Goal: Task Accomplishment & Management: Manage account settings

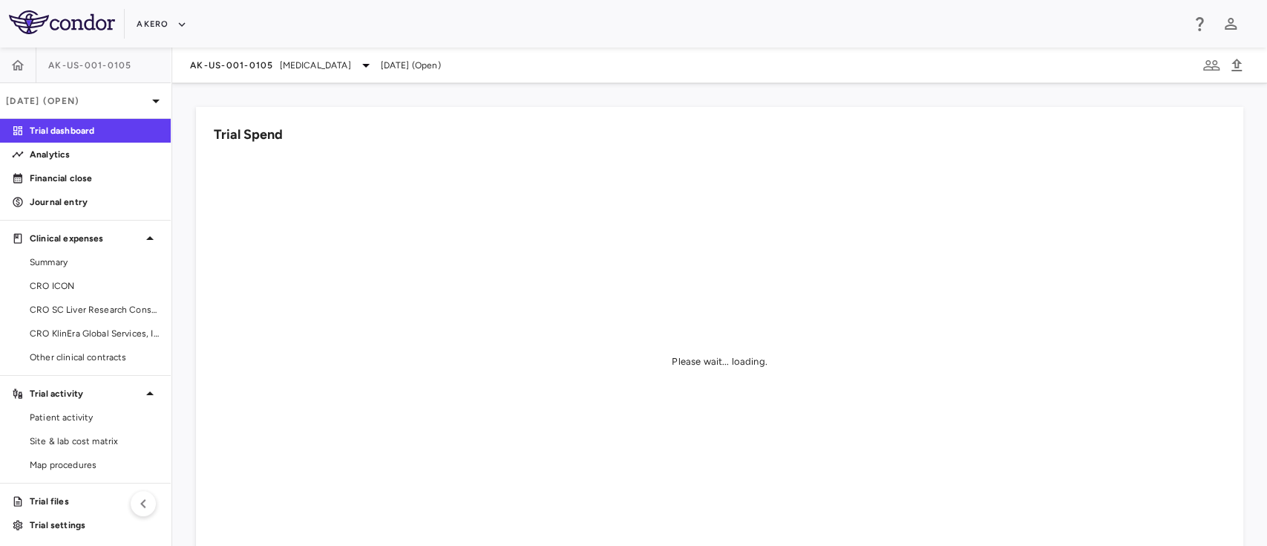
scroll to position [2, 0]
click at [74, 439] on span "Site & lab cost matrix" at bounding box center [94, 438] width 129 height 13
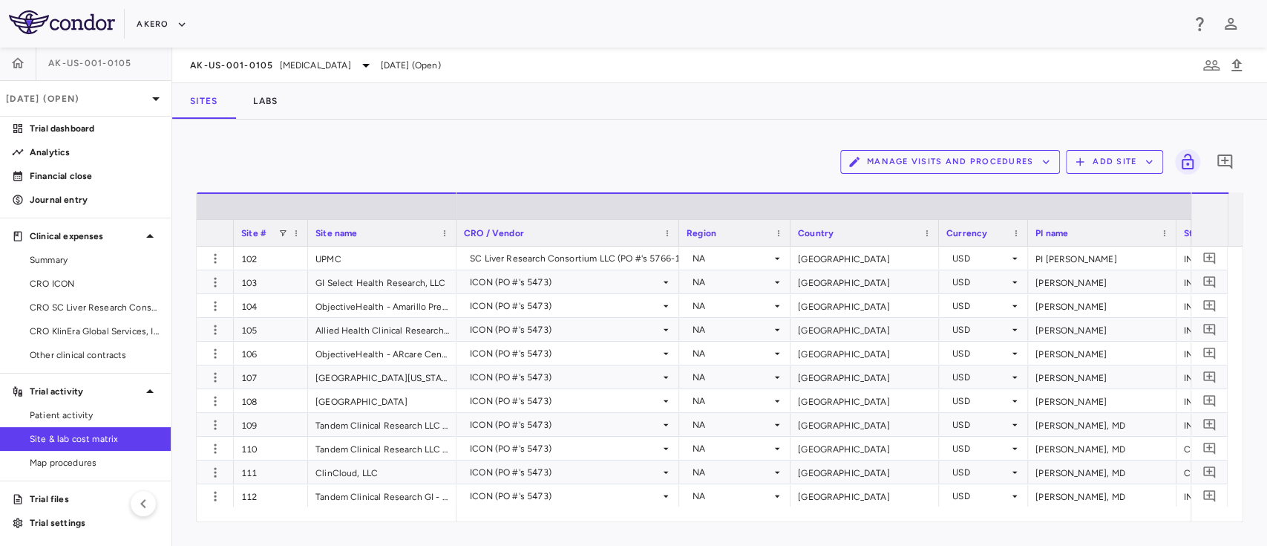
click at [1104, 160] on button "Add Site" at bounding box center [1114, 162] width 97 height 24
click at [1089, 220] on li "Add new site" at bounding box center [1118, 219] width 80 height 22
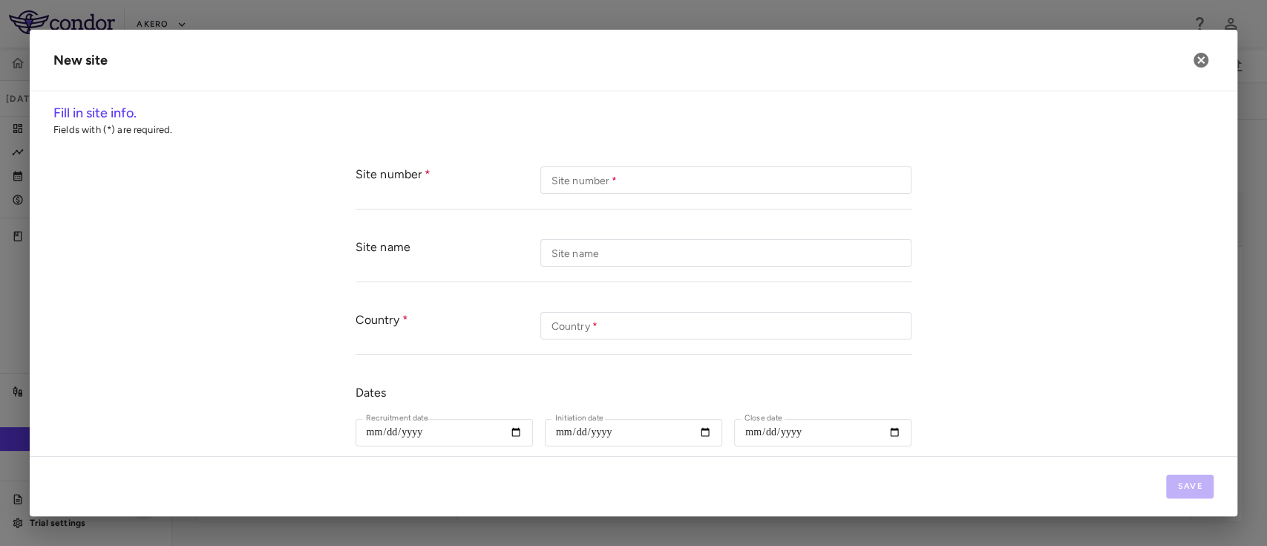
click at [601, 194] on div "Site number Site number   * Site number   *" at bounding box center [634, 180] width 557 height 58
click at [613, 185] on input "Site number   *" at bounding box center [725, 179] width 371 height 27
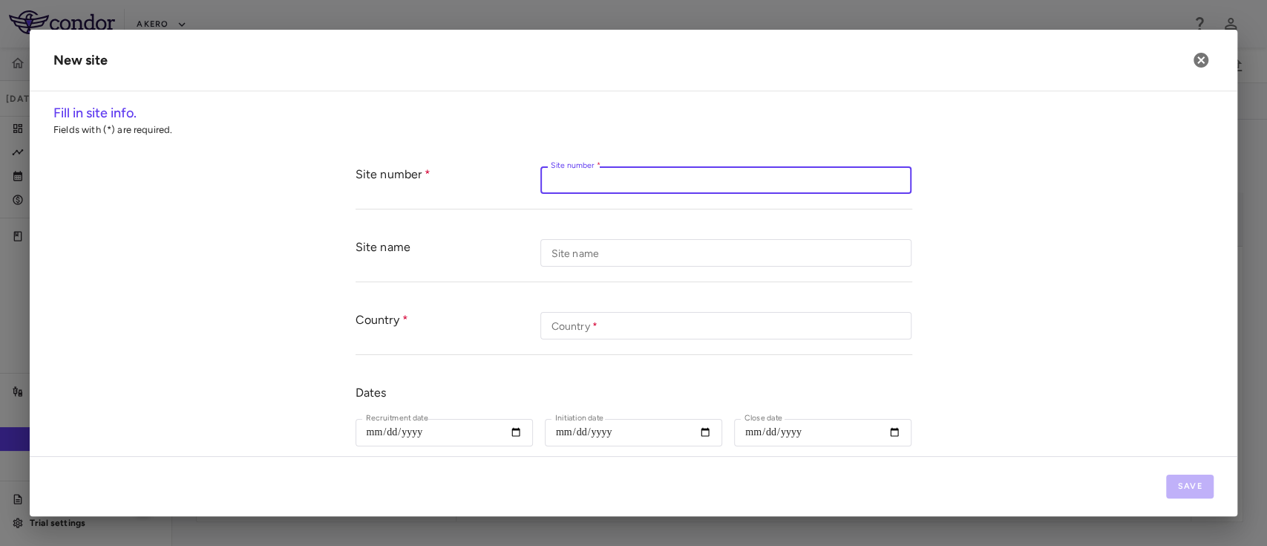
paste input "***"
type input "***"
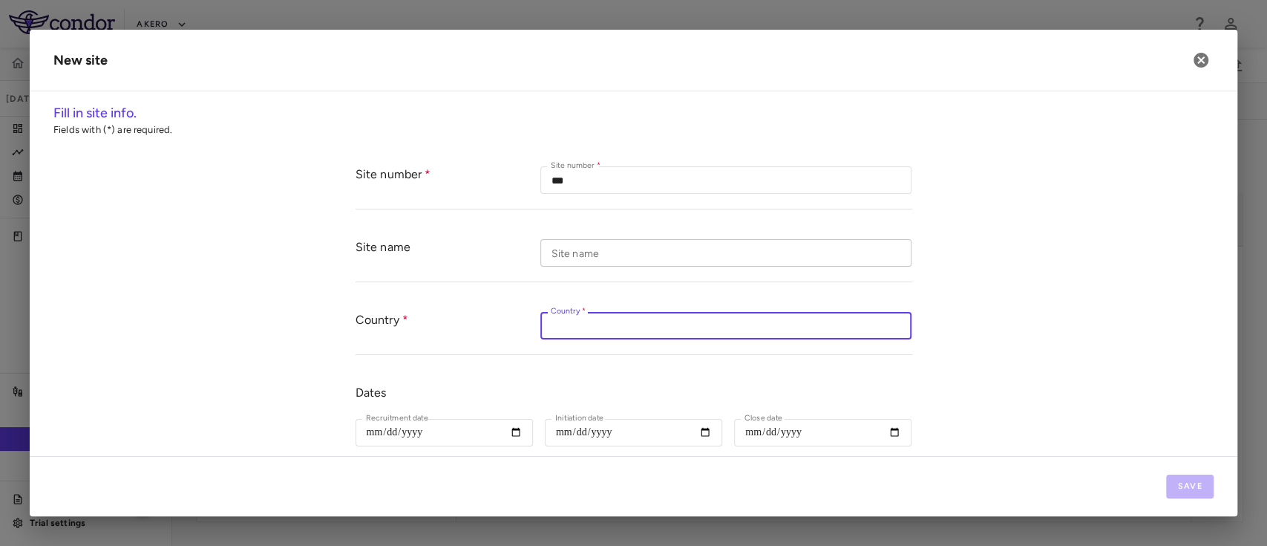
paste input "**********"
type input "**********"
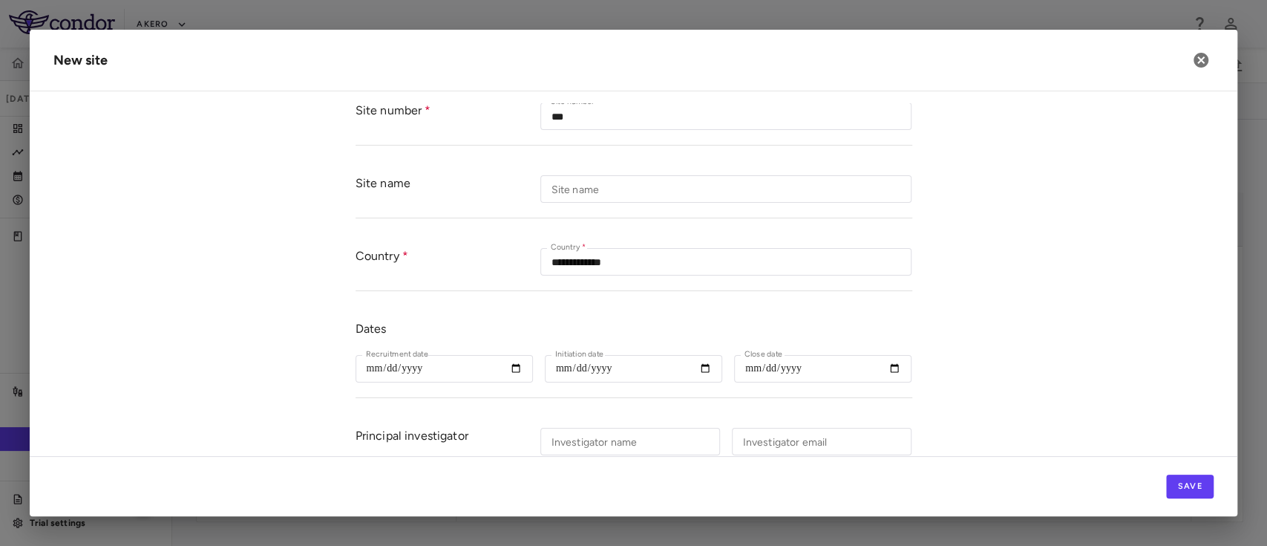
scroll to position [87, 0]
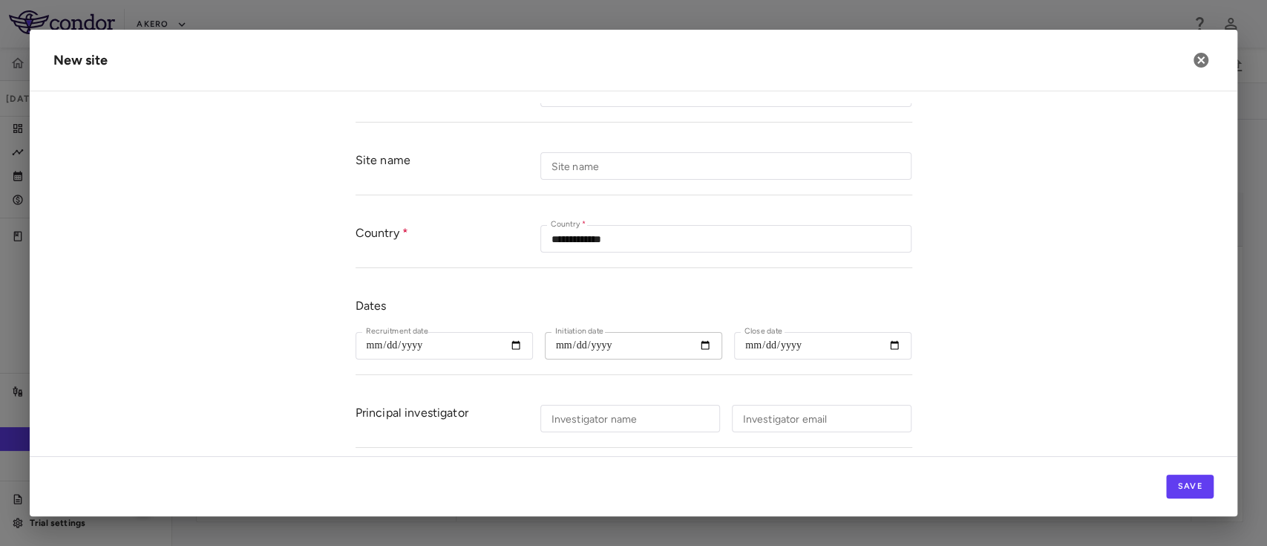
click at [591, 349] on input "Initiation date" at bounding box center [633, 345] width 177 height 27
paste input "**********"
click at [591, 349] on input "Initiation date" at bounding box center [633, 345] width 177 height 27
click at [699, 347] on input "Initiation date" at bounding box center [633, 345] width 177 height 27
type input "**********"
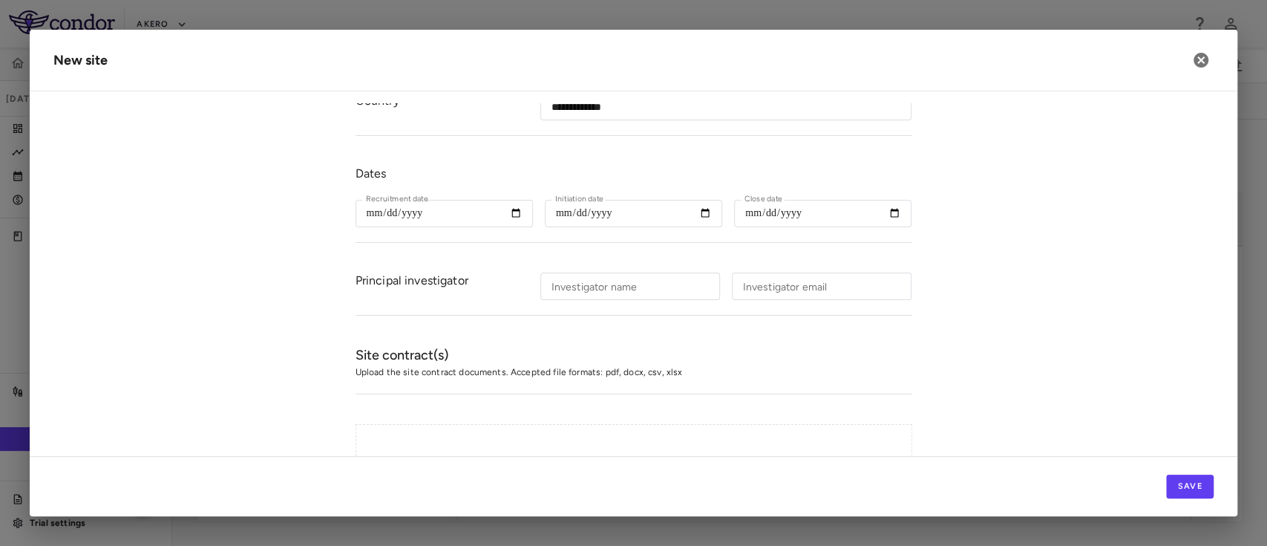
scroll to position [243, 0]
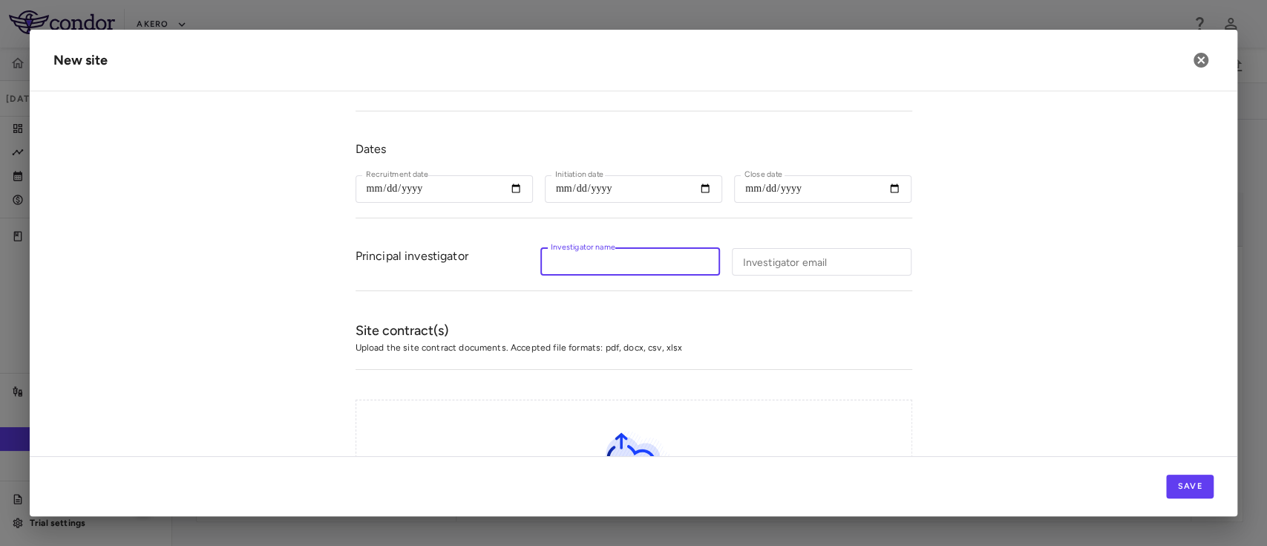
click at [664, 250] on input "Investigator name" at bounding box center [630, 261] width 180 height 27
paste input "**********"
type input "**********"
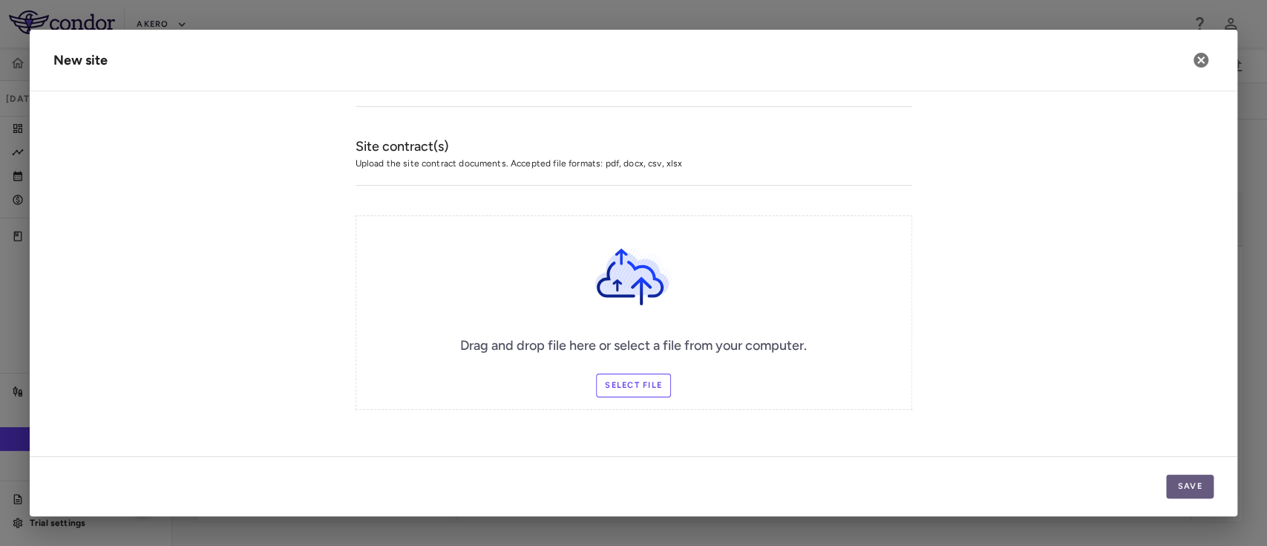
click at [1188, 485] on button "Save" at bounding box center [1190, 486] width 48 height 24
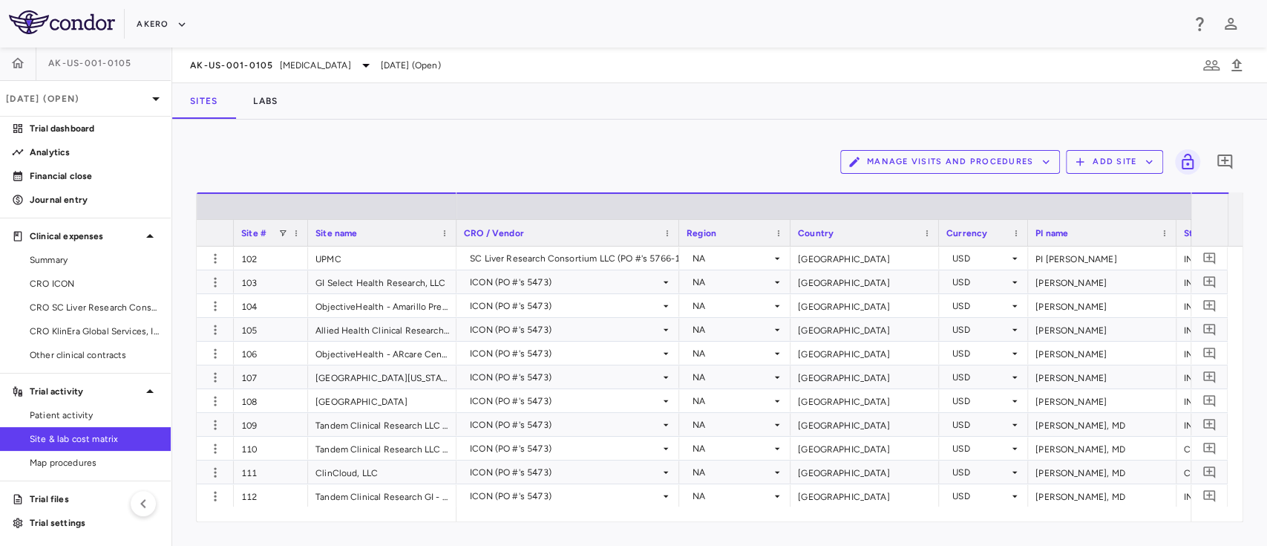
click at [1116, 162] on button "Add Site" at bounding box center [1114, 162] width 97 height 24
click at [1092, 217] on li "Add new site" at bounding box center [1118, 219] width 80 height 22
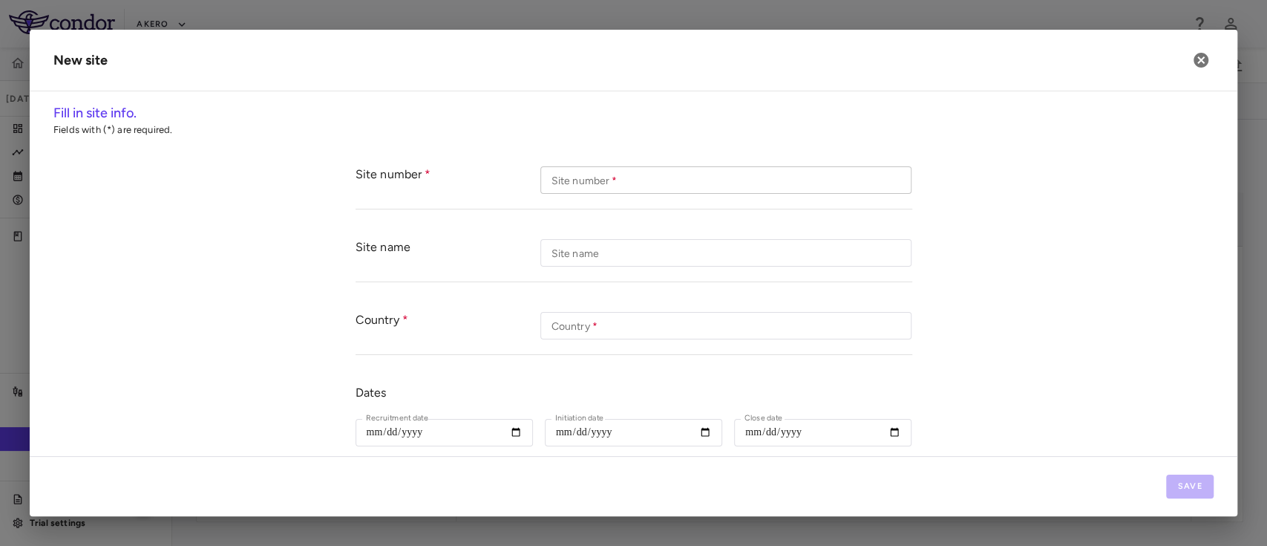
click at [663, 187] on input "Site number   *" at bounding box center [725, 179] width 371 height 27
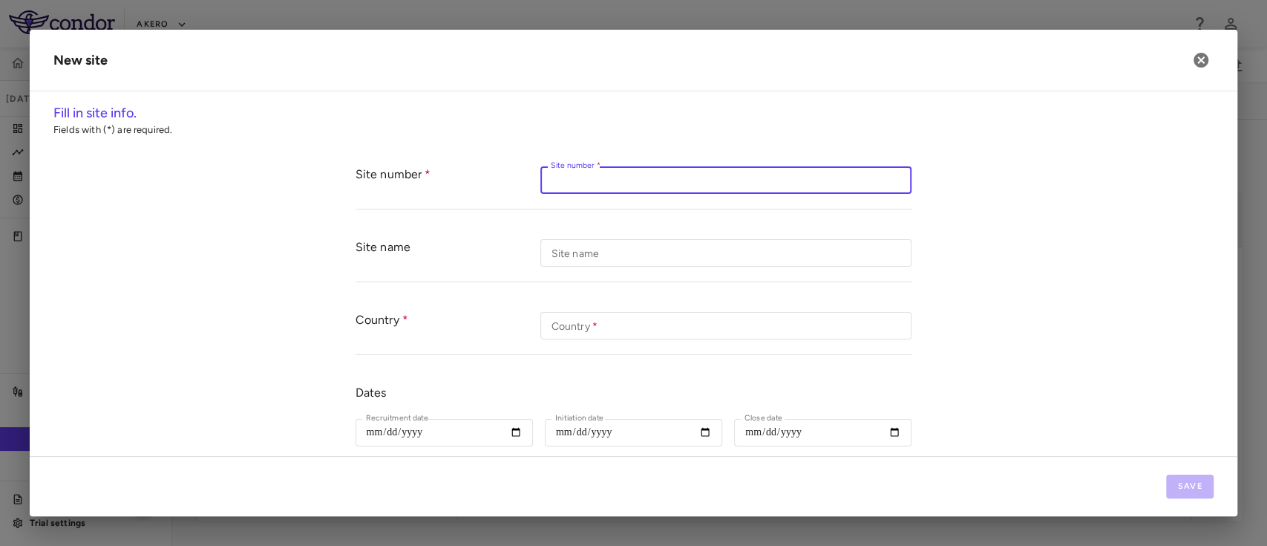
paste input "***"
type input "***"
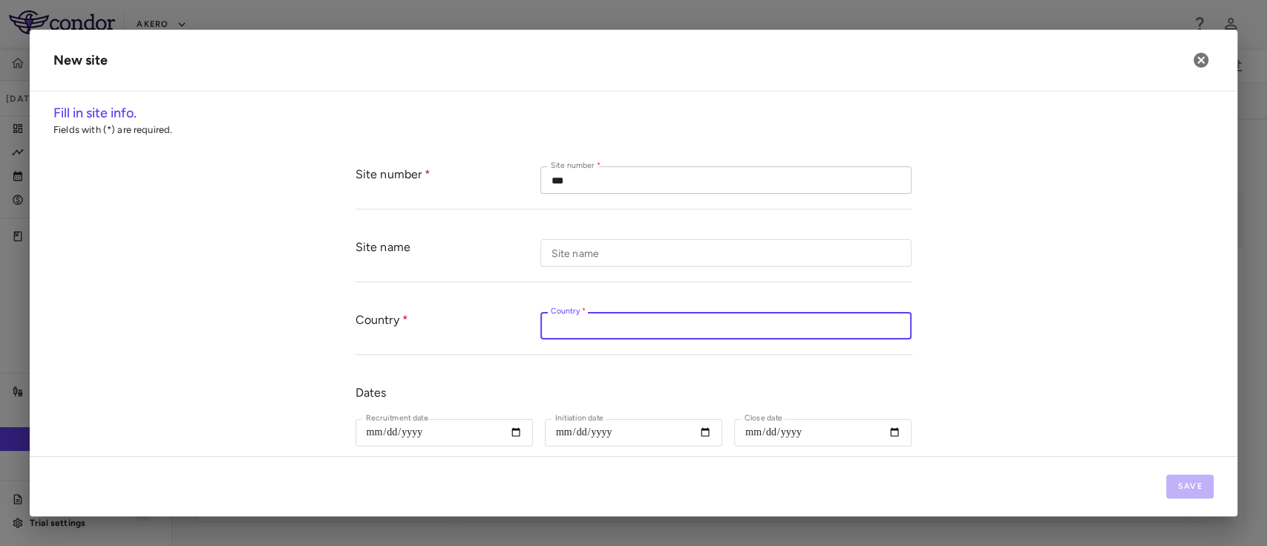
paste input "*********"
type input "*********"
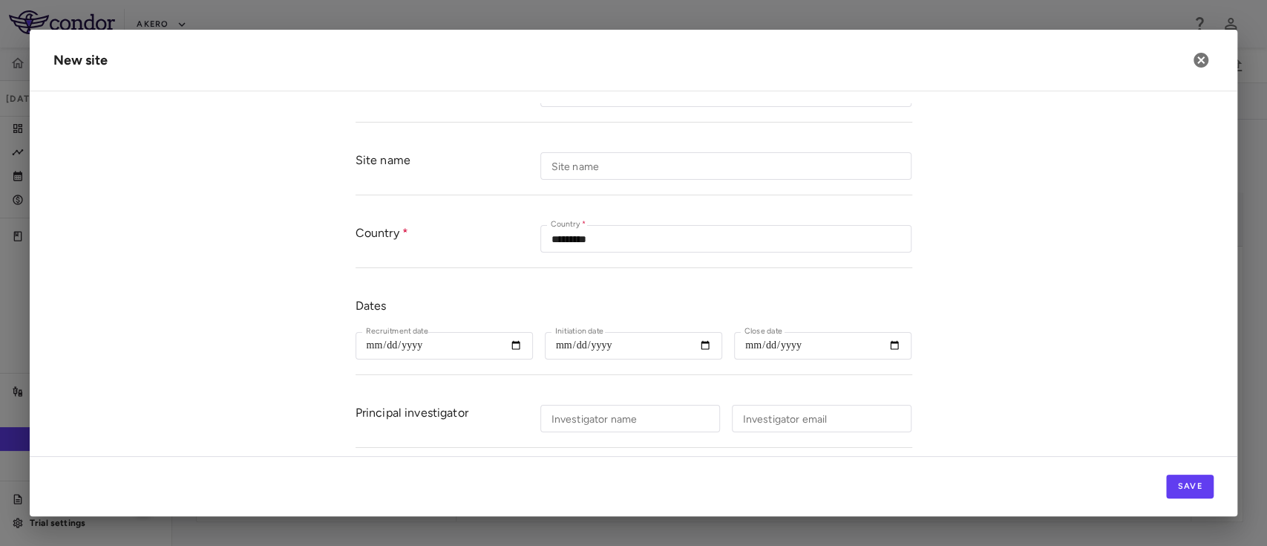
scroll to position [96, 0]
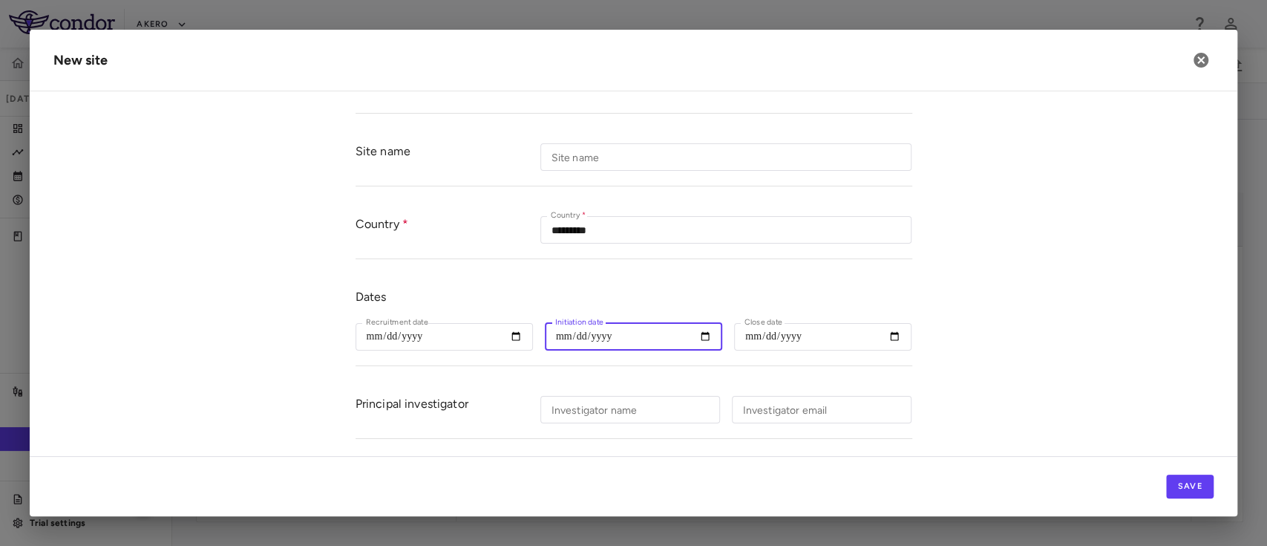
click at [683, 341] on input "Initiation date" at bounding box center [633, 336] width 177 height 27
click at [689, 339] on input "Initiation date" at bounding box center [633, 336] width 177 height 27
click at [696, 336] on input "Initiation date" at bounding box center [633, 336] width 177 height 27
type input "**********"
click at [621, 420] on input "Investigator name" at bounding box center [630, 409] width 180 height 27
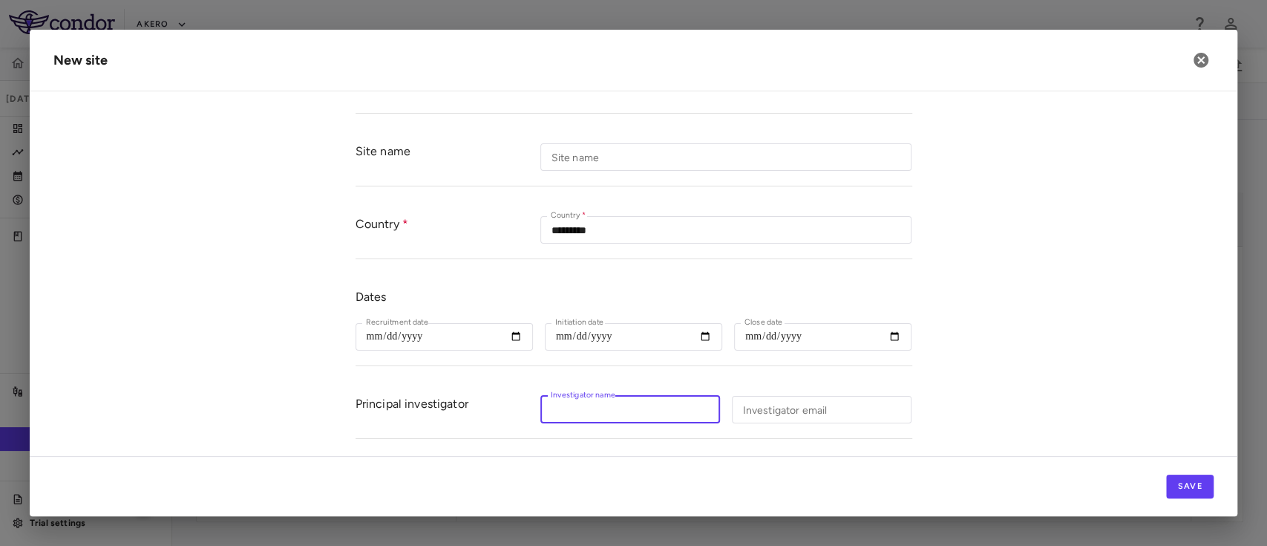
paste input "**********"
type input "**********"
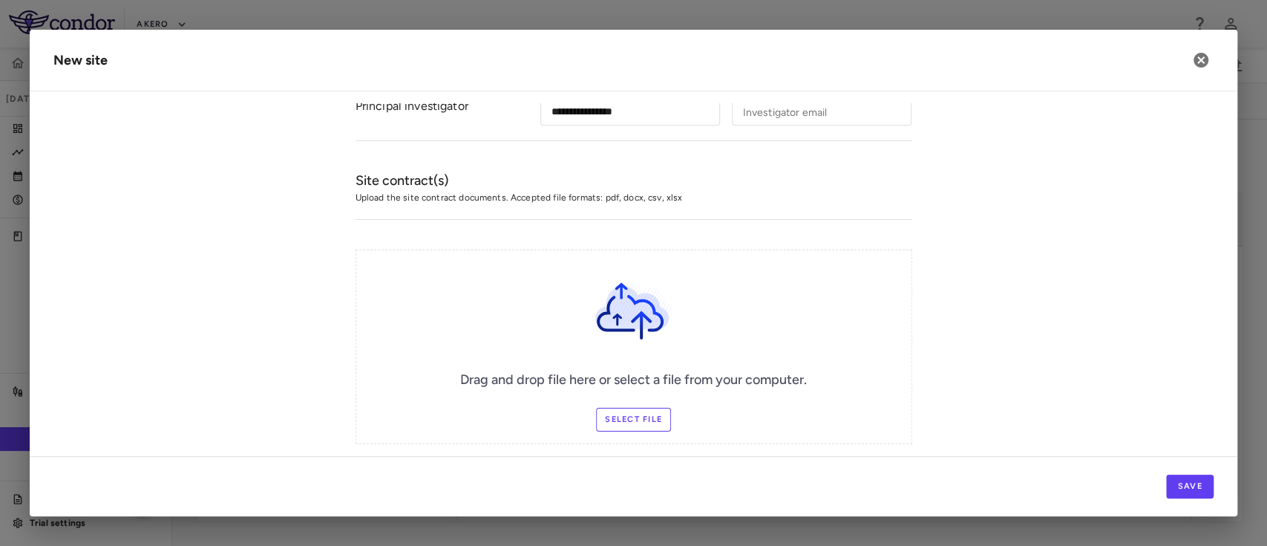
scroll to position [428, 0]
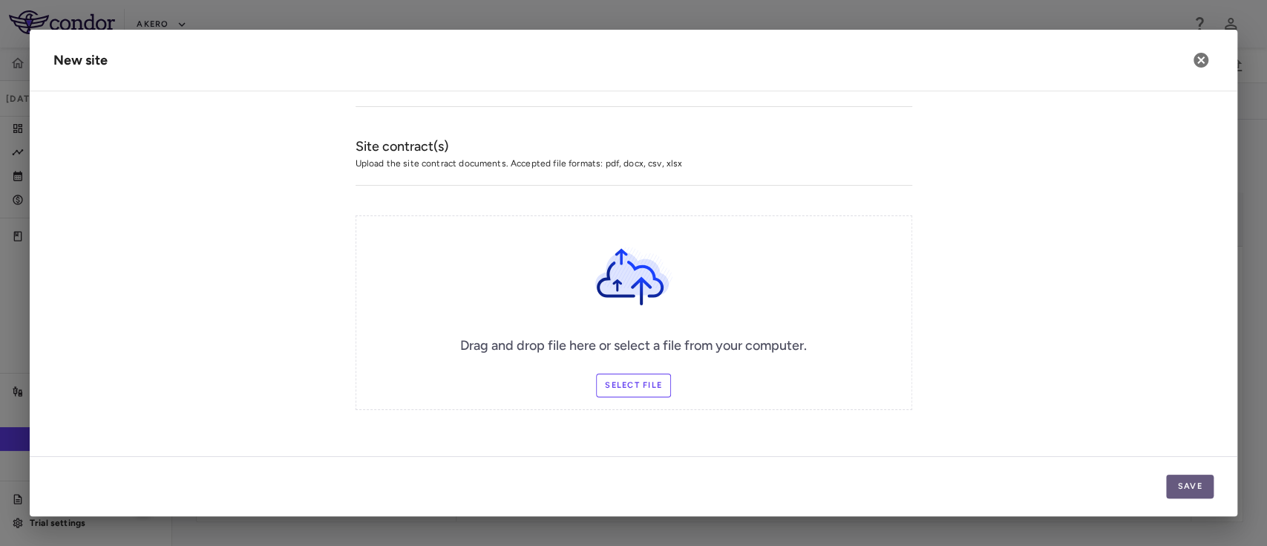
click at [1188, 485] on button "Save" at bounding box center [1190, 486] width 48 height 24
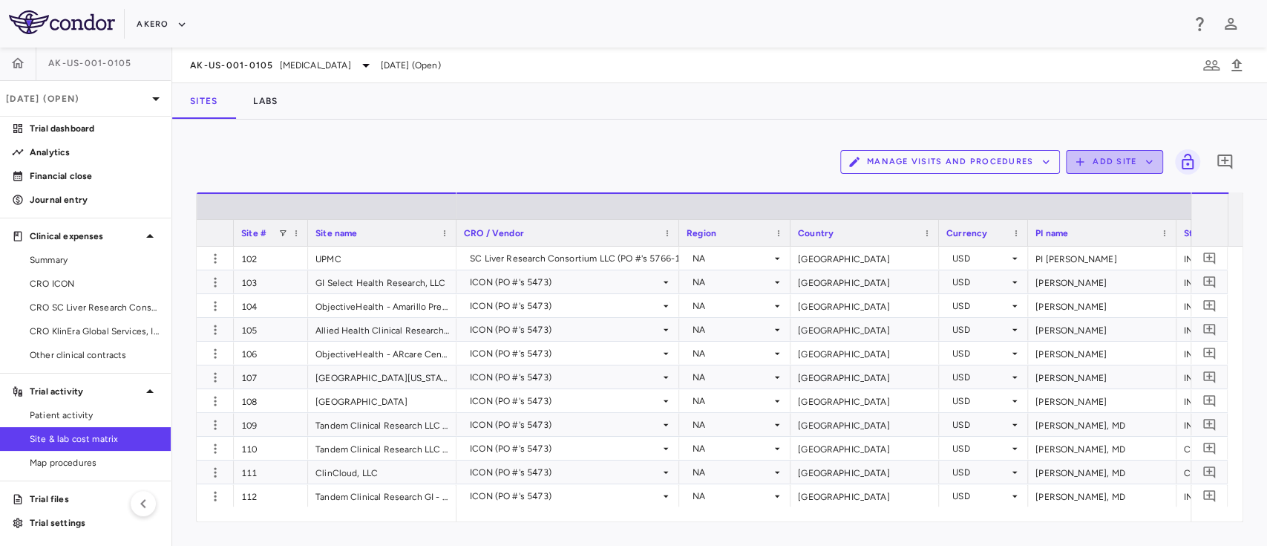
click at [1110, 157] on button "Add Site" at bounding box center [1114, 162] width 97 height 24
click at [1093, 217] on li "Add new site" at bounding box center [1118, 219] width 80 height 22
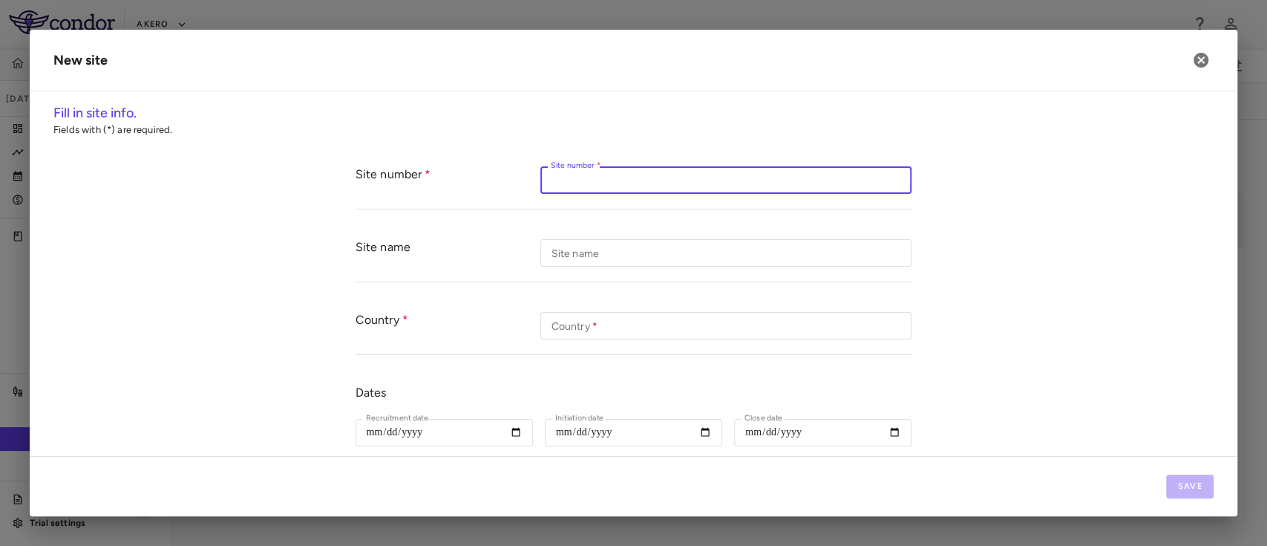
click at [626, 186] on input "Site number   *" at bounding box center [725, 179] width 371 height 27
paste input "***"
type input "***"
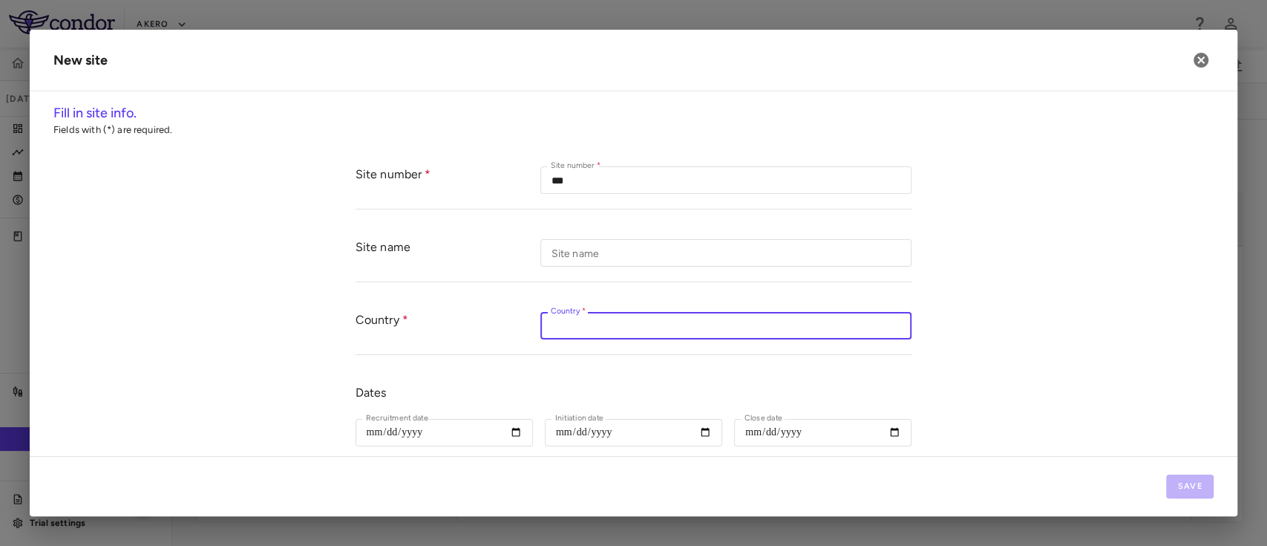
paste input "*****"
type input "*****"
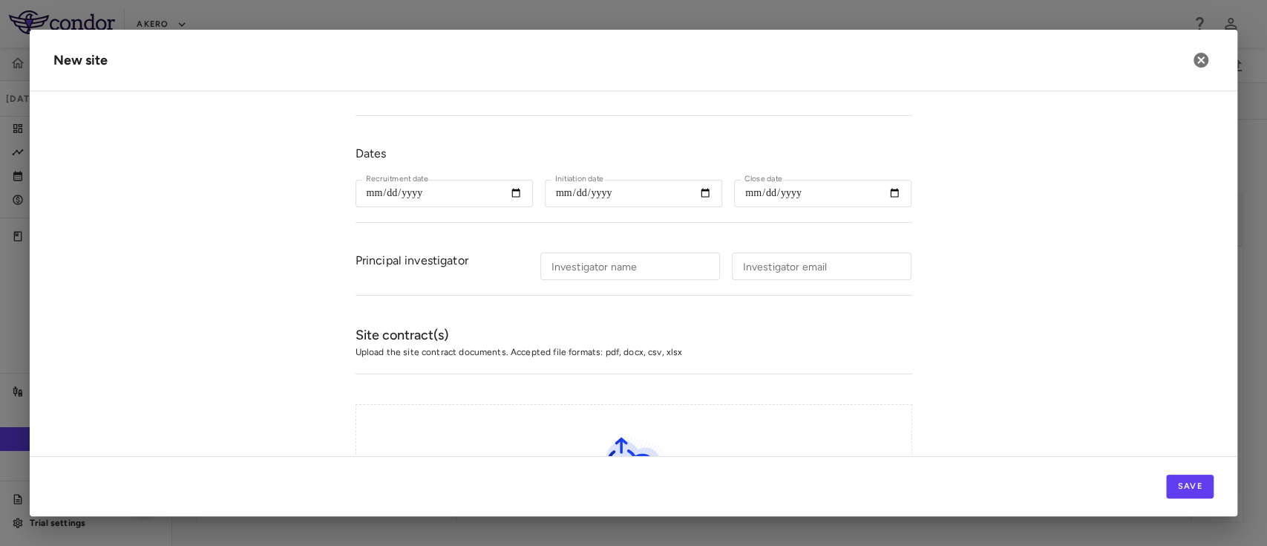
scroll to position [238, 0]
click at [629, 264] on input "Investigator name" at bounding box center [630, 267] width 180 height 27
click at [695, 197] on input "Initiation date" at bounding box center [633, 194] width 177 height 27
type input "**********"
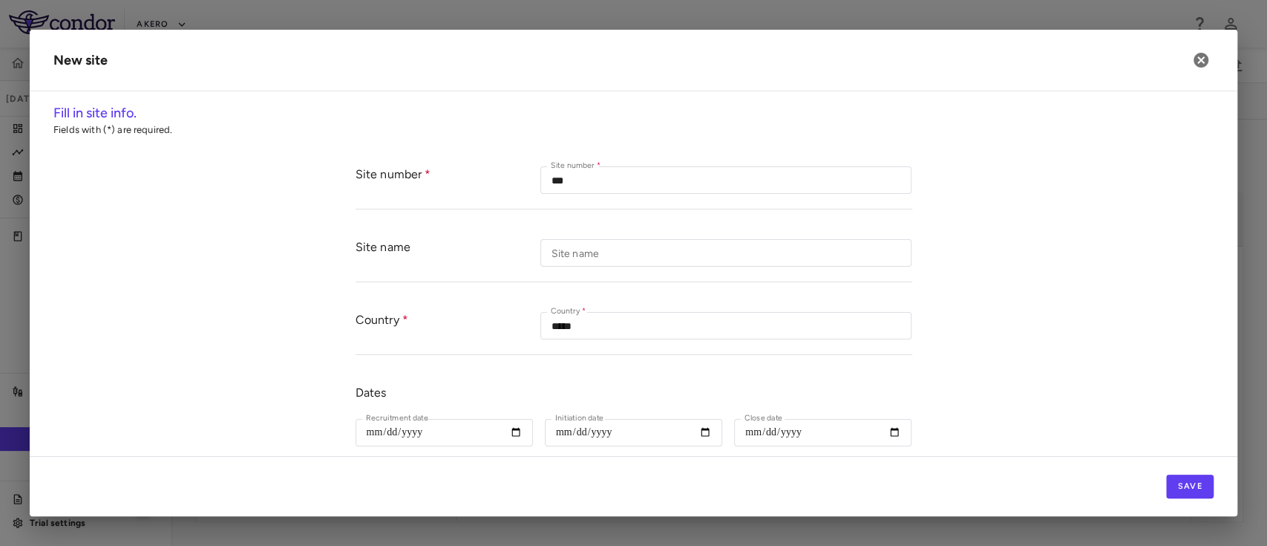
scroll to position [180, 0]
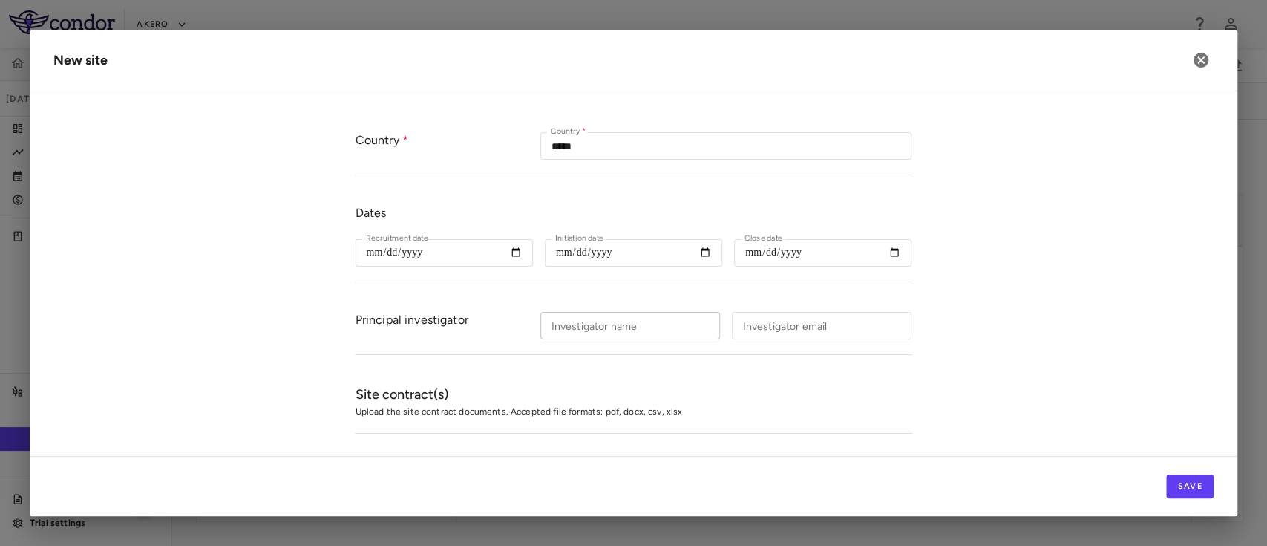
click at [588, 320] on div "Investigator name Investigator name" at bounding box center [630, 325] width 180 height 27
paste input "**********"
type input "**********"
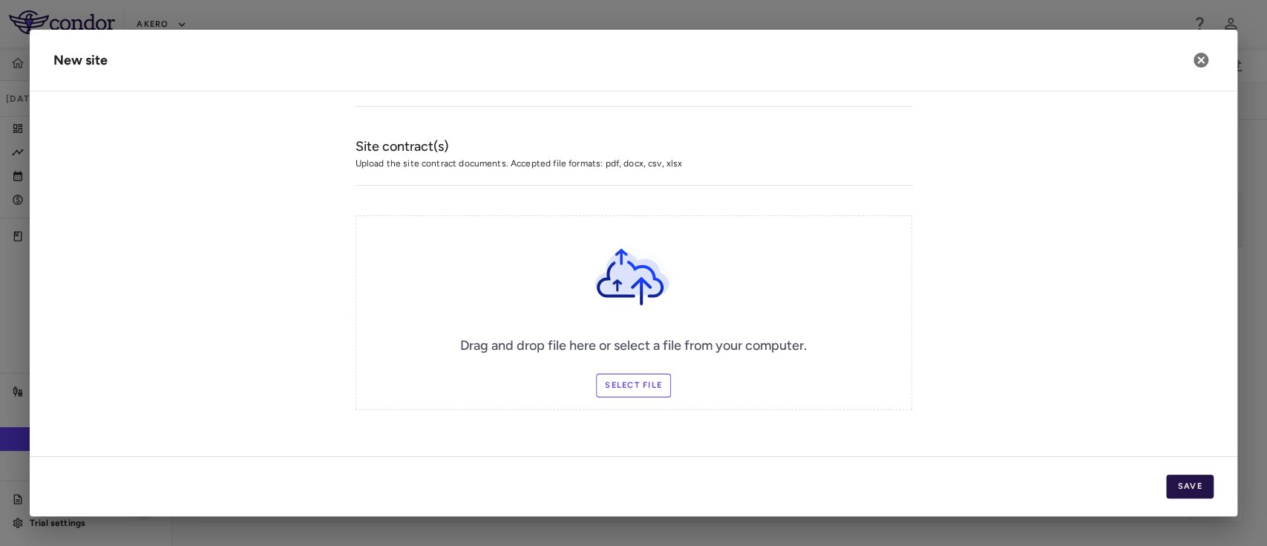
click at [1187, 483] on button "Save" at bounding box center [1190, 486] width 48 height 24
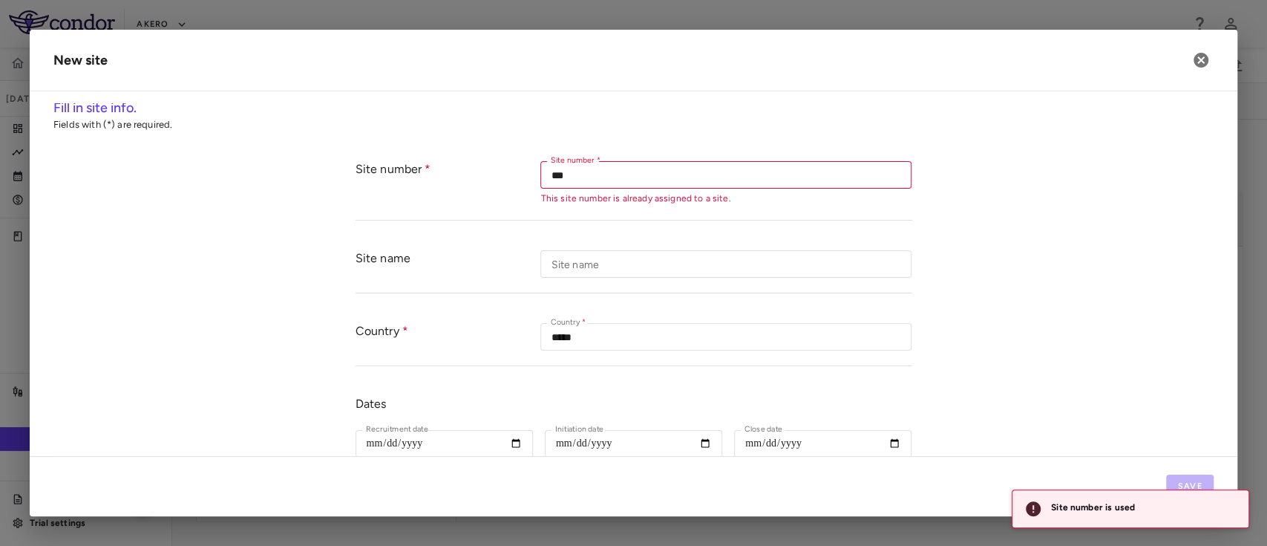
scroll to position [0, 0]
click at [1198, 62] on icon "button" at bounding box center [1201, 60] width 18 height 18
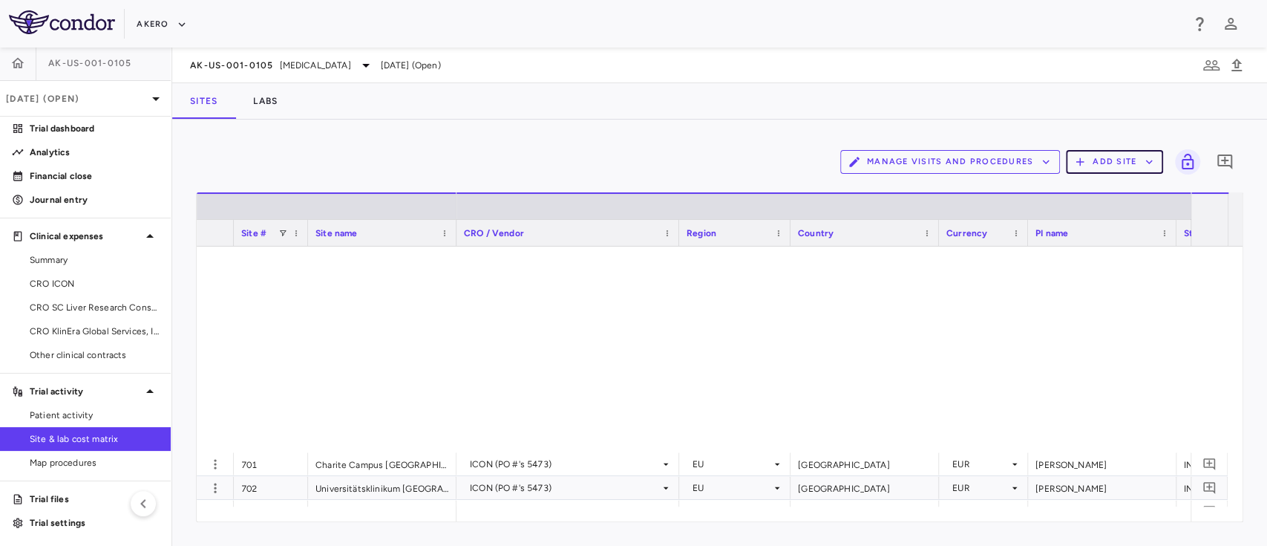
scroll to position [4885, 0]
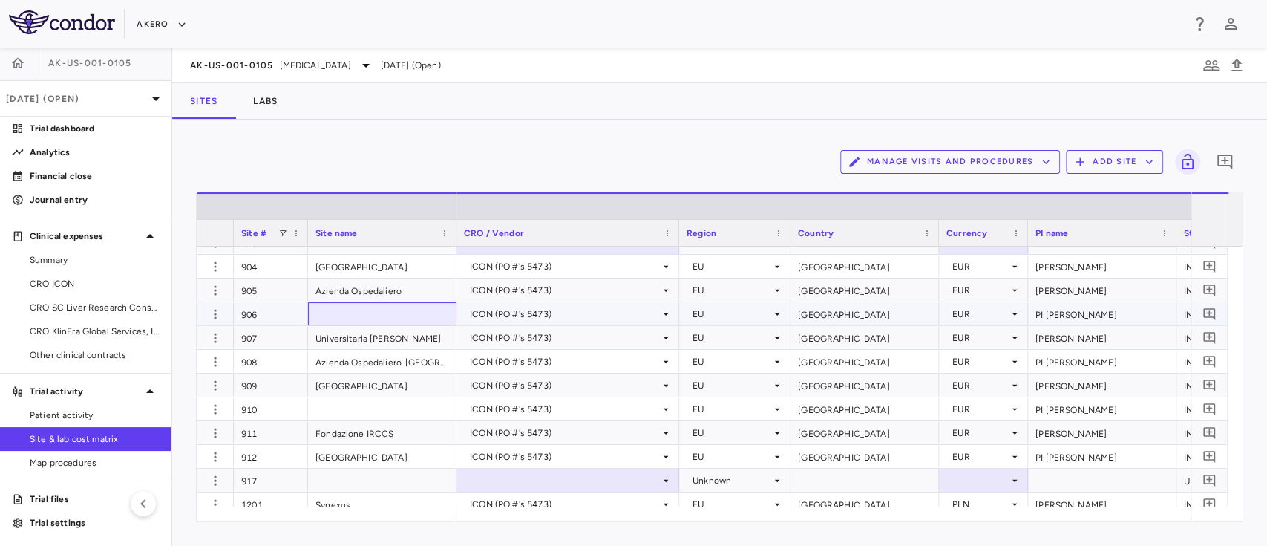
click at [324, 312] on div at bounding box center [382, 313] width 148 height 23
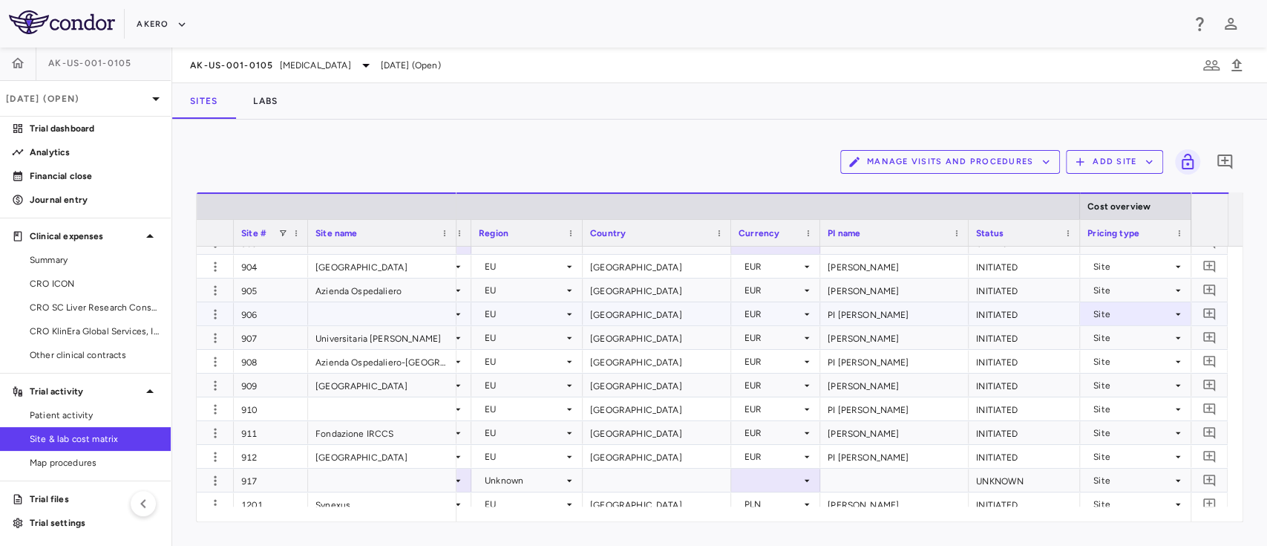
scroll to position [0, 0]
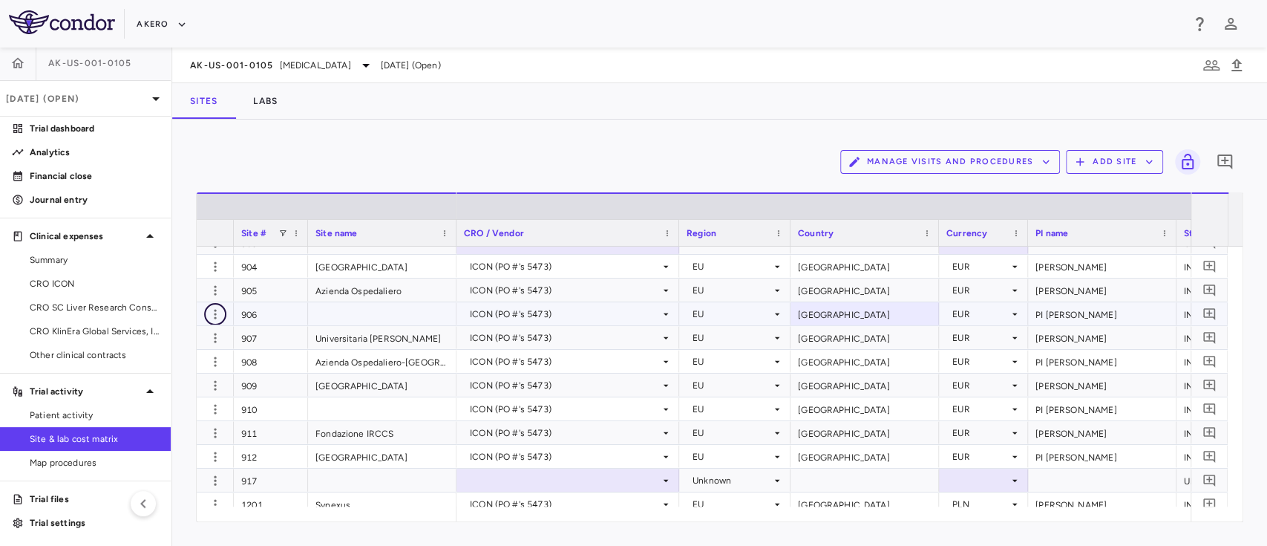
click at [216, 315] on icon "button" at bounding box center [215, 314] width 15 height 15
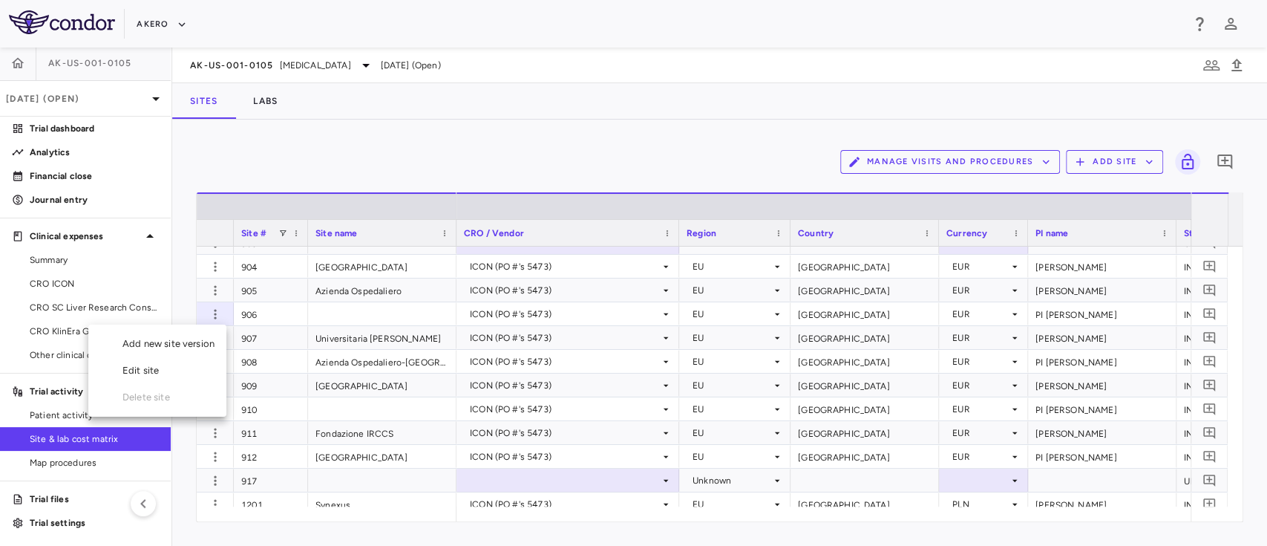
click at [154, 371] on div "Edit site" at bounding box center [157, 370] width 138 height 27
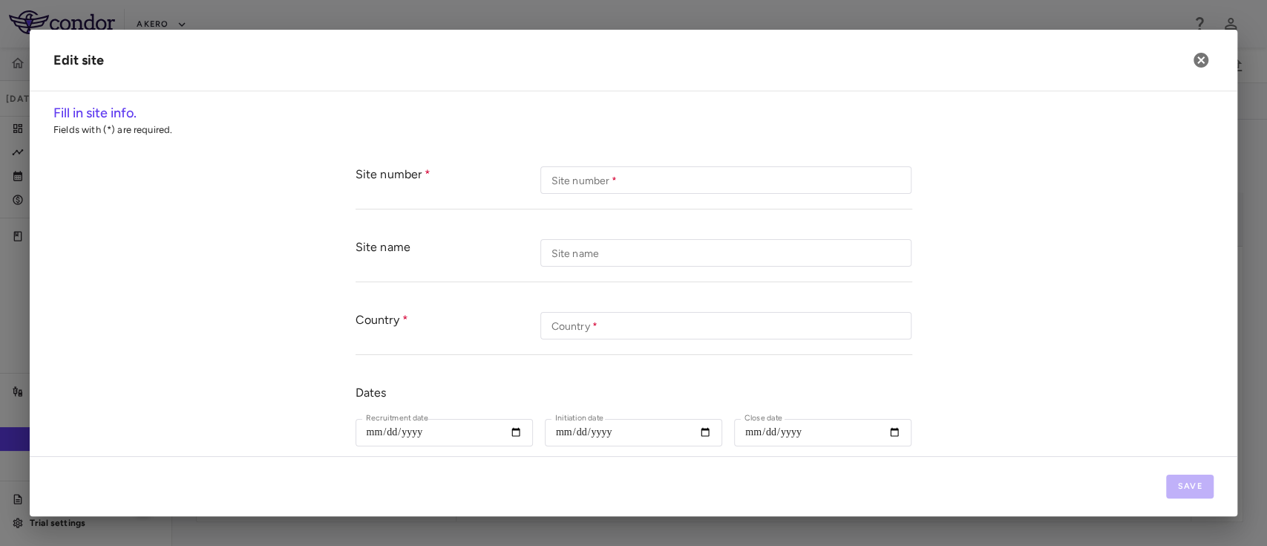
type input "***"
type input "*****"
type input "**********"
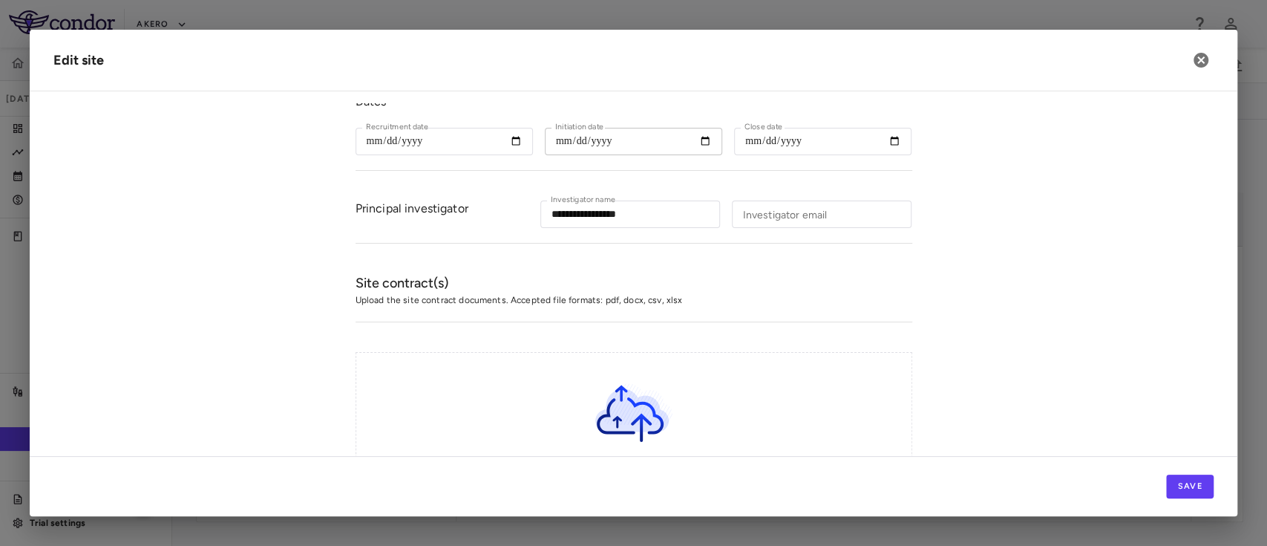
click at [701, 137] on input "**********" at bounding box center [633, 141] width 177 height 27
type input "**********"
click at [1175, 483] on button "Save" at bounding box center [1190, 486] width 48 height 24
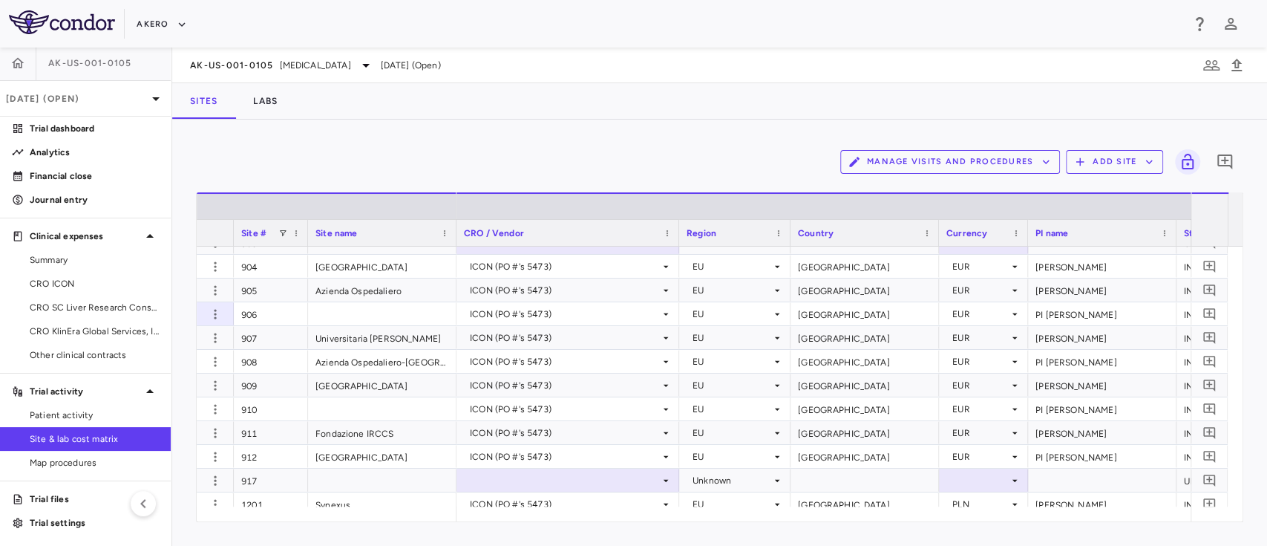
click at [1099, 160] on button "Add Site" at bounding box center [1114, 162] width 97 height 24
click at [1093, 212] on li "Add new site" at bounding box center [1118, 219] width 80 height 22
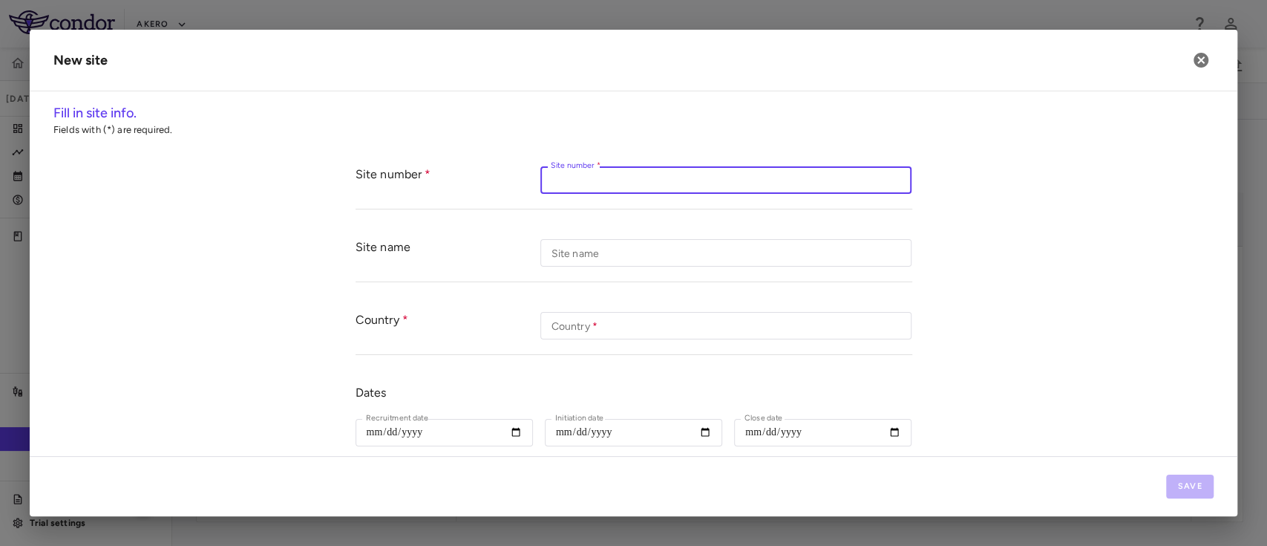
click at [671, 192] on input "Site number   *" at bounding box center [725, 179] width 371 height 27
paste input "**********"
type input "*"
type input "****"
drag, startPoint x: 644, startPoint y: 177, endPoint x: 481, endPoint y: 171, distance: 163.4
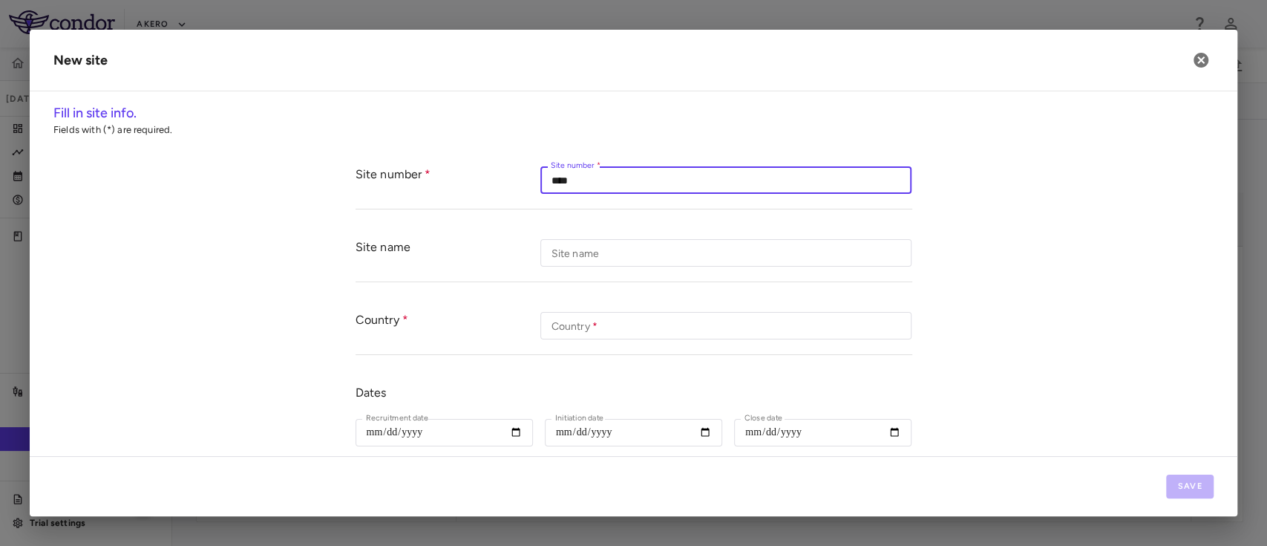
click at [481, 171] on div "Site number Site number   * **** Site number   *" at bounding box center [634, 180] width 557 height 58
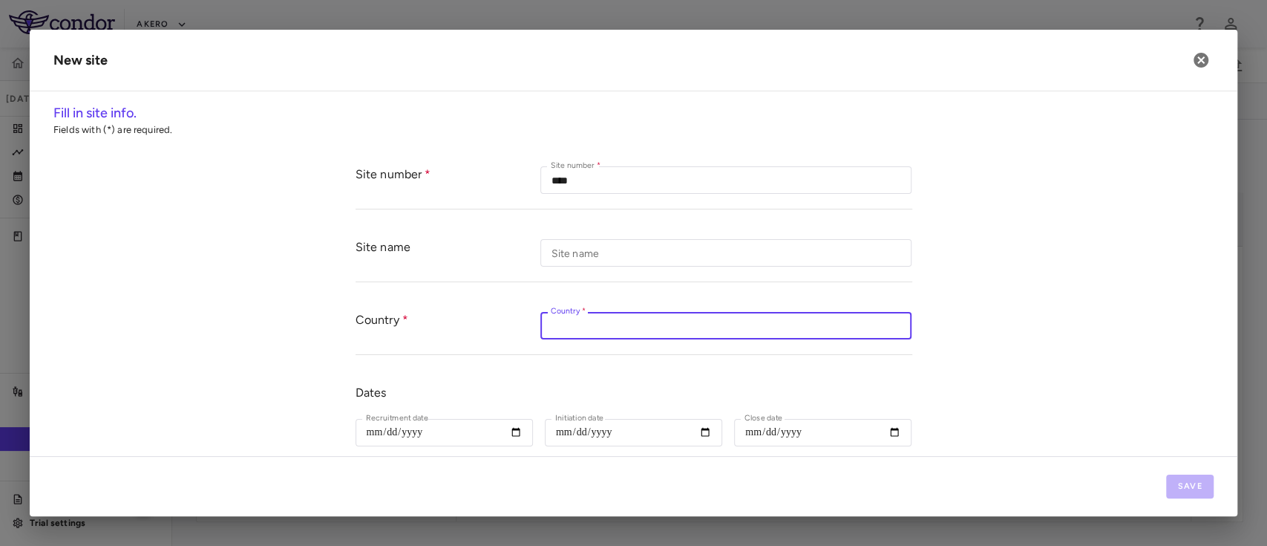
paste input "******"
type input "******"
click at [695, 431] on input "Initiation date" at bounding box center [633, 432] width 177 height 27
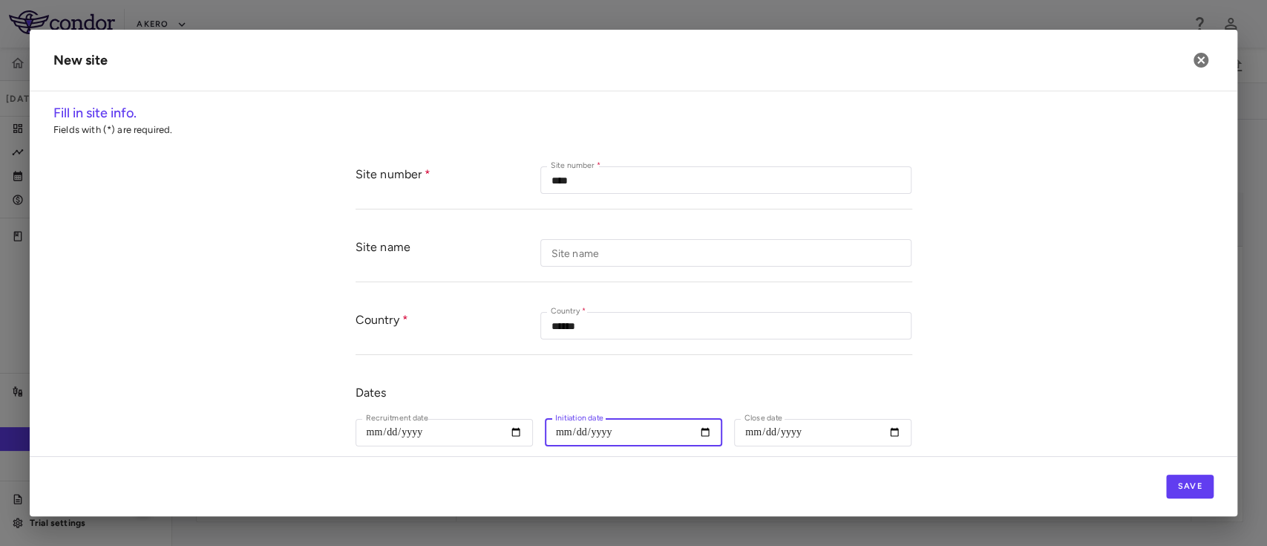
type input "**********"
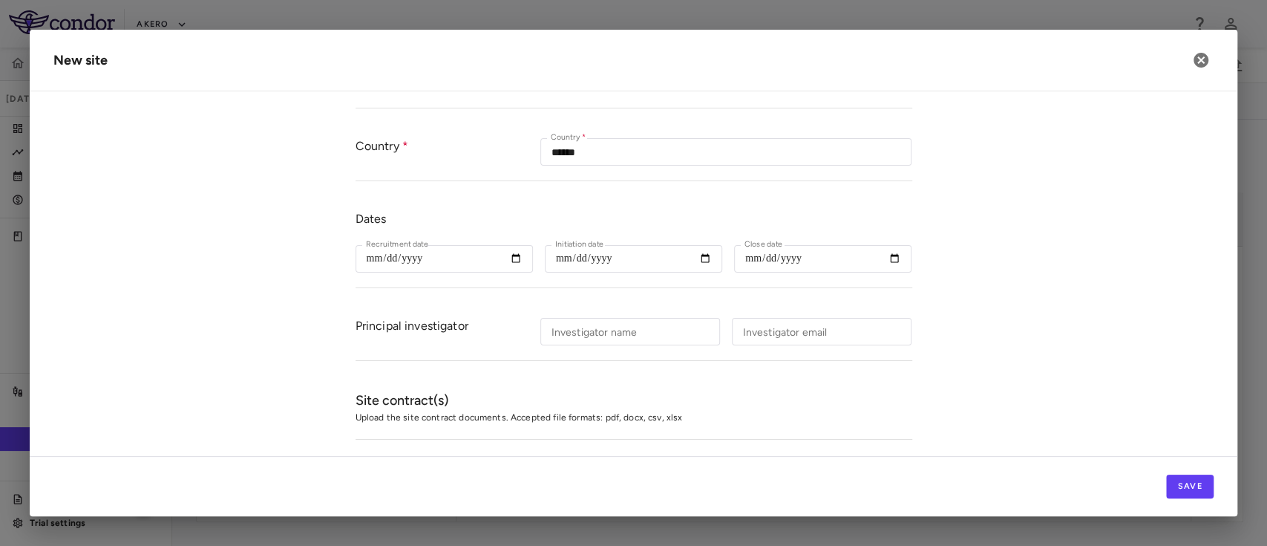
scroll to position [220, 0]
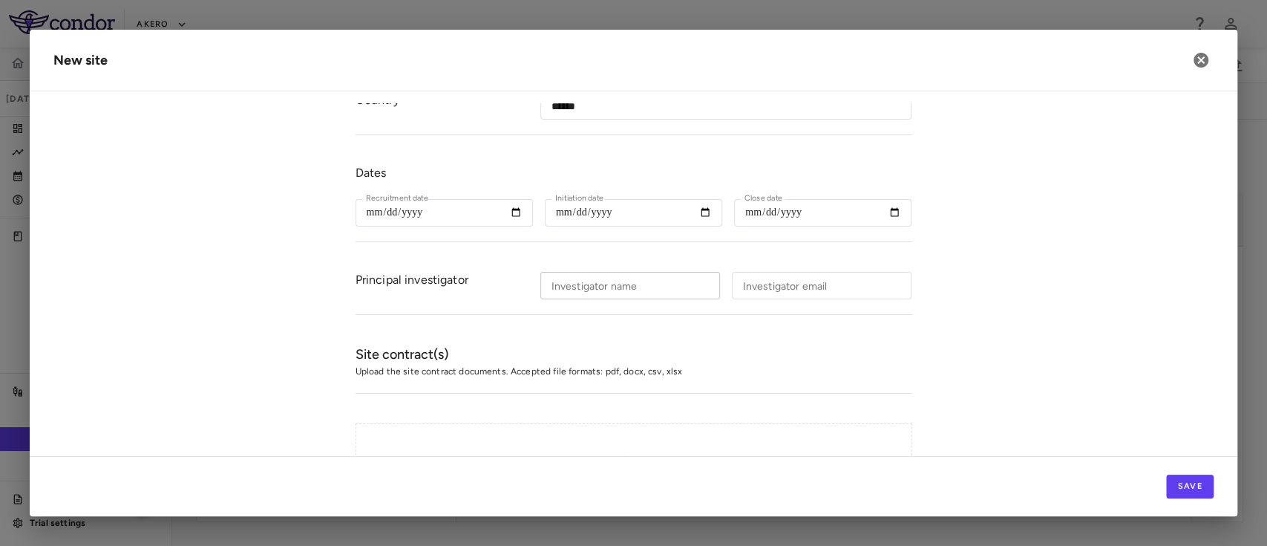
click at [650, 283] on input "Investigator name" at bounding box center [630, 285] width 180 height 27
paste input "**********"
type input "**********"
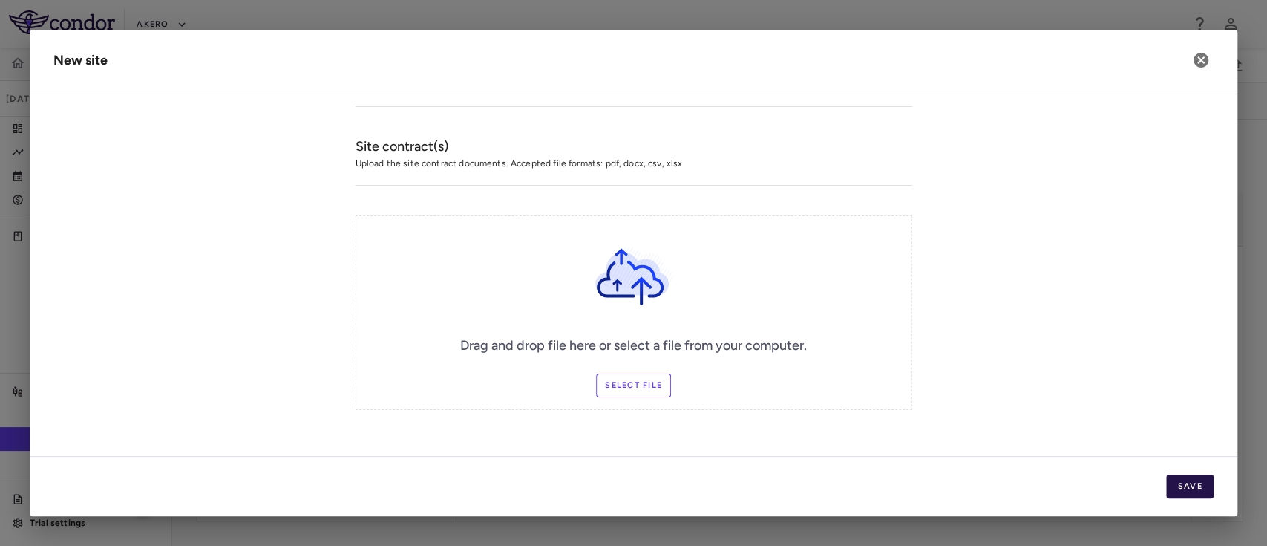
click at [1172, 488] on button "Save" at bounding box center [1190, 486] width 48 height 24
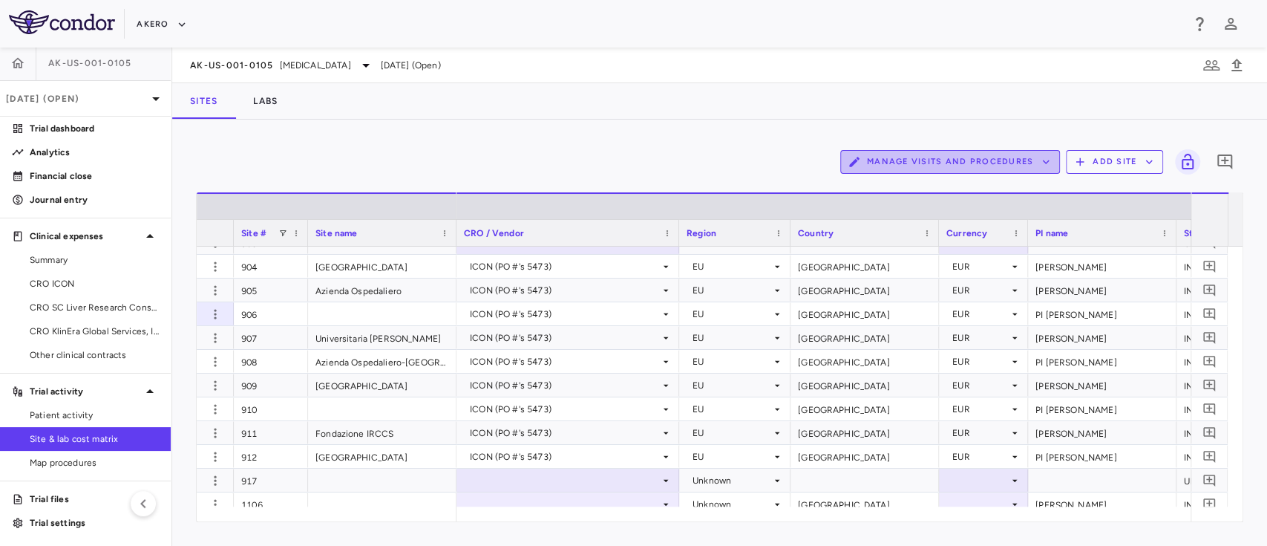
click at [1007, 160] on button "Manage Visits and Procedures" at bounding box center [950, 162] width 220 height 24
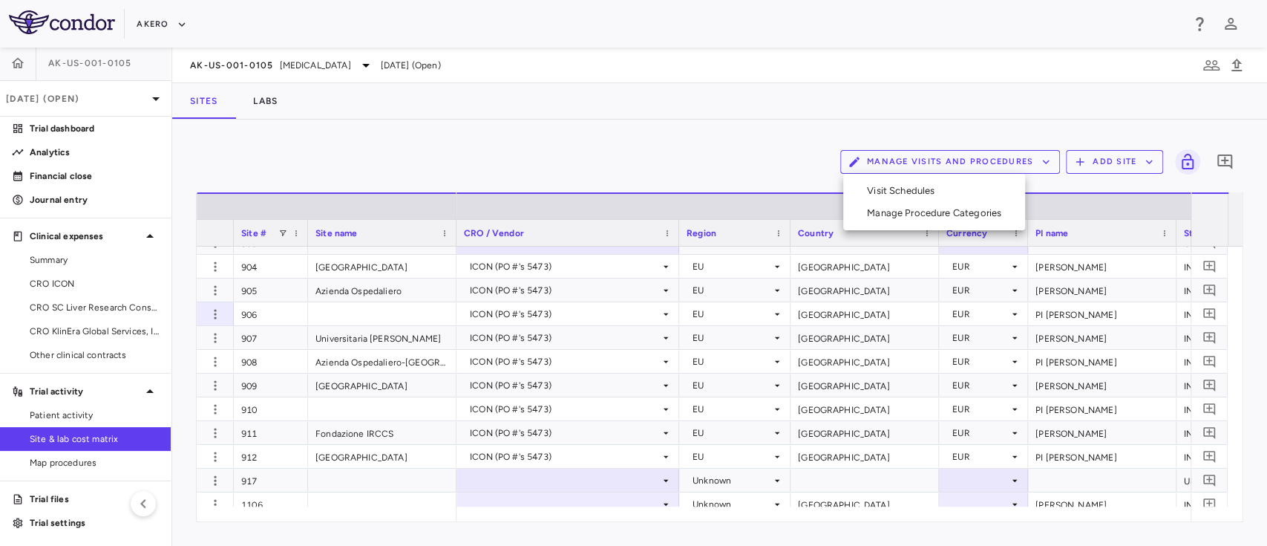
click at [1122, 158] on div at bounding box center [633, 273] width 1267 height 546
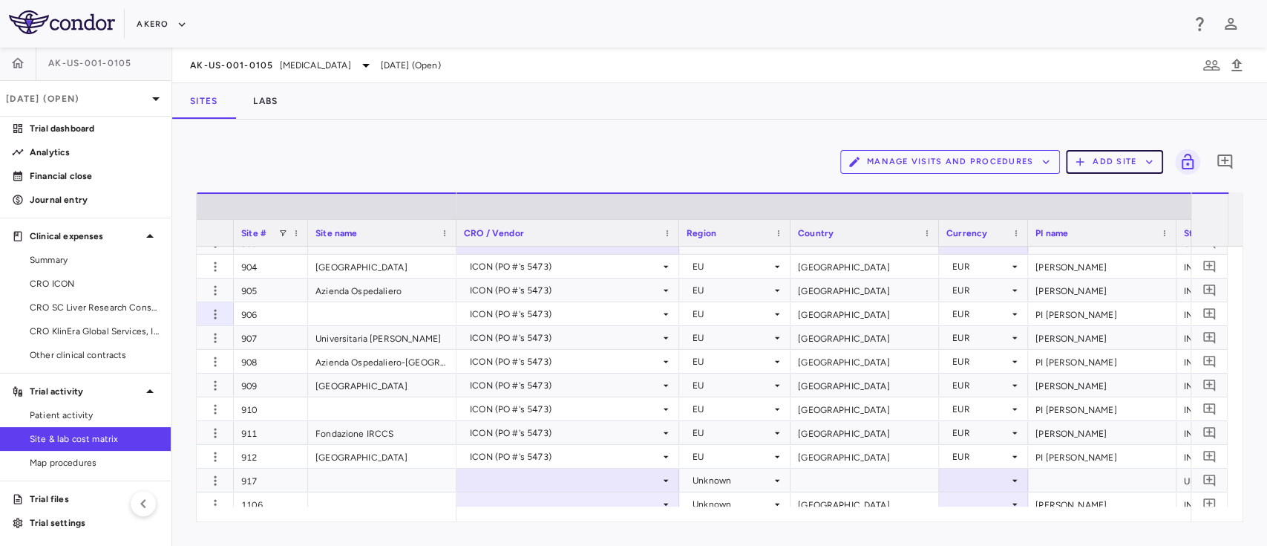
click at [1122, 158] on button "Add Site" at bounding box center [1114, 162] width 97 height 24
click at [1105, 215] on li "Add new site" at bounding box center [1118, 219] width 80 height 22
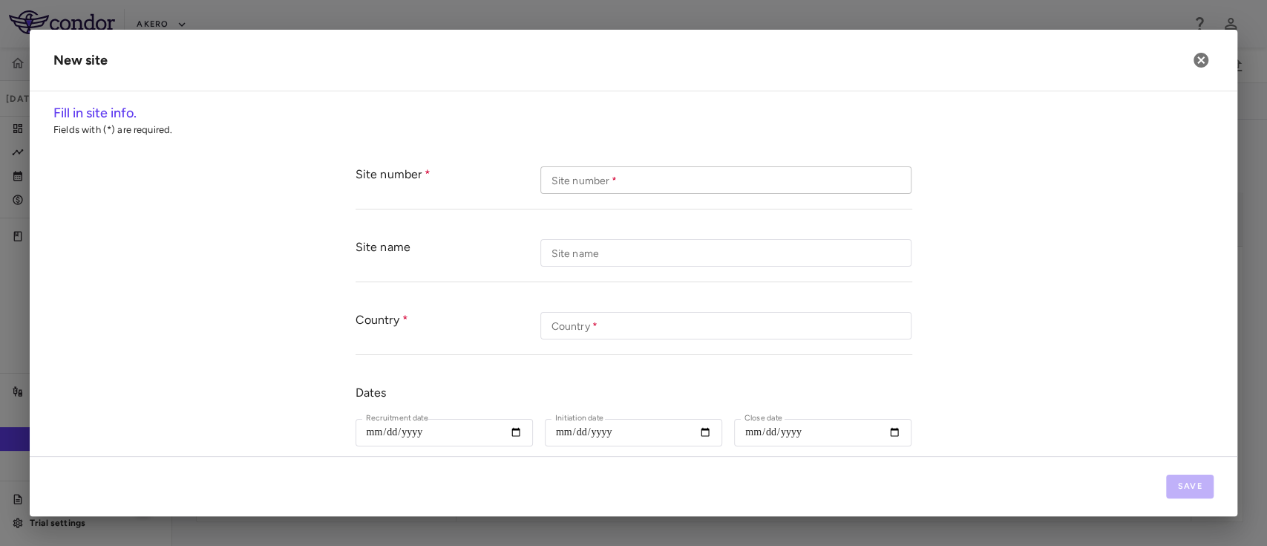
click at [719, 186] on input "Site number   *" at bounding box center [725, 179] width 371 height 27
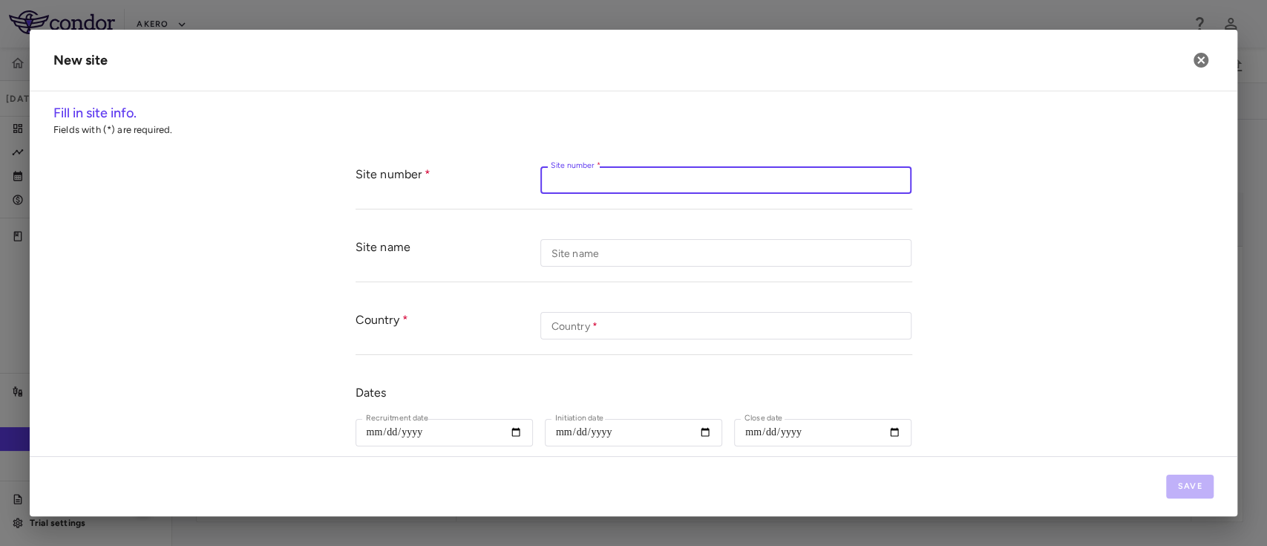
paste input "****"
type input "****"
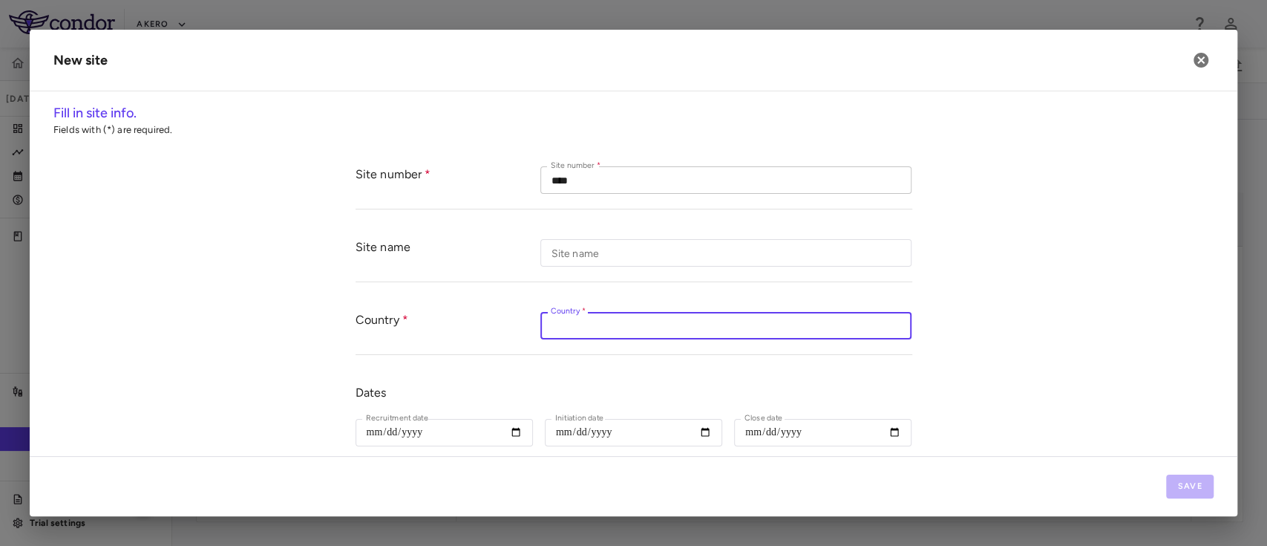
paste input "******"
type input "******"
click at [701, 436] on input "Initiation date" at bounding box center [633, 432] width 177 height 27
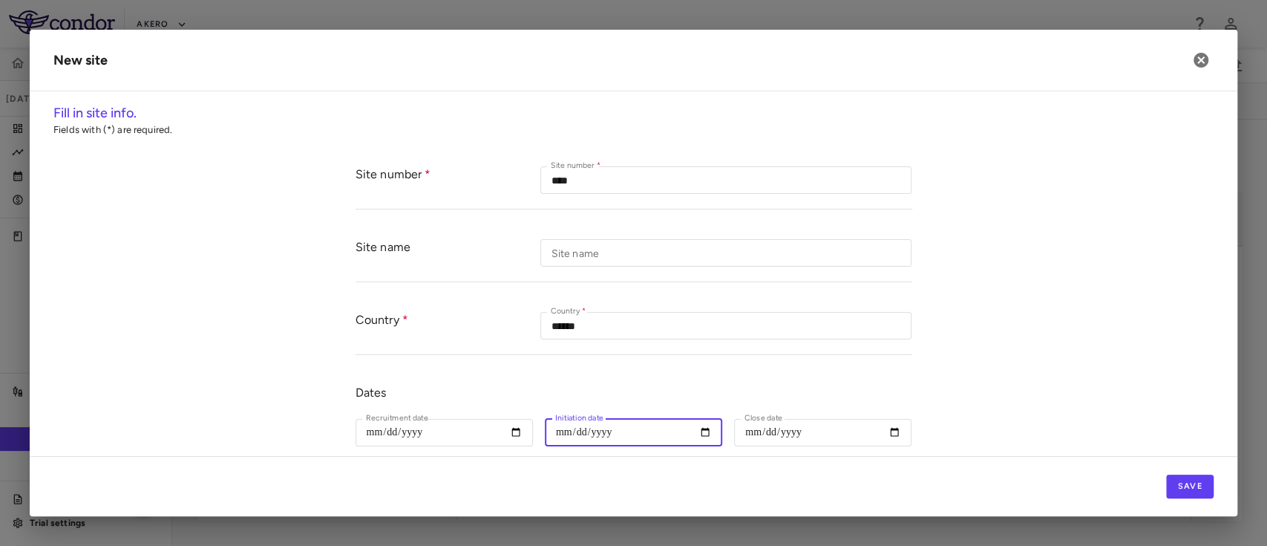
type input "**********"
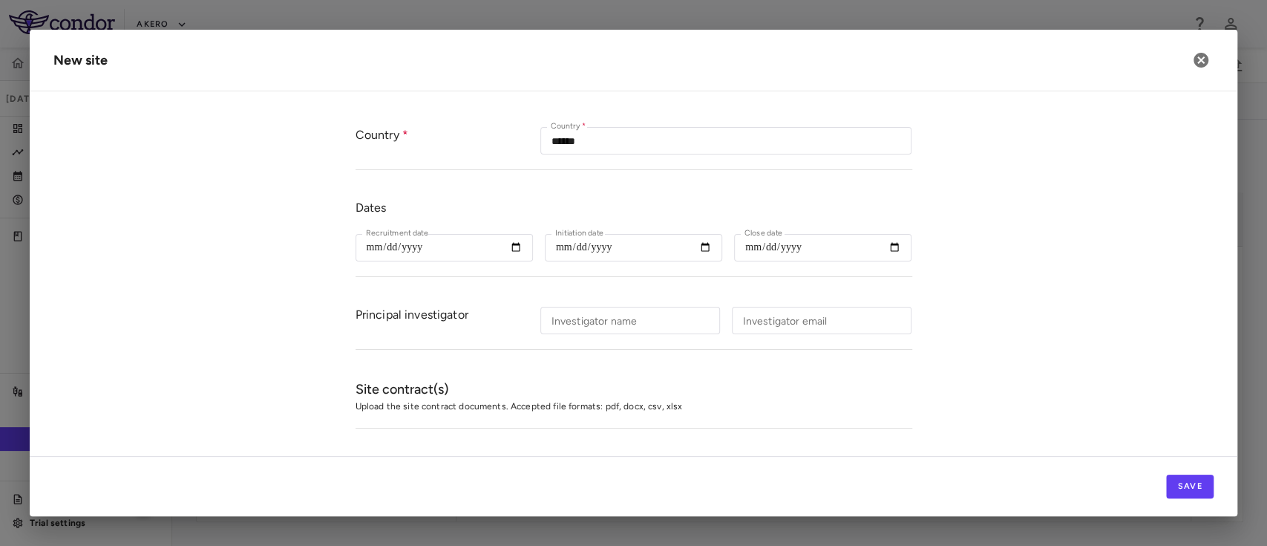
scroll to position [195, 0]
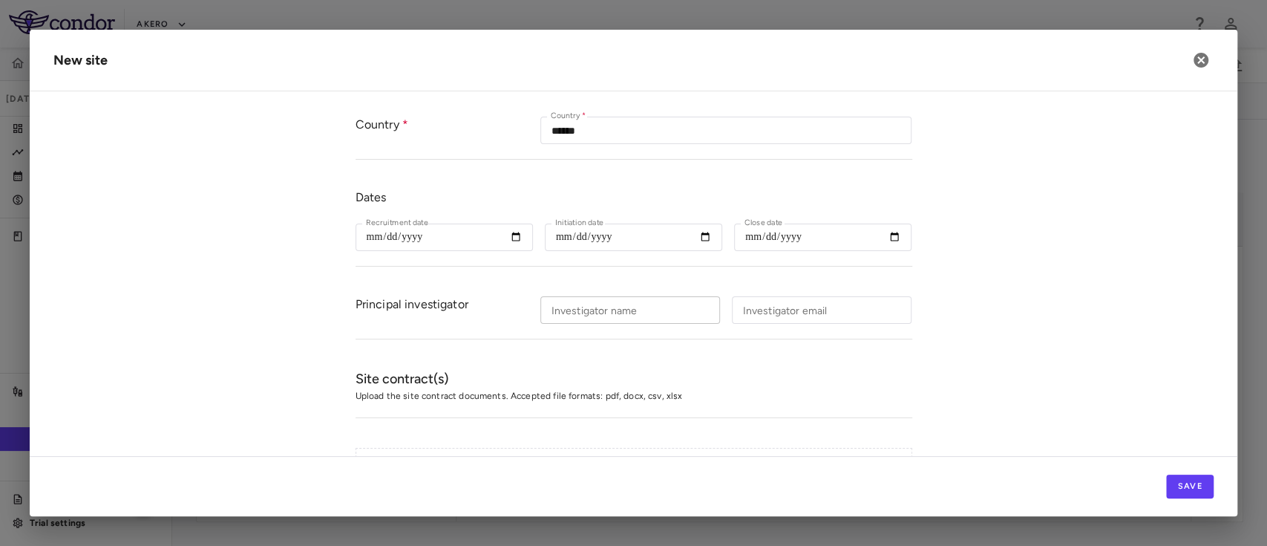
click at [606, 313] on input "Investigator name" at bounding box center [630, 309] width 180 height 27
paste input "**********"
type input "**********"
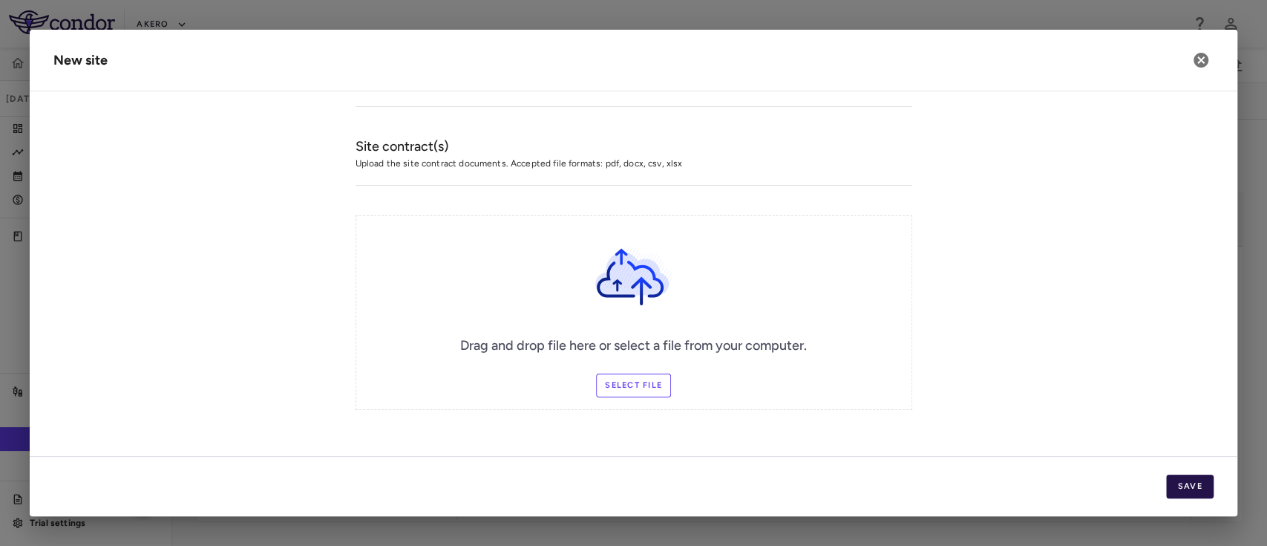
click at [1190, 496] on button "Save" at bounding box center [1190, 486] width 48 height 24
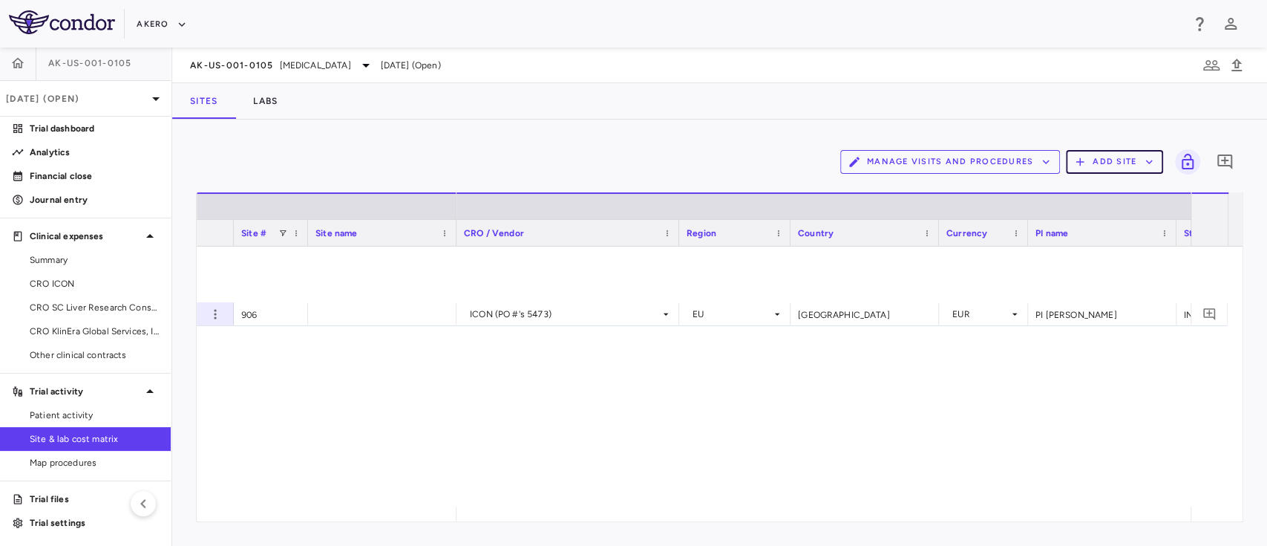
scroll to position [0, 0]
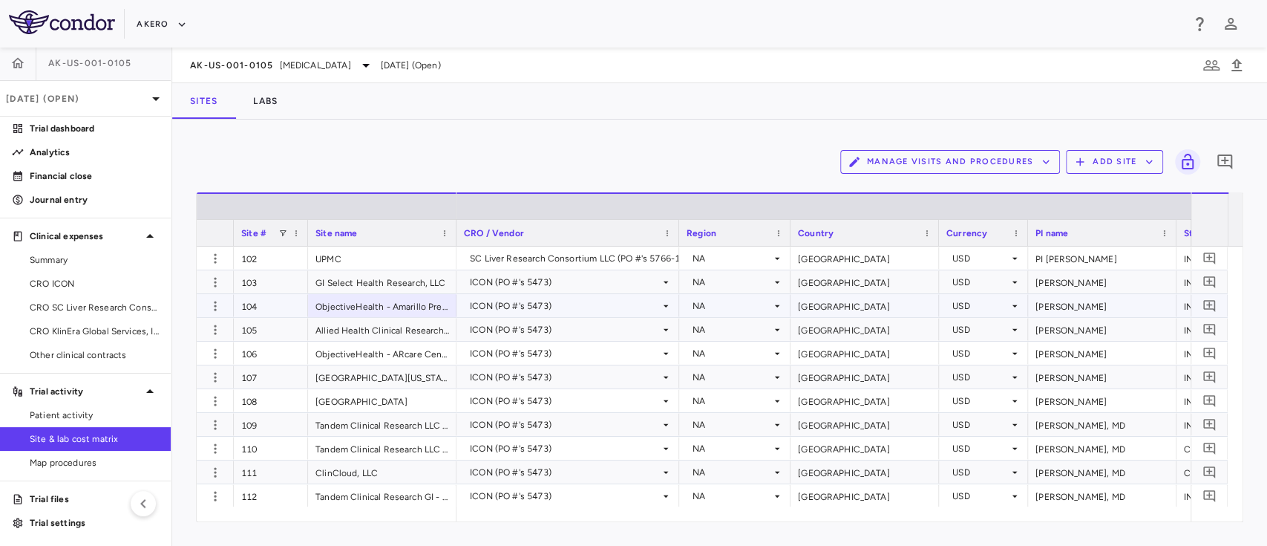
click at [431, 301] on div "ObjectiveHealth - Amarillo Premier Research, LLC" at bounding box center [382, 305] width 148 height 23
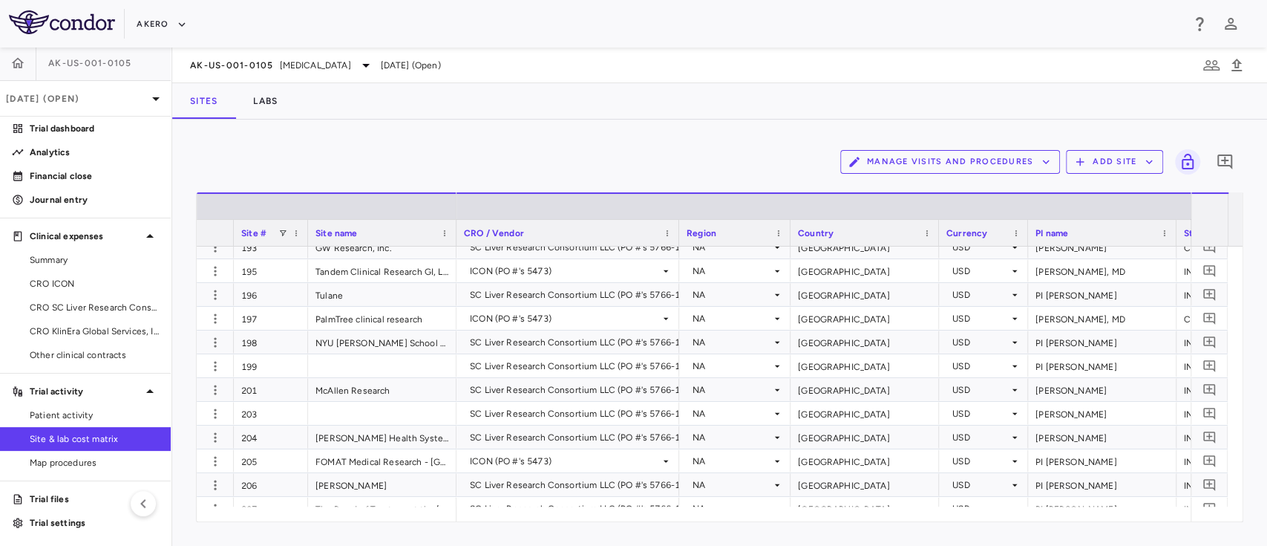
scroll to position [1914, 0]
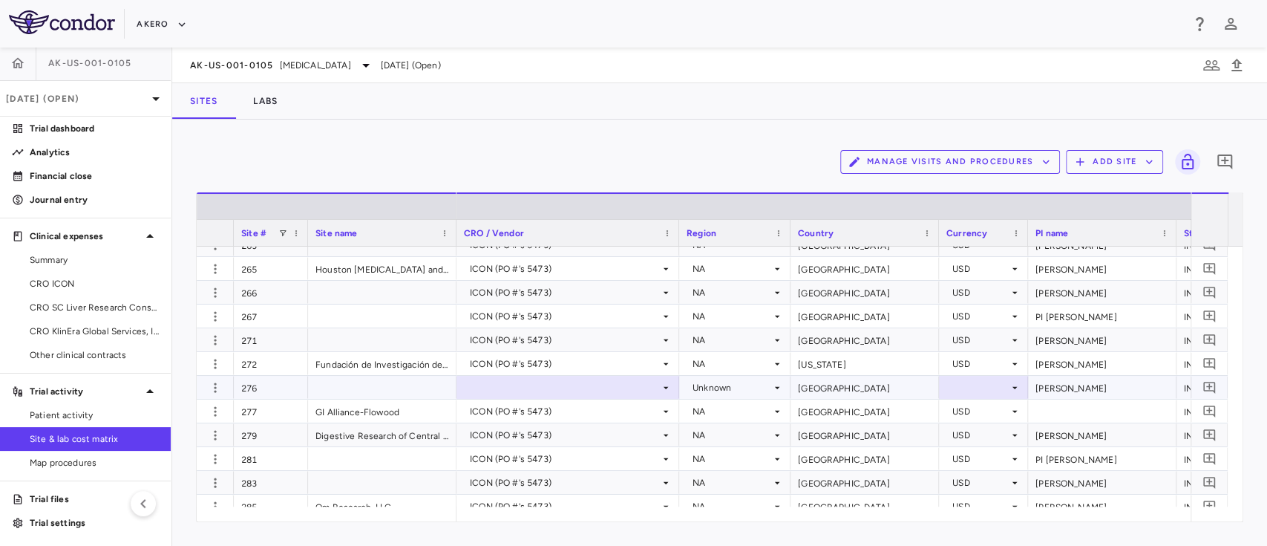
click at [563, 385] on div at bounding box center [568, 387] width 208 height 22
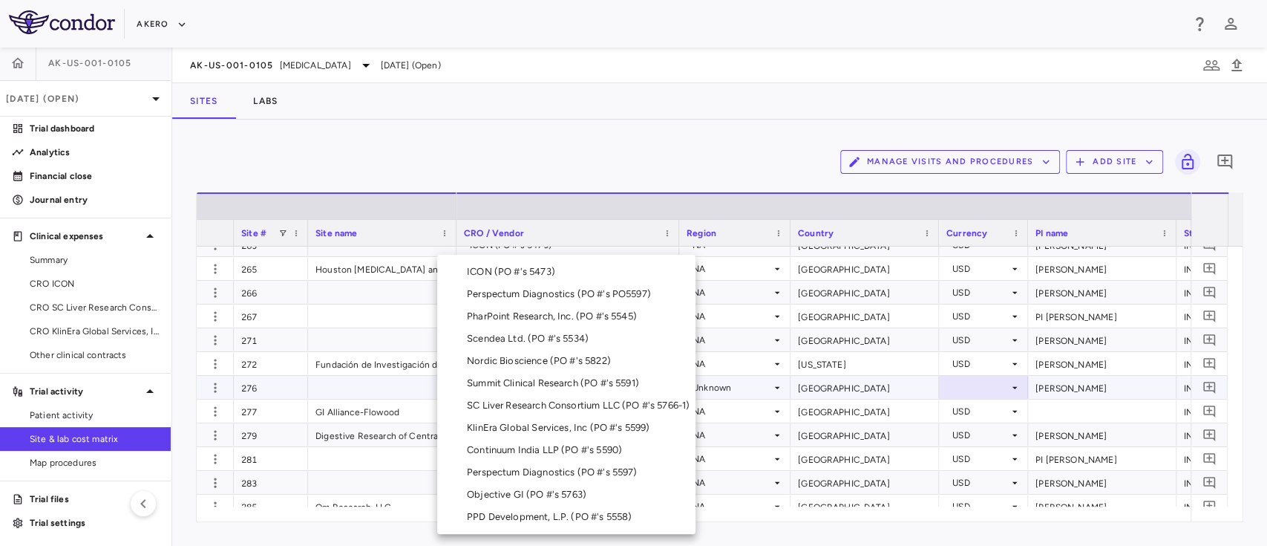
click at [513, 275] on div "ICON (PO #'s 5473)" at bounding box center [514, 271] width 94 height 13
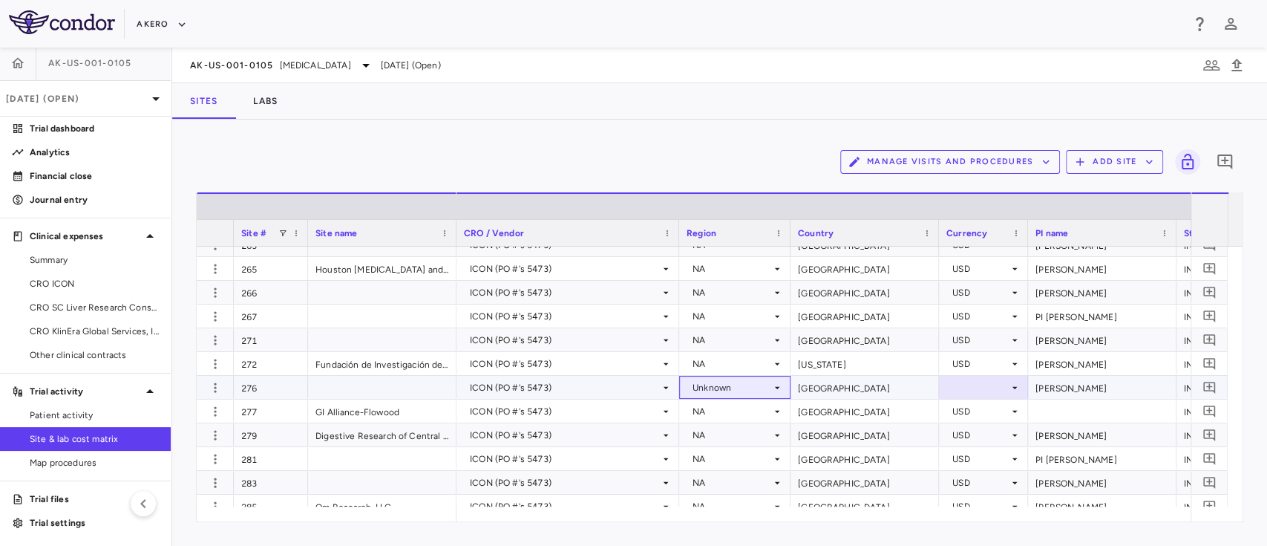
click at [714, 389] on div "Unknown" at bounding box center [732, 388] width 79 height 24
click at [743, 387] on div at bounding box center [633, 273] width 1267 height 546
click at [743, 387] on div "Unknown" at bounding box center [732, 388] width 79 height 24
click at [718, 383] on div "Unknown" at bounding box center [732, 388] width 79 height 24
click at [721, 478] on div "NA" at bounding box center [720, 480] width 20 height 13
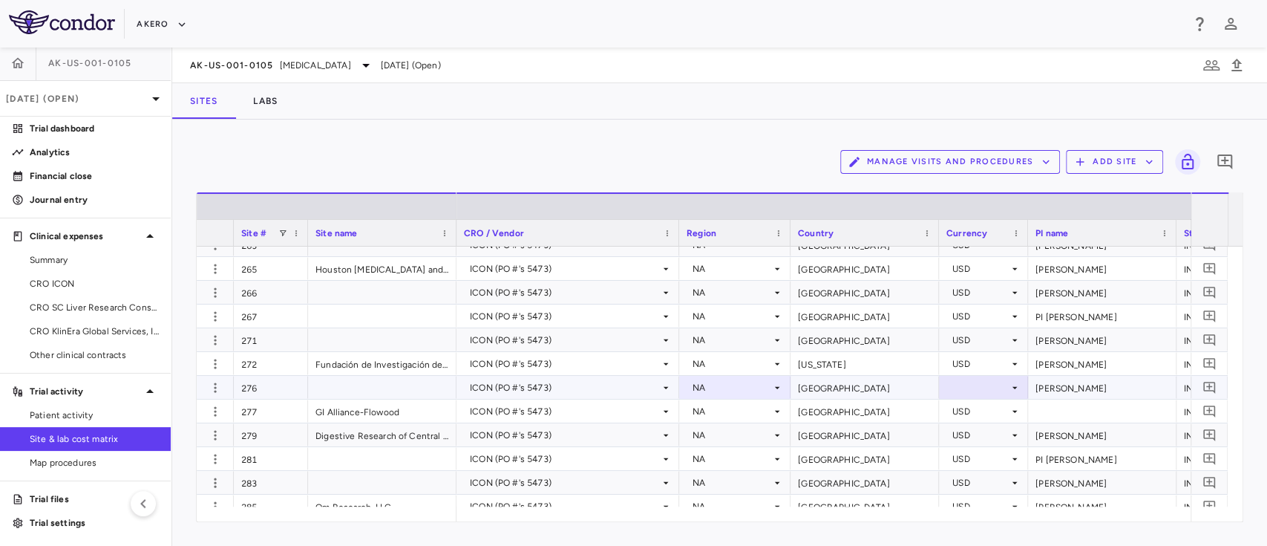
click at [958, 383] on div at bounding box center [983, 387] width 74 height 22
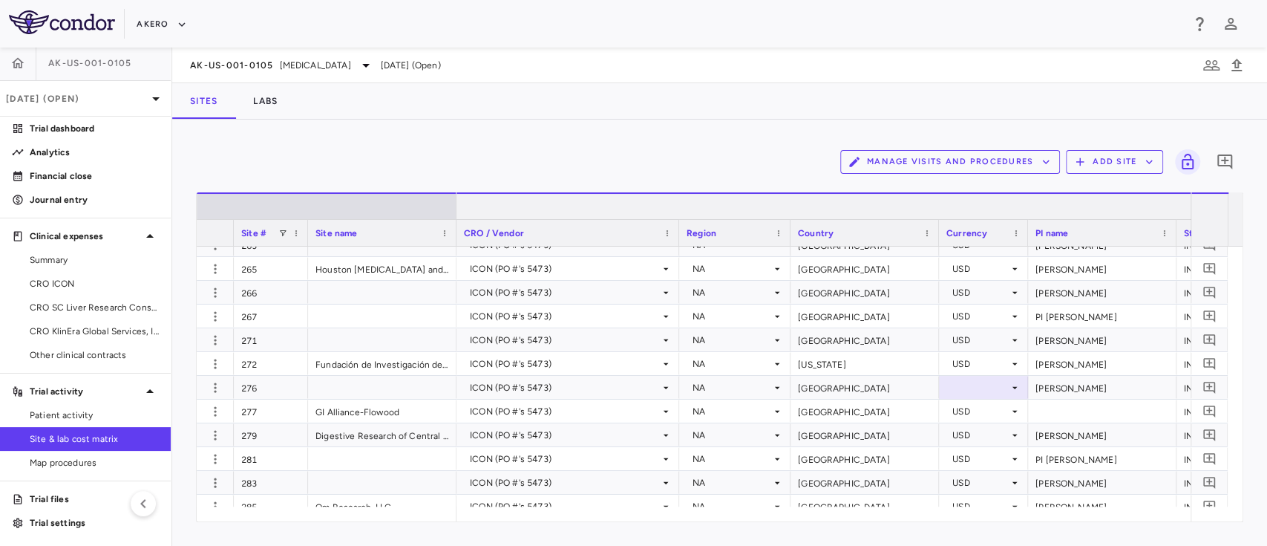
drag, startPoint x: 1019, startPoint y: 100, endPoint x: 1024, endPoint y: 199, distance: 98.8
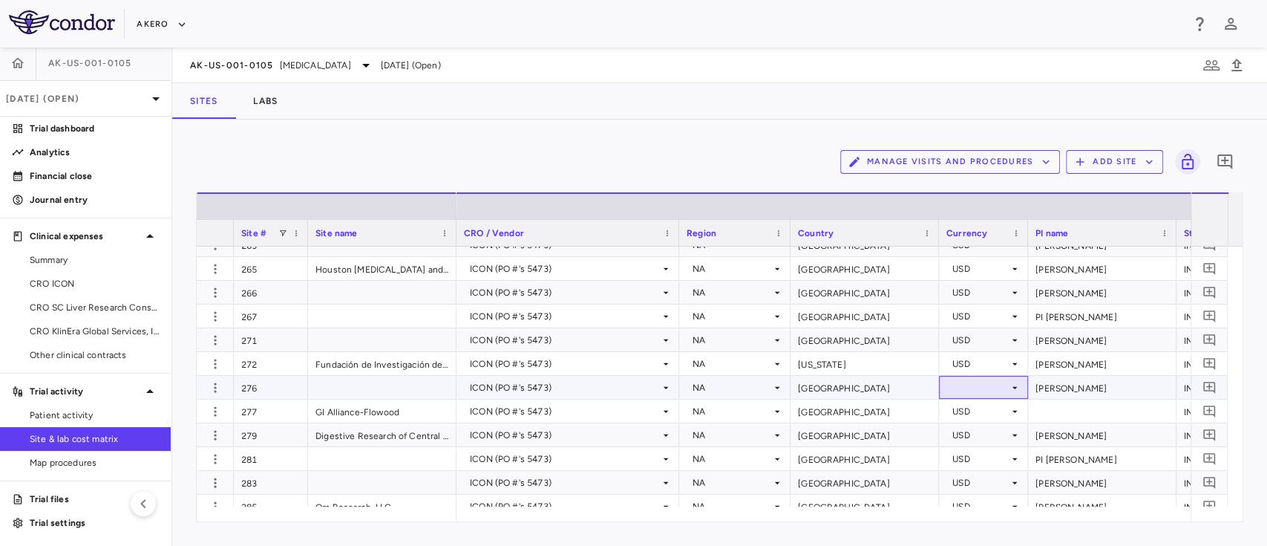
click at [979, 388] on div at bounding box center [983, 387] width 74 height 22
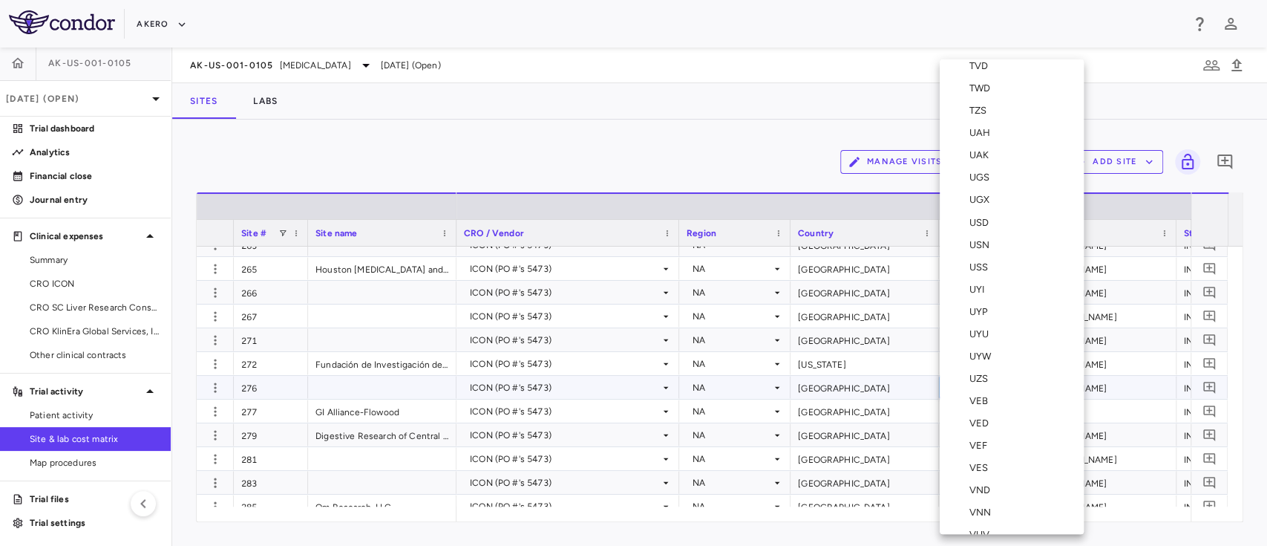
click at [978, 227] on div "USD" at bounding box center [981, 221] width 25 height 13
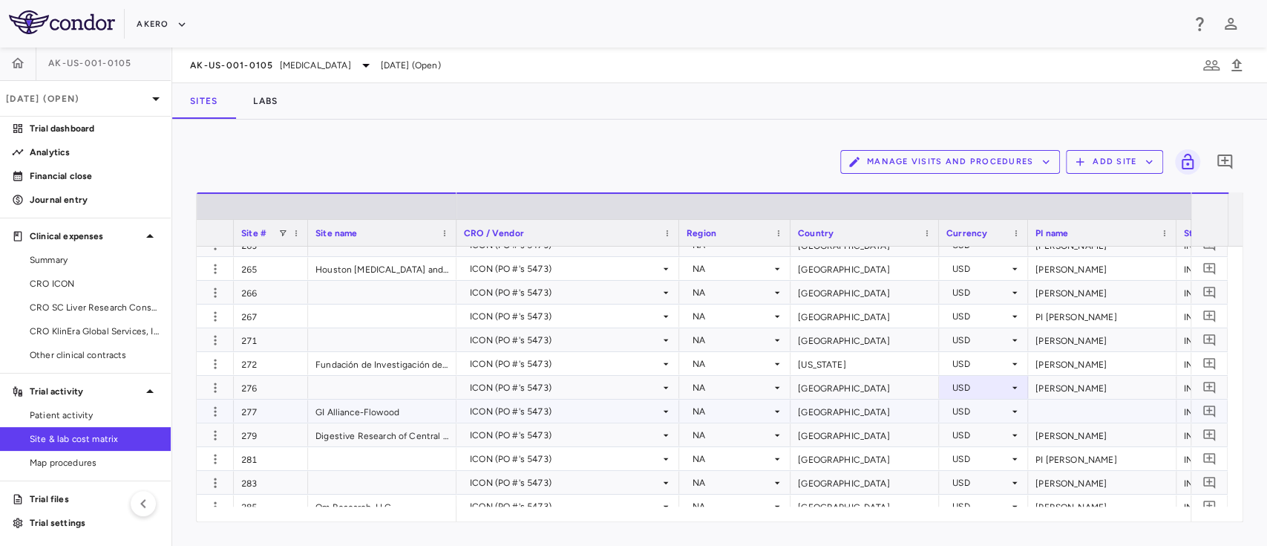
click at [1074, 407] on div at bounding box center [1102, 410] width 148 height 23
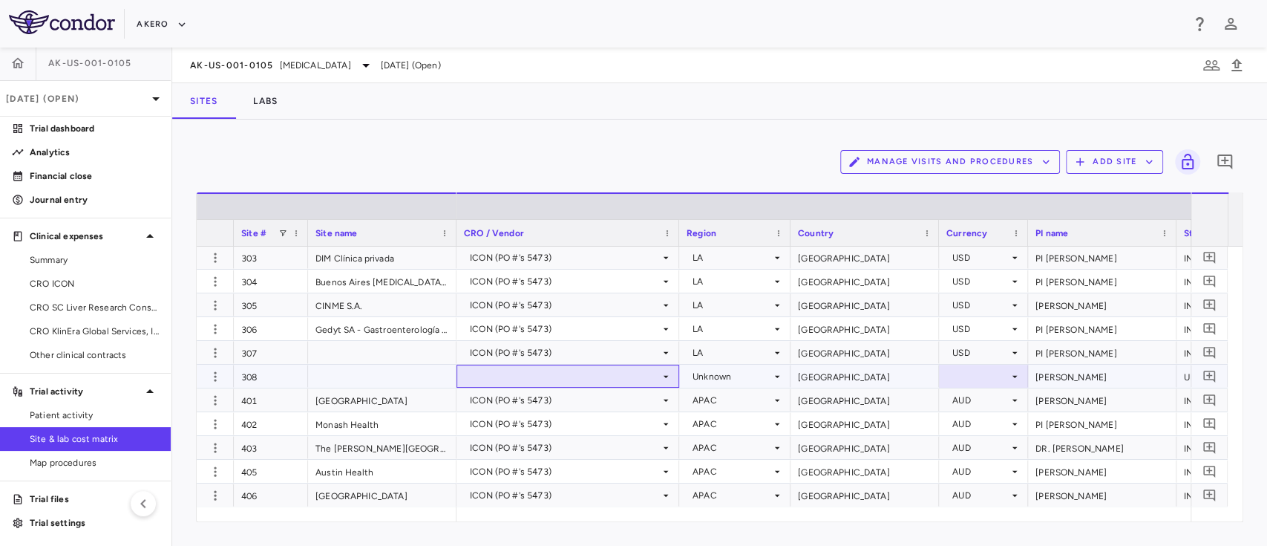
click at [619, 376] on div at bounding box center [568, 376] width 208 height 22
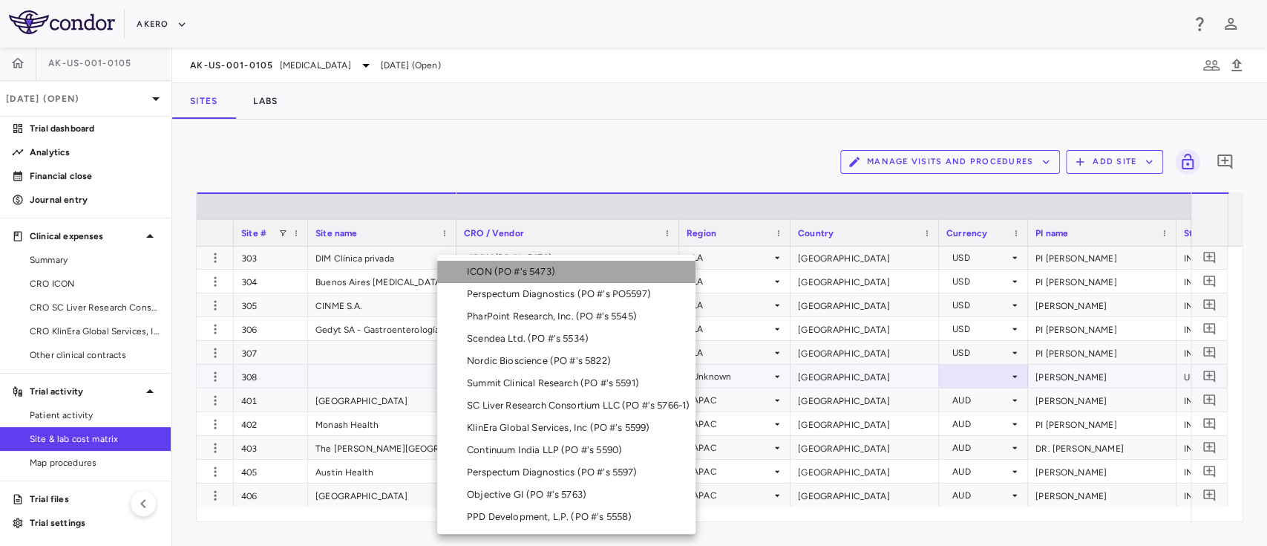
click at [518, 264] on li "ICON (PO #'s 5473)" at bounding box center [566, 272] width 258 height 22
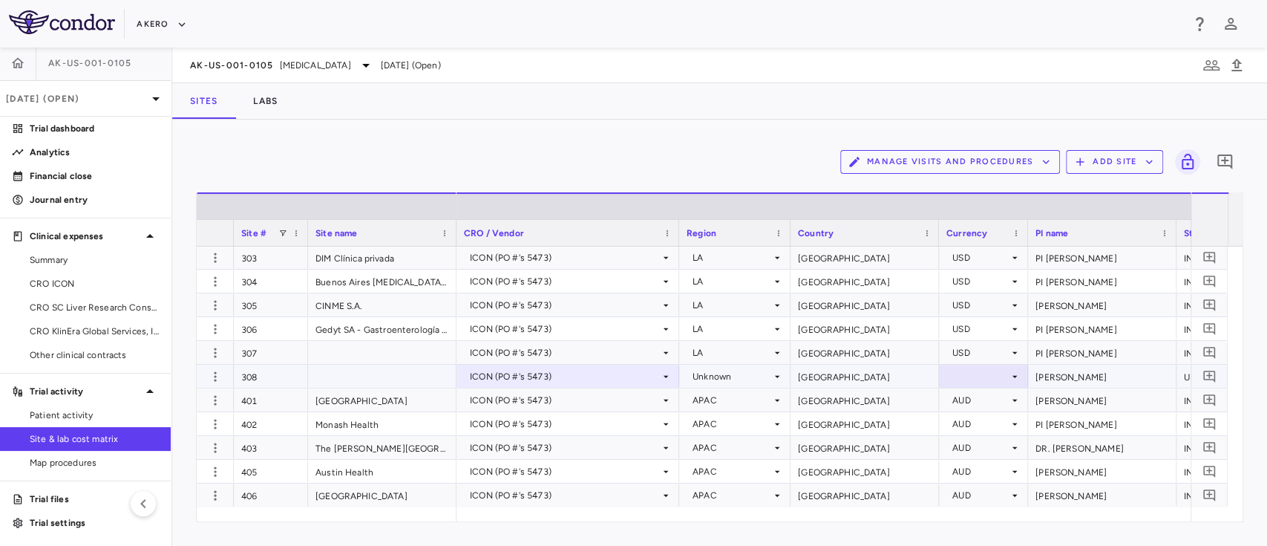
click at [747, 379] on div "Unknown" at bounding box center [732, 376] width 79 height 24
click at [713, 376] on div at bounding box center [633, 273] width 1267 height 546
click at [713, 376] on div "Unknown" at bounding box center [732, 376] width 79 height 24
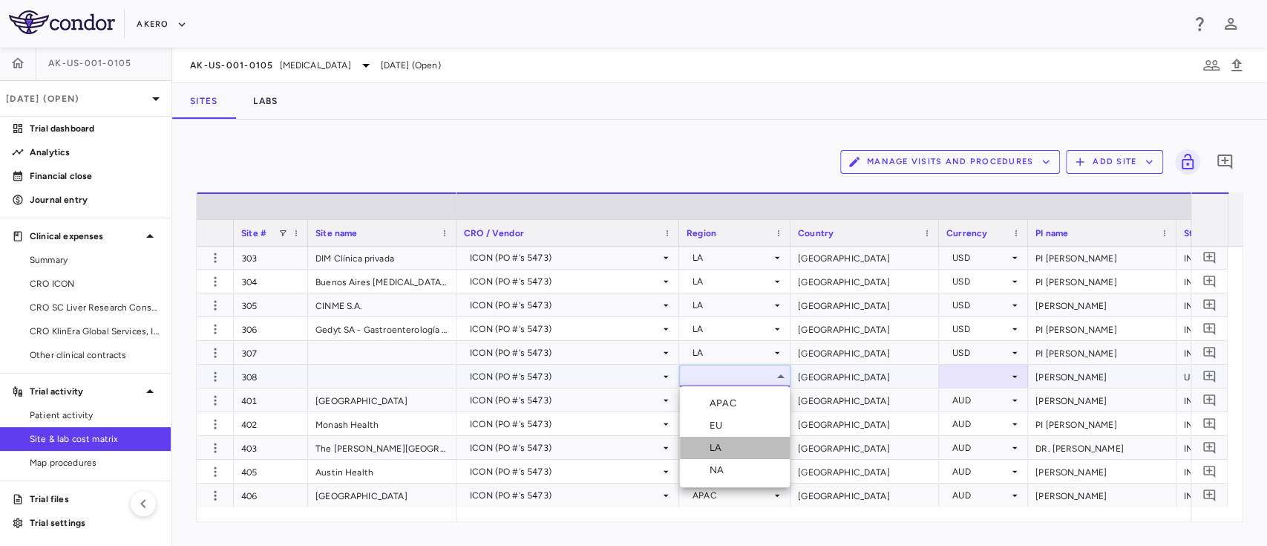
click at [718, 450] on div "LA" at bounding box center [719, 447] width 18 height 13
click at [968, 372] on div at bounding box center [983, 376] width 74 height 22
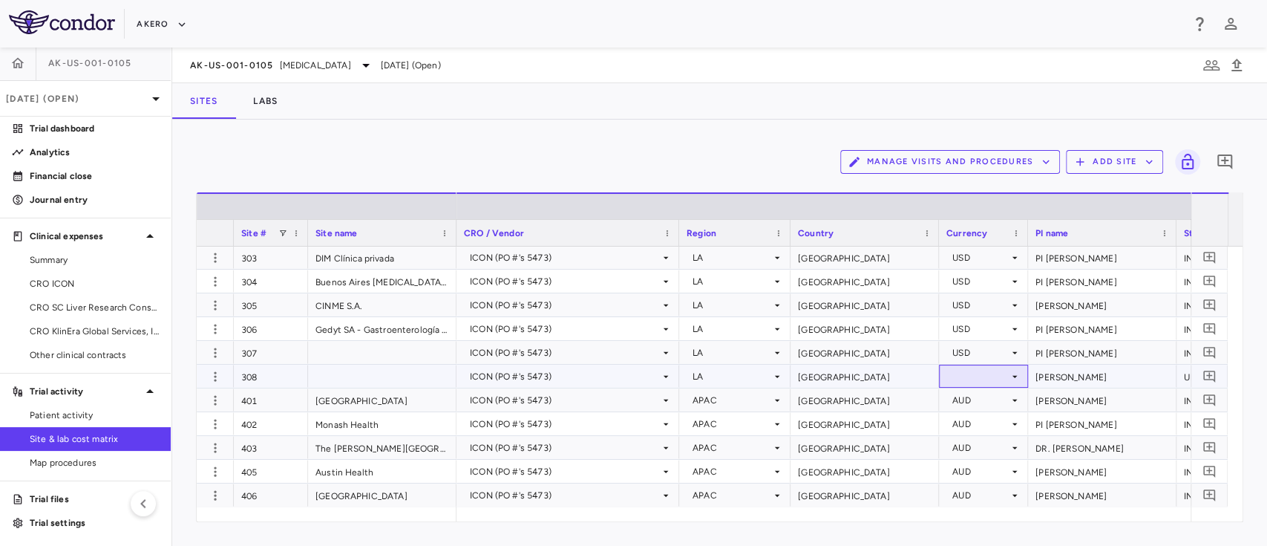
click at [975, 372] on div at bounding box center [983, 376] width 74 height 22
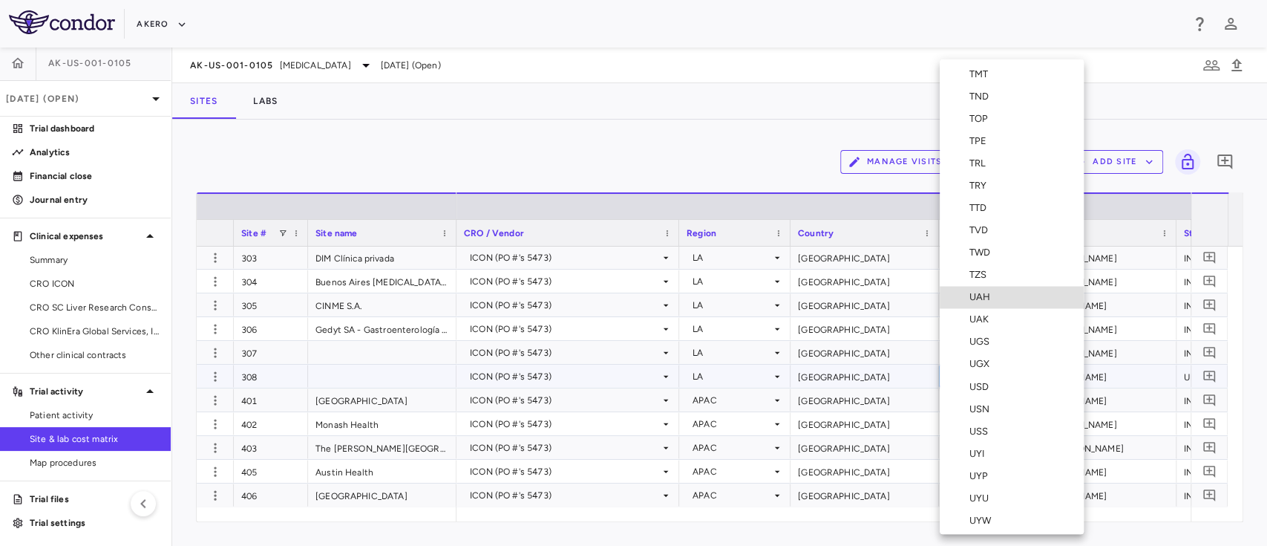
click at [986, 388] on div "USD" at bounding box center [981, 385] width 25 height 13
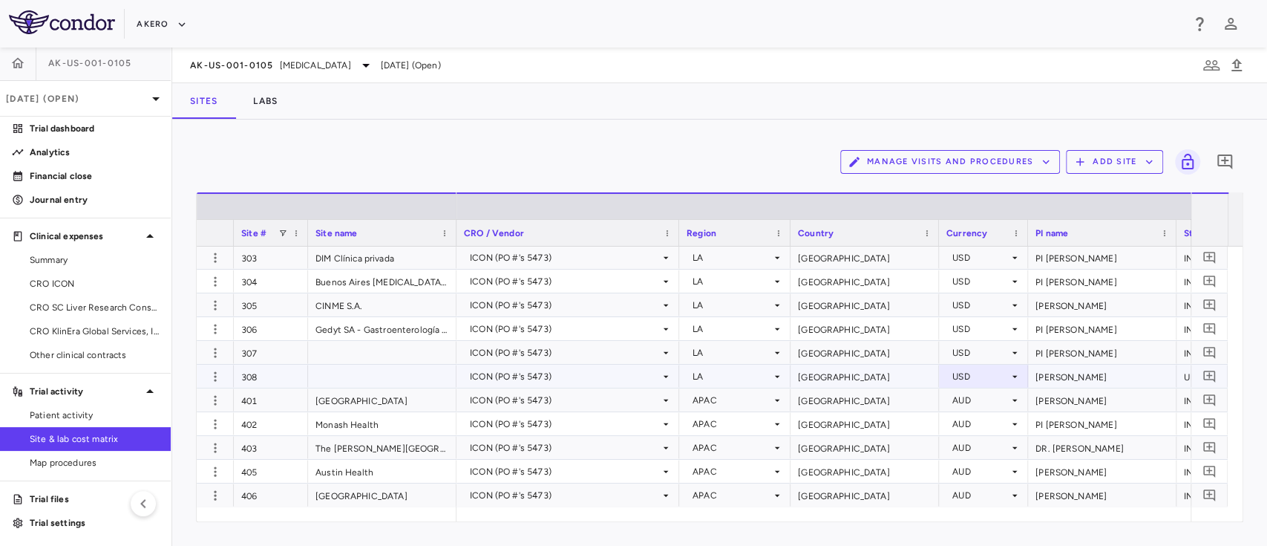
click at [362, 383] on div at bounding box center [382, 375] width 148 height 23
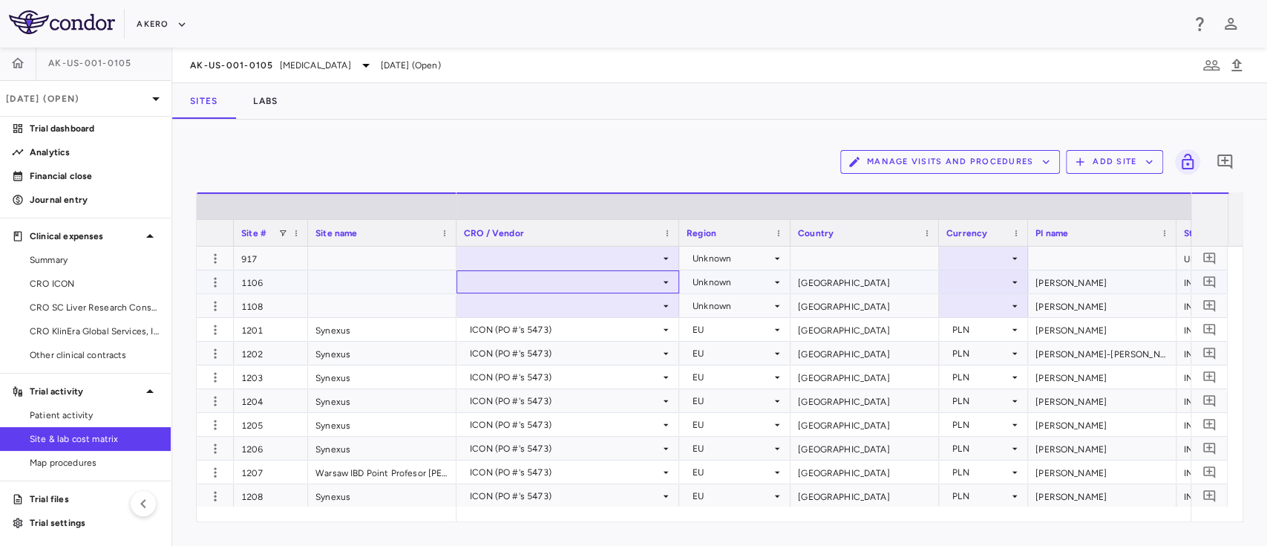
click at [516, 284] on div at bounding box center [568, 282] width 208 height 22
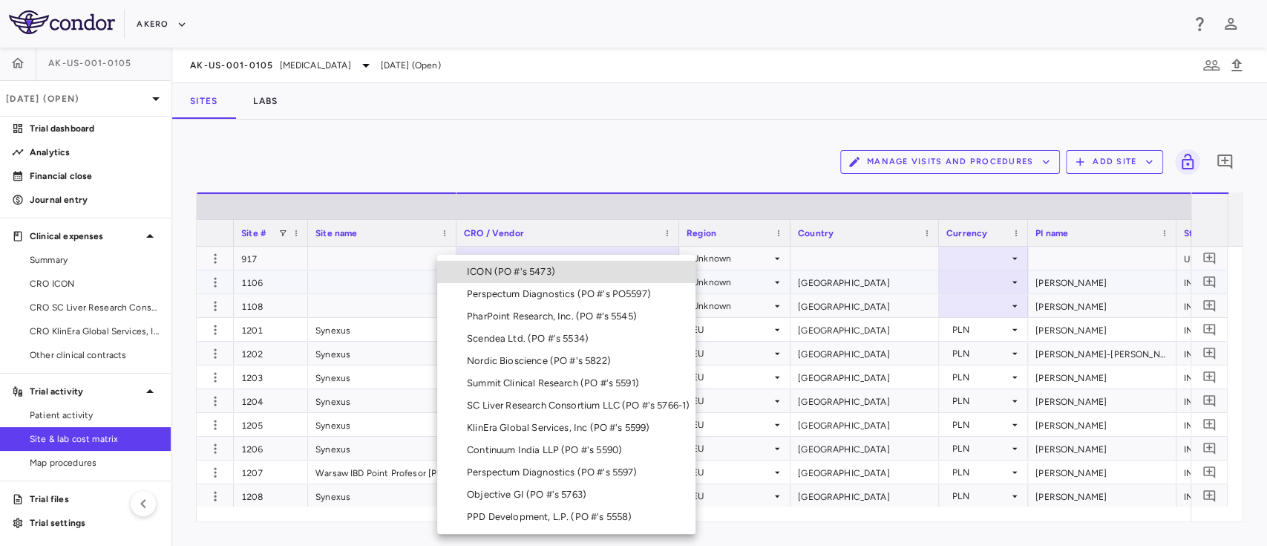
click at [511, 281] on li "ICON (PO #'s 5473)" at bounding box center [566, 272] width 258 height 22
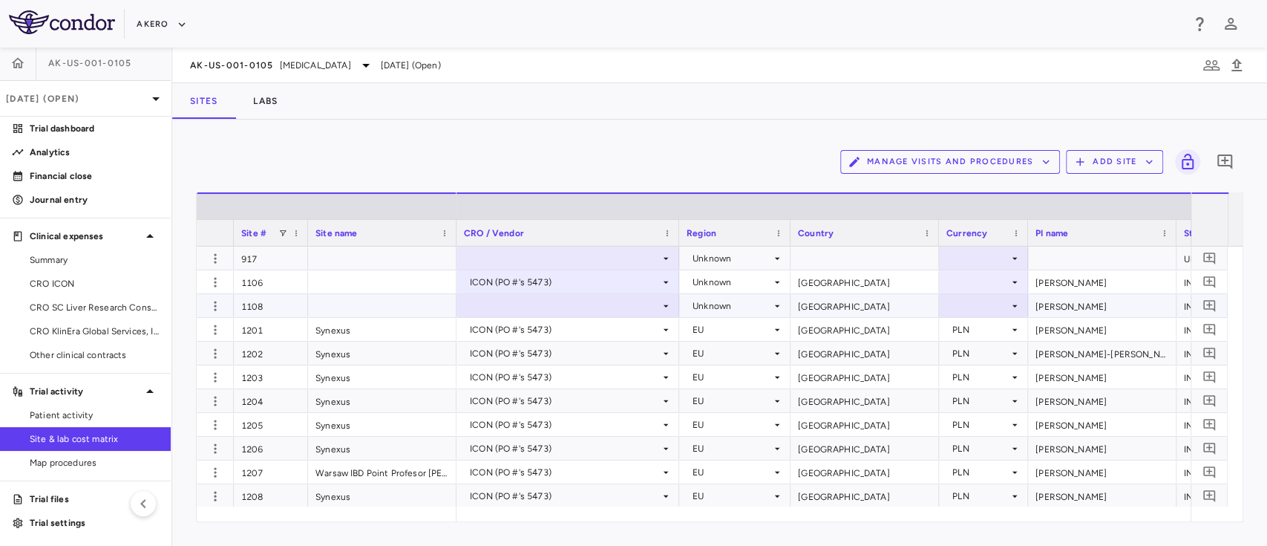
click at [508, 305] on div at bounding box center [568, 306] width 208 height 22
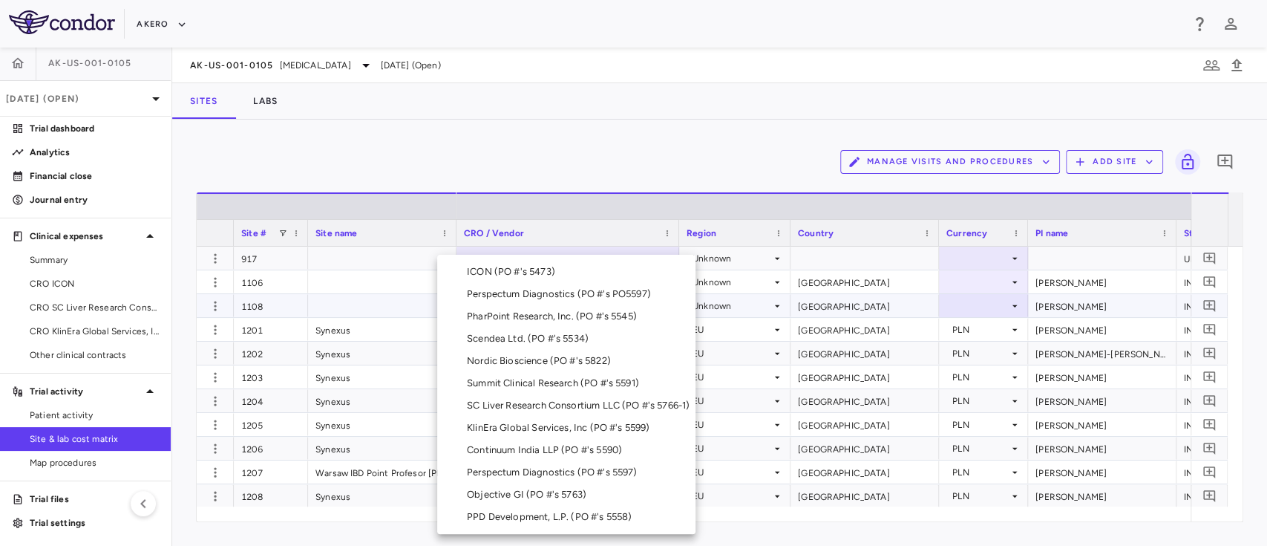
click at [501, 272] on div "ICON (PO #'s 5473)" at bounding box center [514, 271] width 94 height 13
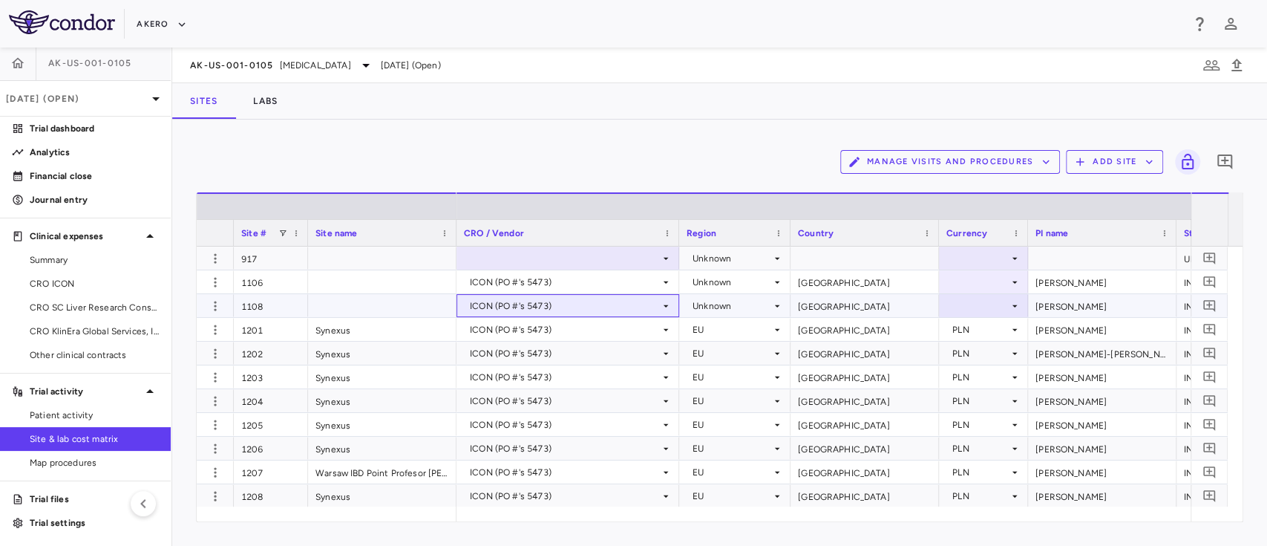
click at [590, 312] on div "ICON (PO #'s 5473)" at bounding box center [565, 306] width 190 height 24
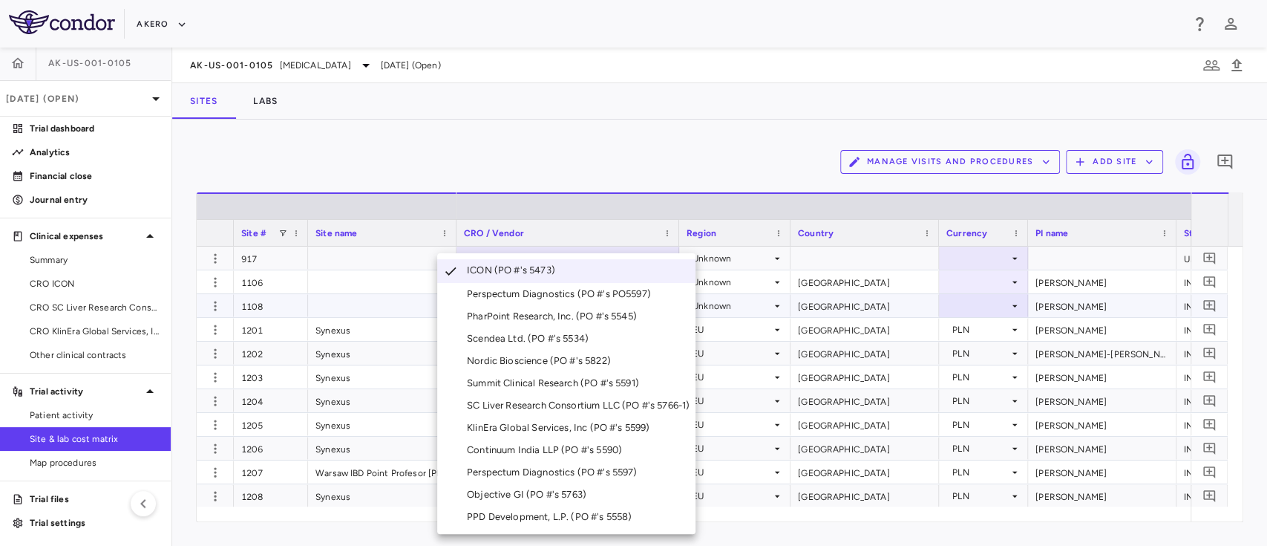
click at [356, 282] on div at bounding box center [633, 273] width 1267 height 546
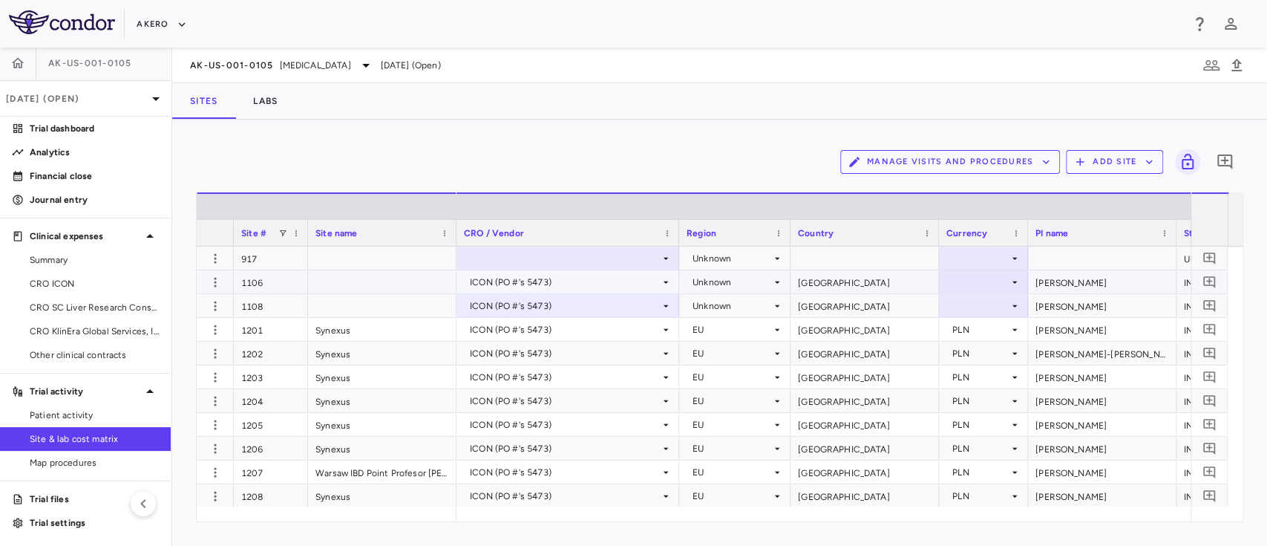
click at [724, 282] on div "Unknown" at bounding box center [732, 282] width 79 height 24
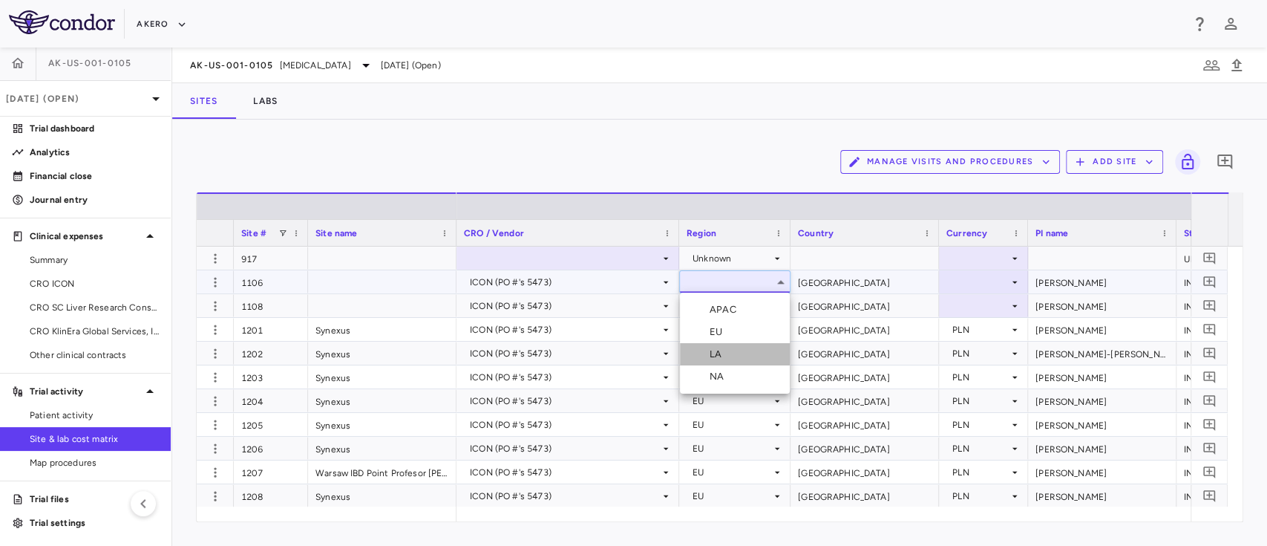
click at [724, 351] on div "LA" at bounding box center [719, 353] width 18 height 13
click at [716, 303] on div "Unknown" at bounding box center [732, 306] width 79 height 24
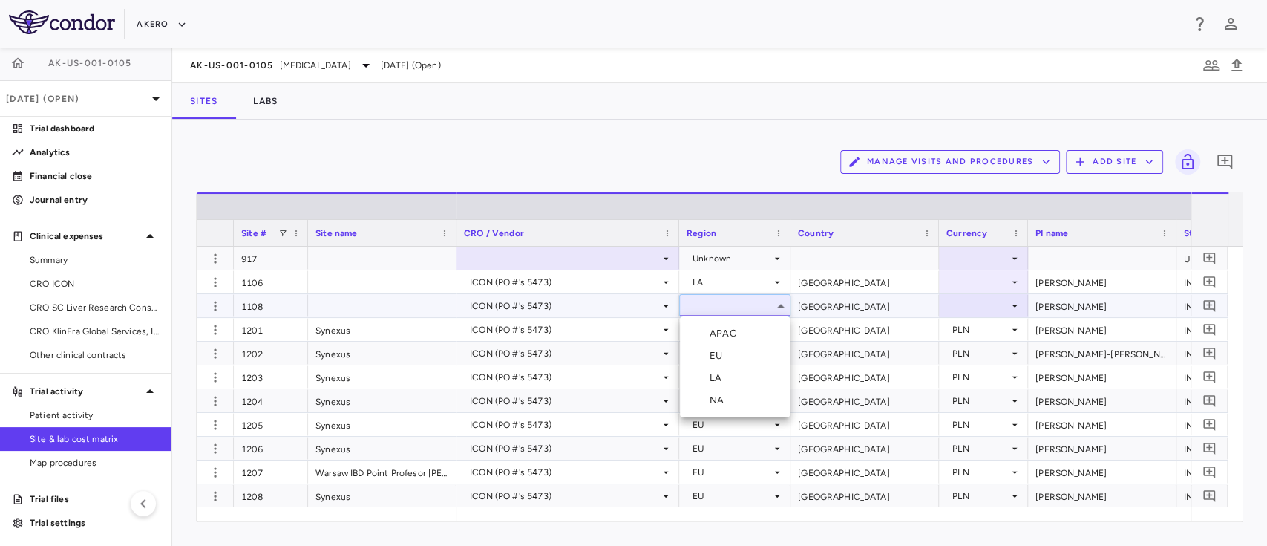
click at [721, 382] on div "LA" at bounding box center [719, 377] width 18 height 13
click at [968, 281] on div at bounding box center [983, 282] width 74 height 22
click at [748, 305] on div "LA" at bounding box center [732, 306] width 79 height 24
click at [727, 374] on div "LA" at bounding box center [719, 378] width 18 height 15
click at [968, 278] on div at bounding box center [983, 282] width 74 height 22
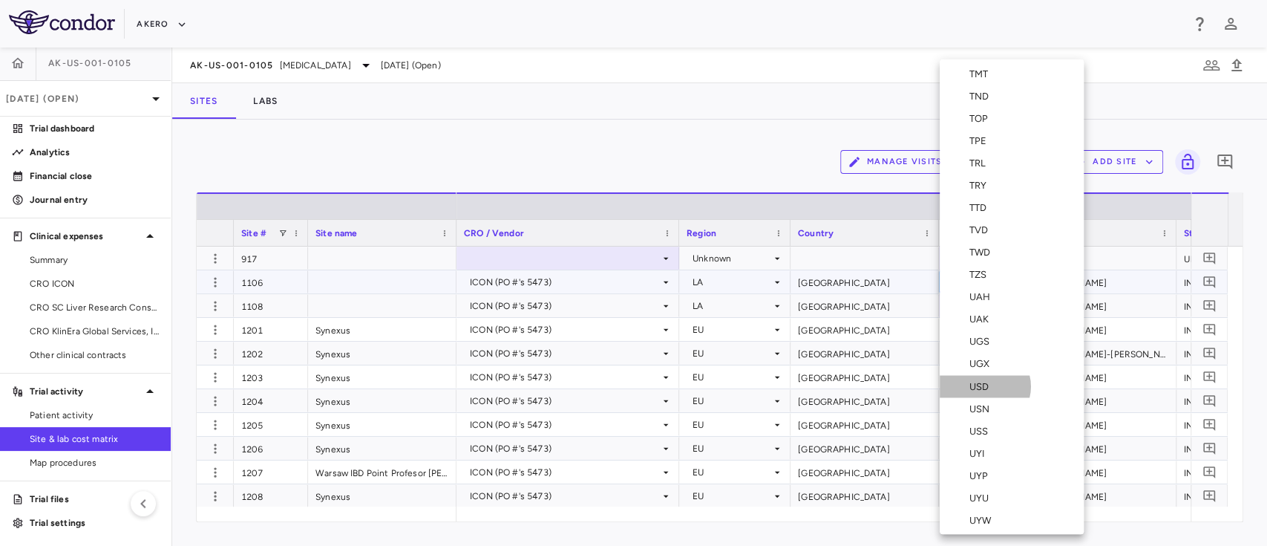
click at [984, 385] on div "USD" at bounding box center [981, 385] width 25 height 13
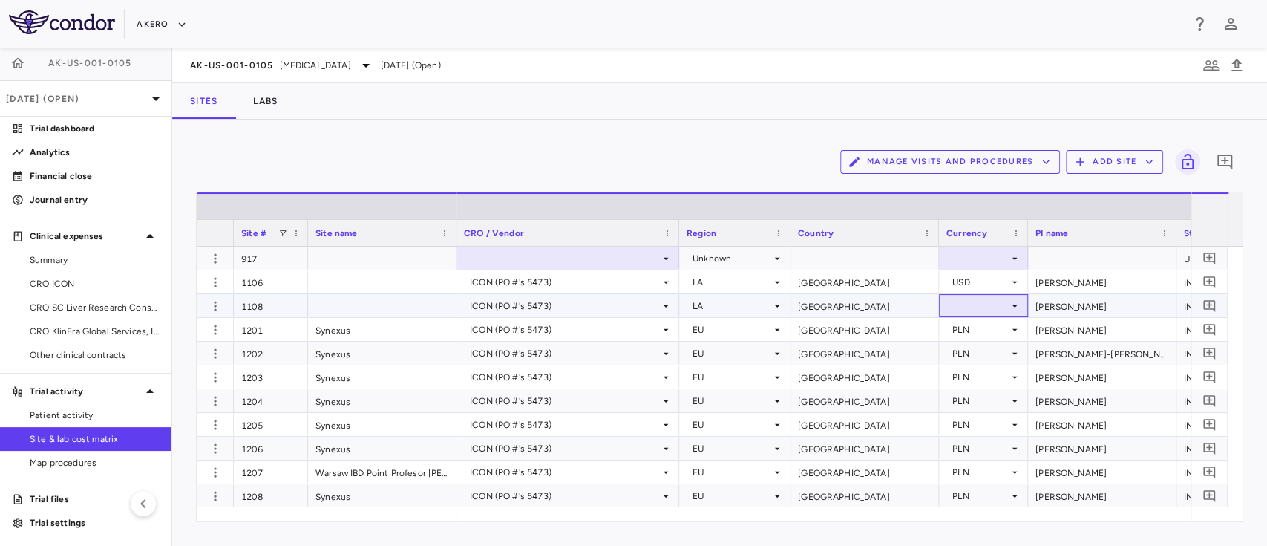
click at [981, 312] on div at bounding box center [983, 306] width 74 height 22
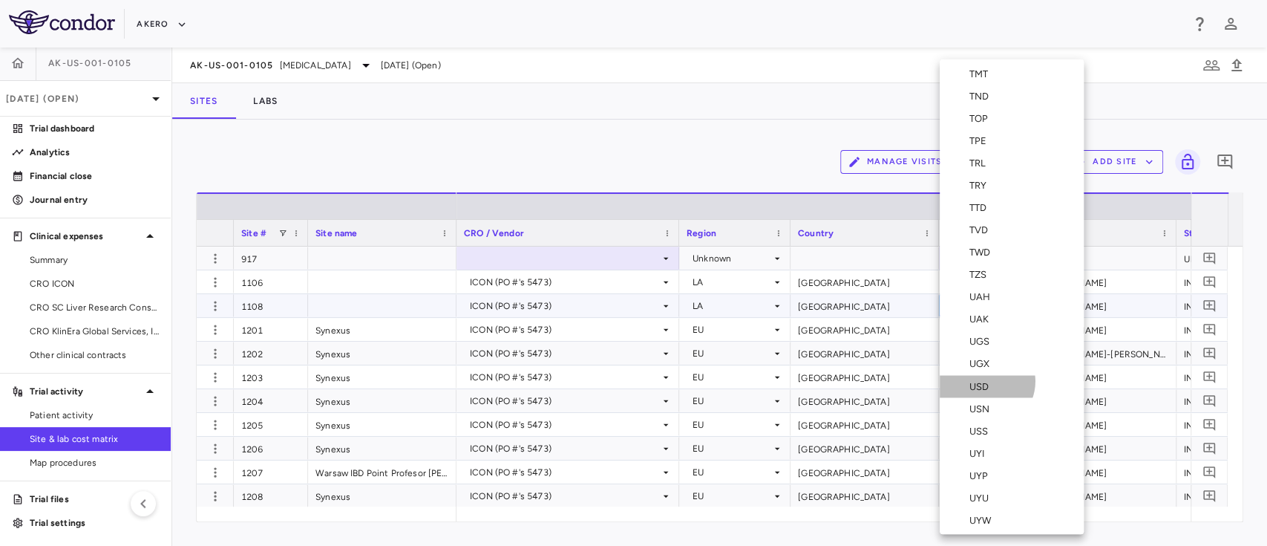
click at [986, 380] on div "USD" at bounding box center [981, 385] width 25 height 13
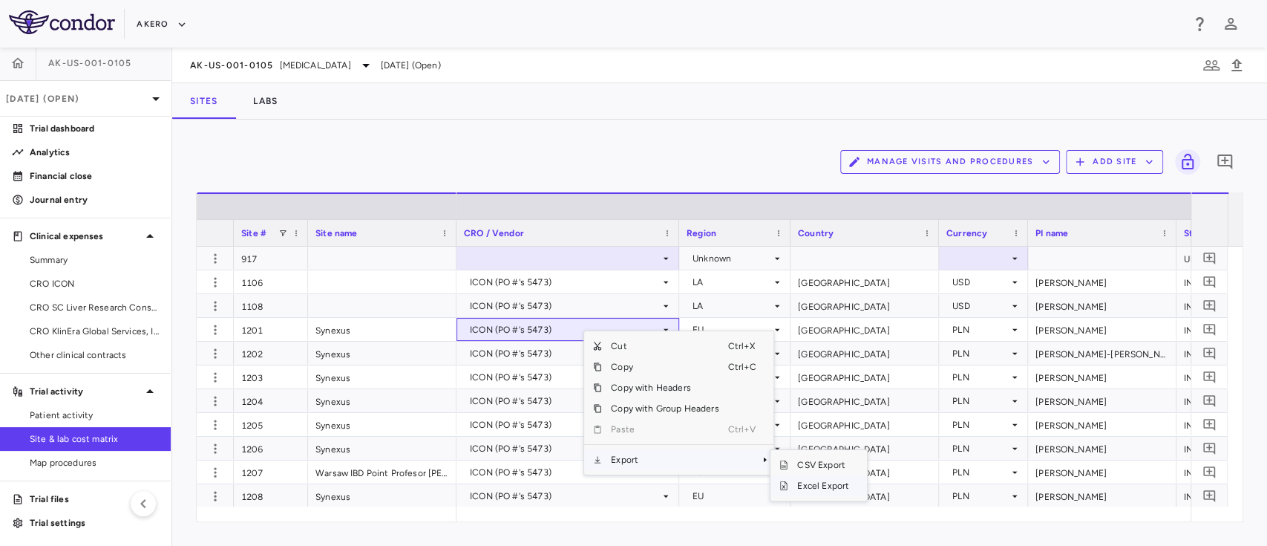
click at [808, 484] on span "Excel Export" at bounding box center [823, 485] width 70 height 21
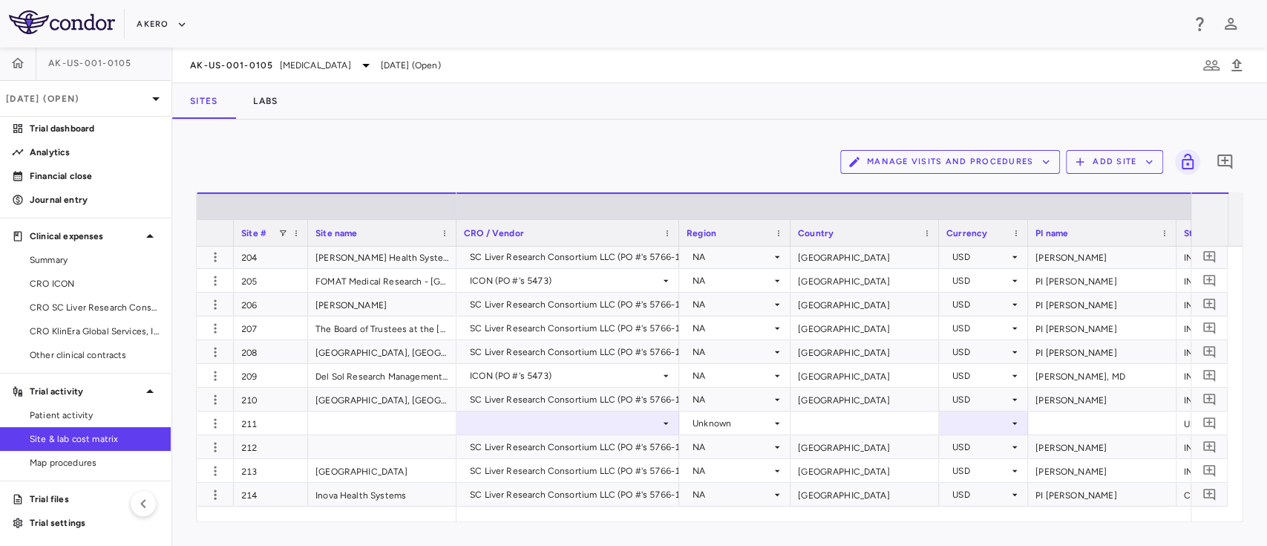
scroll to position [2069, 0]
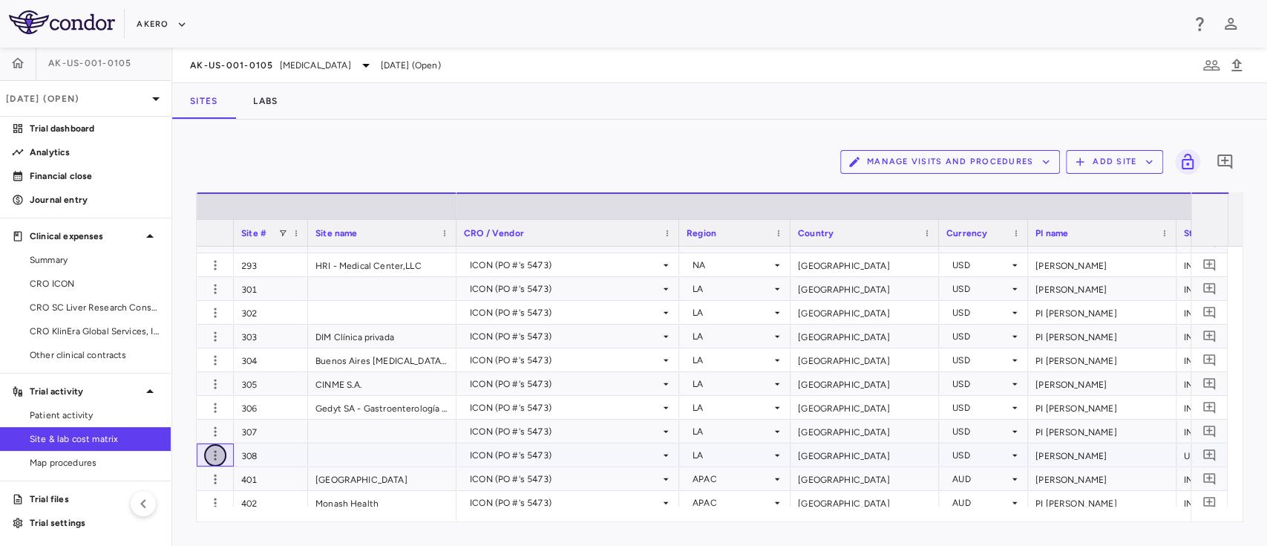
click at [212, 457] on icon "button" at bounding box center [215, 455] width 15 height 15
click at [166, 523] on div "Delete site" at bounding box center [157, 526] width 138 height 27
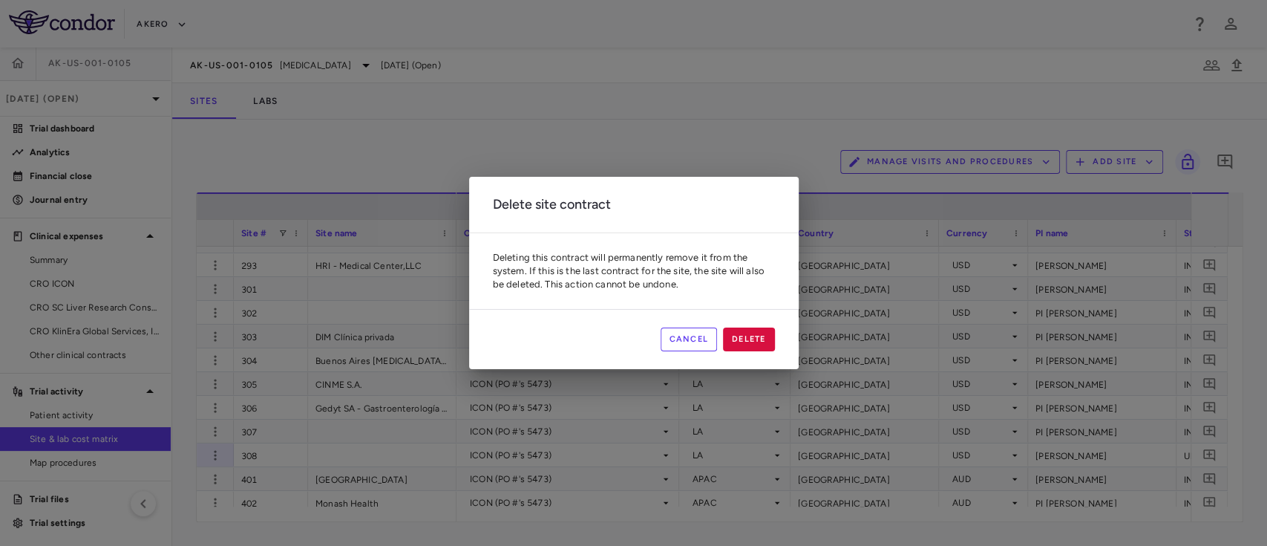
click at [683, 333] on button "Cancel" at bounding box center [689, 339] width 57 height 24
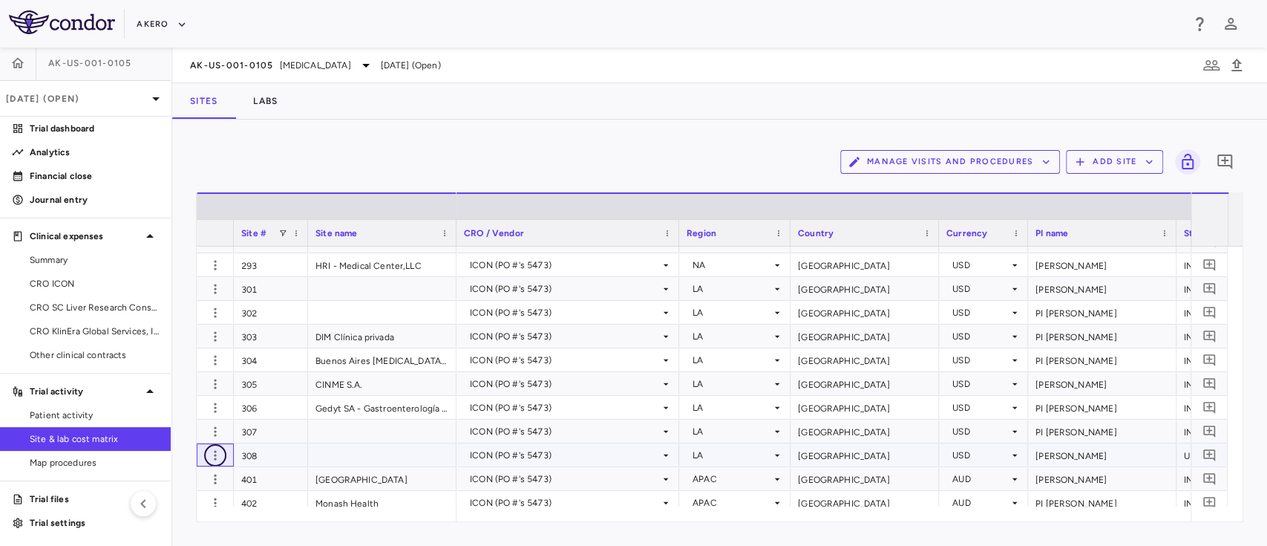
click at [213, 456] on icon "button" at bounding box center [215, 455] width 15 height 15
click at [142, 526] on div "Delete site" at bounding box center [157, 526] width 138 height 27
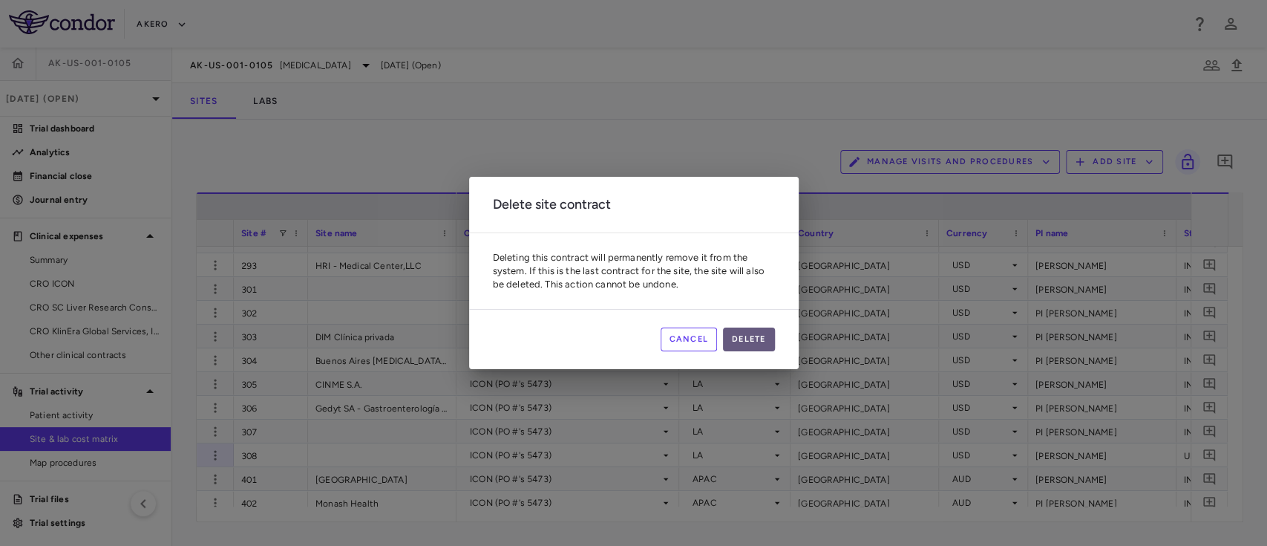
click at [751, 341] on button "Delete" at bounding box center [749, 339] width 52 height 24
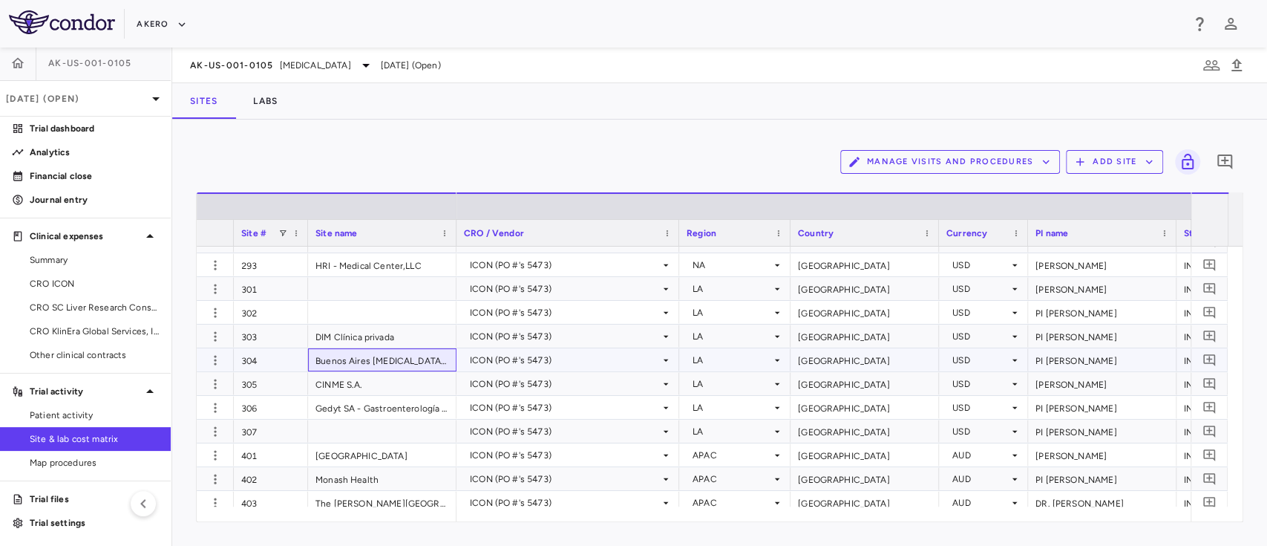
click at [375, 366] on div "Buenos Aires Macula, S.A." at bounding box center [382, 359] width 148 height 23
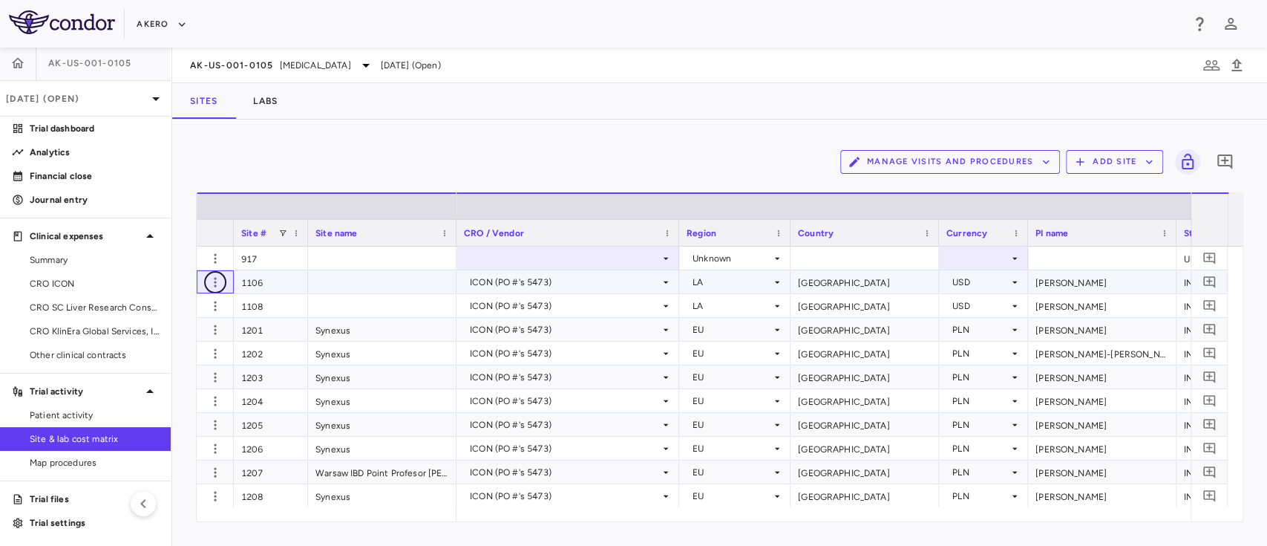
click at [220, 288] on icon "button" at bounding box center [215, 282] width 15 height 15
click at [162, 368] on div "Delete site" at bounding box center [157, 365] width 138 height 27
click at [212, 282] on icon "button" at bounding box center [215, 282] width 15 height 15
click at [152, 370] on div "Delete site" at bounding box center [157, 365] width 138 height 27
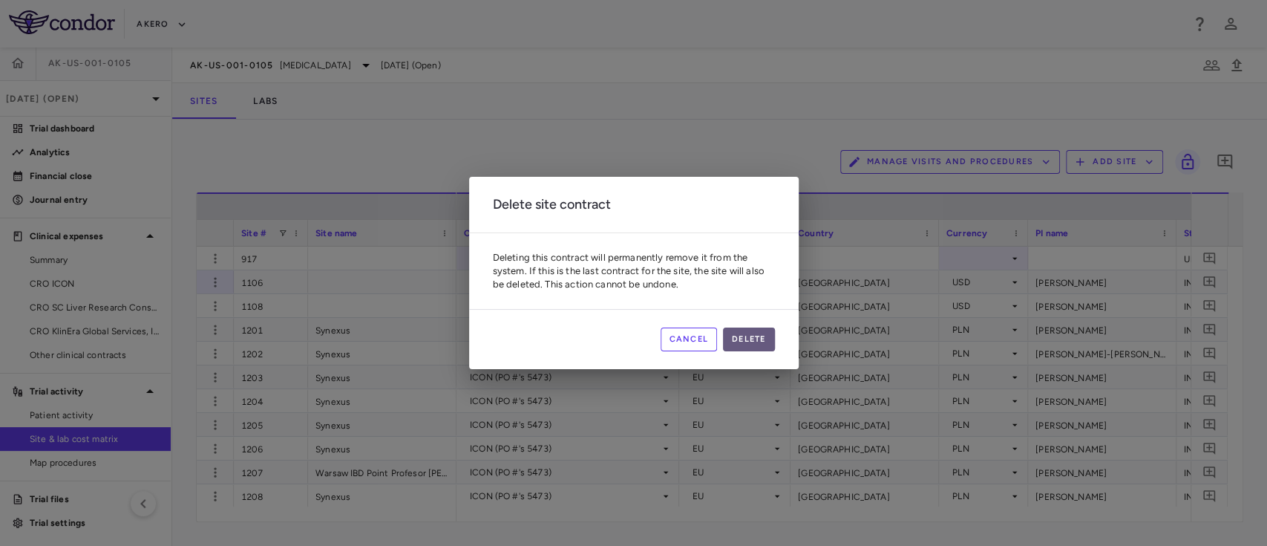
click at [757, 348] on button "Delete" at bounding box center [749, 339] width 52 height 24
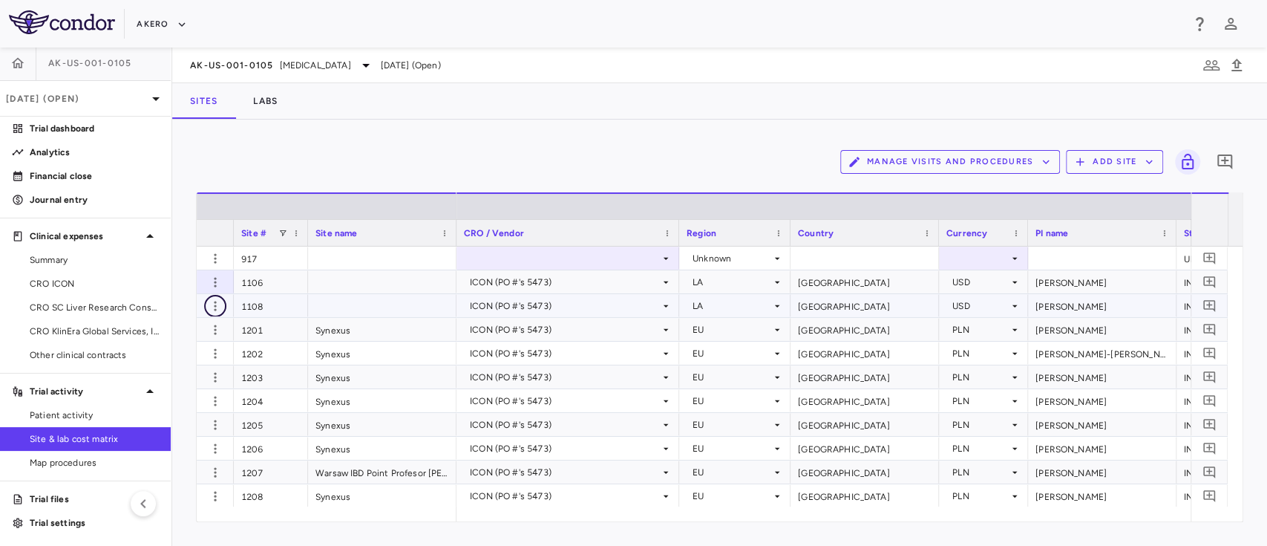
click at [214, 306] on icon "button" at bounding box center [215, 305] width 15 height 15
click at [219, 282] on icon "button" at bounding box center [215, 282] width 15 height 15
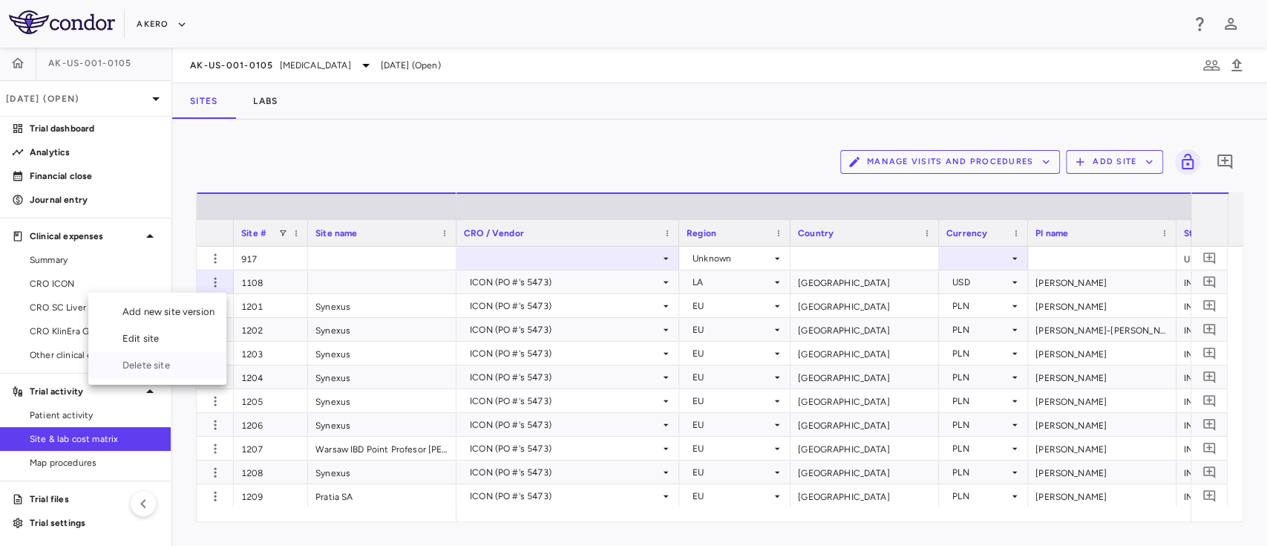
click at [166, 365] on div "Delete site" at bounding box center [157, 365] width 138 height 27
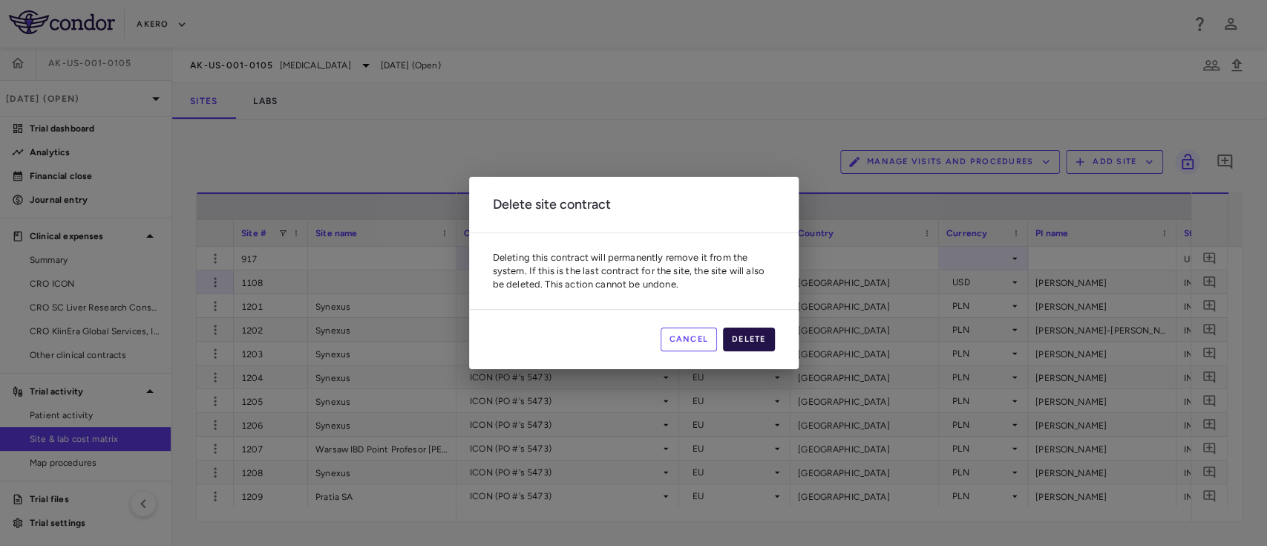
click at [751, 336] on button "Delete" at bounding box center [749, 339] width 52 height 24
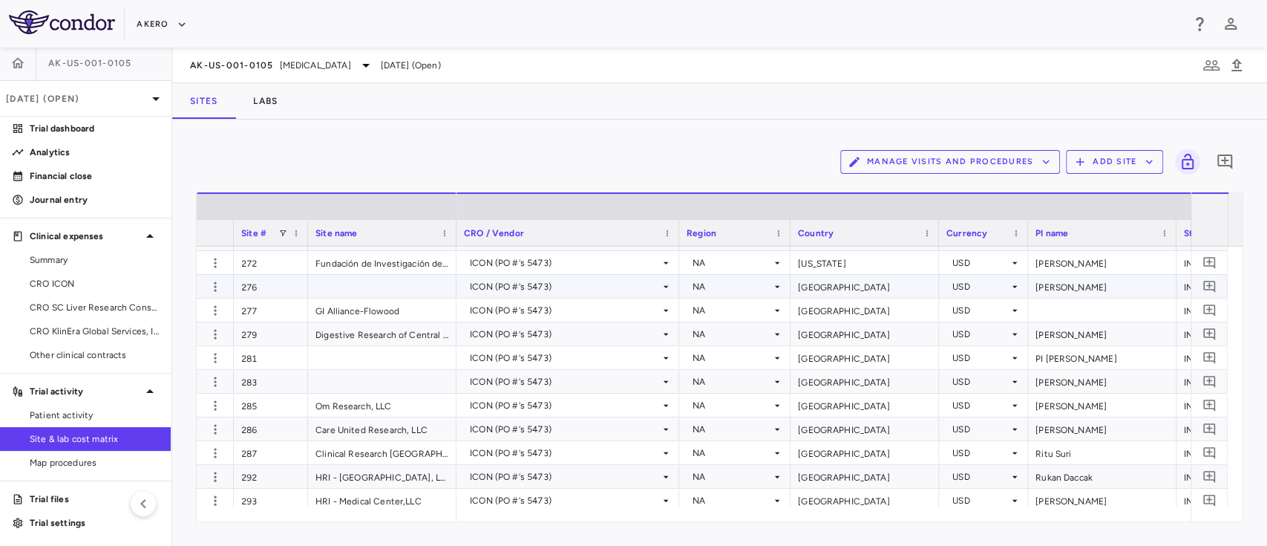
click at [342, 284] on div at bounding box center [382, 286] width 148 height 23
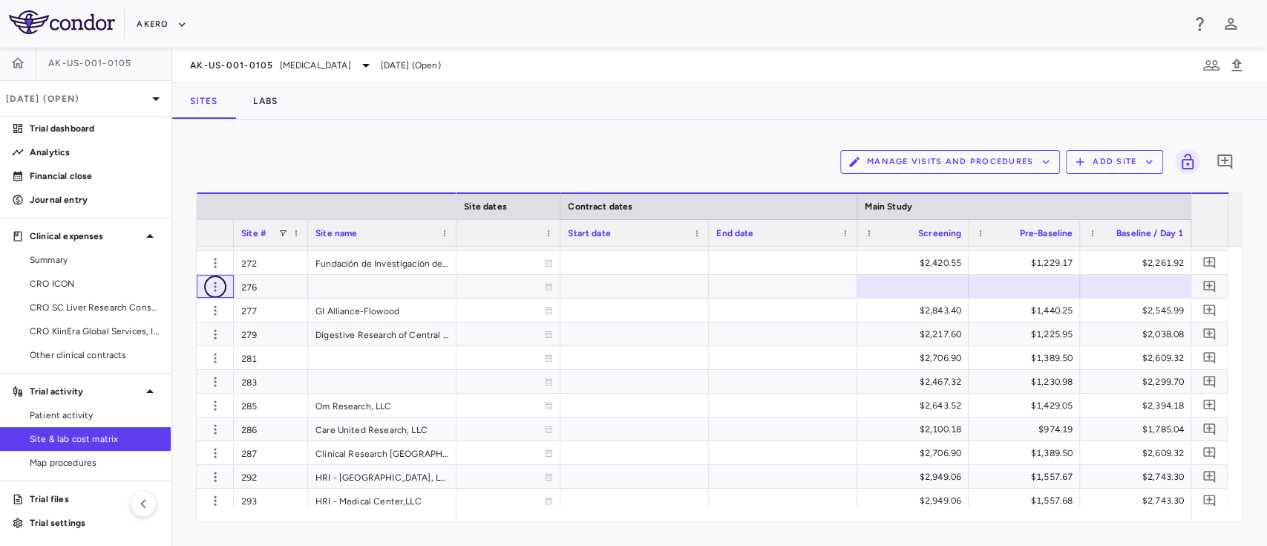
click at [209, 282] on icon "button" at bounding box center [215, 286] width 15 height 15
click at [157, 367] on div "Delete site" at bounding box center [157, 369] width 138 height 27
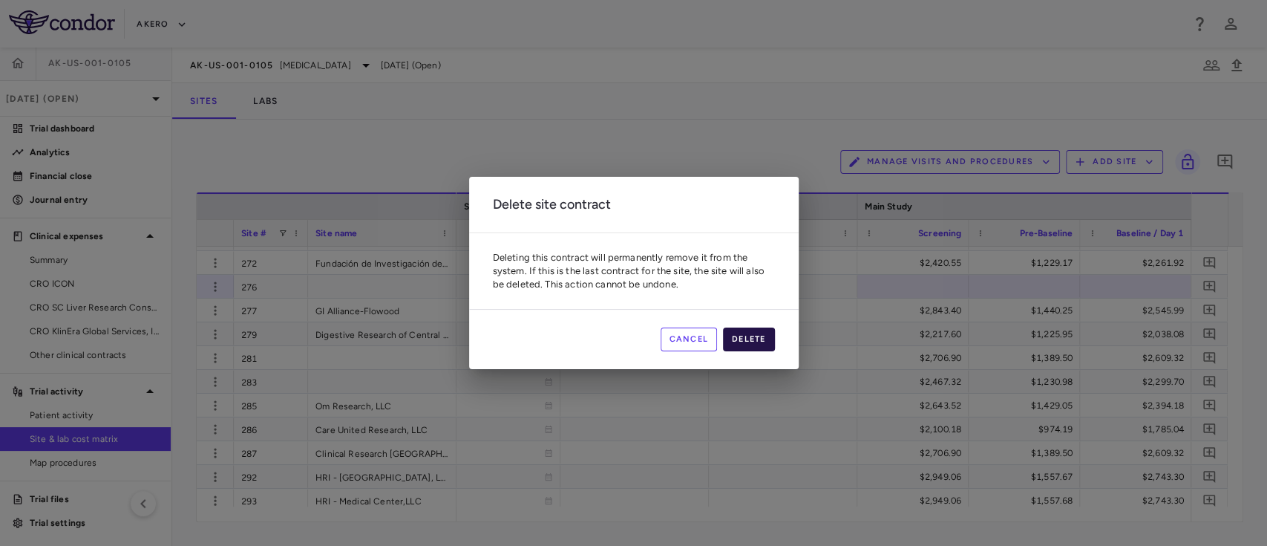
click at [742, 335] on button "Delete" at bounding box center [749, 339] width 52 height 24
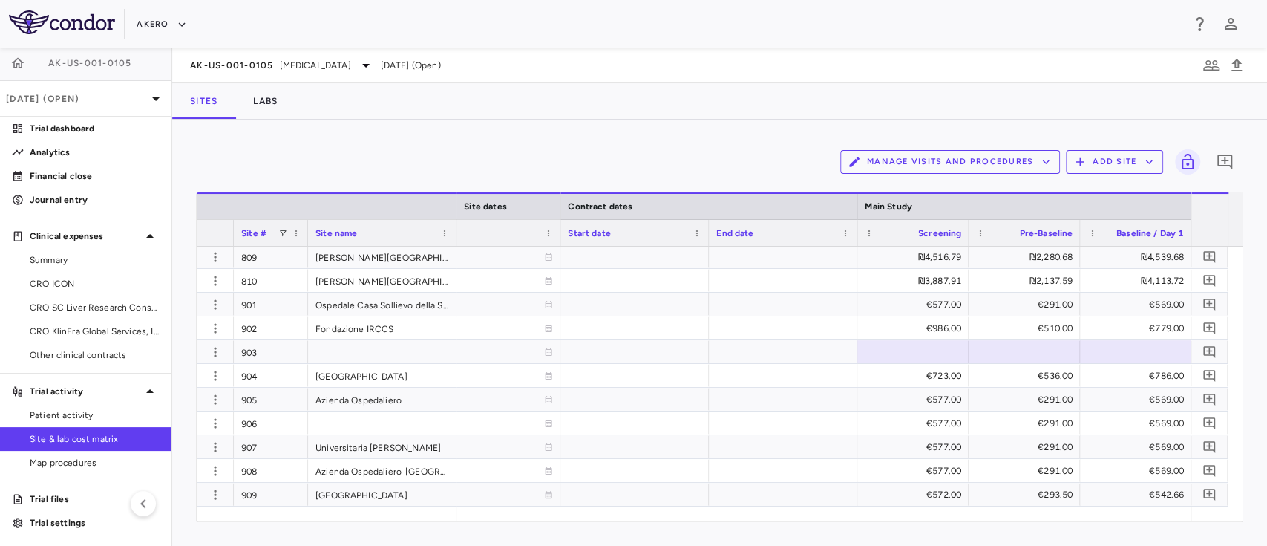
scroll to position [4754, 0]
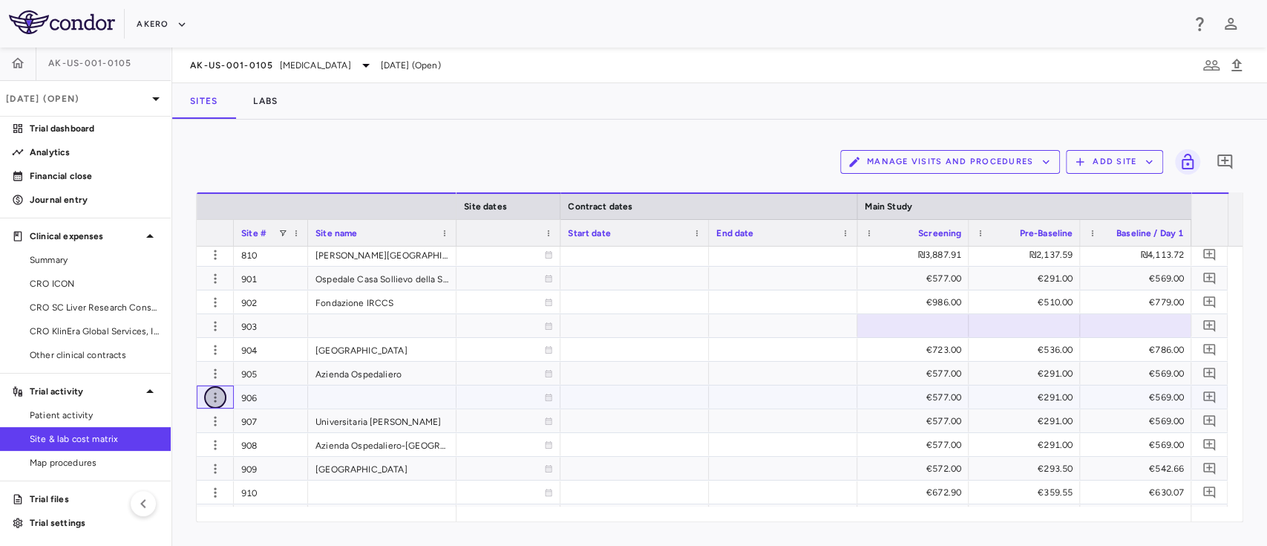
click at [215, 395] on icon "button" at bounding box center [215, 397] width 15 height 15
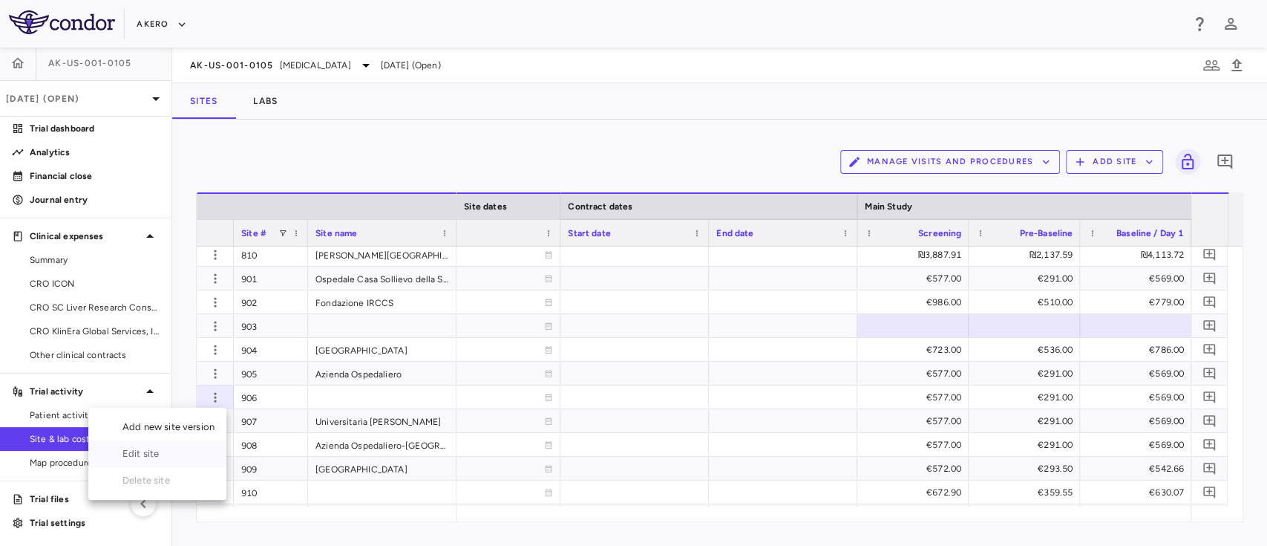
click at [150, 453] on div "Edit site" at bounding box center [157, 453] width 138 height 27
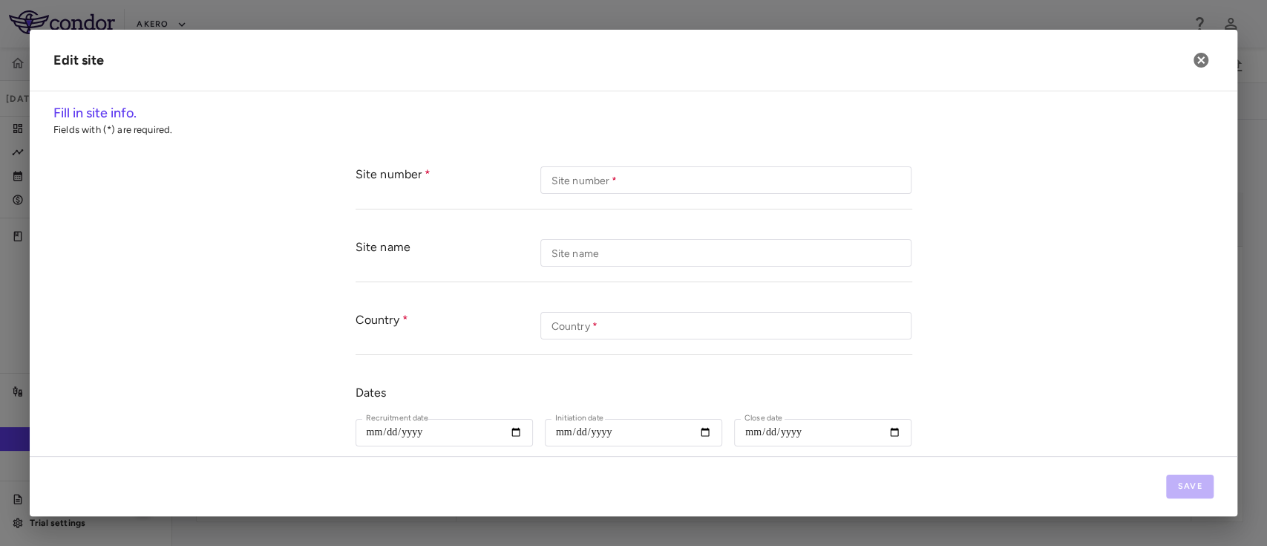
type input "***"
type input "*****"
type input "**********"
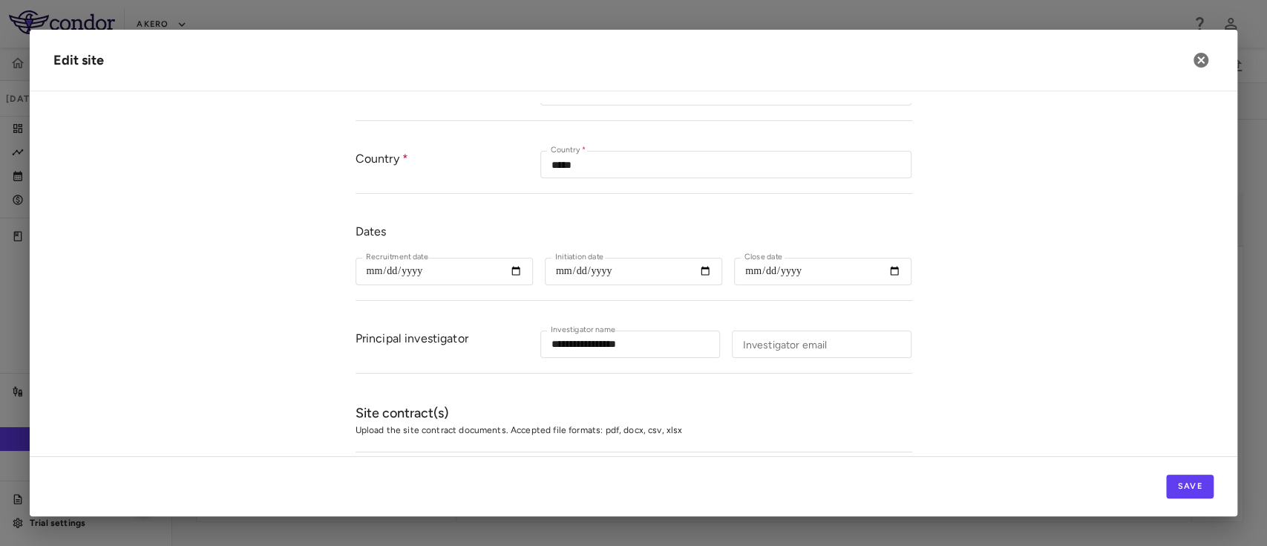
scroll to position [160, 0]
click at [699, 270] on input "**********" at bounding box center [633, 272] width 177 height 27
type input "**********"
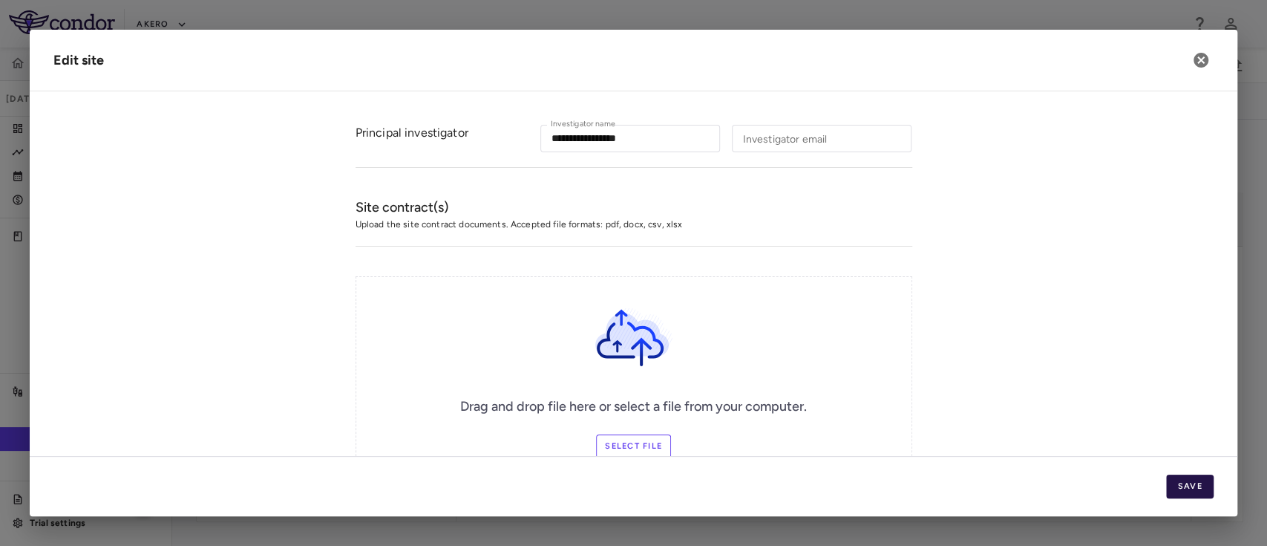
click at [1172, 488] on button "Save" at bounding box center [1190, 486] width 48 height 24
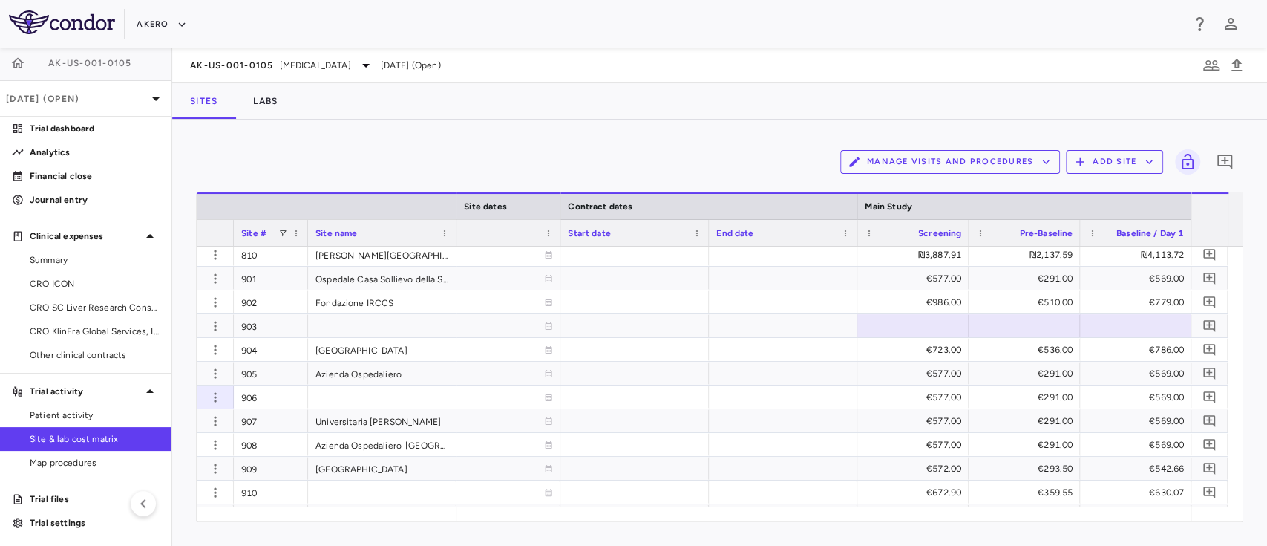
click at [71, 432] on span "Site & lab cost matrix" at bounding box center [94, 438] width 129 height 13
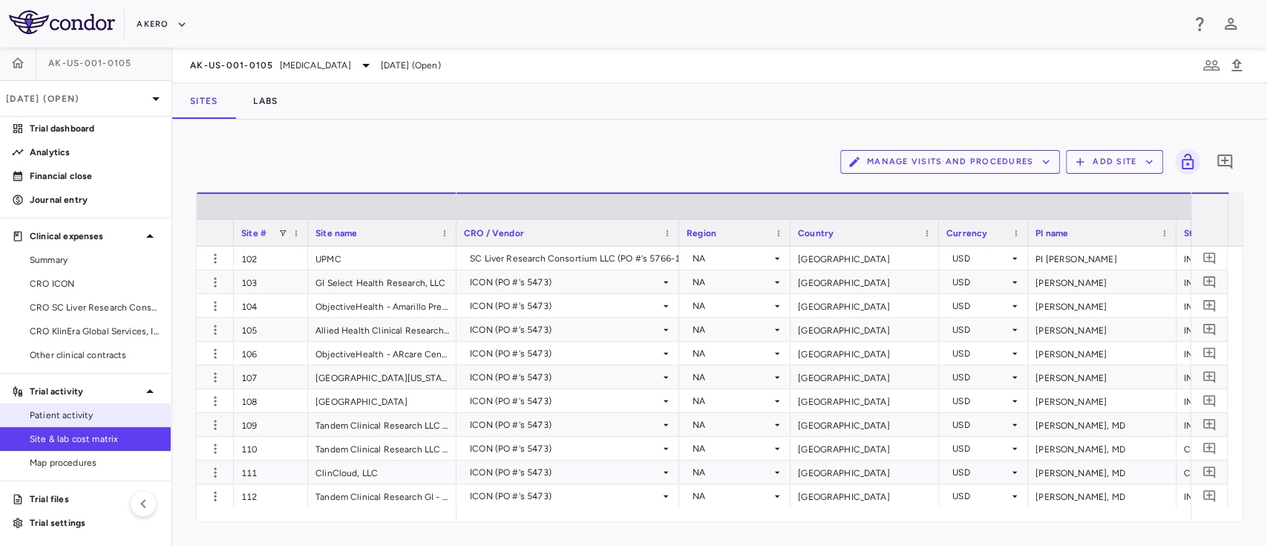
click at [73, 418] on span "Patient activity" at bounding box center [94, 414] width 129 height 13
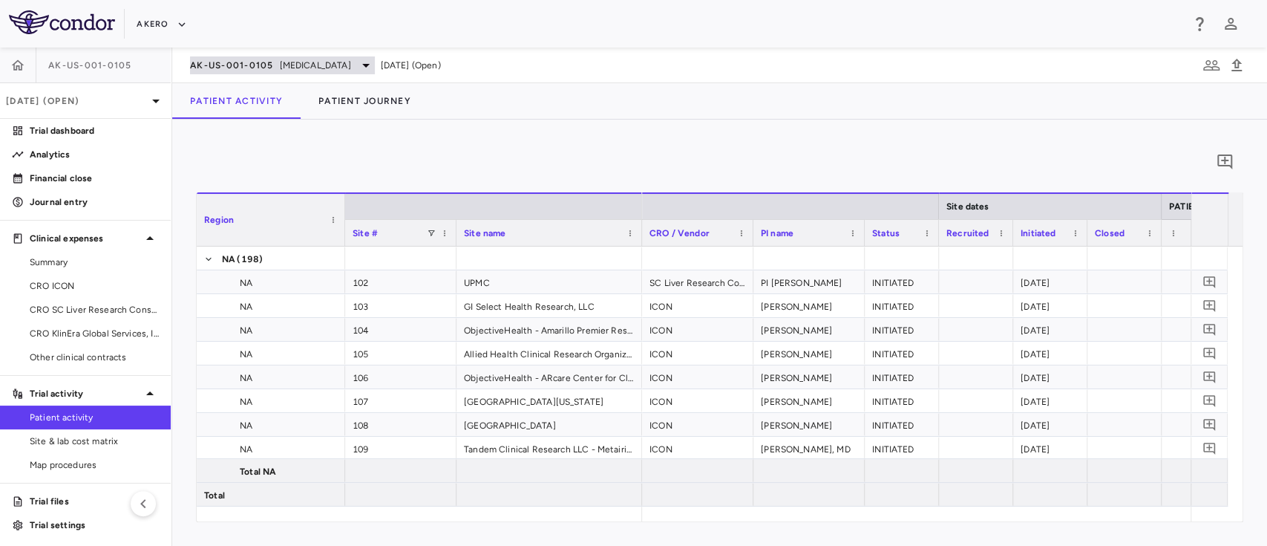
click at [299, 59] on span "[MEDICAL_DATA]" at bounding box center [315, 65] width 71 height 13
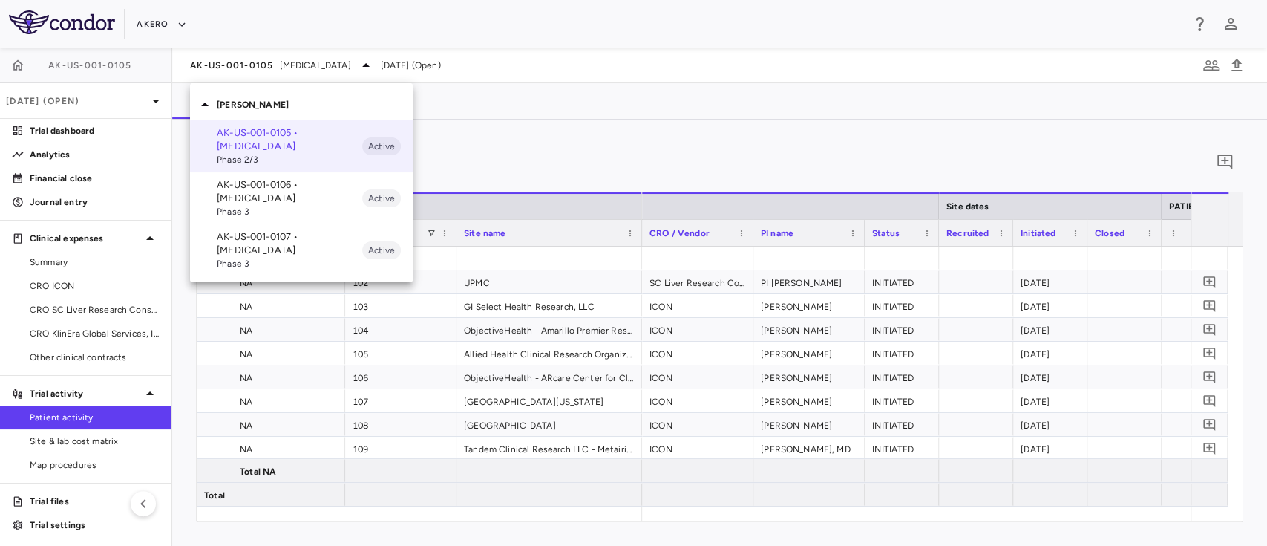
click at [256, 193] on p "AK-US-001-0106 • Nonalcoholic Steatohepatitis" at bounding box center [289, 191] width 145 height 27
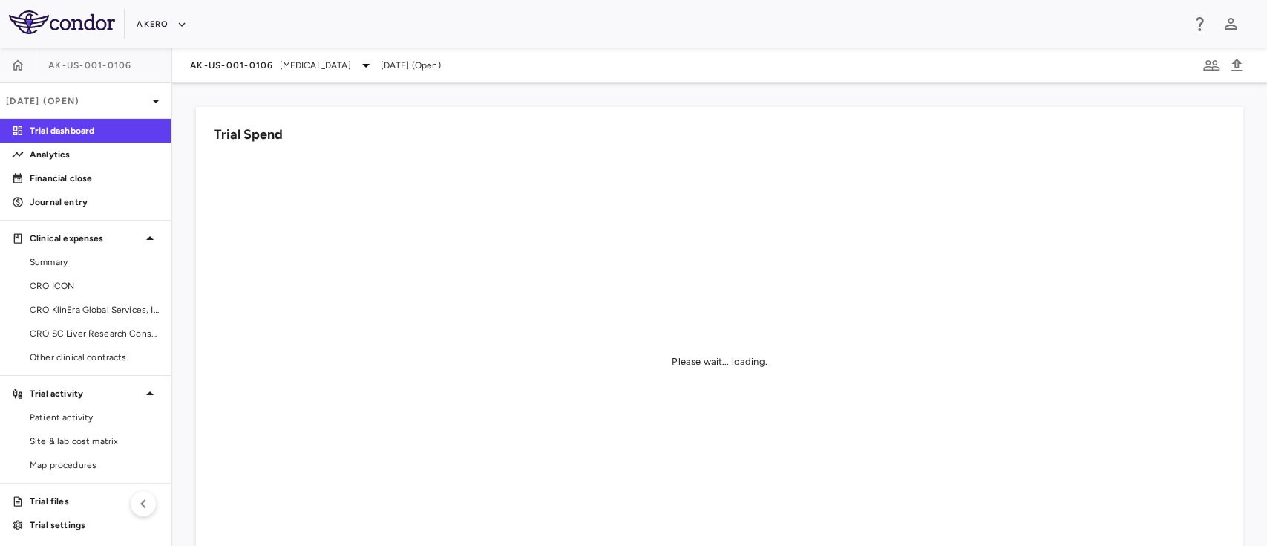
scroll to position [2, 0]
click at [81, 437] on span "Site & lab cost matrix" at bounding box center [94, 438] width 129 height 13
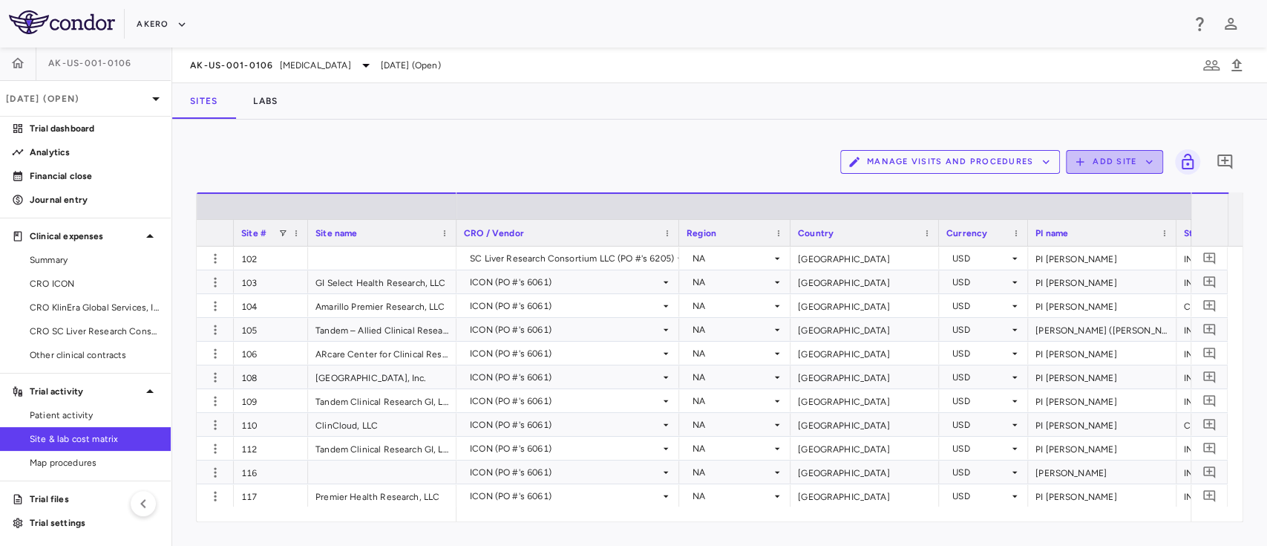
click at [1100, 159] on button "Add Site" at bounding box center [1114, 162] width 97 height 24
click at [1093, 215] on li "Add new site" at bounding box center [1118, 219] width 80 height 22
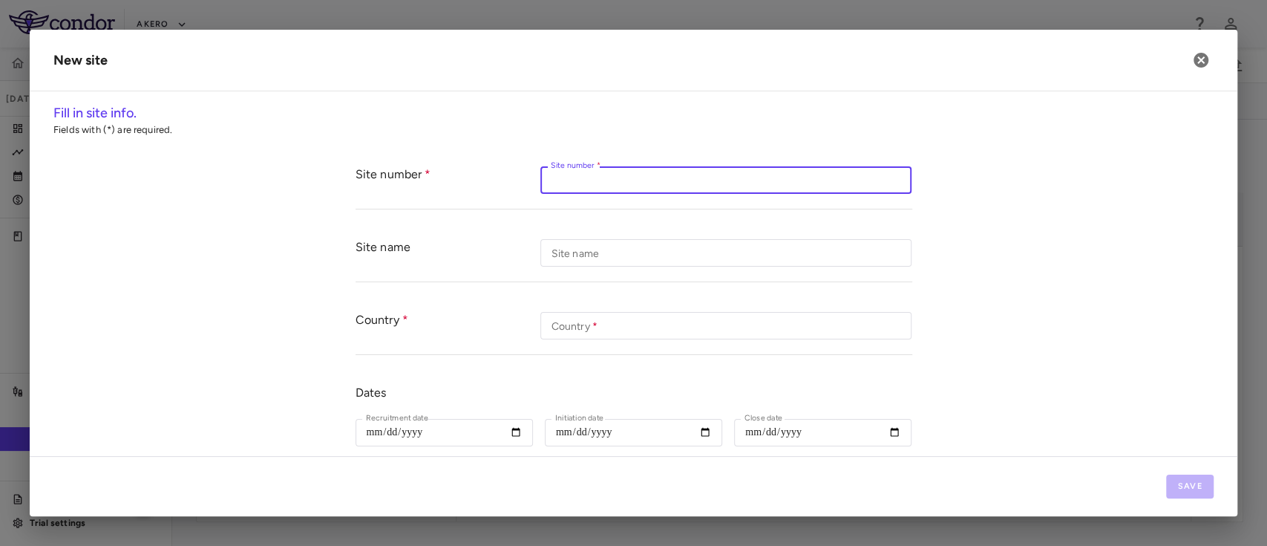
click at [596, 183] on input "Site number   *" at bounding box center [725, 179] width 371 height 27
paste input "***"
type input "***"
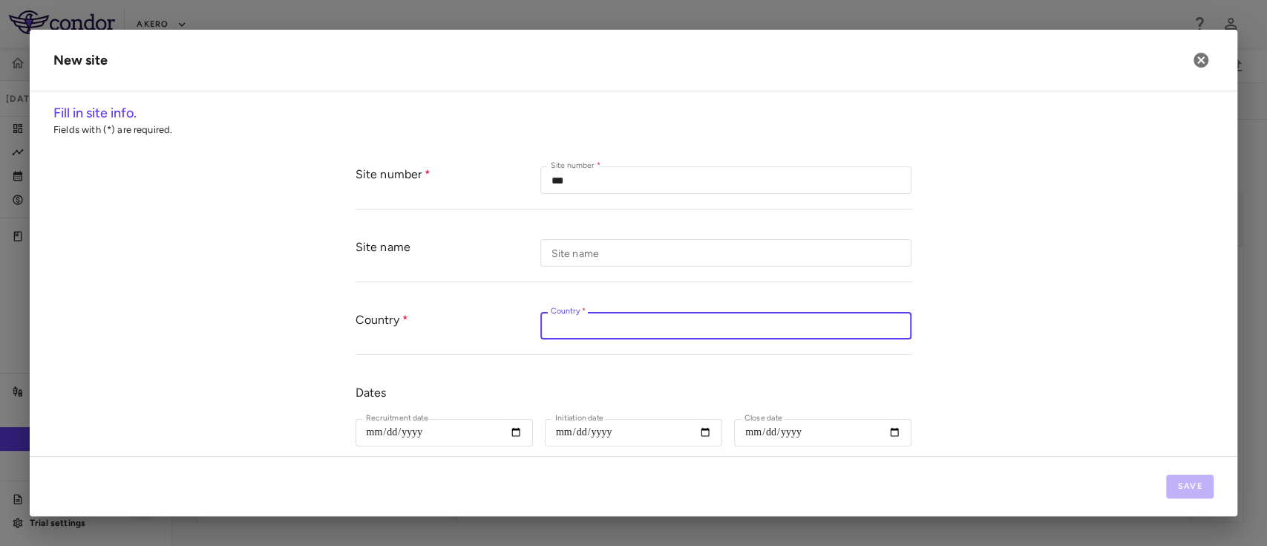
paste input "**********"
type input "**********"
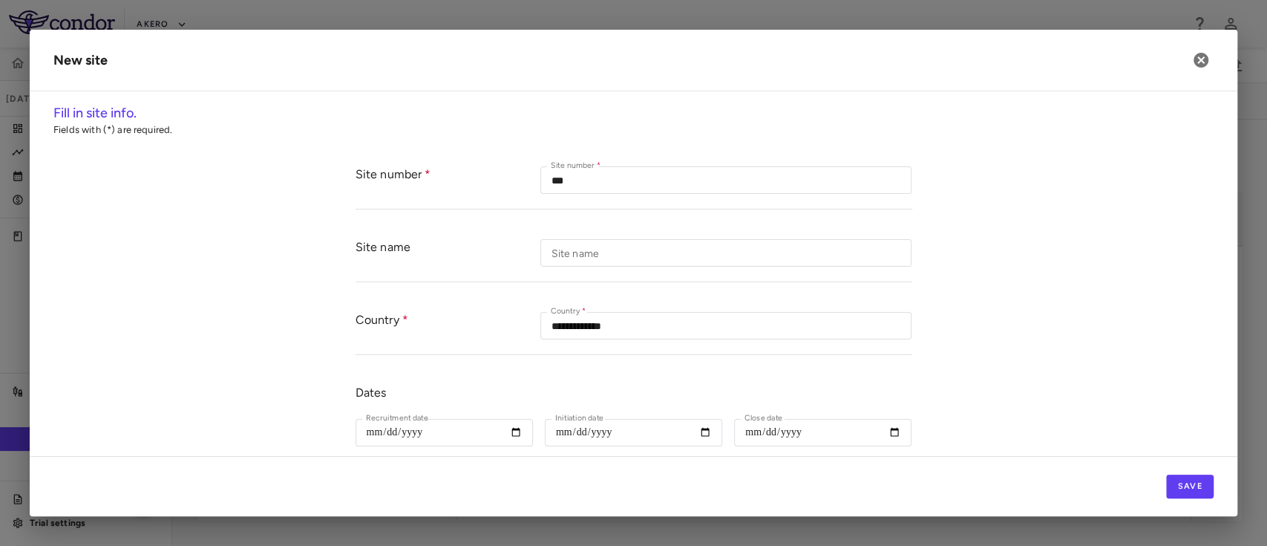
scroll to position [62, 0]
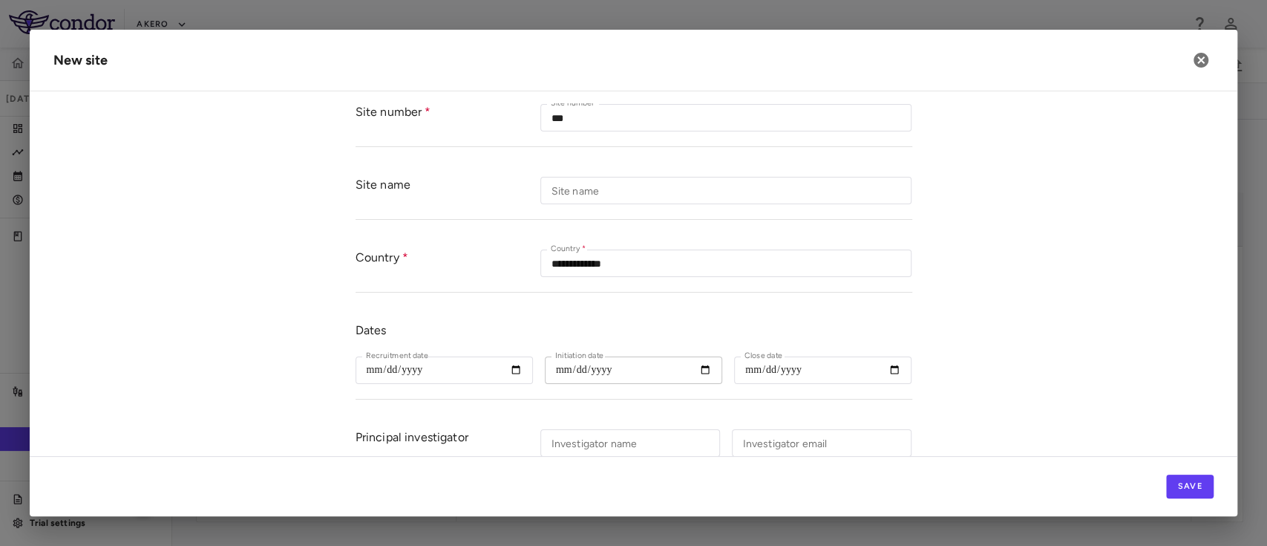
click at [705, 374] on input "Initiation date" at bounding box center [633, 369] width 177 height 27
click at [699, 361] on input "Initiation date" at bounding box center [633, 369] width 177 height 27
click at [696, 368] on input "Initiation date" at bounding box center [633, 369] width 177 height 27
type input "**********"
click at [641, 453] on input "Investigator name" at bounding box center [630, 442] width 180 height 27
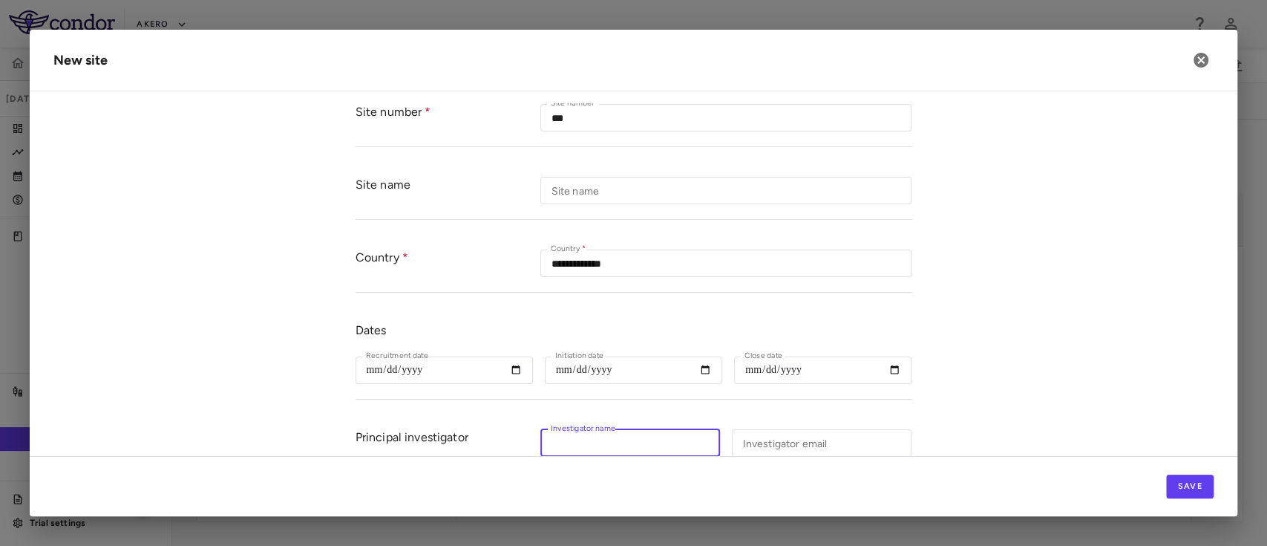
paste input "**********"
type input "**********"
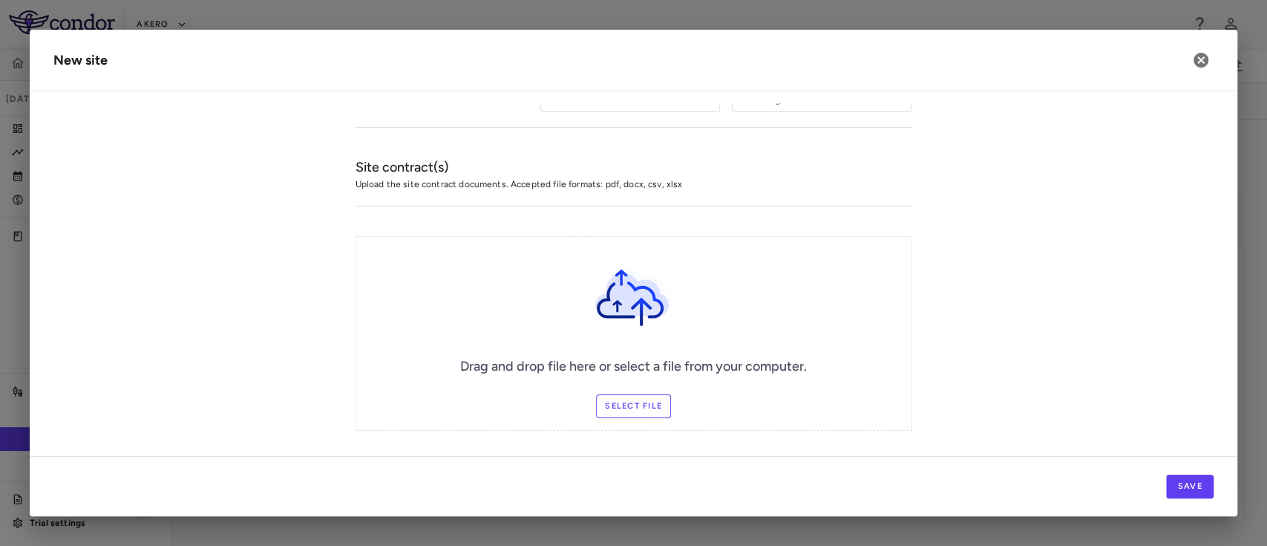
scroll to position [404, 0]
click at [1185, 484] on button "Save" at bounding box center [1190, 486] width 48 height 24
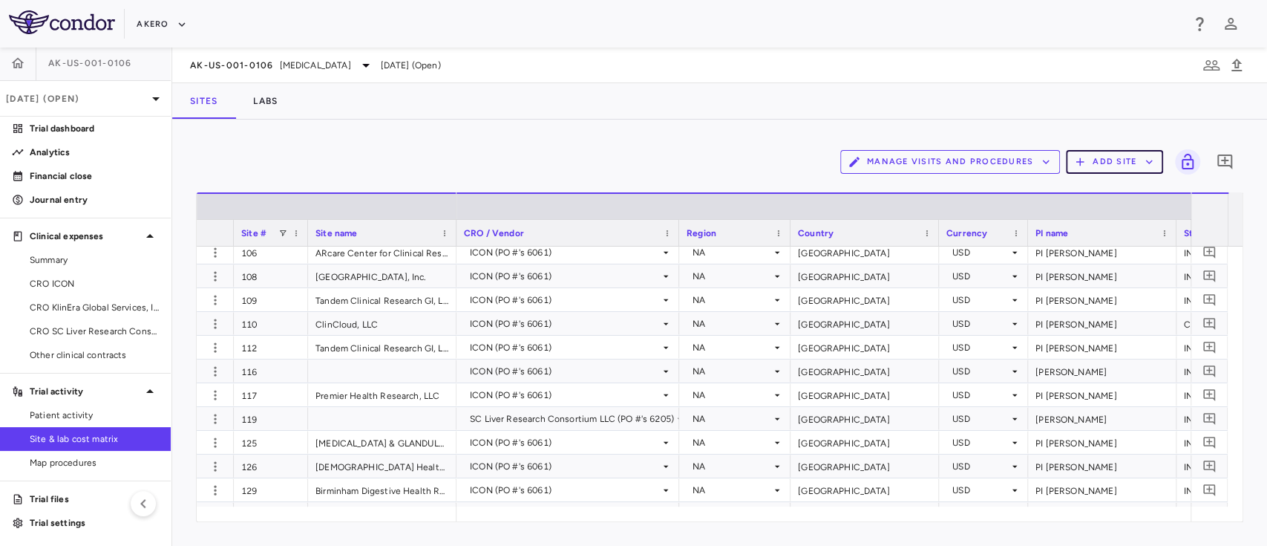
scroll to position [0, 0]
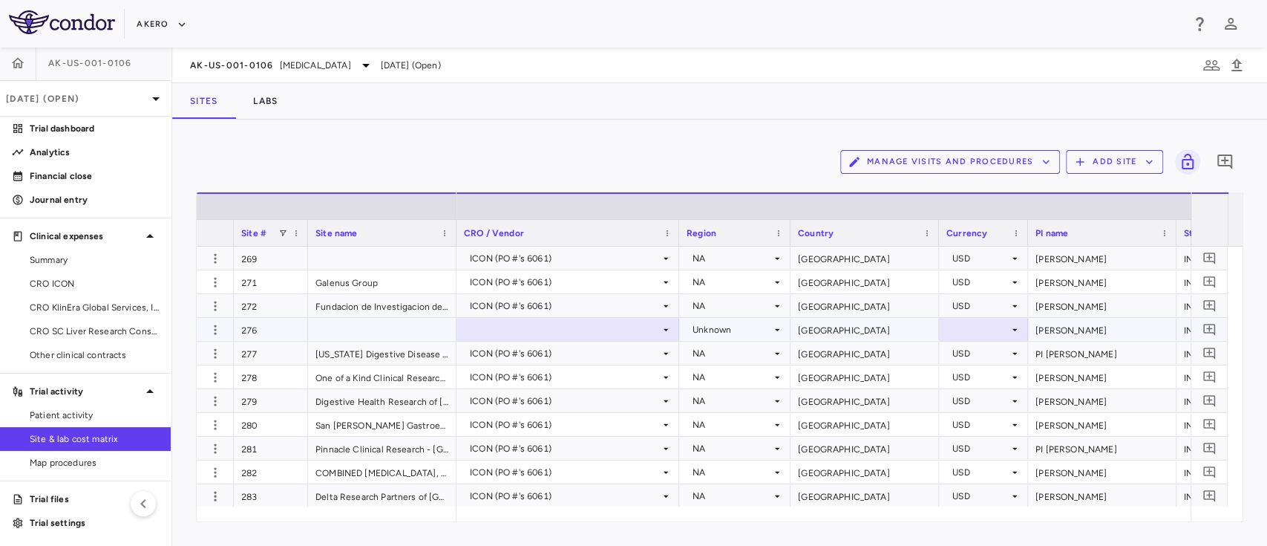
click at [624, 327] on div at bounding box center [568, 329] width 208 height 22
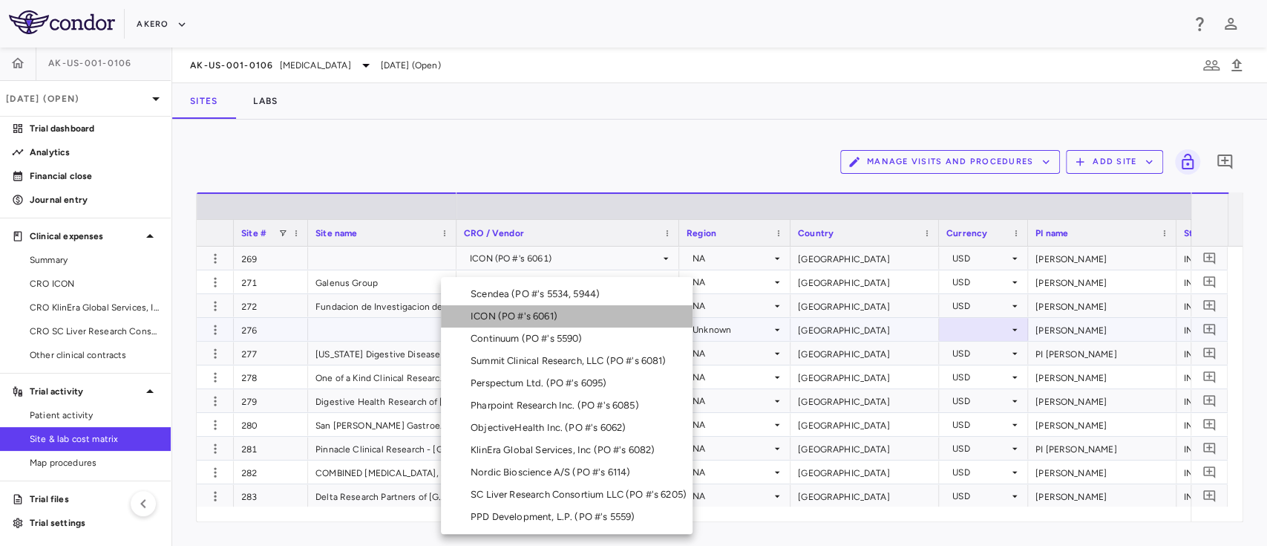
click at [573, 321] on li "ICON (PO #'s 6061)" at bounding box center [567, 316] width 252 height 22
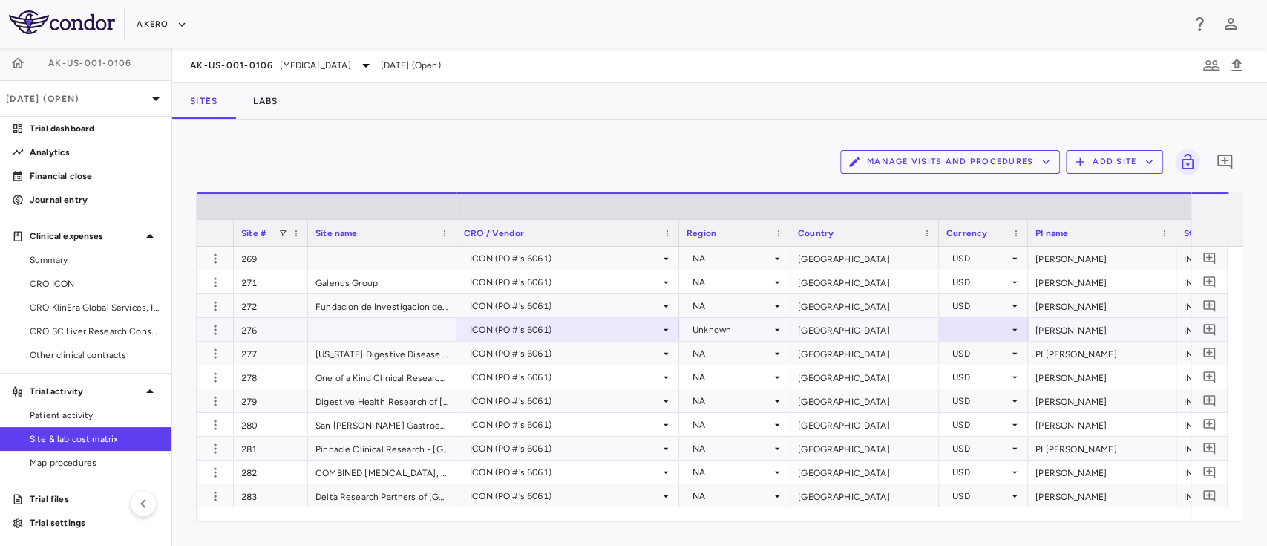
click at [724, 328] on div "Unknown" at bounding box center [732, 330] width 79 height 24
click at [719, 304] on div at bounding box center [633, 273] width 1267 height 546
click at [709, 322] on div "Unknown" at bounding box center [732, 330] width 79 height 24
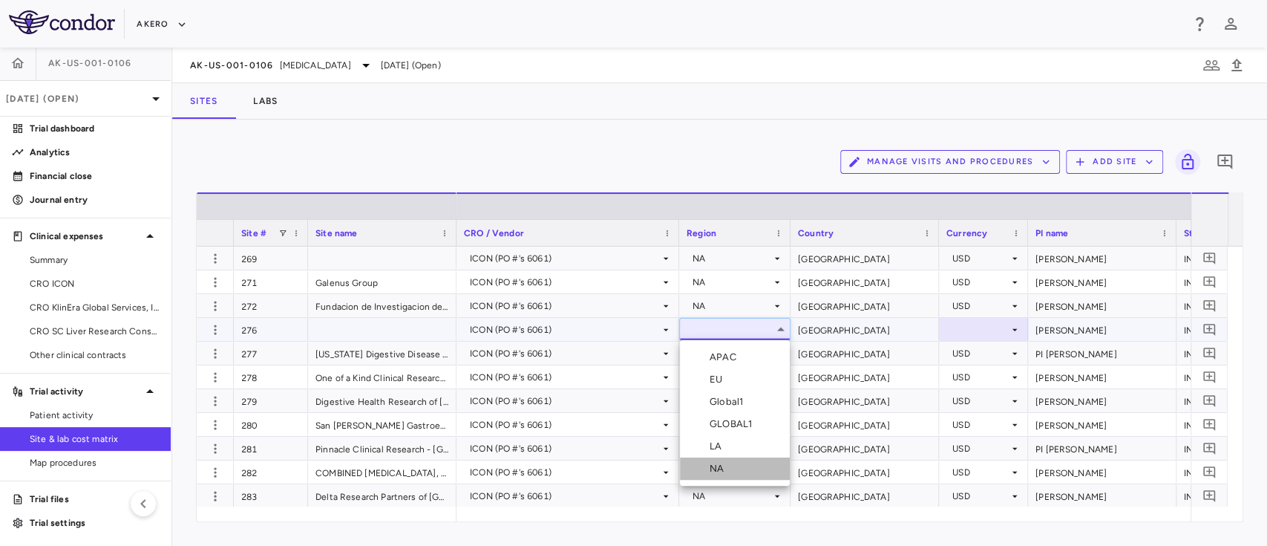
click at [719, 466] on div "NA" at bounding box center [720, 468] width 20 height 13
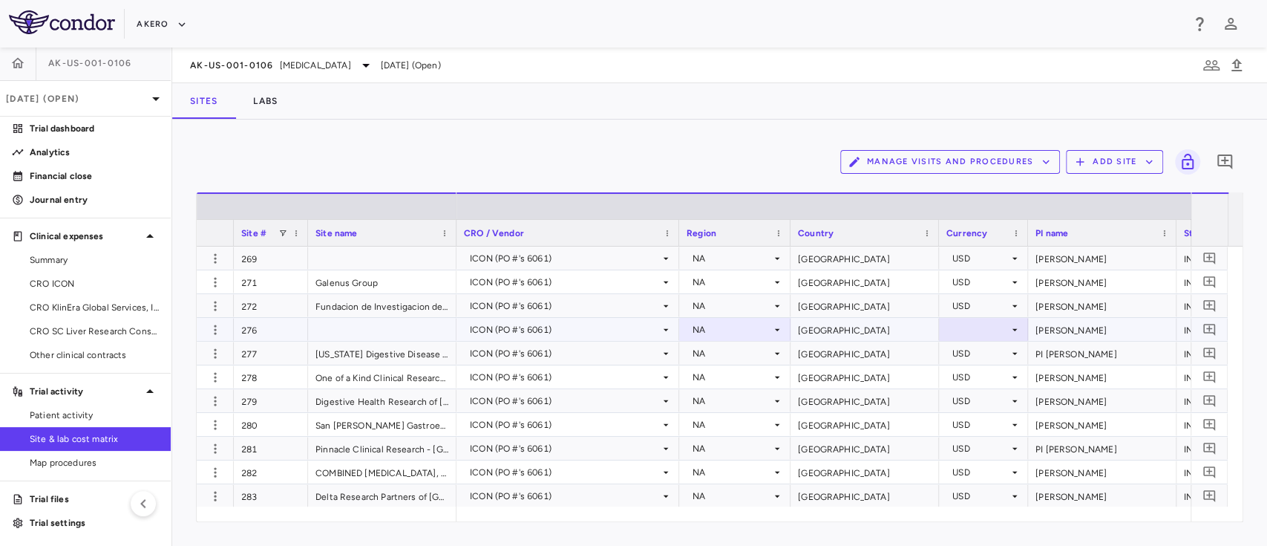
click at [966, 330] on div at bounding box center [983, 329] width 74 height 22
click at [971, 333] on div at bounding box center [983, 329] width 74 height 22
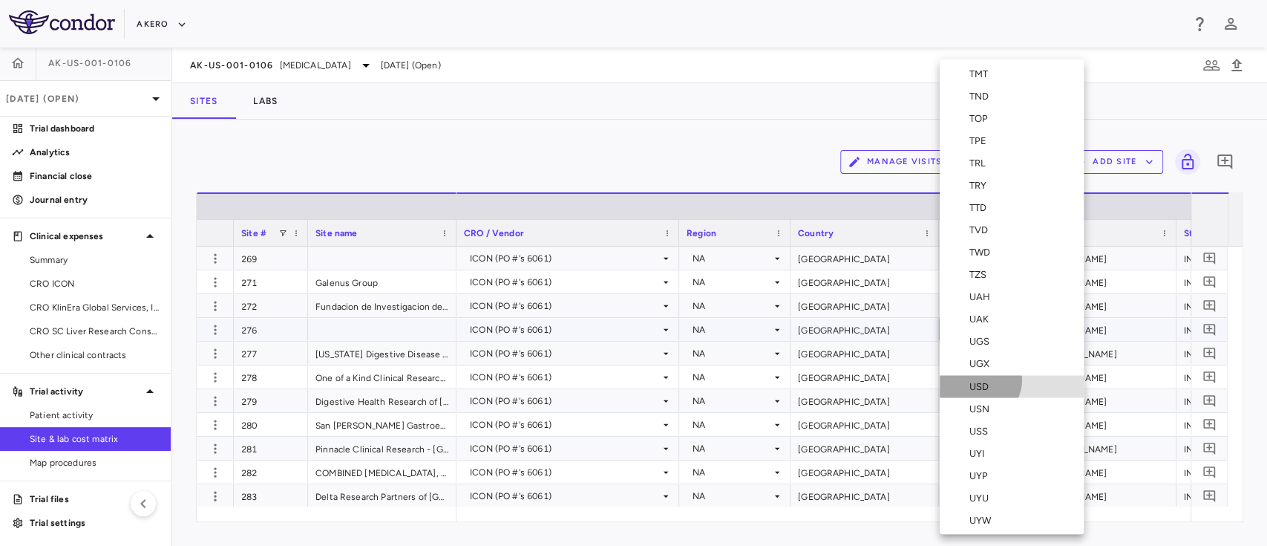
click at [978, 379] on div "USD" at bounding box center [981, 385] width 25 height 13
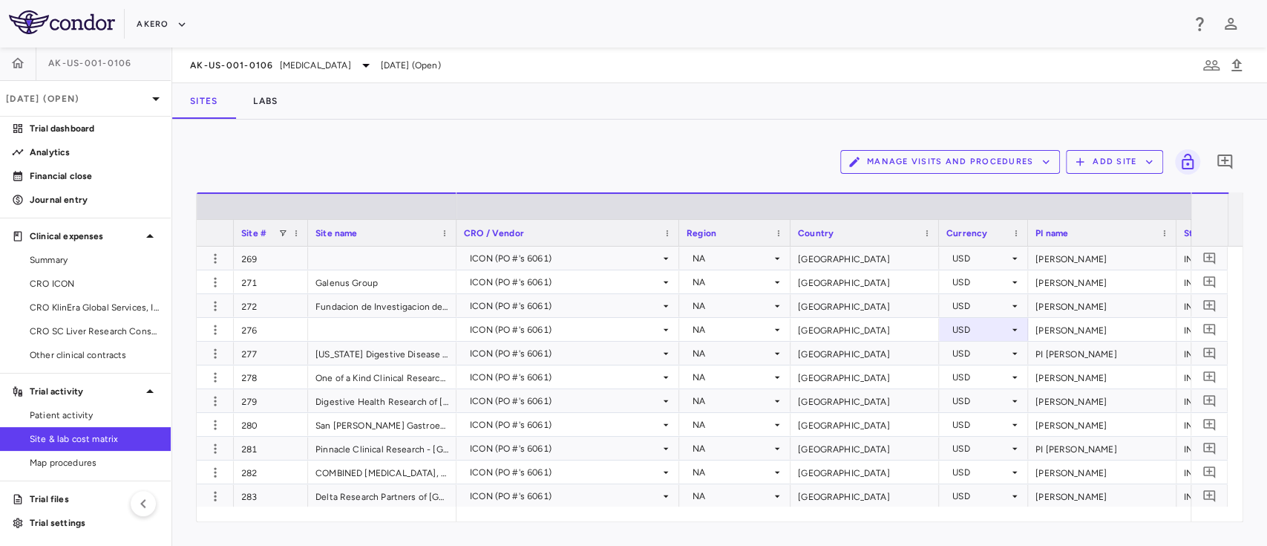
click at [1110, 157] on button "Add Site" at bounding box center [1114, 162] width 97 height 24
click at [1099, 220] on li "Add new site" at bounding box center [1118, 219] width 80 height 22
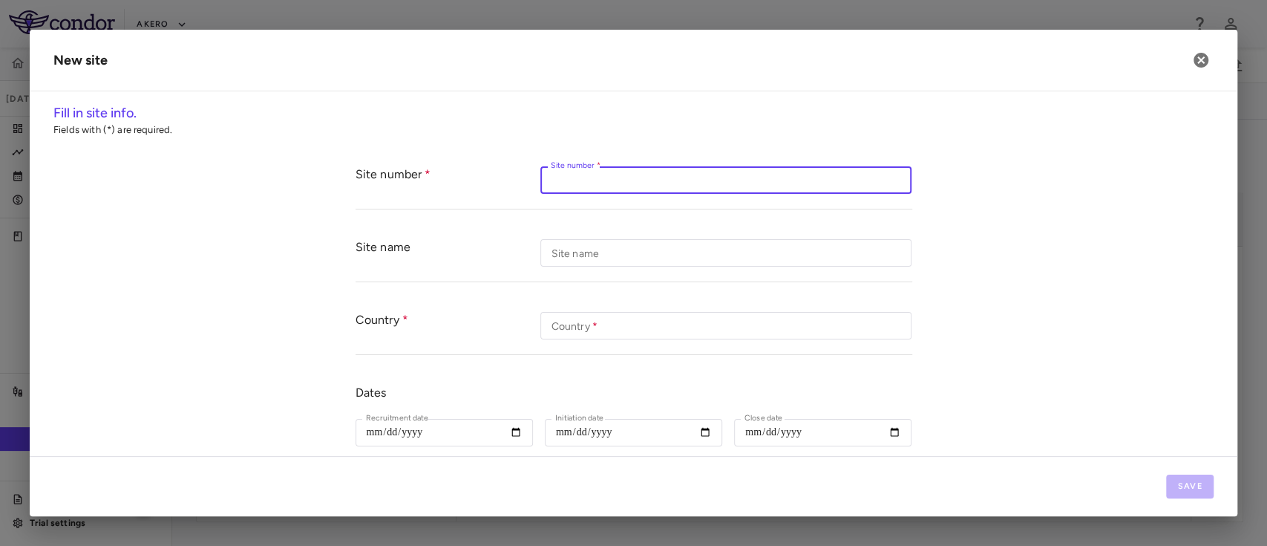
click at [663, 181] on input "Site number   *" at bounding box center [725, 179] width 371 height 27
paste input "***"
type input "***"
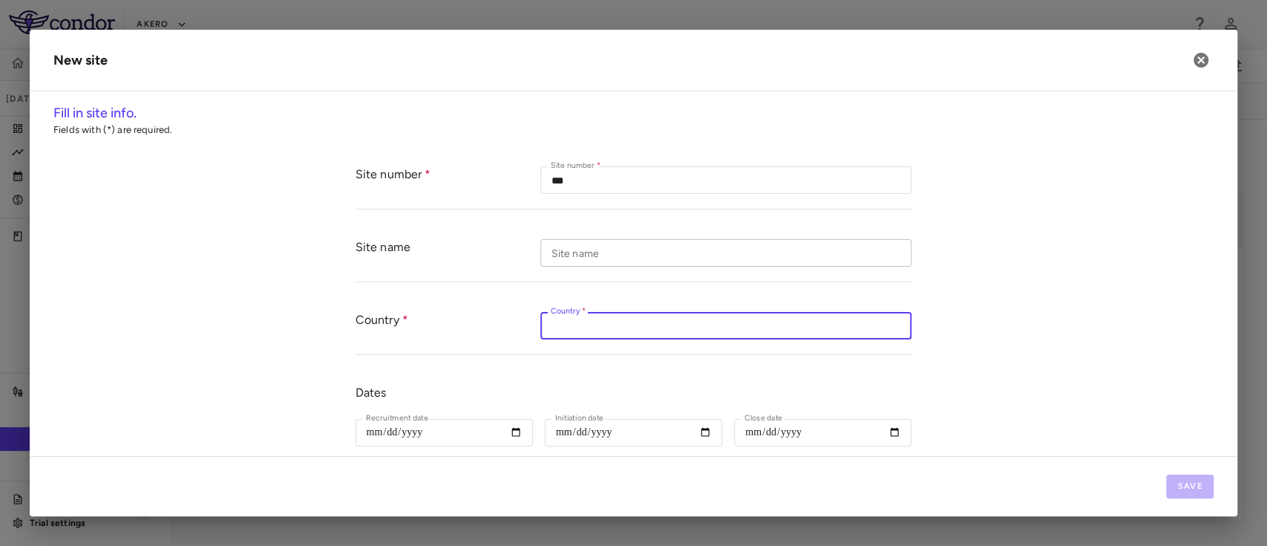
paste input "*********"
type input "*********"
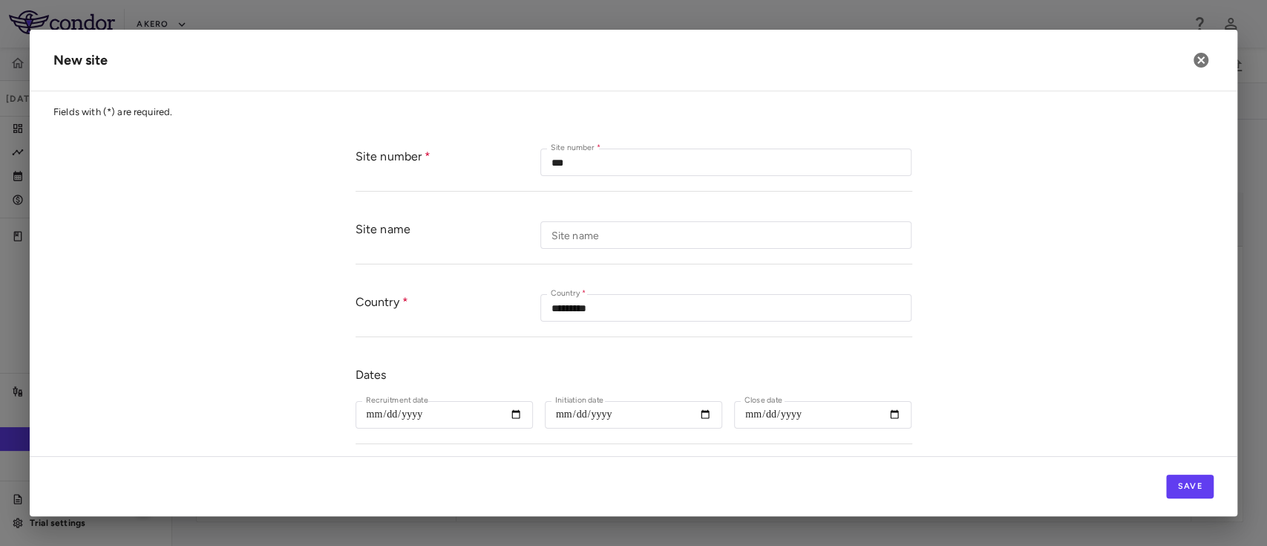
scroll to position [28, 0]
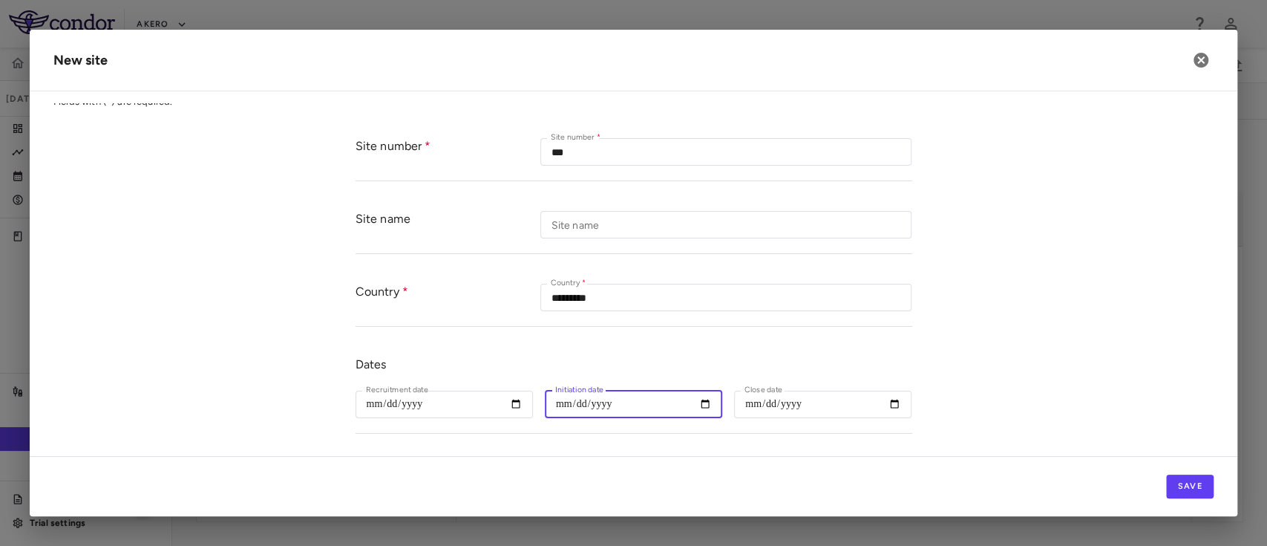
click at [697, 404] on input "Initiation date" at bounding box center [633, 403] width 177 height 27
click at [702, 407] on input "Initiation date" at bounding box center [633, 403] width 177 height 27
type input "**********"
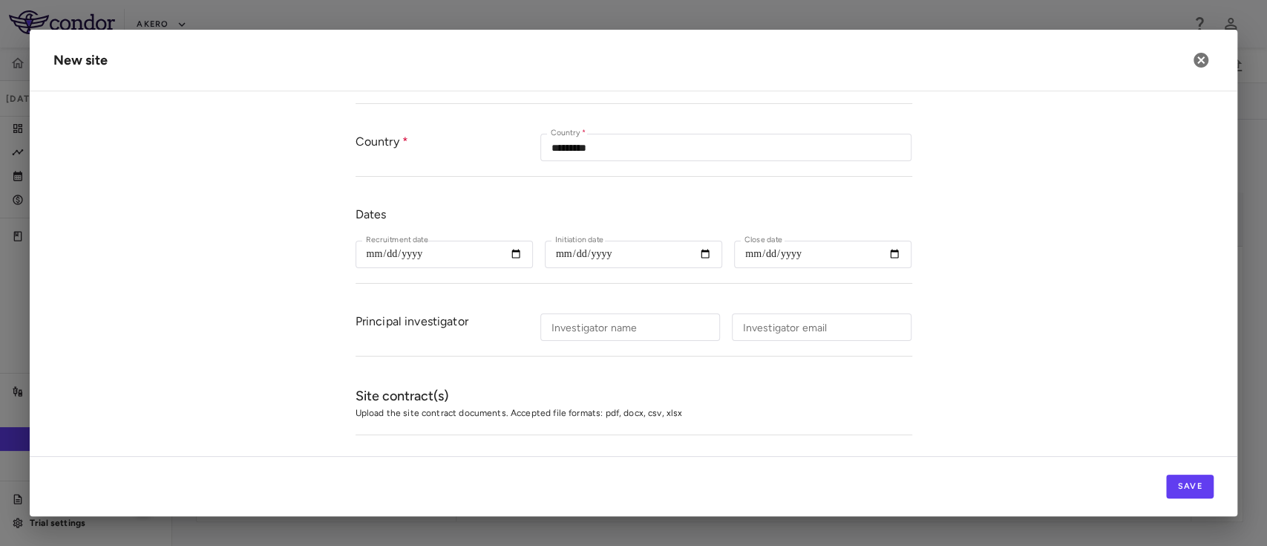
scroll to position [186, 0]
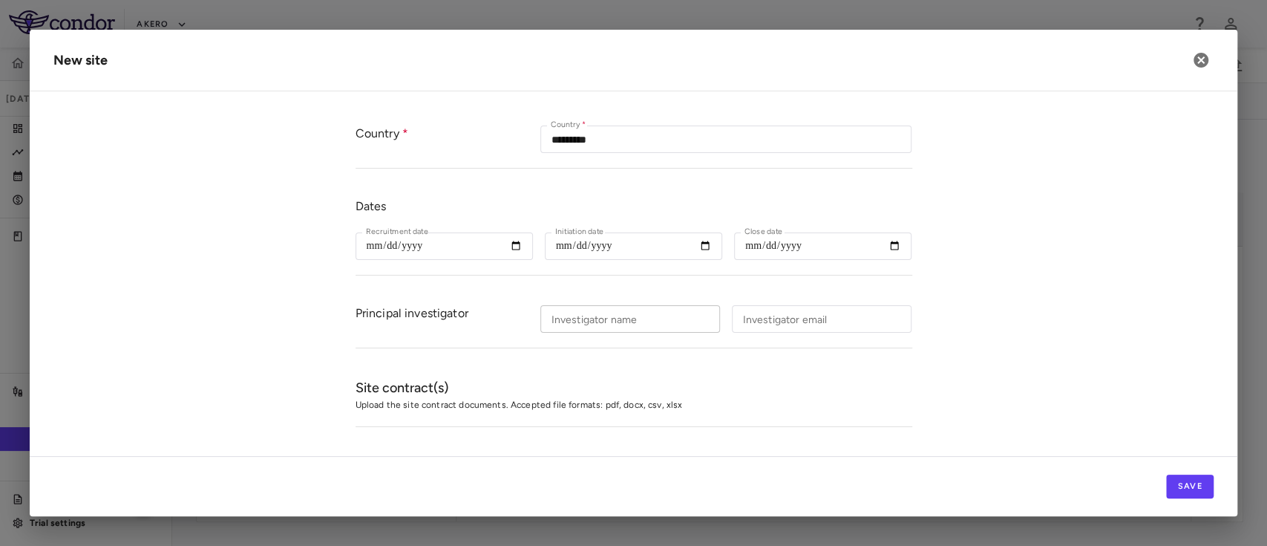
click at [615, 311] on div "Investigator name Investigator name" at bounding box center [630, 318] width 180 height 27
paste input "**********"
type input "**********"
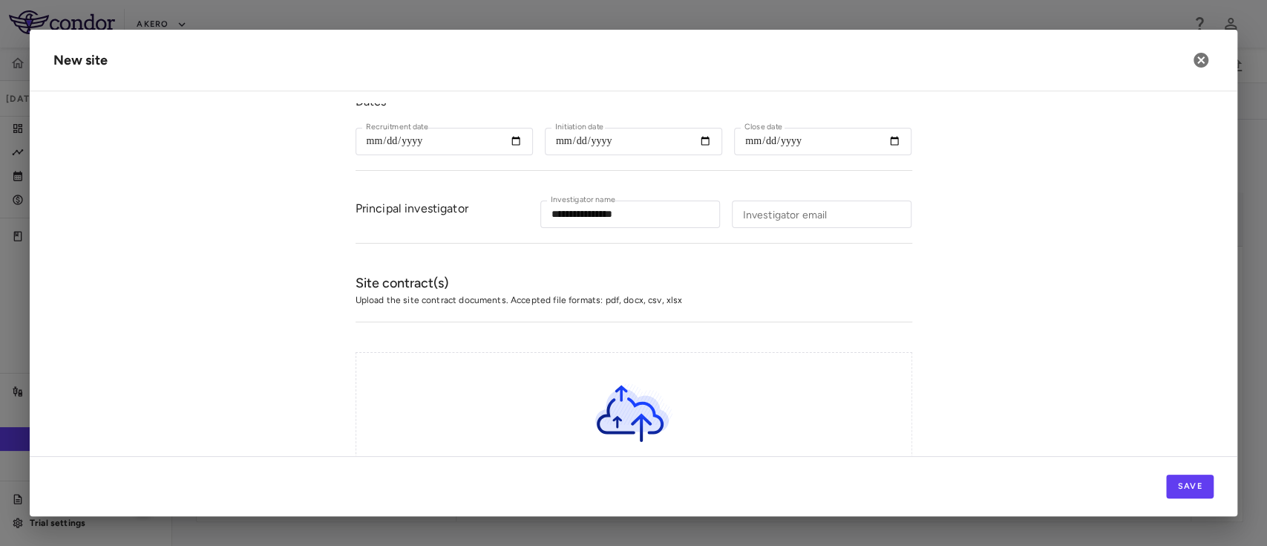
scroll to position [417, 0]
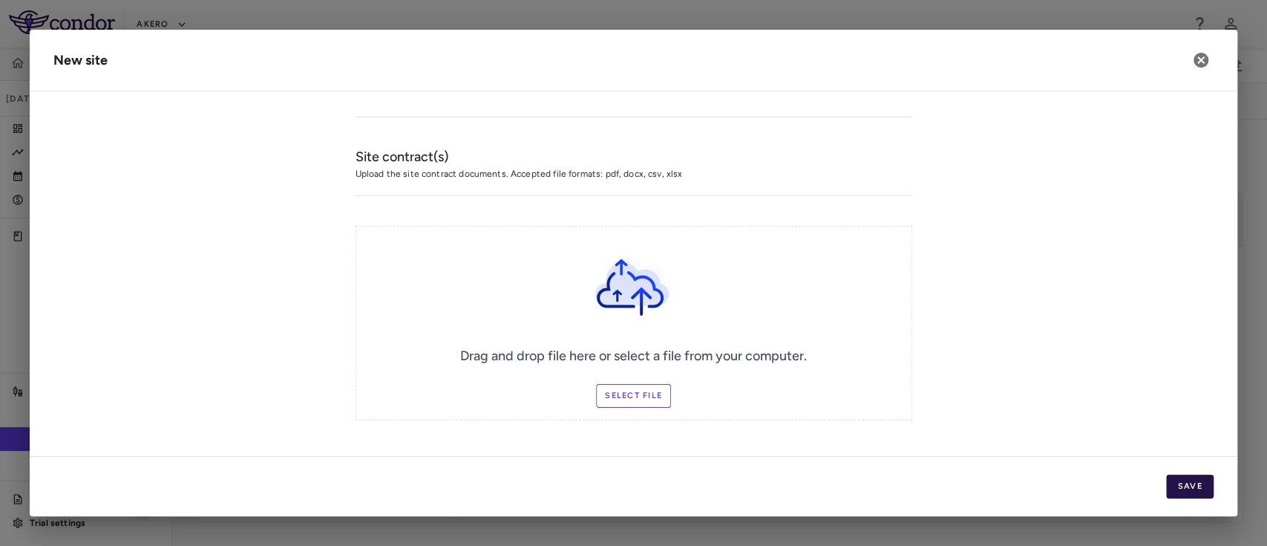
click at [1180, 493] on button "Save" at bounding box center [1190, 486] width 48 height 24
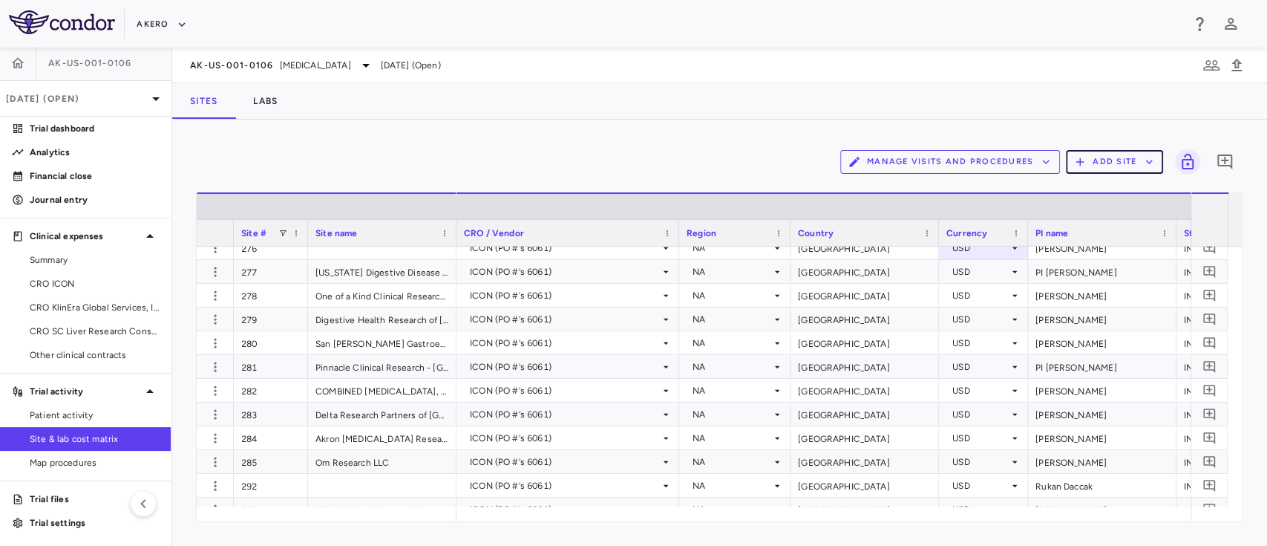
scroll to position [2374, 0]
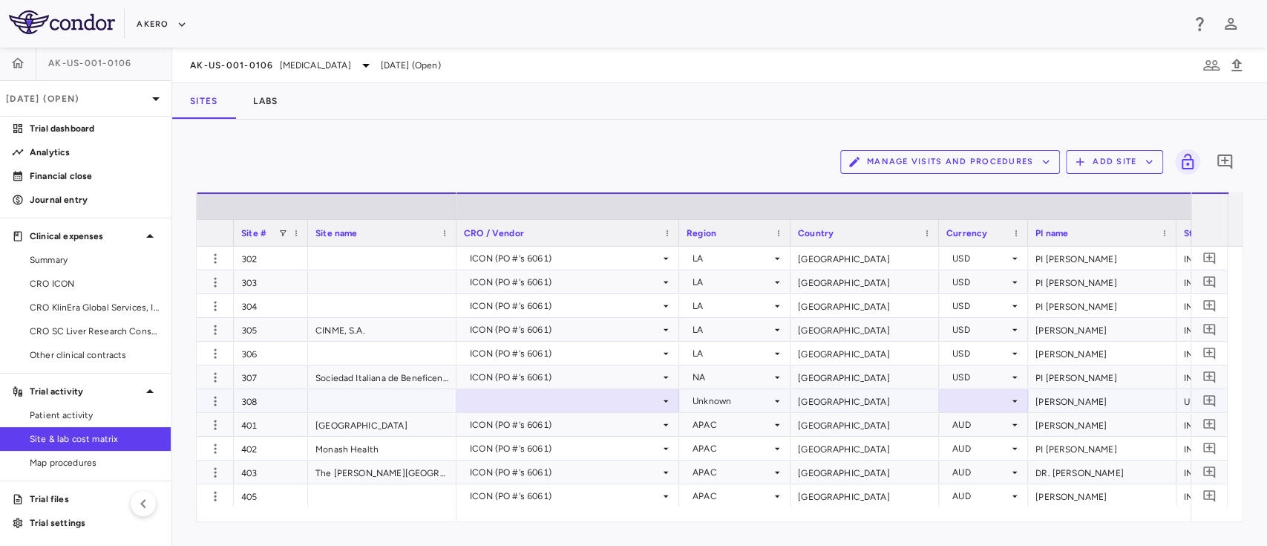
click at [582, 396] on div at bounding box center [568, 401] width 208 height 22
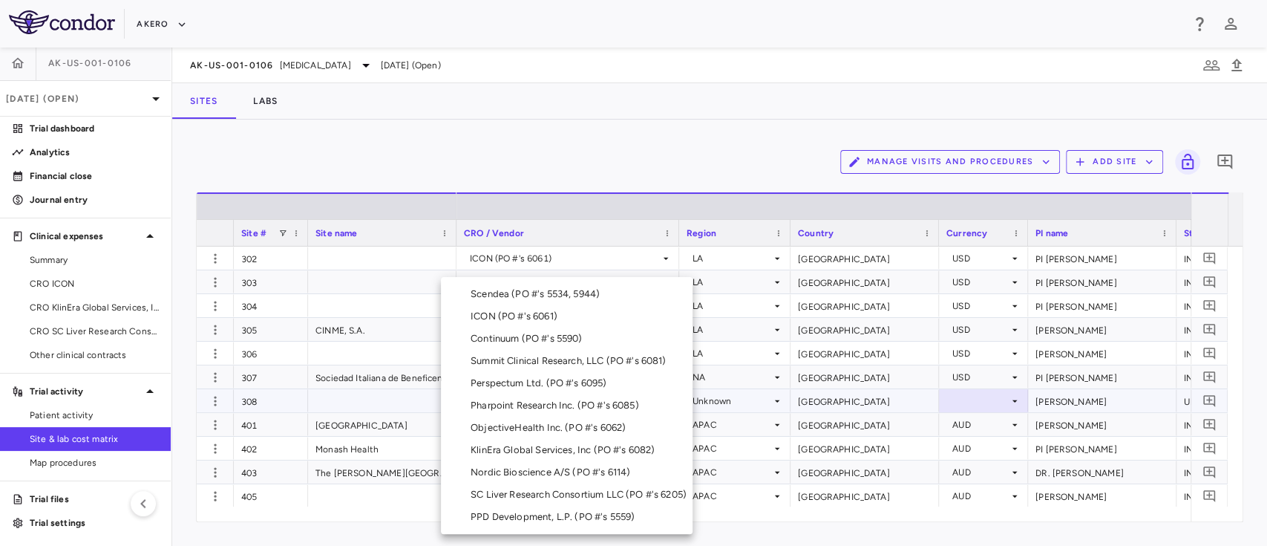
click at [500, 320] on div "ICON (PO #'s 6061)" at bounding box center [517, 316] width 93 height 13
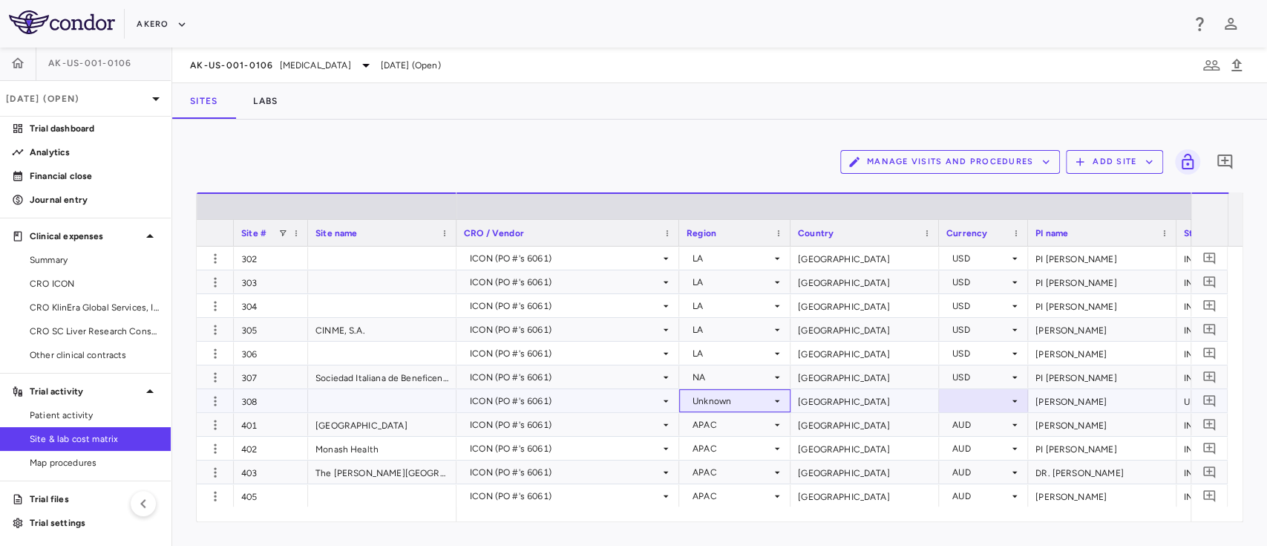
click at [713, 406] on div "Unknown" at bounding box center [732, 401] width 79 height 24
click at [730, 395] on div "Unknown" at bounding box center [732, 401] width 79 height 24
click at [761, 373] on div at bounding box center [633, 273] width 1267 height 546
drag, startPoint x: 745, startPoint y: 371, endPoint x: 749, endPoint y: 364, distance: 7.6
click at [749, 365] on div "NA" at bounding box center [734, 376] width 111 height 23
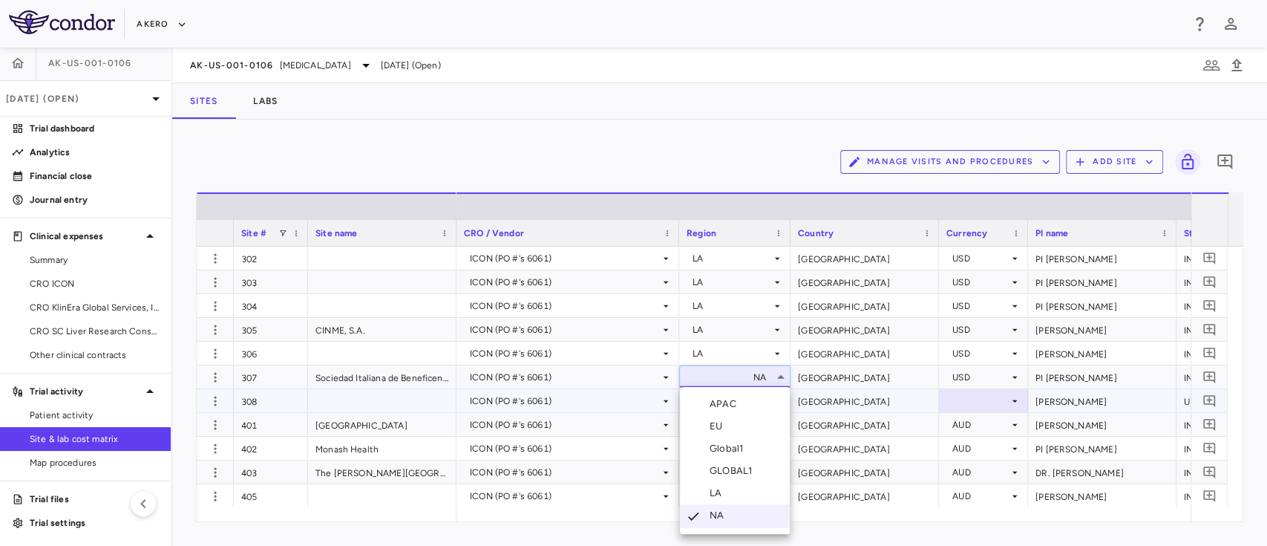
click at [727, 488] on li "LA" at bounding box center [735, 493] width 110 height 22
click at [737, 398] on div "Unknown" at bounding box center [732, 401] width 79 height 24
click at [723, 489] on div "LA" at bounding box center [719, 494] width 18 height 13
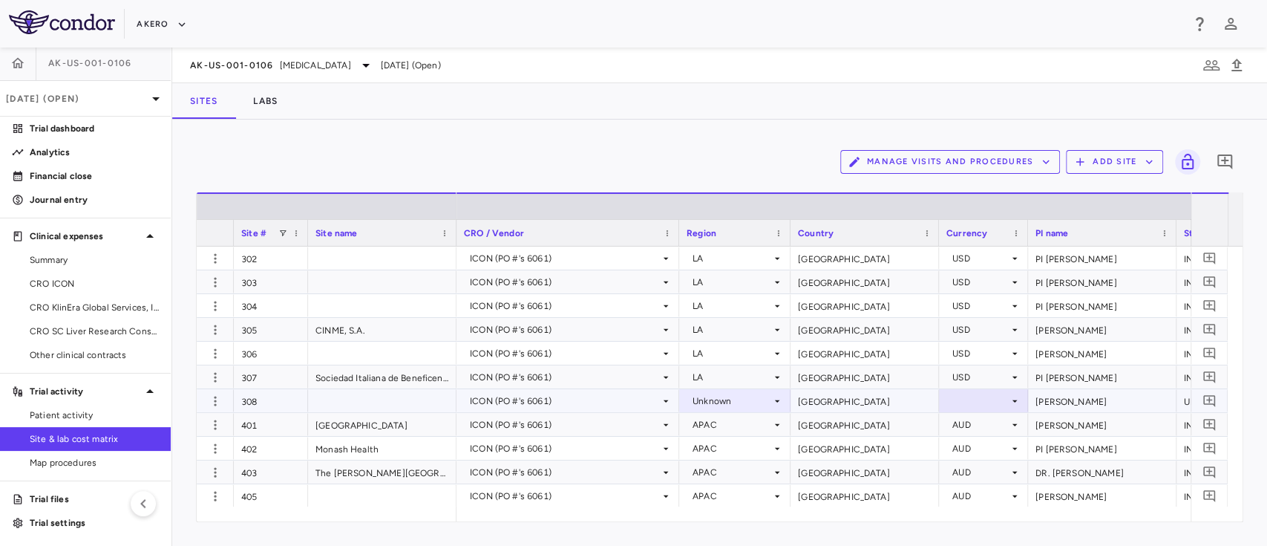
click at [971, 407] on div at bounding box center [983, 401] width 74 height 22
click at [953, 406] on div at bounding box center [983, 401] width 74 height 22
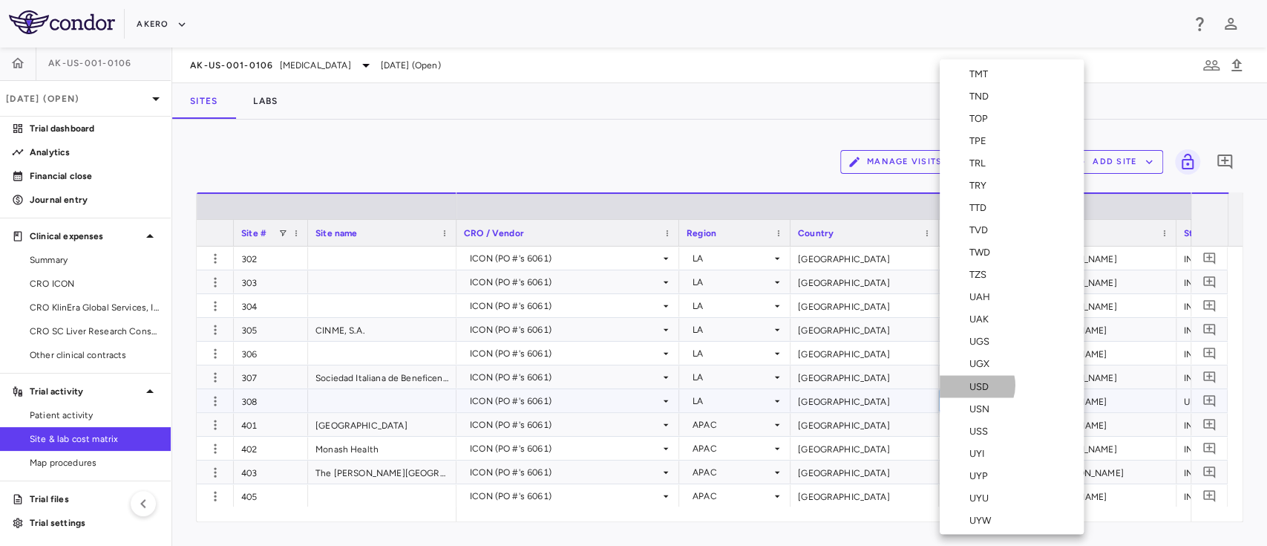
click at [972, 384] on div "USD" at bounding box center [981, 385] width 25 height 13
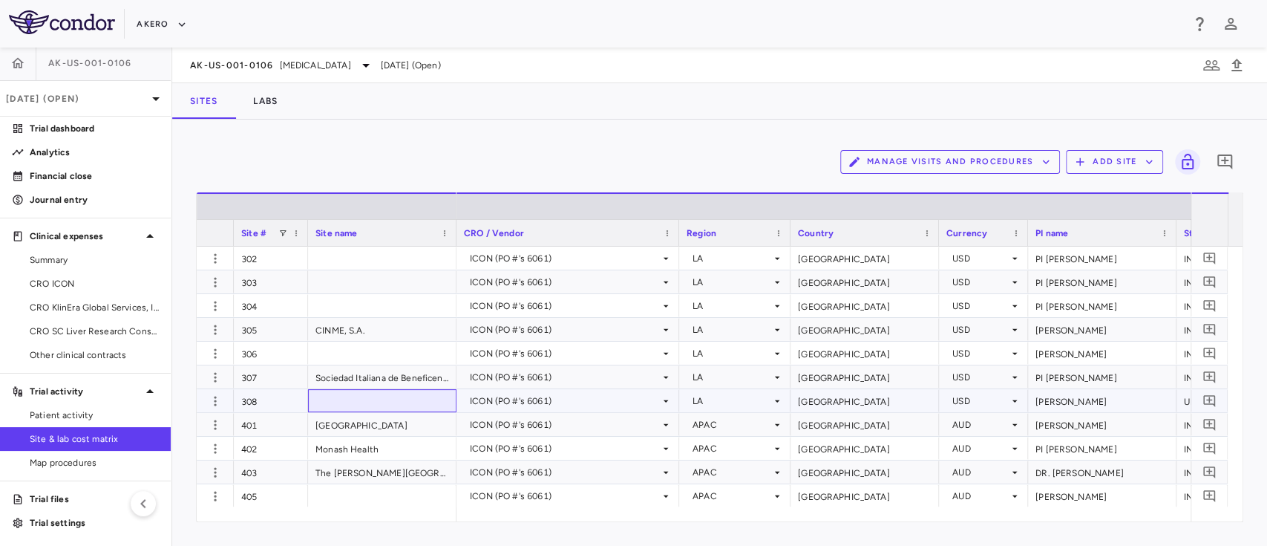
click at [374, 389] on div at bounding box center [382, 400] width 148 height 23
click at [1110, 162] on button "Add Site" at bounding box center [1114, 162] width 97 height 24
click at [1099, 215] on li "Add new site" at bounding box center [1118, 219] width 80 height 22
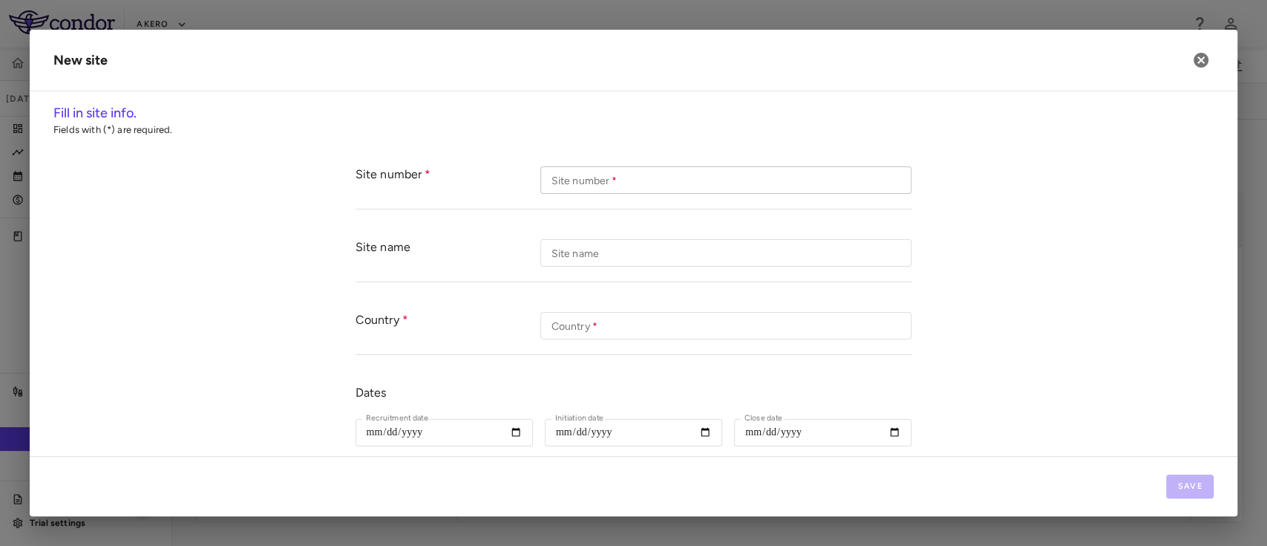
click at [596, 183] on input "Site number   *" at bounding box center [725, 179] width 371 height 27
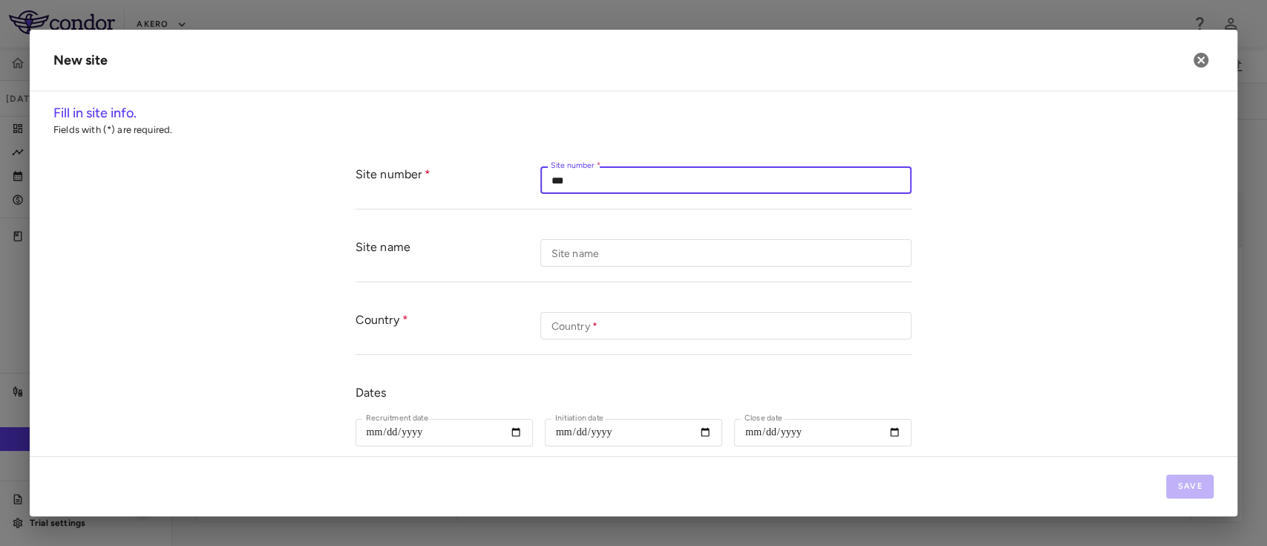
type input "***"
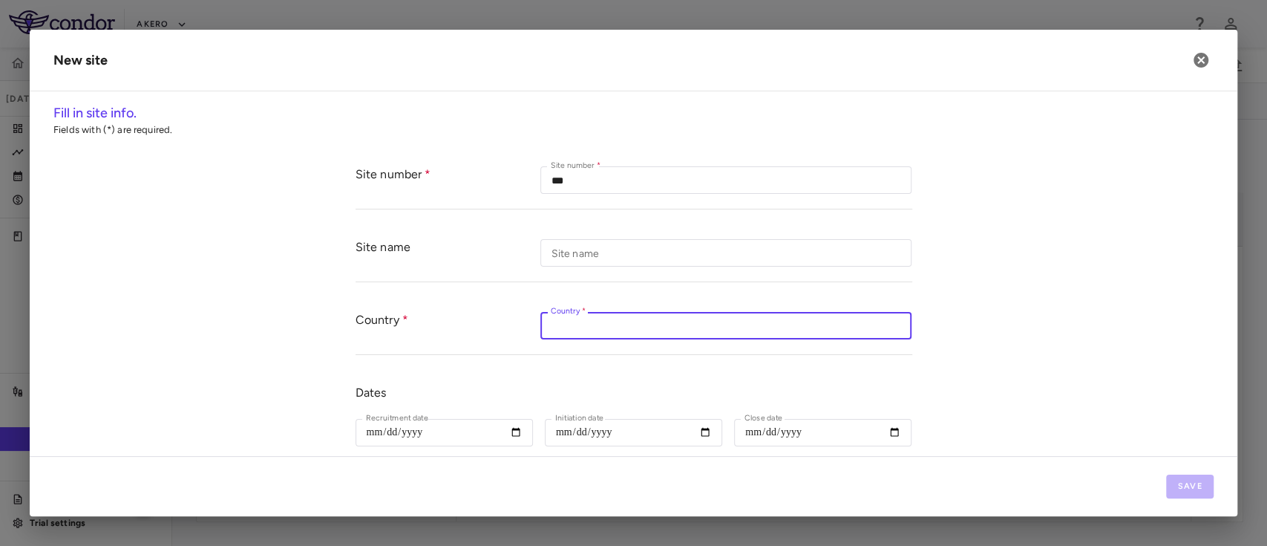
paste input "*****"
type input "*****"
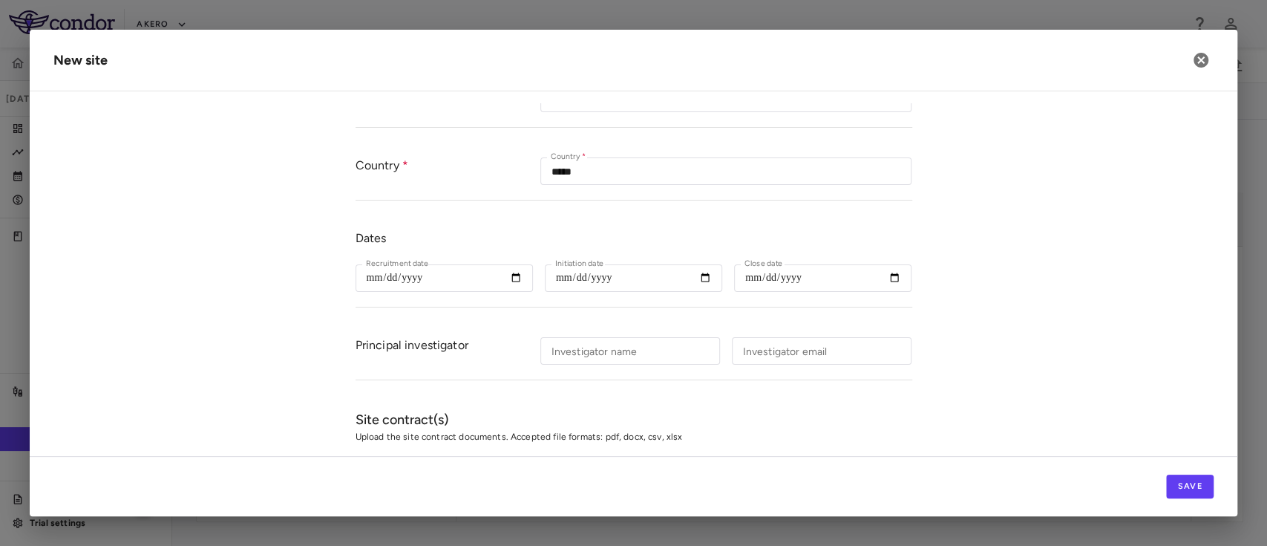
scroll to position [151, 0]
click at [696, 277] on input "Initiation date" at bounding box center [633, 280] width 177 height 27
type input "**********"
click at [600, 362] on input "Investigator name" at bounding box center [630, 353] width 180 height 27
paste input "**********"
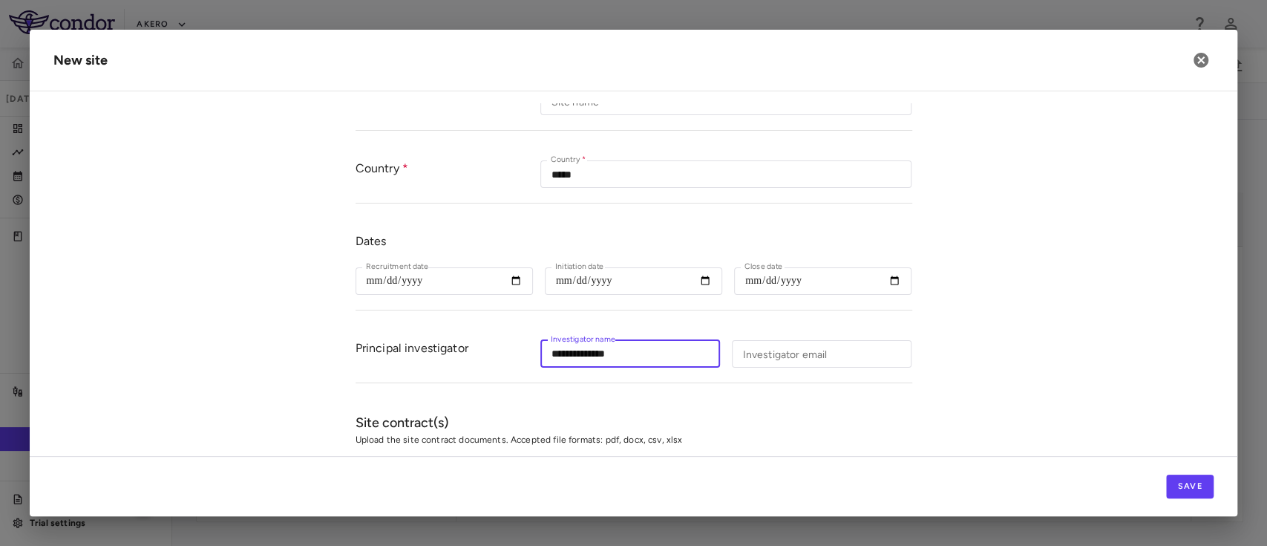
type input "**********"
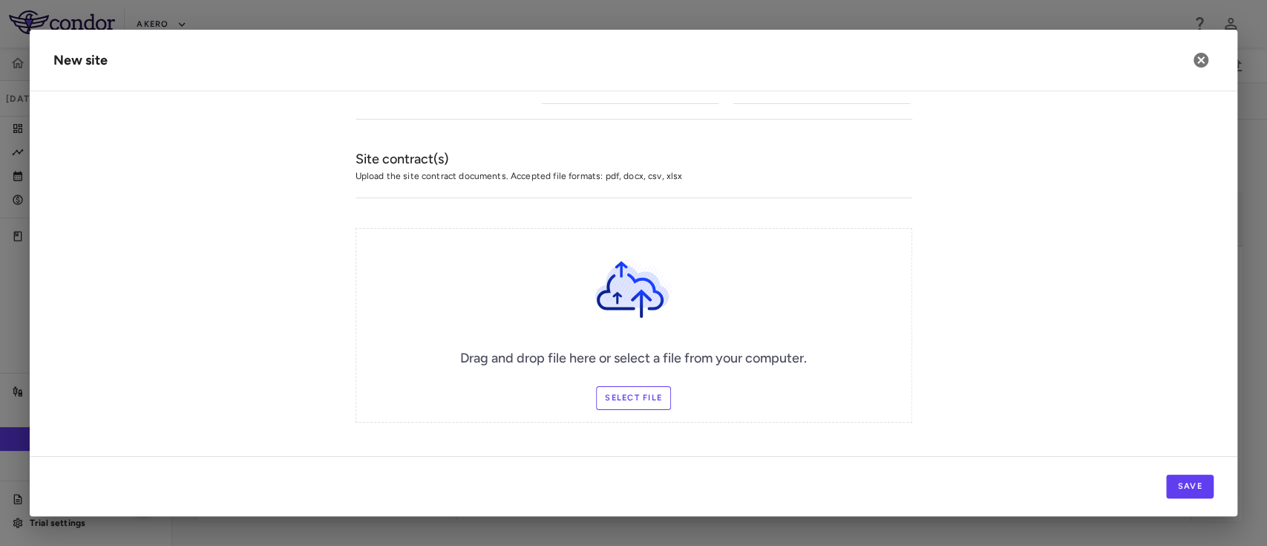
scroll to position [428, 0]
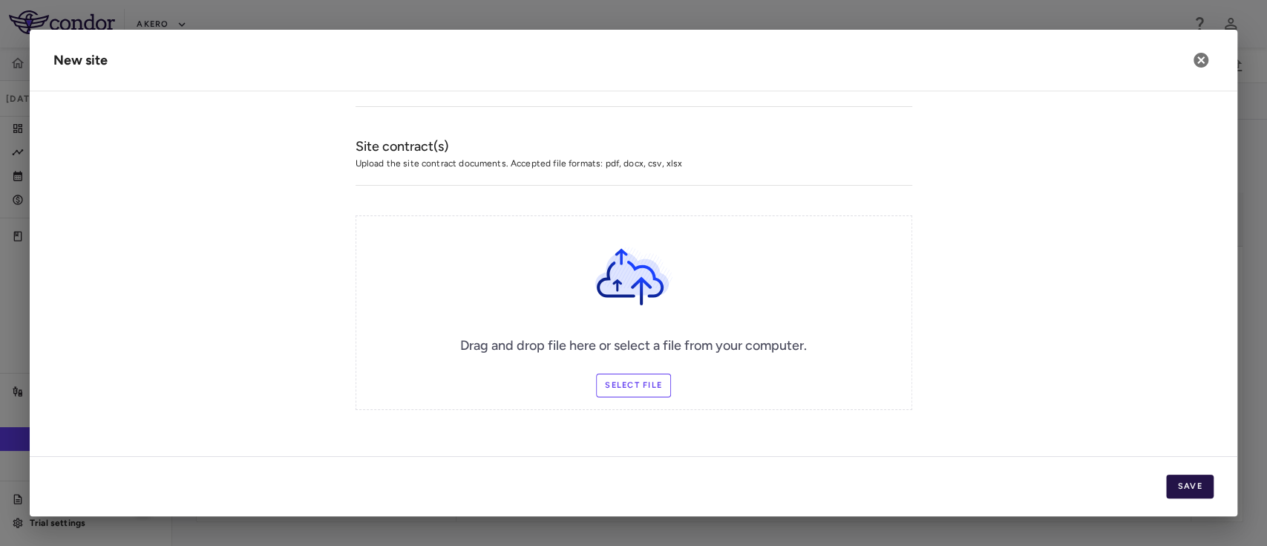
click at [1184, 488] on button "Save" at bounding box center [1190, 486] width 48 height 24
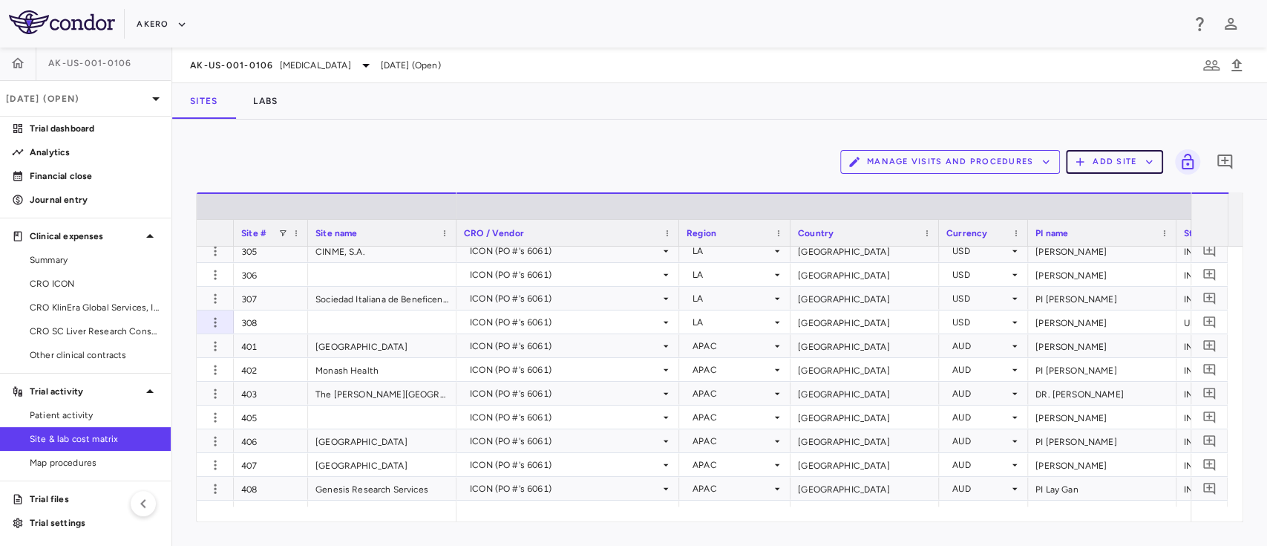
scroll to position [2726, 0]
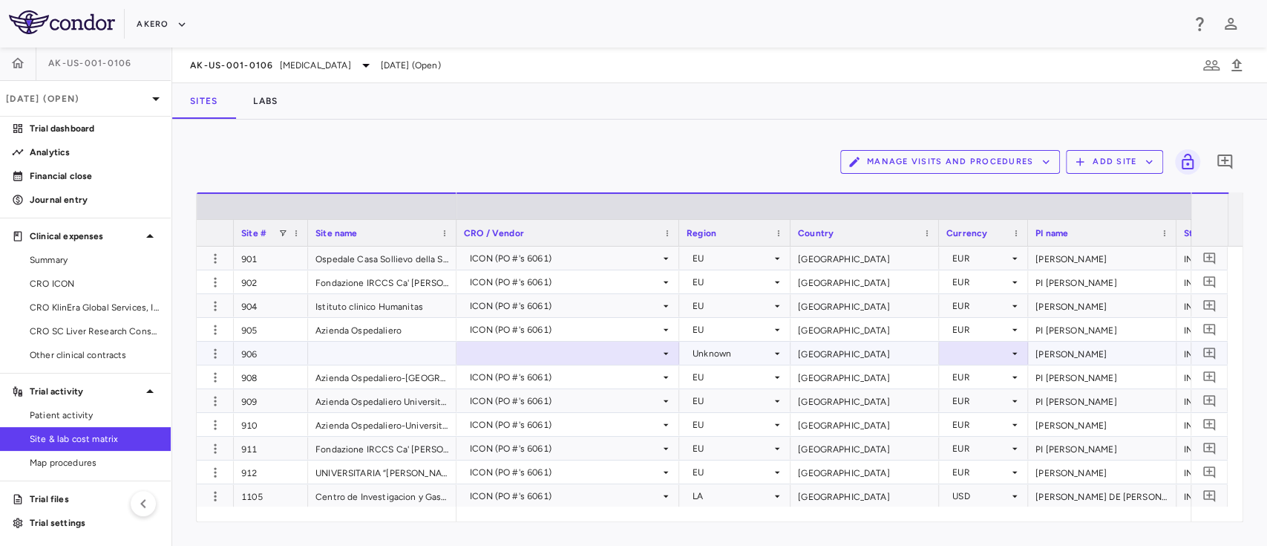
click at [605, 356] on div at bounding box center [568, 353] width 208 height 22
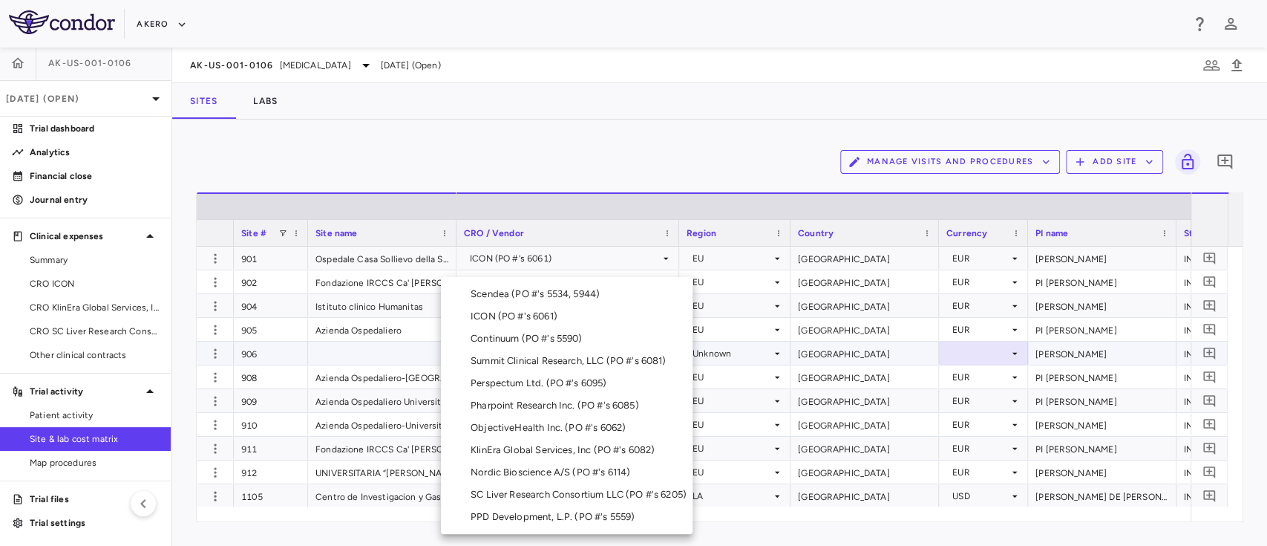
click at [513, 313] on div "ICON (PO #'s 6061)" at bounding box center [517, 316] width 93 height 13
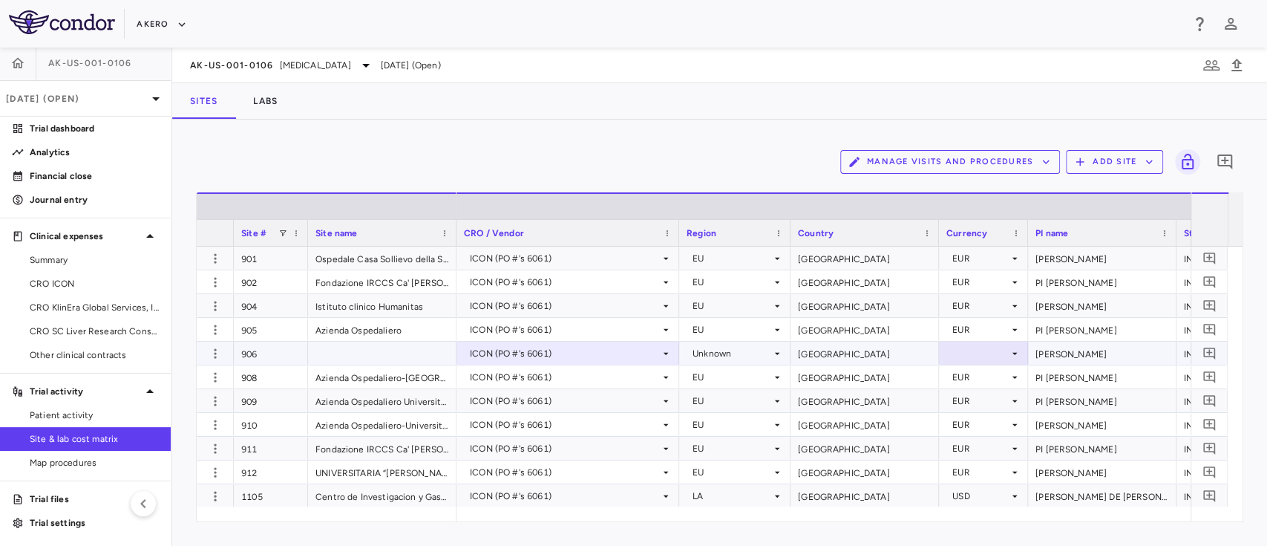
click at [754, 350] on div "Unknown" at bounding box center [732, 353] width 79 height 24
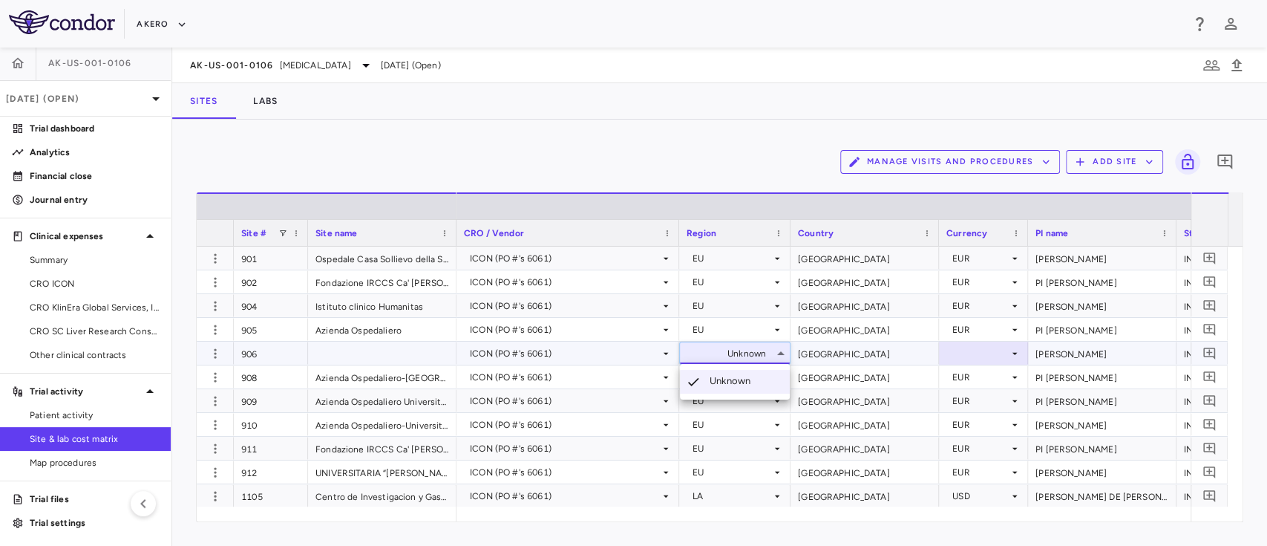
click at [754, 350] on div at bounding box center [633, 273] width 1267 height 546
click at [754, 350] on div "Unknown" at bounding box center [732, 353] width 79 height 24
click at [733, 407] on li "EU" at bounding box center [735, 403] width 110 height 22
click at [969, 353] on div at bounding box center [983, 353] width 74 height 22
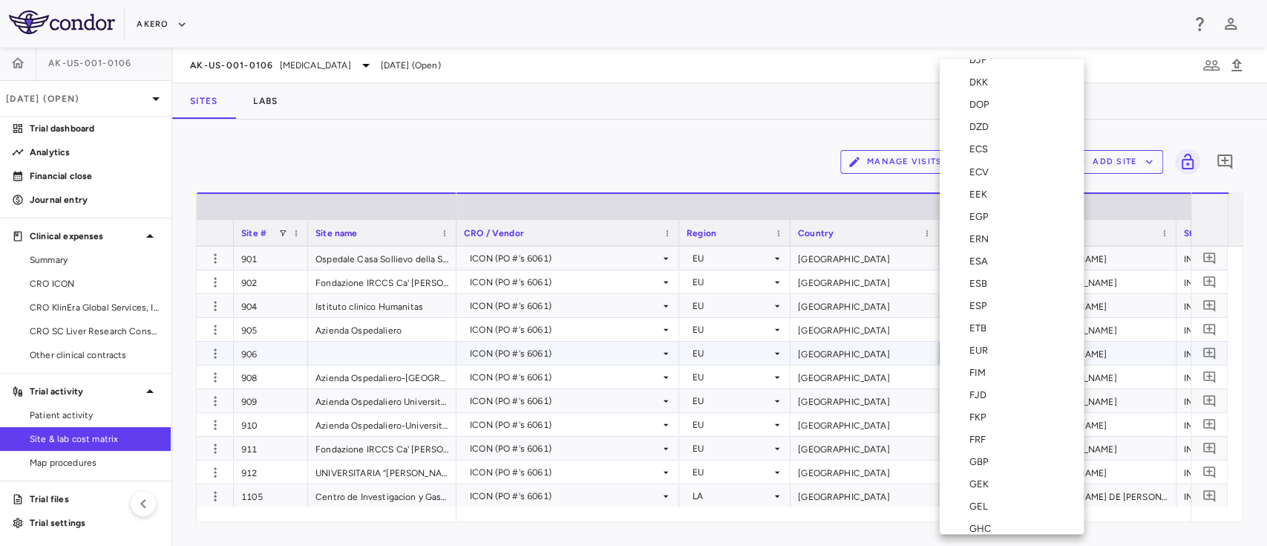
click at [982, 341] on li "EUR" at bounding box center [1012, 349] width 144 height 22
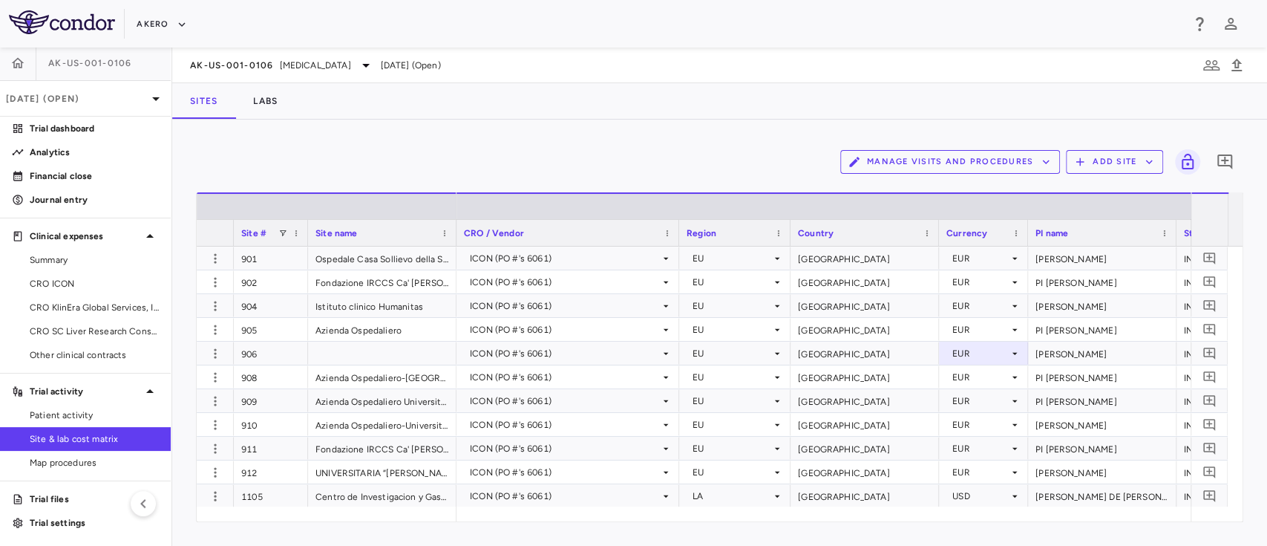
click at [1105, 167] on button "Add Site" at bounding box center [1114, 162] width 97 height 24
click at [1093, 212] on li "Add new site" at bounding box center [1118, 219] width 80 height 22
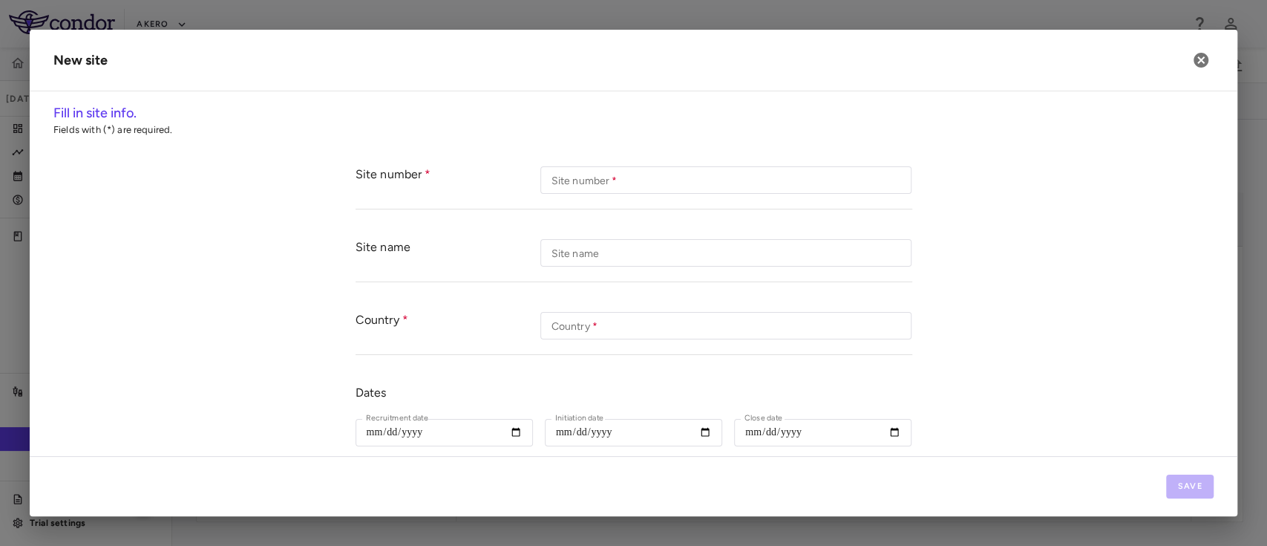
click at [598, 194] on div "Site number Site number   * Site number   *" at bounding box center [634, 180] width 557 height 58
click at [589, 189] on input "Site number   *" at bounding box center [725, 179] width 371 height 27
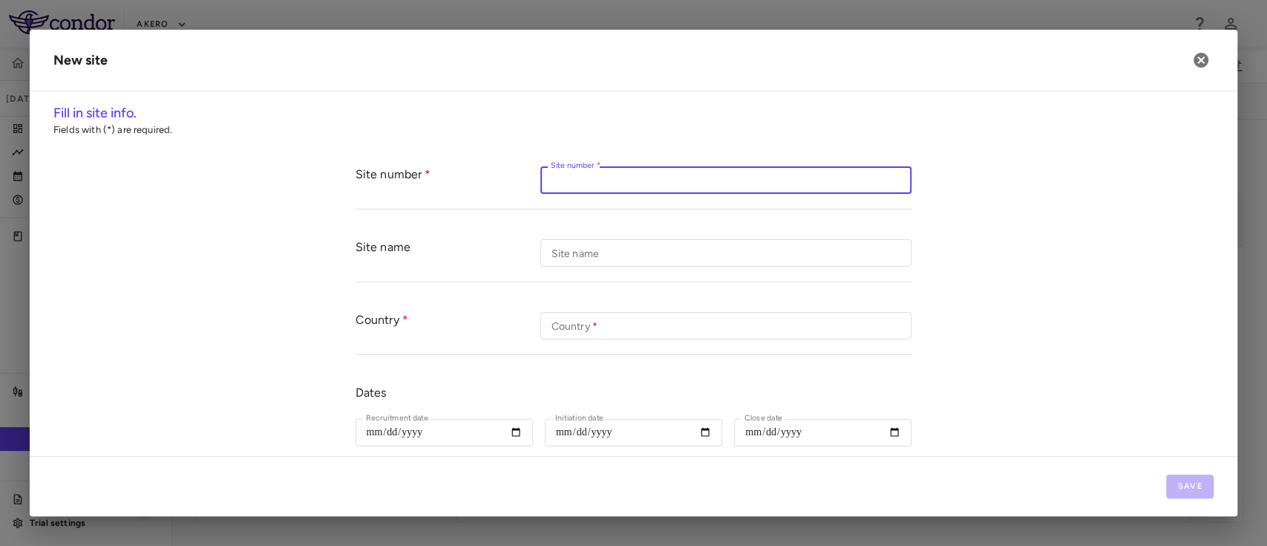
paste input "****"
type input "****"
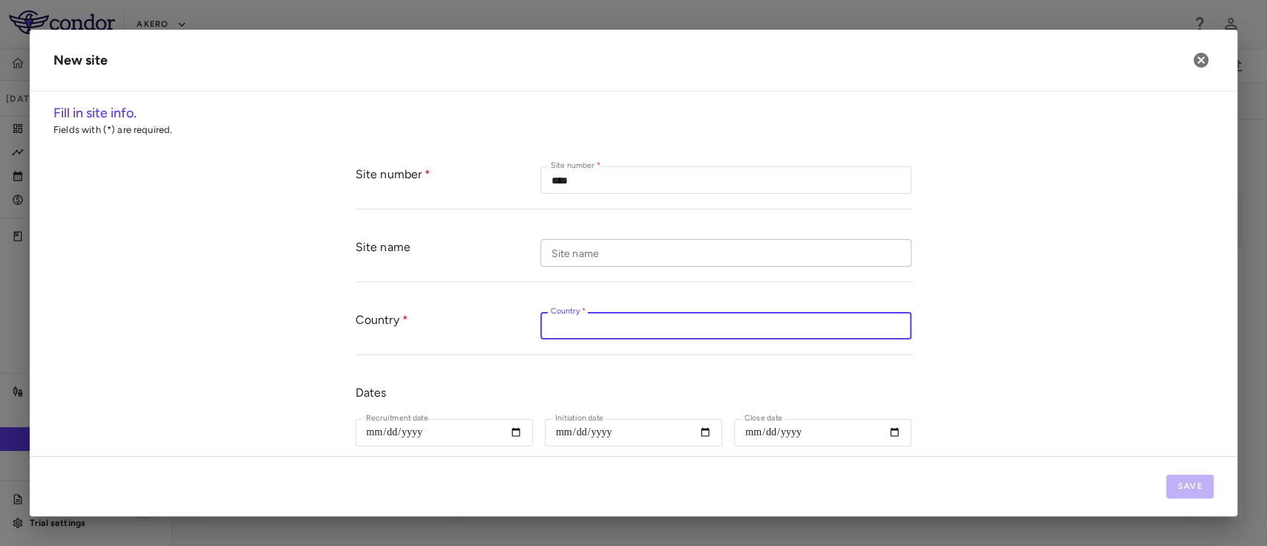
paste input "******"
type input "******"
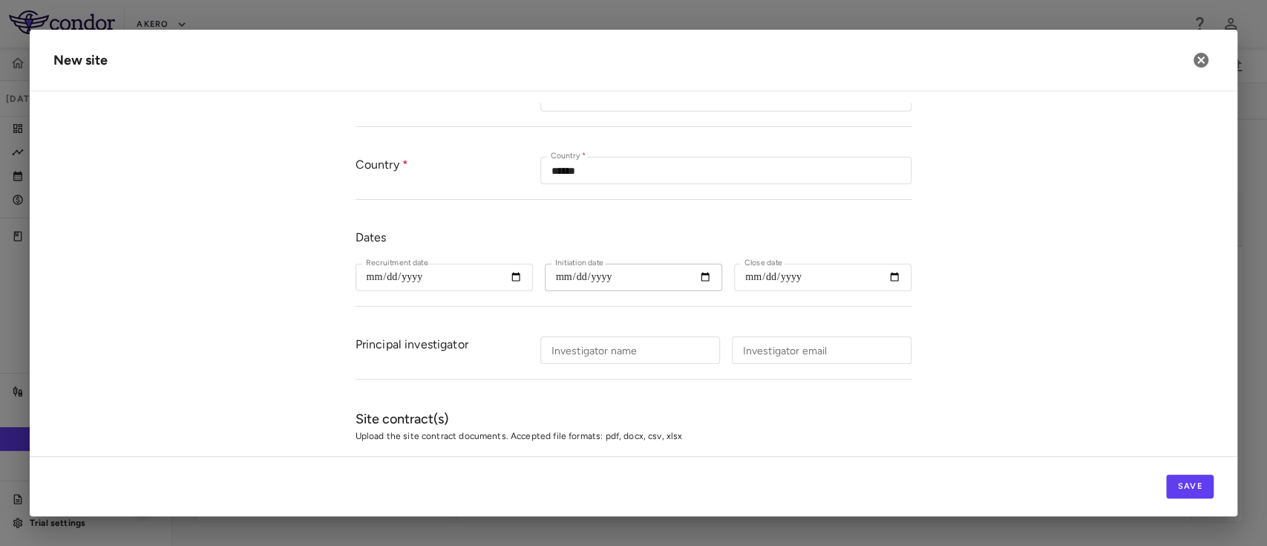
click at [693, 276] on input "Initiation date" at bounding box center [633, 277] width 177 height 27
type input "**********"
click at [640, 344] on input "Investigator name" at bounding box center [630, 349] width 180 height 27
paste input "**********"
type input "**********"
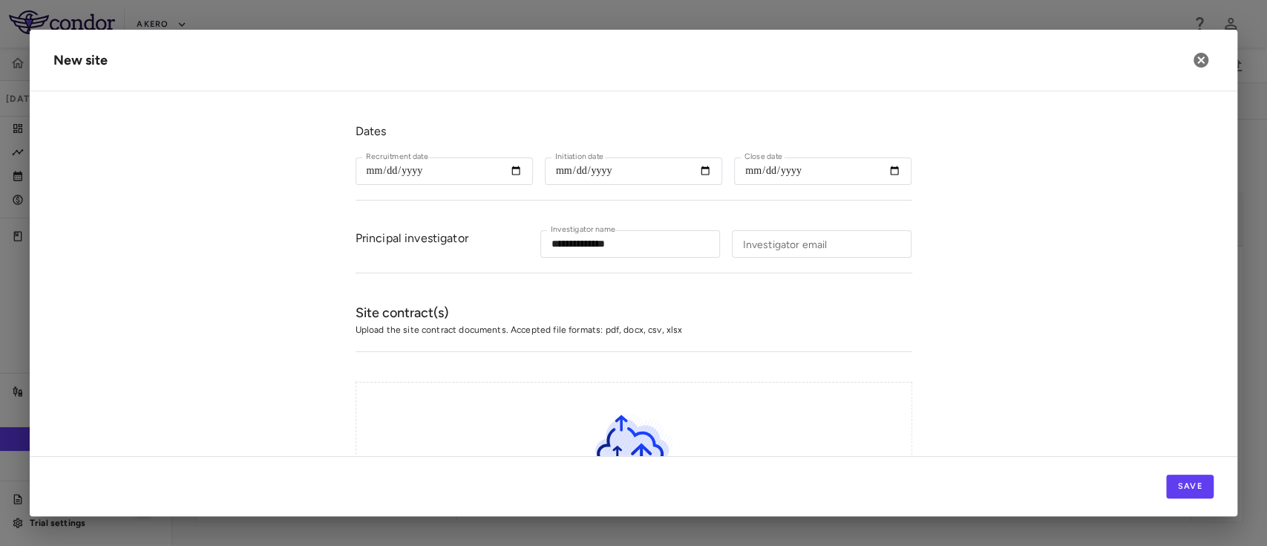
scroll to position [413, 0]
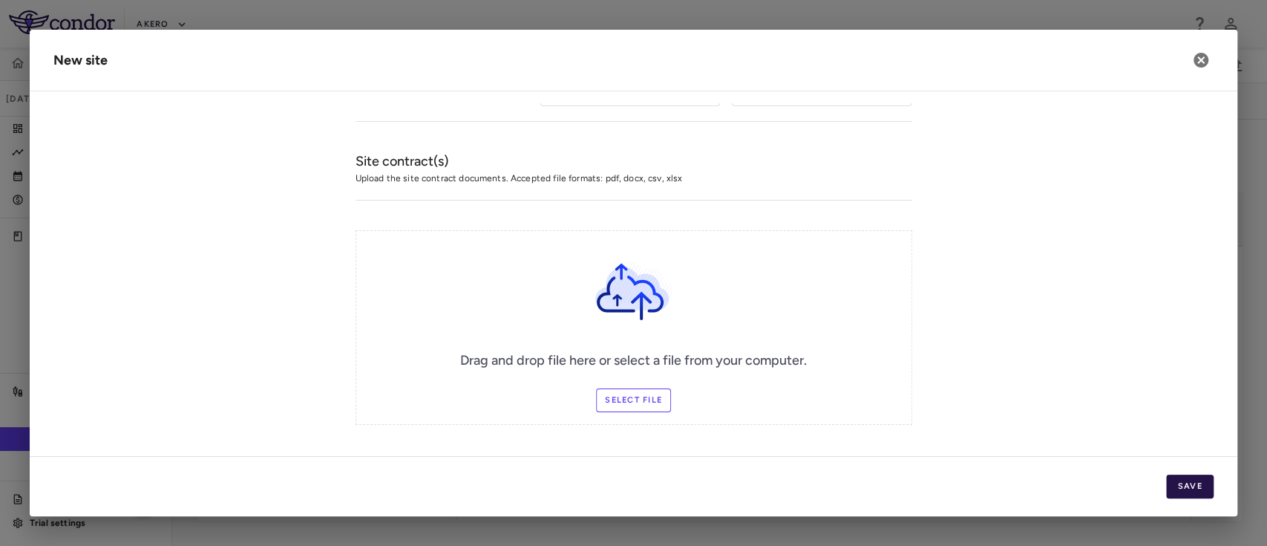
click at [1182, 483] on button "Save" at bounding box center [1190, 486] width 48 height 24
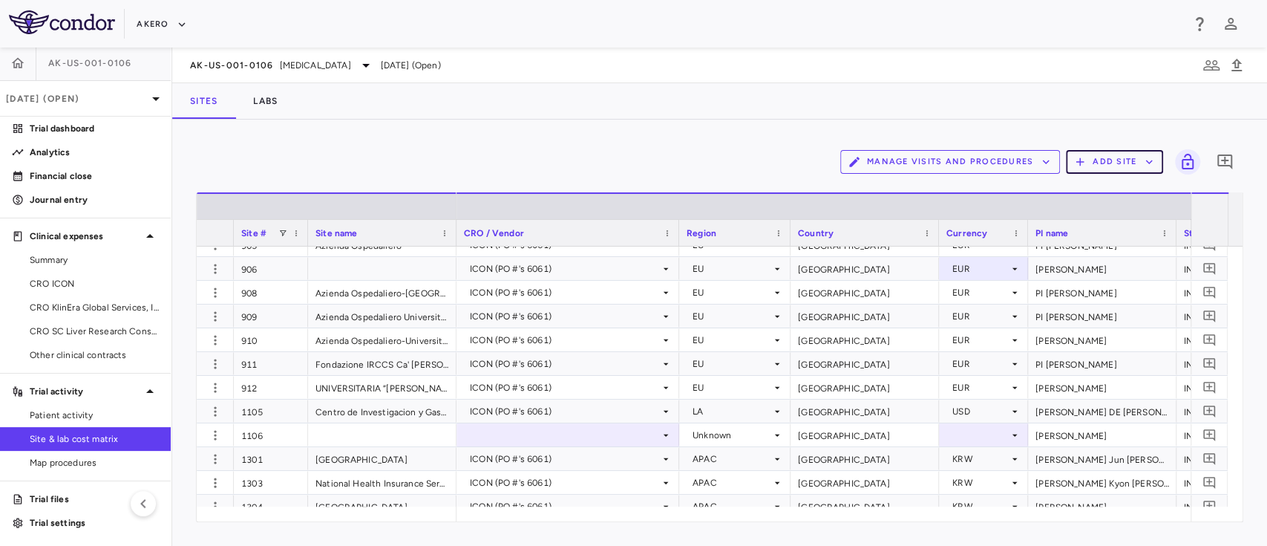
scroll to position [4038, 0]
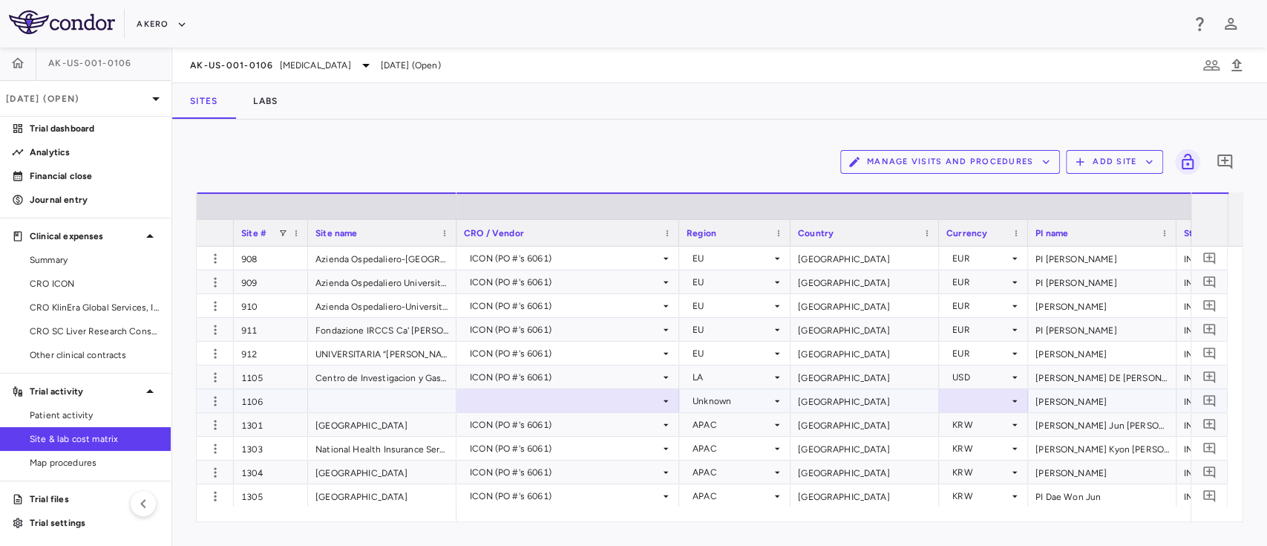
click at [978, 403] on div at bounding box center [983, 401] width 74 height 22
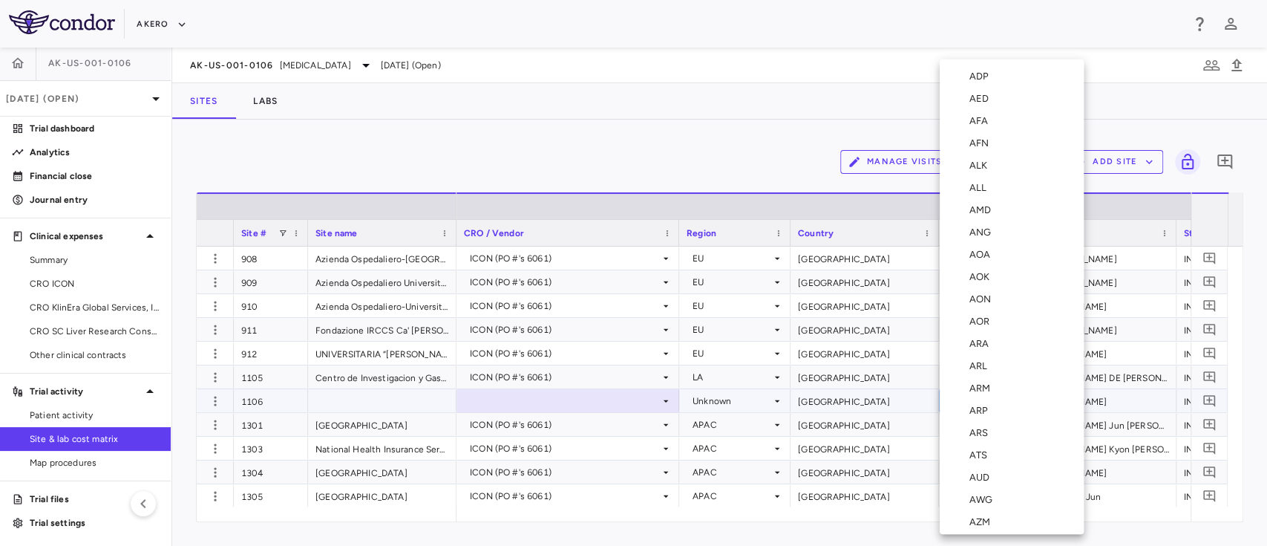
scroll to position [5369, 0]
click at [978, 389] on div "USD" at bounding box center [981, 385] width 25 height 13
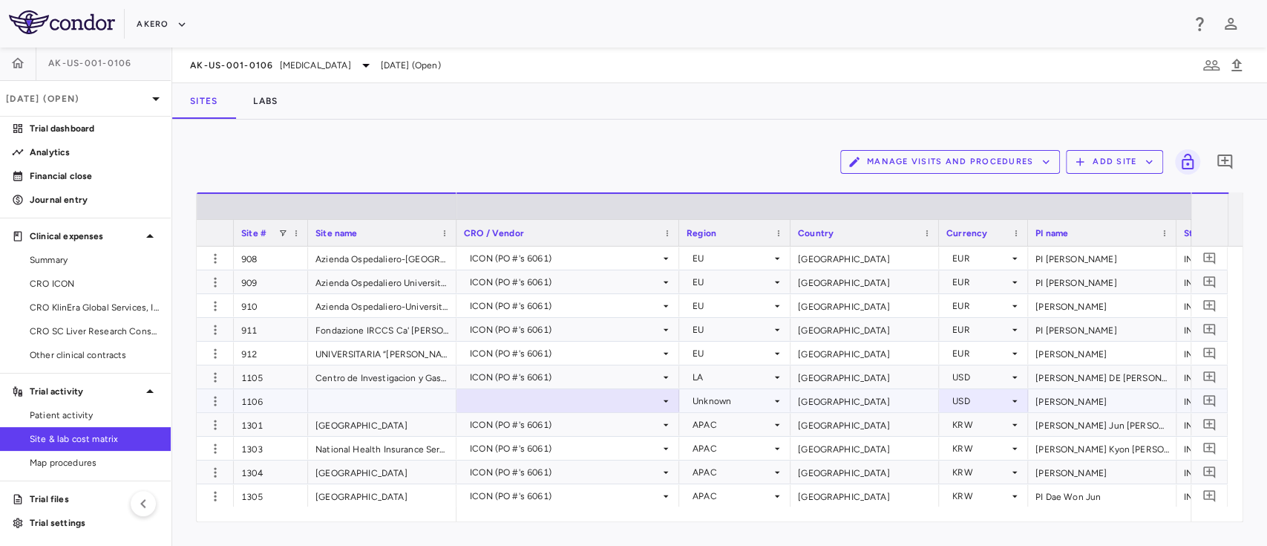
click at [732, 399] on div "Unknown" at bounding box center [732, 401] width 79 height 24
click at [600, 405] on div at bounding box center [633, 273] width 1267 height 546
click at [600, 405] on div at bounding box center [568, 401] width 208 height 22
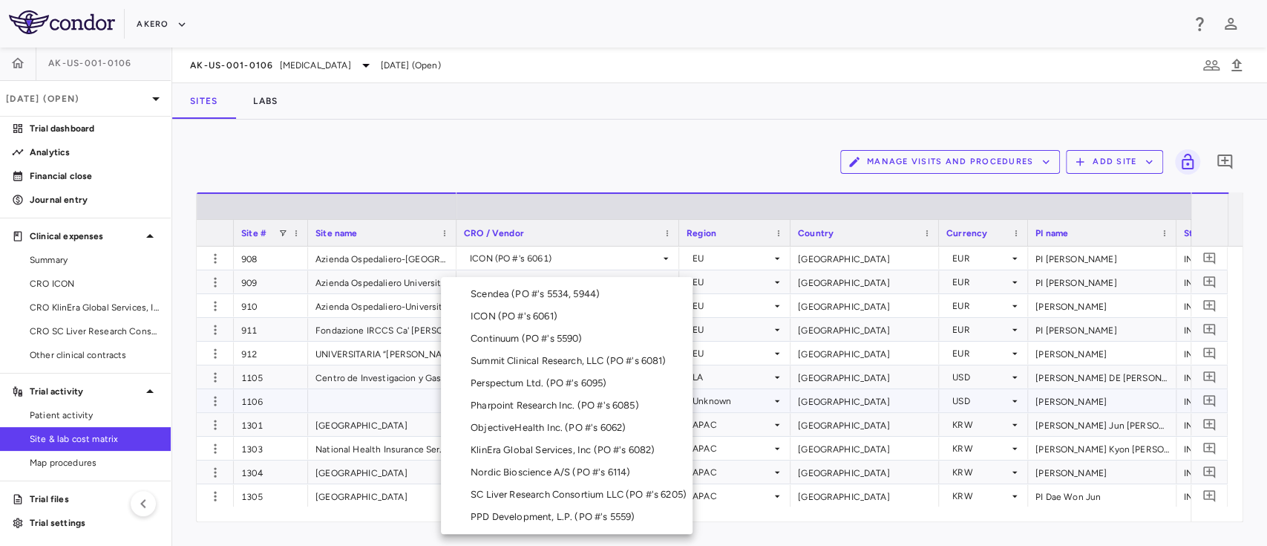
click at [534, 312] on div "ICON (PO #'s 6061)" at bounding box center [517, 316] width 93 height 13
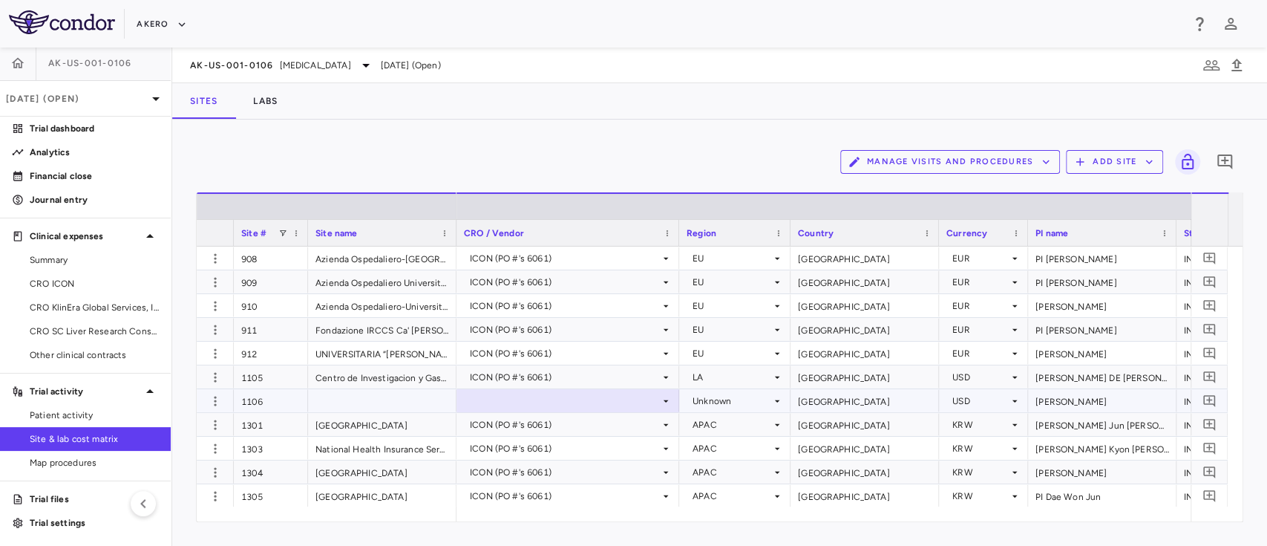
click at [736, 399] on div "Unknown" at bounding box center [732, 401] width 79 height 24
click at [735, 399] on div at bounding box center [633, 273] width 1267 height 546
click at [735, 399] on div "Unknown" at bounding box center [732, 401] width 79 height 24
click at [707, 402] on div "Unknown" at bounding box center [732, 401] width 79 height 24
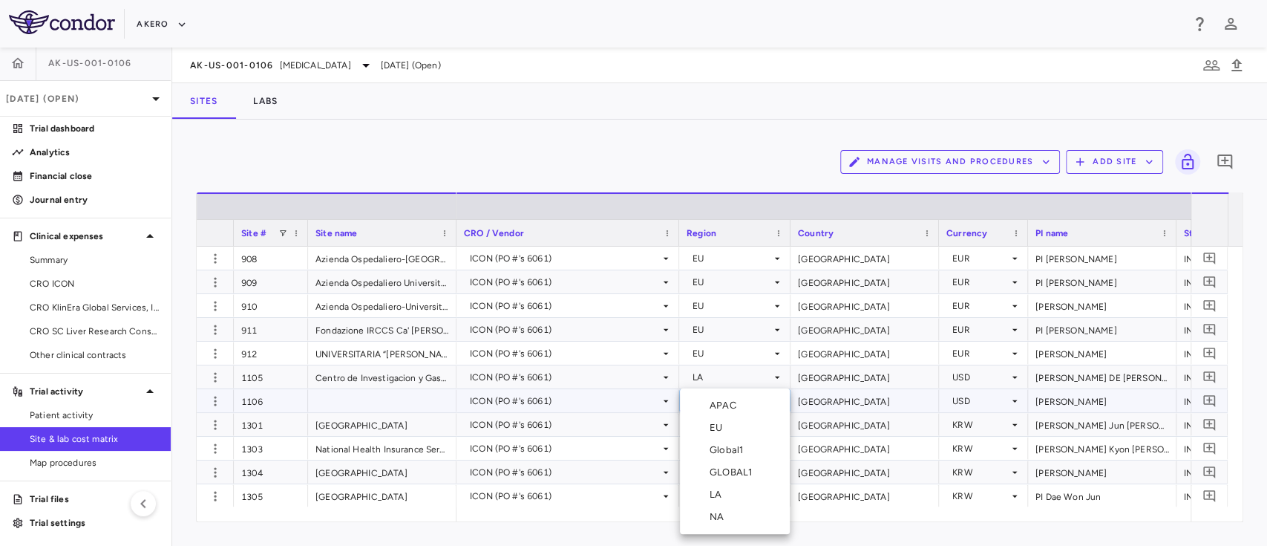
click at [724, 489] on div "LA" at bounding box center [719, 494] width 18 height 13
click at [1105, 154] on button "Add Site" at bounding box center [1114, 162] width 97 height 24
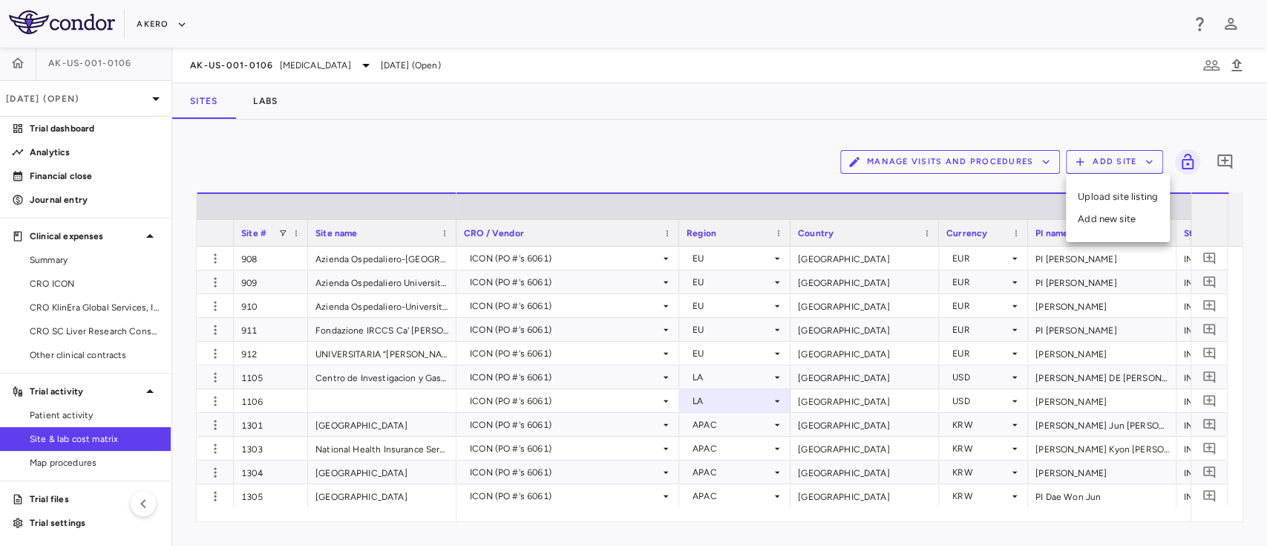
click at [1101, 222] on li "Add new site" at bounding box center [1118, 219] width 80 height 22
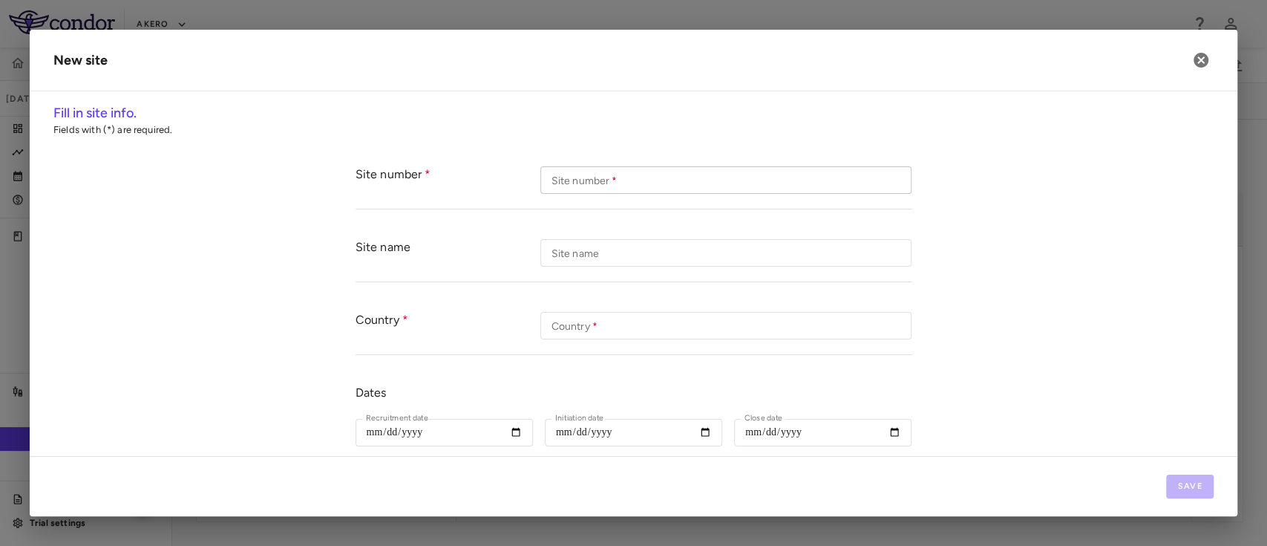
click at [639, 184] on input "Site number   *" at bounding box center [725, 179] width 371 height 27
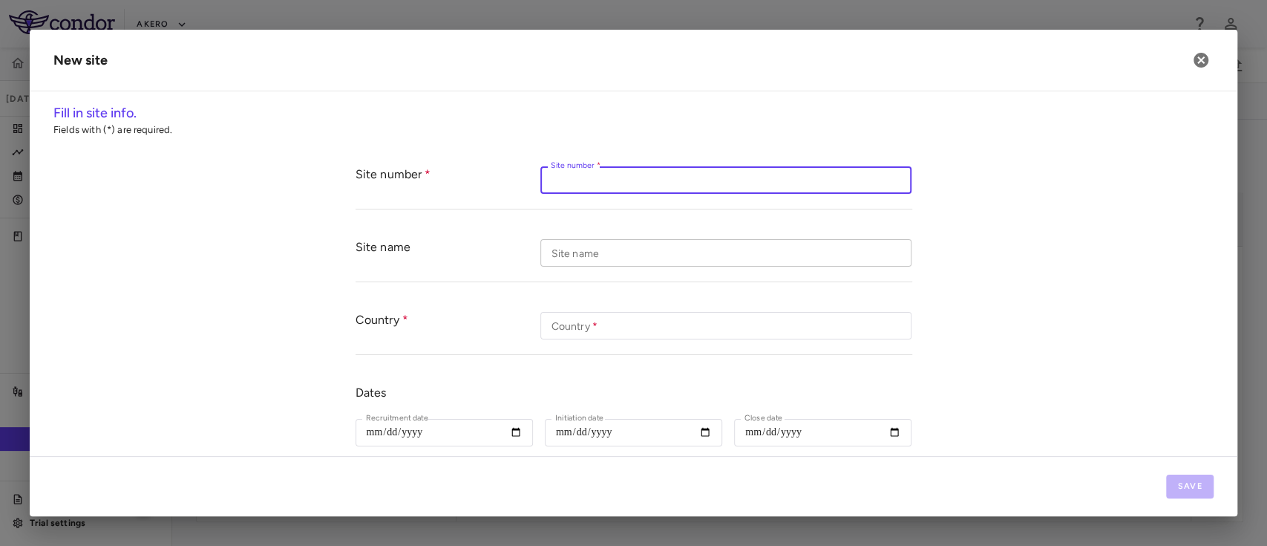
paste input "****"
type input "****"
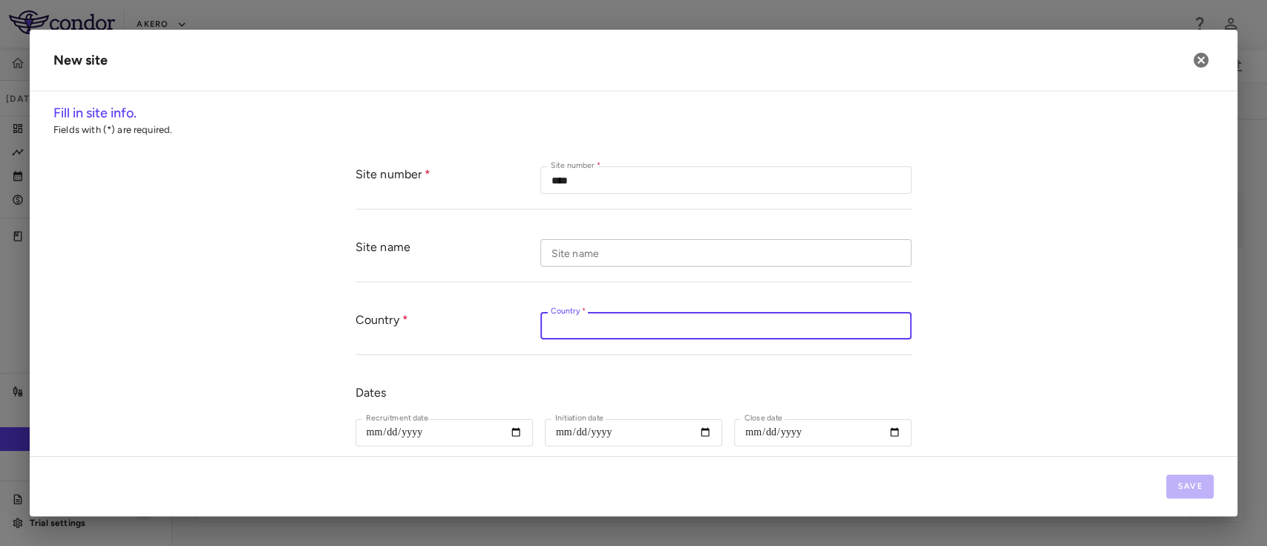
paste input "******"
type input "******"
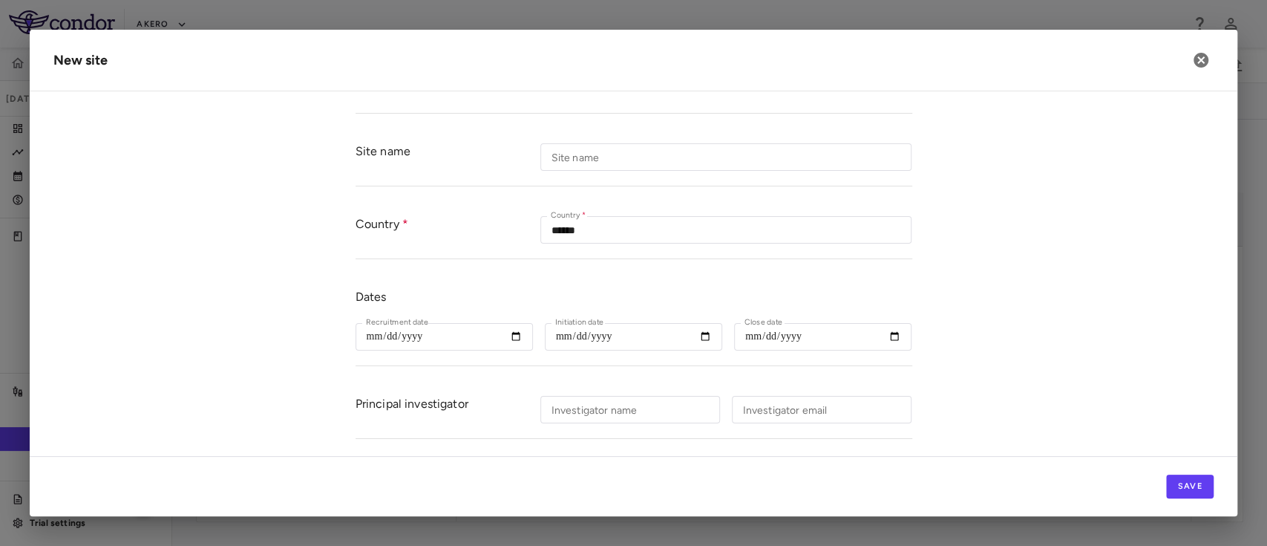
scroll to position [163, 0]
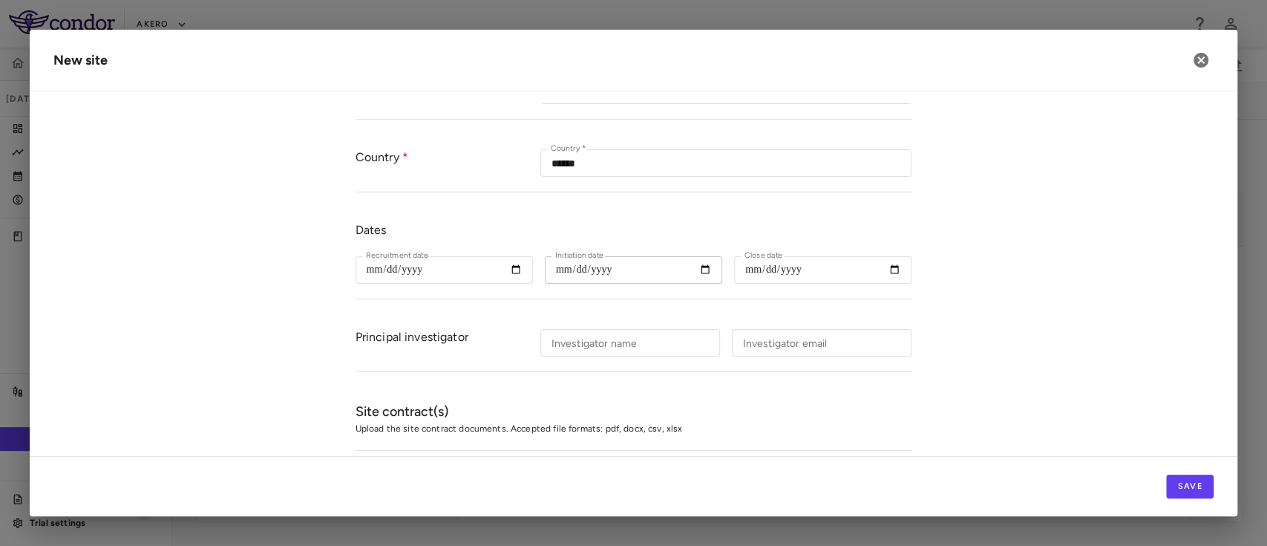
click at [693, 267] on input "Initiation date" at bounding box center [633, 269] width 177 height 27
type input "**********"
click at [577, 334] on div "Investigator name Investigator name" at bounding box center [630, 342] width 180 height 27
paste input "**********"
type input "**********"
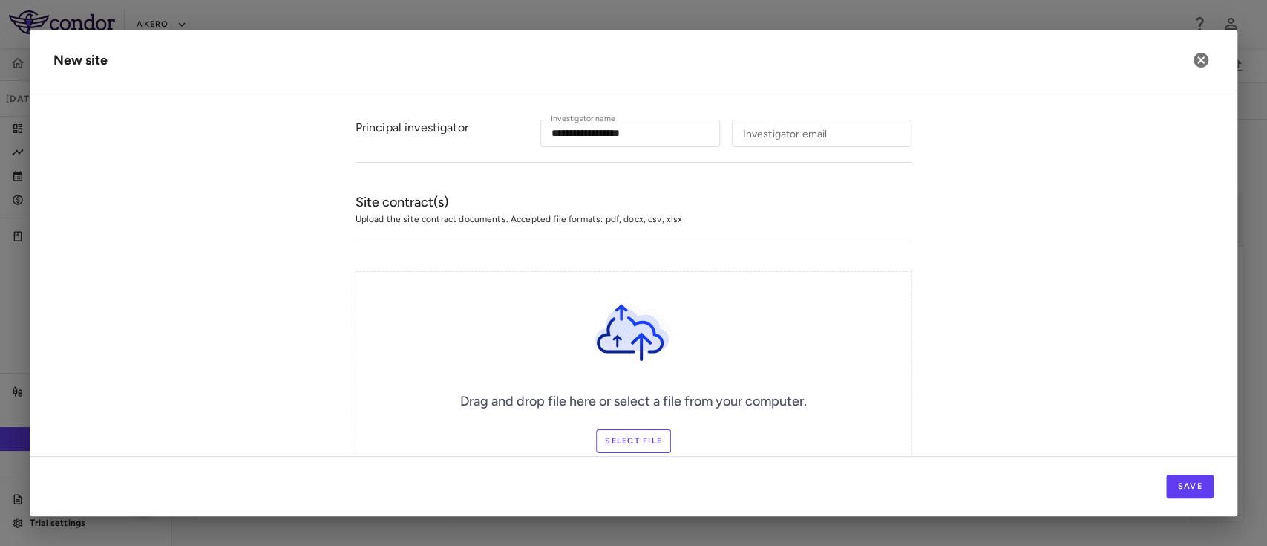
scroll to position [428, 0]
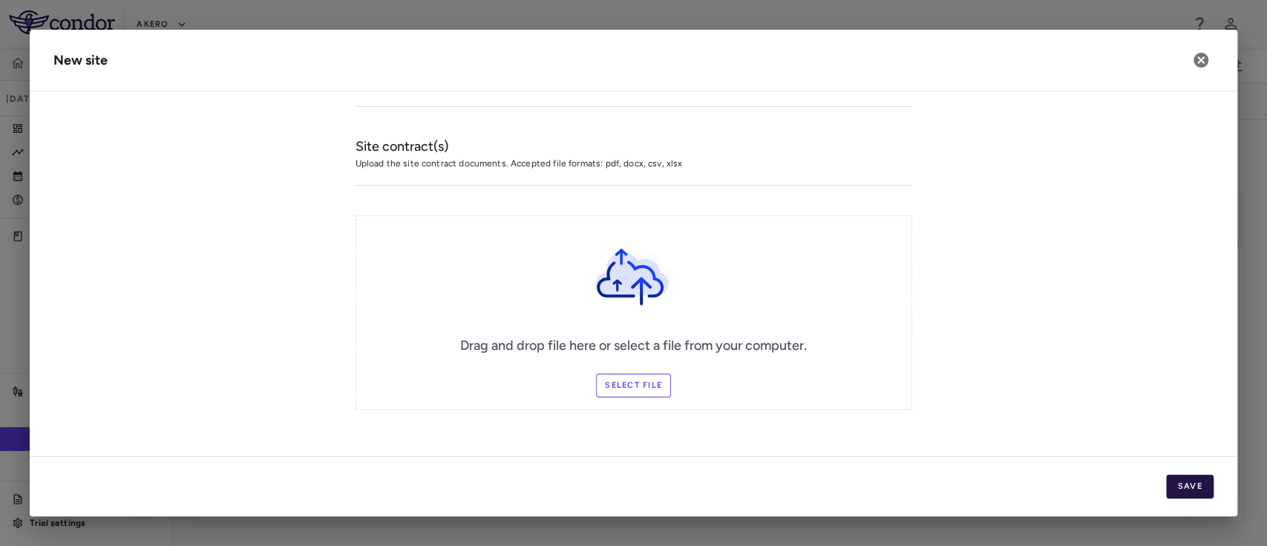
click at [1181, 488] on button "Save" at bounding box center [1190, 486] width 48 height 24
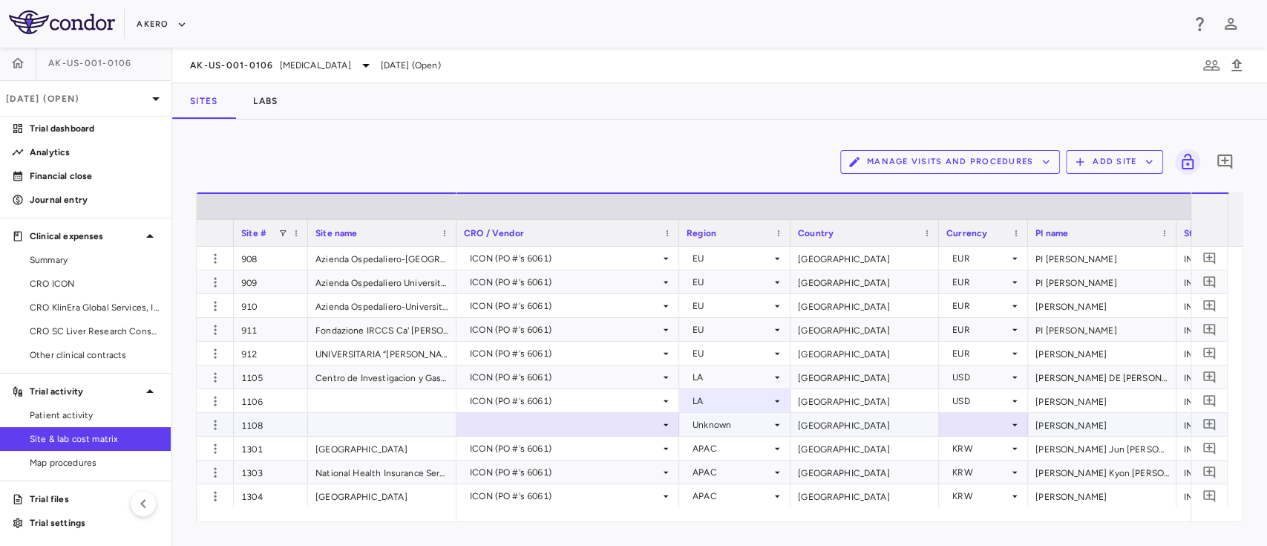
click at [549, 427] on div at bounding box center [568, 424] width 208 height 22
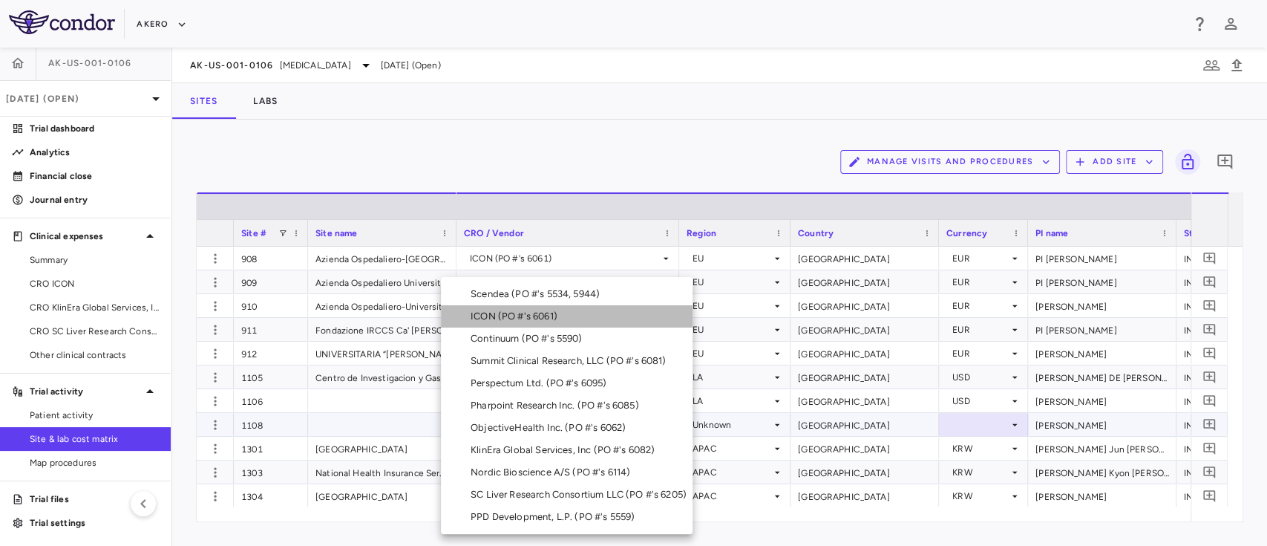
click at [526, 319] on div "ICON (PO #'s 6061)" at bounding box center [517, 316] width 93 height 13
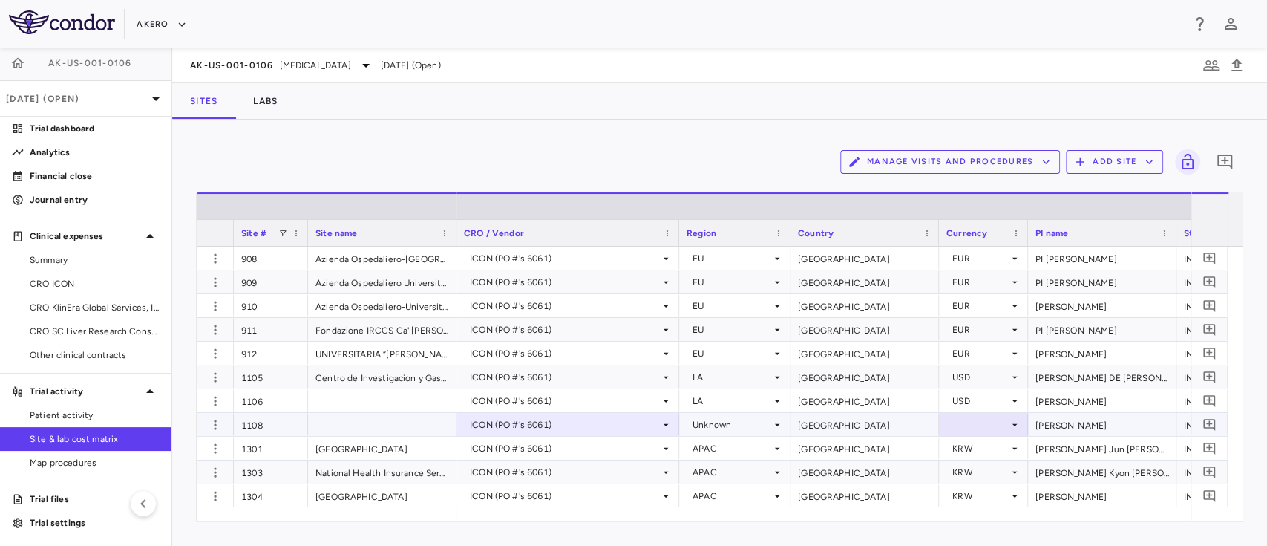
click at [736, 419] on div "Unknown" at bounding box center [732, 425] width 79 height 24
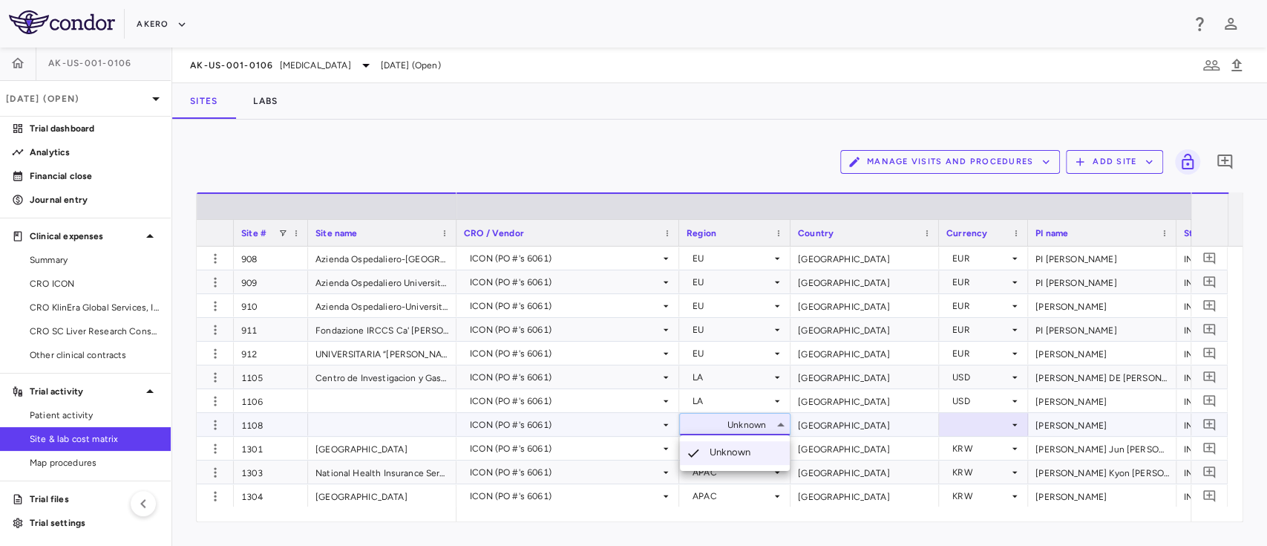
click at [711, 423] on div at bounding box center [633, 273] width 1267 height 546
click at [711, 423] on div "Unknown" at bounding box center [732, 425] width 79 height 24
click at [711, 425] on div "Unknown" at bounding box center [732, 425] width 79 height 24
click at [716, 420] on div "Unknown" at bounding box center [732, 425] width 79 height 24
click at [728, 494] on li "LA" at bounding box center [735, 494] width 110 height 22
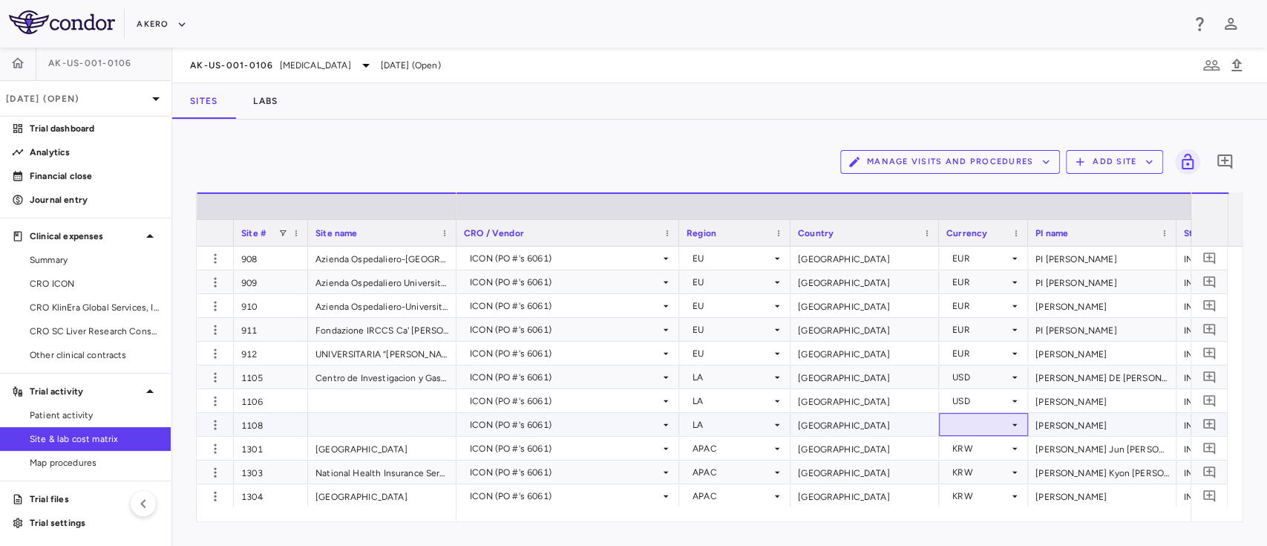
click at [948, 431] on div at bounding box center [983, 424] width 74 height 22
click at [978, 419] on div at bounding box center [983, 424] width 74 height 22
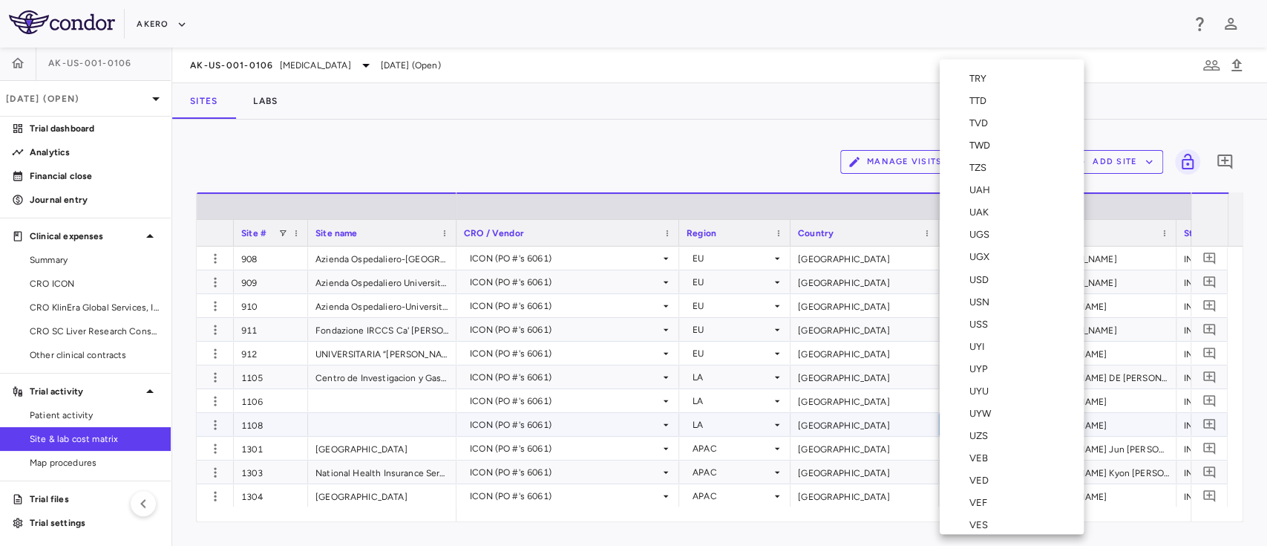
scroll to position [5466, 0]
click at [981, 289] on div "USD" at bounding box center [981, 288] width 25 height 13
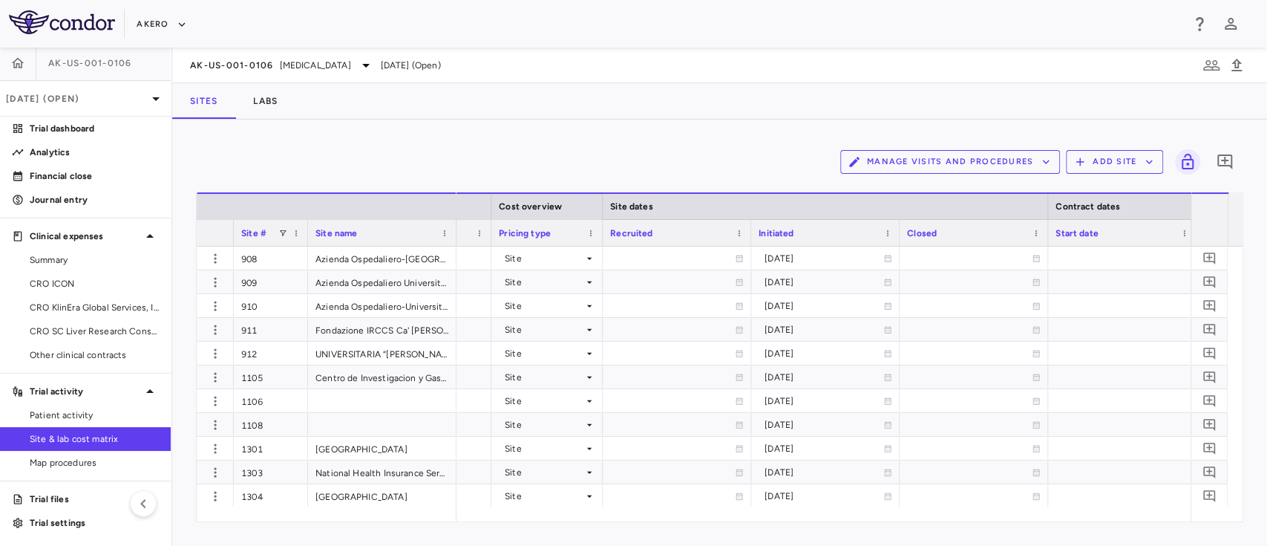
scroll to position [0, 0]
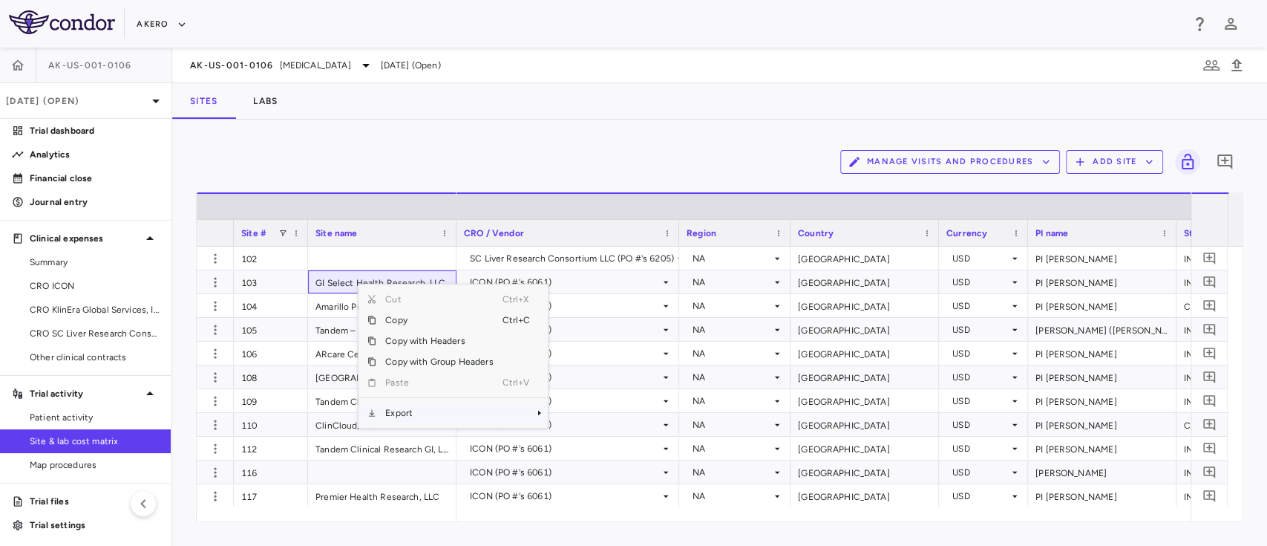
click at [410, 413] on span "Export" at bounding box center [438, 412] width 125 height 21
click at [595, 432] on span "Excel Export" at bounding box center [598, 438] width 70 height 21
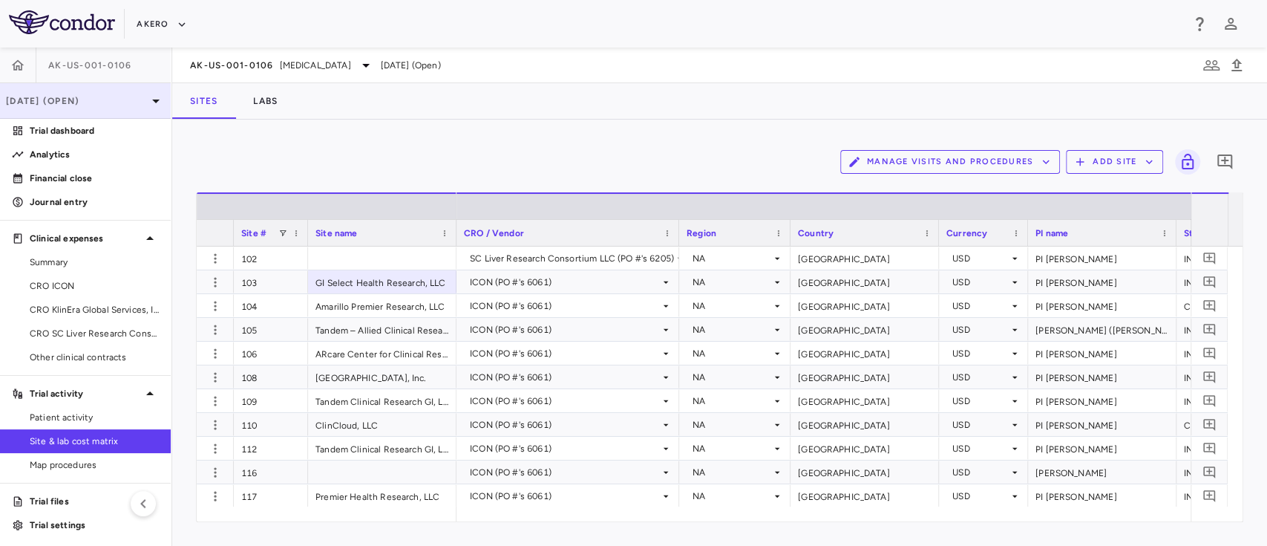
click at [101, 99] on p "[DATE] (Open)" at bounding box center [76, 100] width 141 height 13
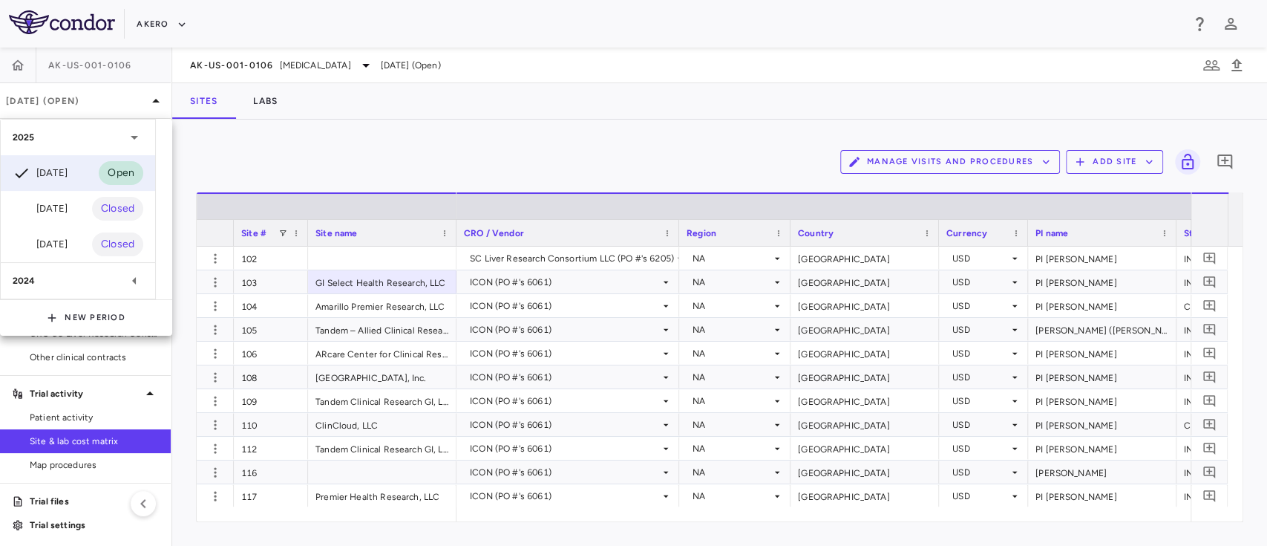
click at [222, 66] on div at bounding box center [633, 273] width 1267 height 546
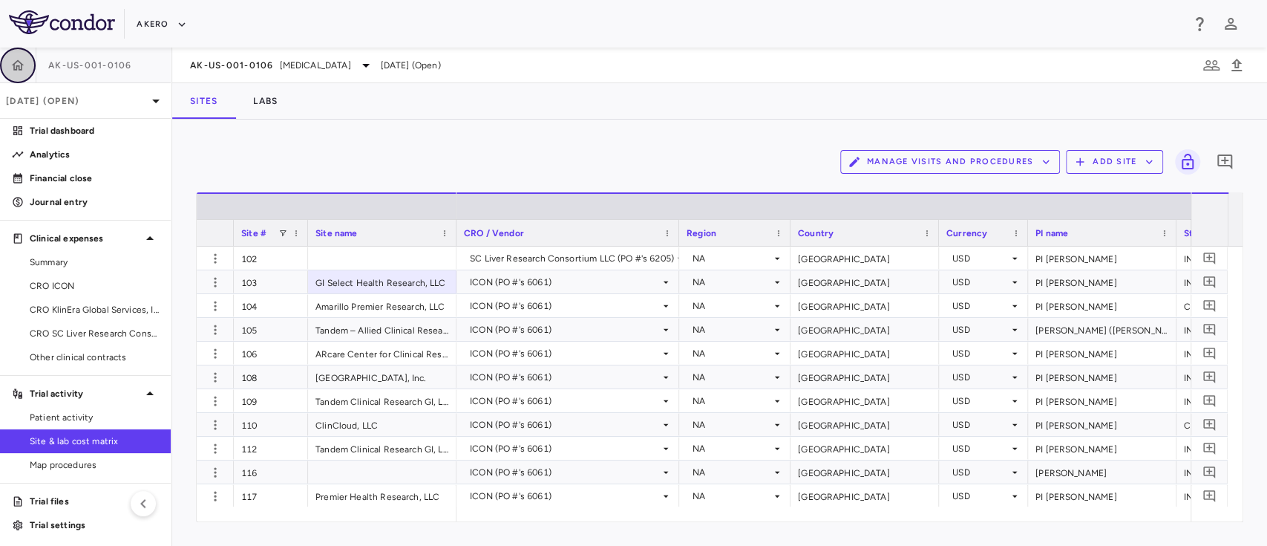
click at [19, 67] on icon "button" at bounding box center [17, 65] width 15 height 15
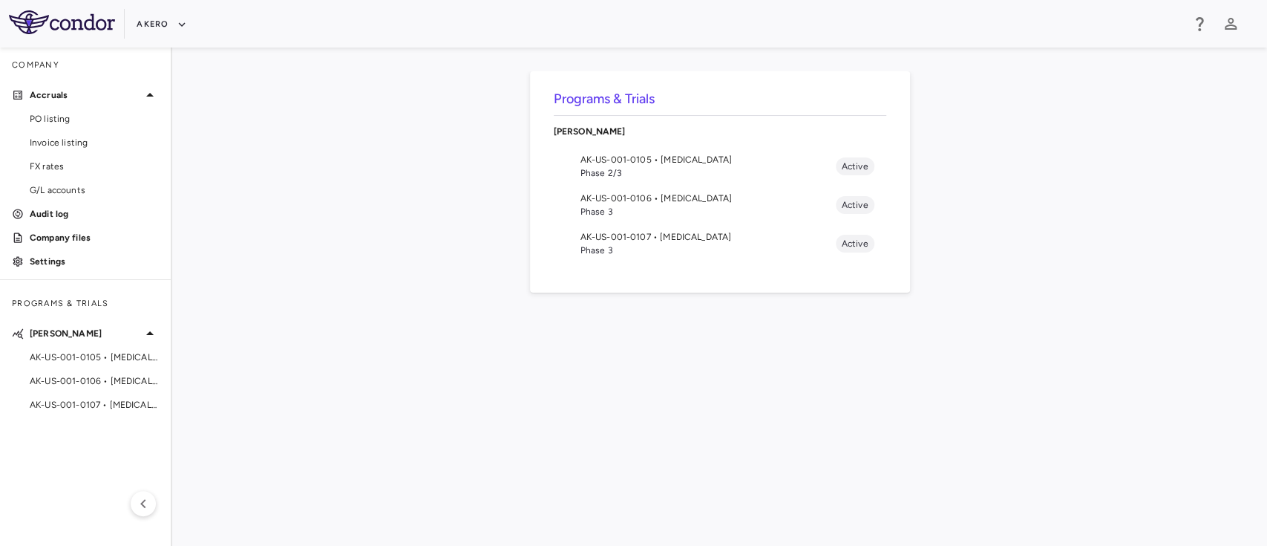
click at [641, 201] on span "AK-US-001-0106 • Nonalcoholic Steatohepatitis" at bounding box center [707, 198] width 255 height 13
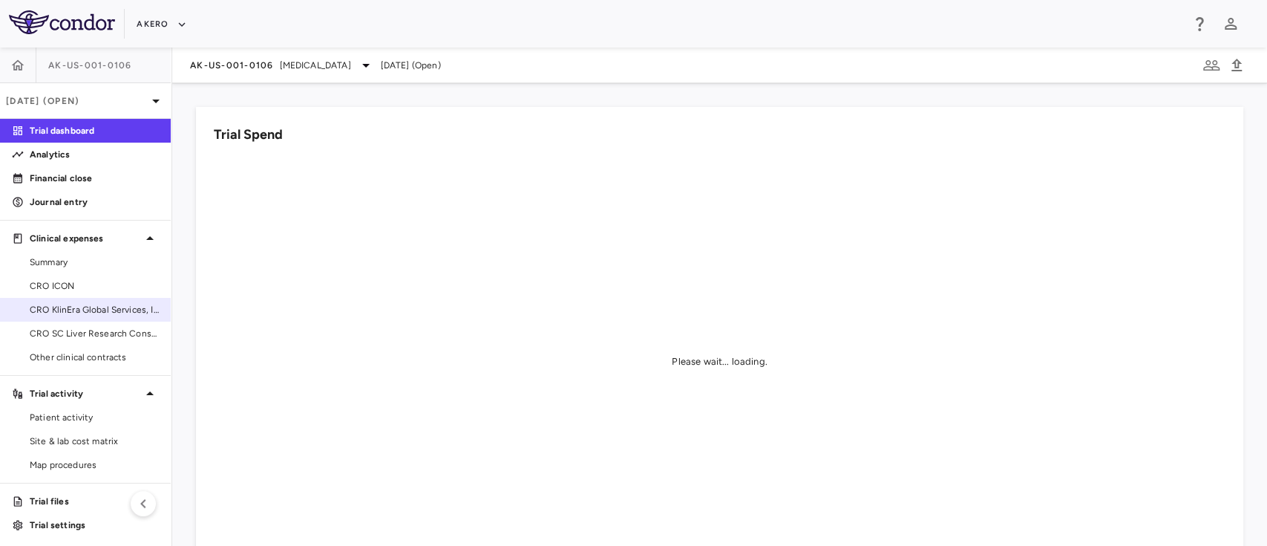
click at [102, 317] on link "CRO KlinEra Global Services, Inc" at bounding box center [85, 309] width 171 height 22
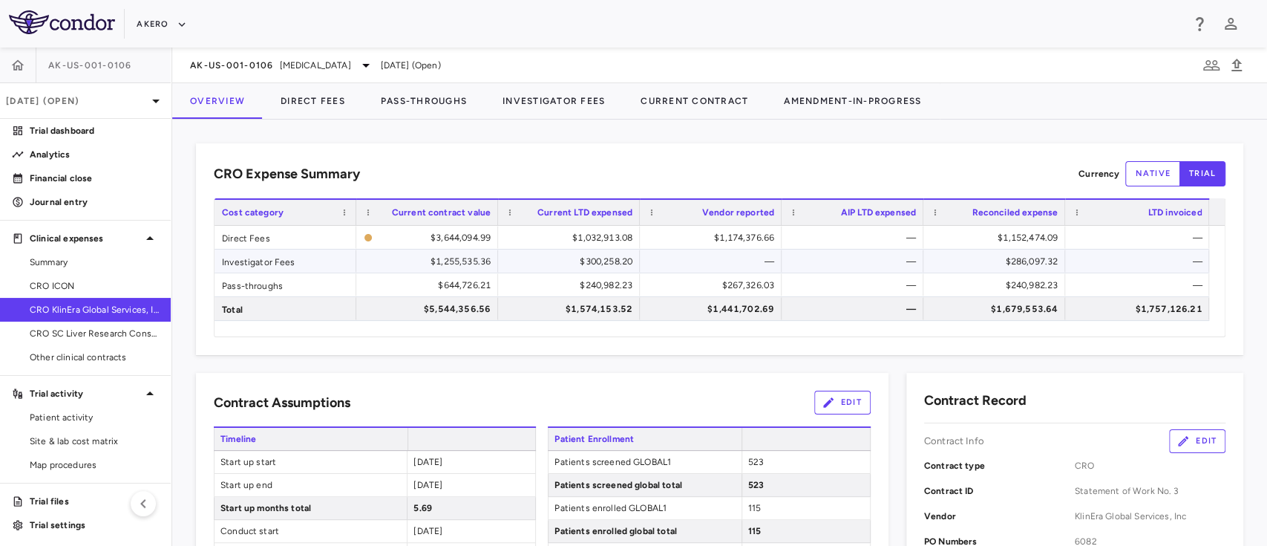
click at [583, 258] on div "$300,258.20" at bounding box center [571, 261] width 121 height 24
click at [396, 115] on button "Pass-Throughs" at bounding box center [424, 101] width 122 height 36
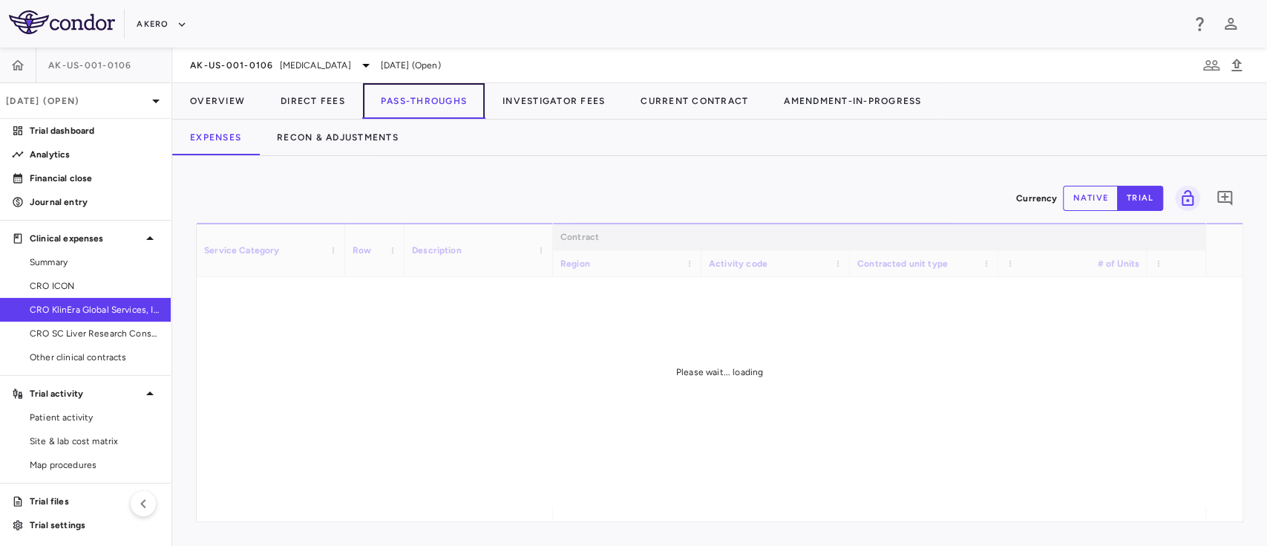
click at [425, 113] on button "Pass-Throughs" at bounding box center [424, 101] width 122 height 36
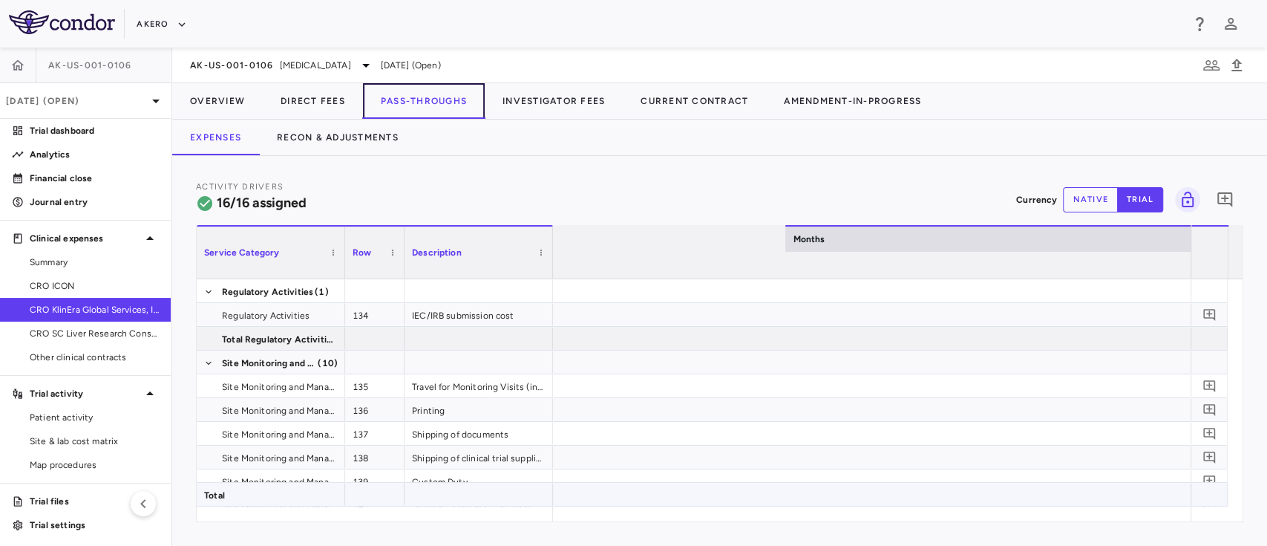
scroll to position [0, 5561]
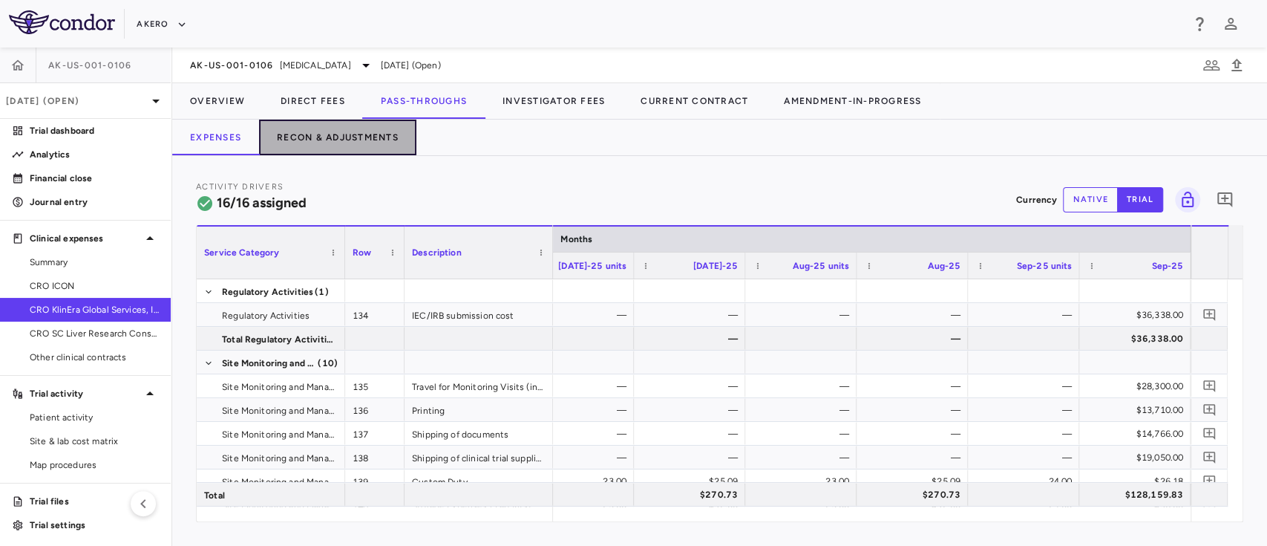
click at [336, 141] on button "Recon & Adjustments" at bounding box center [337, 138] width 157 height 36
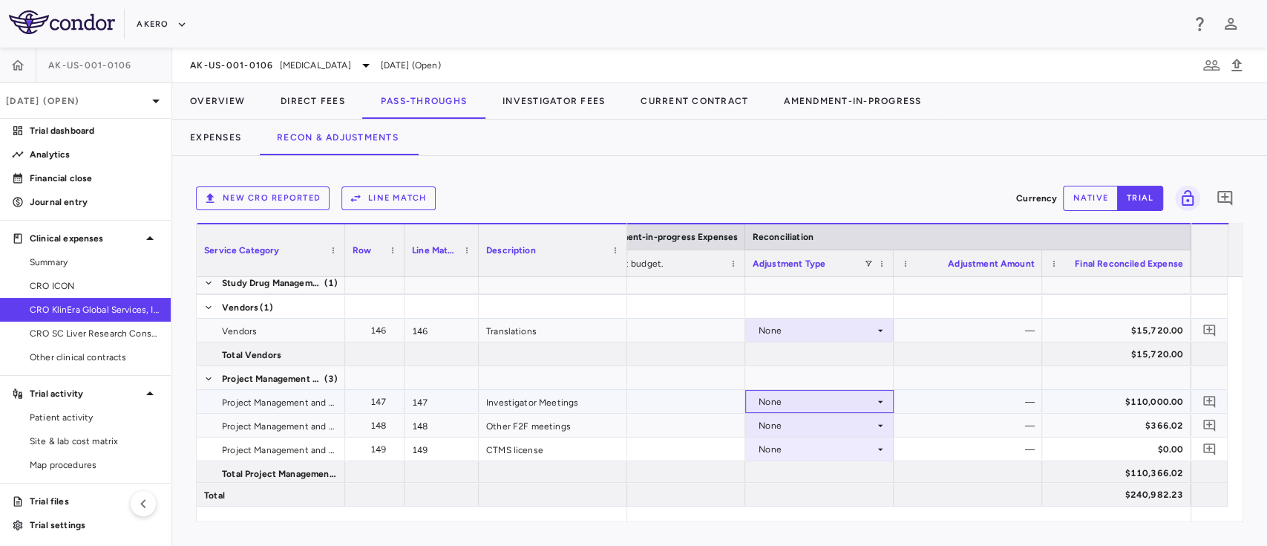
click at [816, 399] on div "None" at bounding box center [817, 402] width 116 height 24
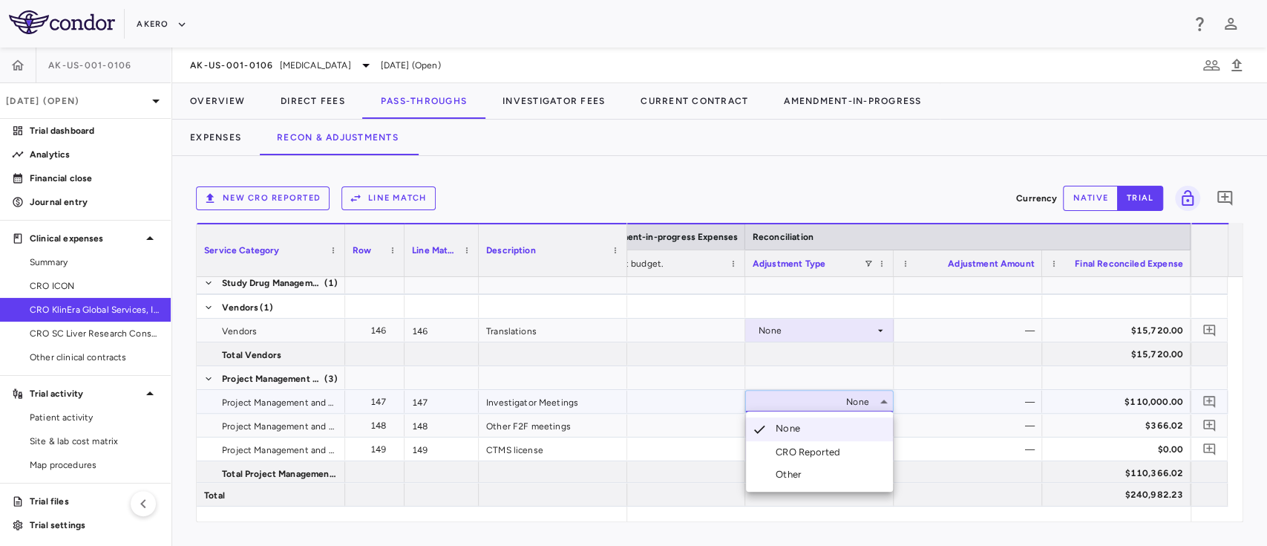
click at [799, 448] on div "CRO Reported" at bounding box center [811, 451] width 71 height 13
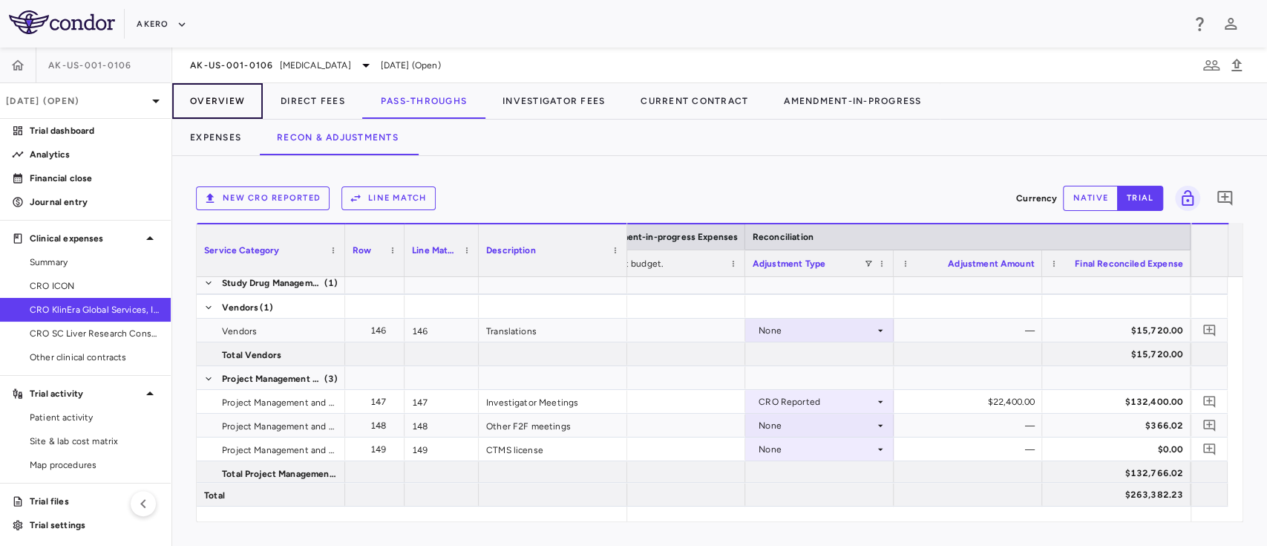
click at [212, 93] on button "Overview" at bounding box center [217, 101] width 91 height 36
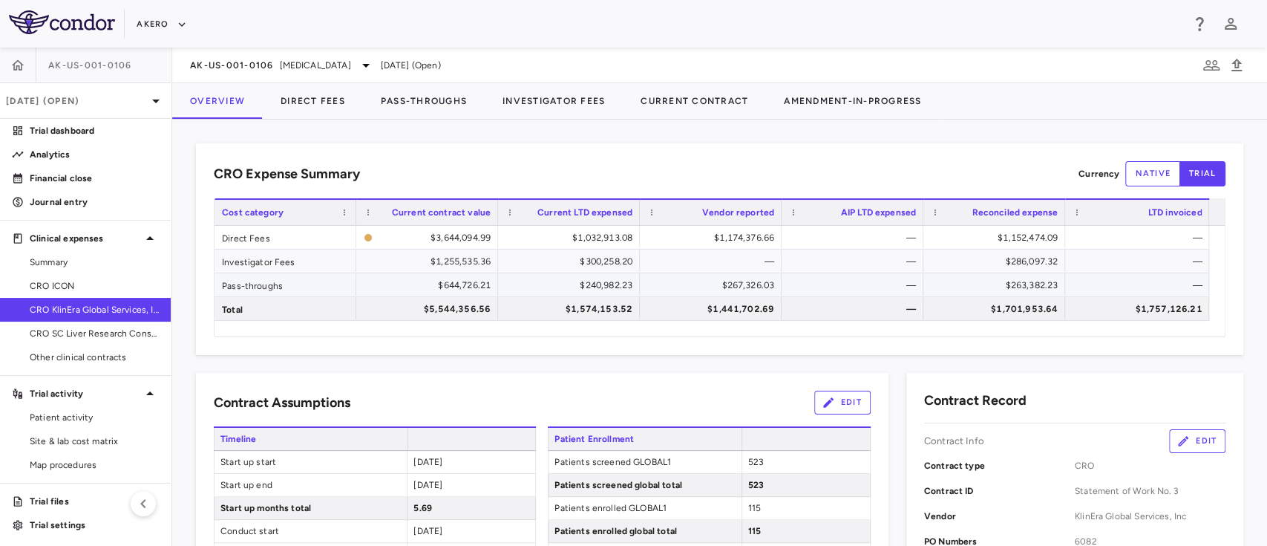
click at [1018, 286] on div "$263,382.23" at bounding box center [997, 285] width 121 height 24
click at [73, 426] on link "Patient activity" at bounding box center [85, 417] width 171 height 22
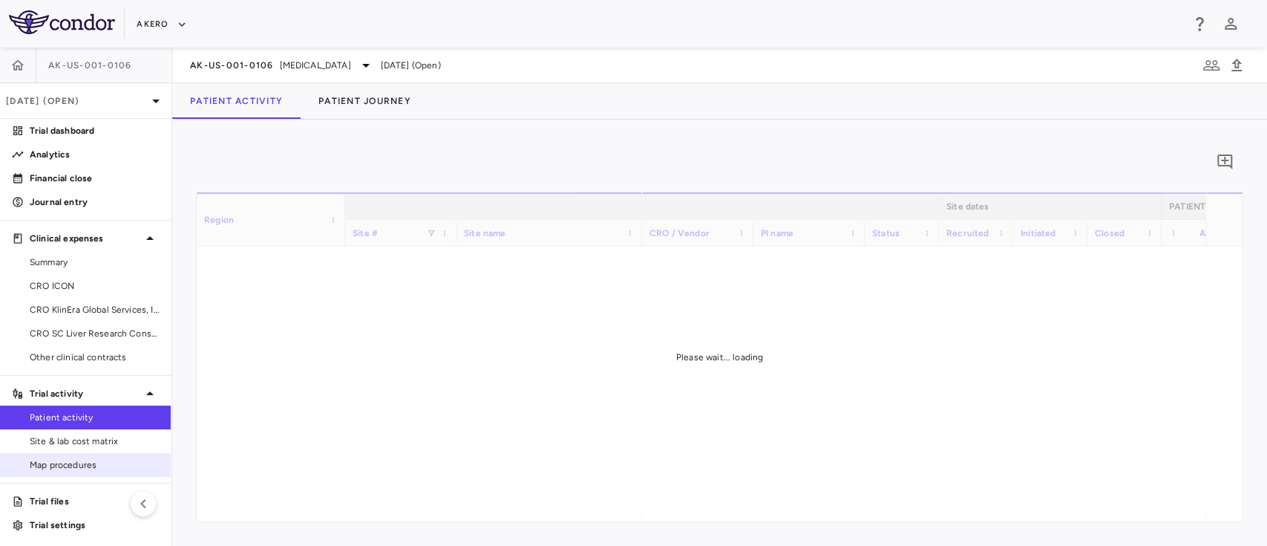
click at [65, 470] on span "Map procedures" at bounding box center [94, 464] width 129 height 13
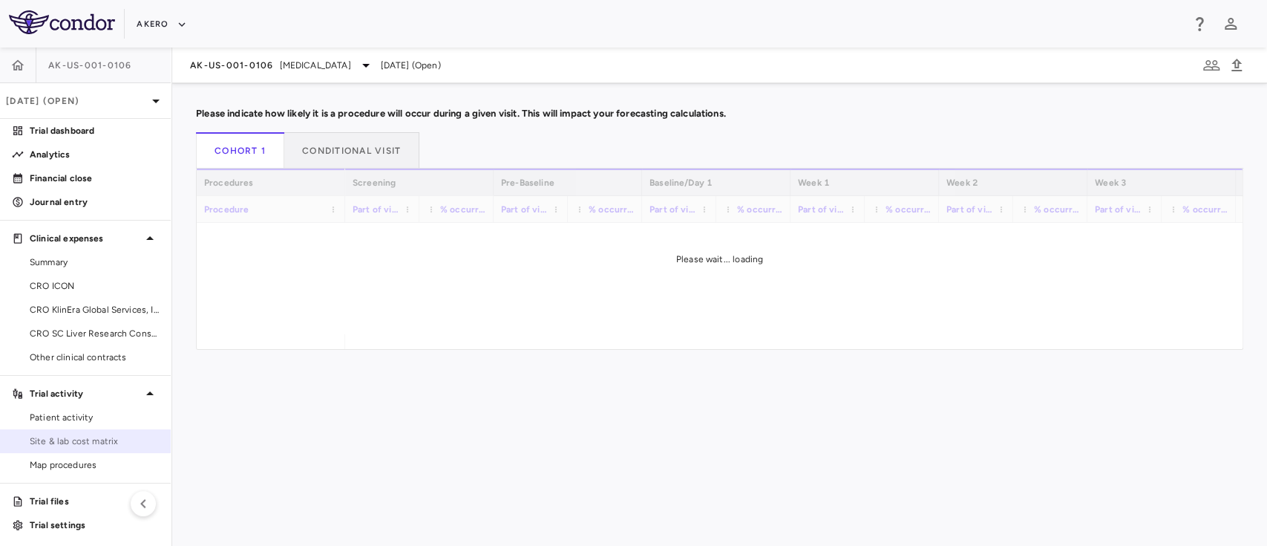
click at [89, 439] on span "Site & lab cost matrix" at bounding box center [94, 440] width 129 height 13
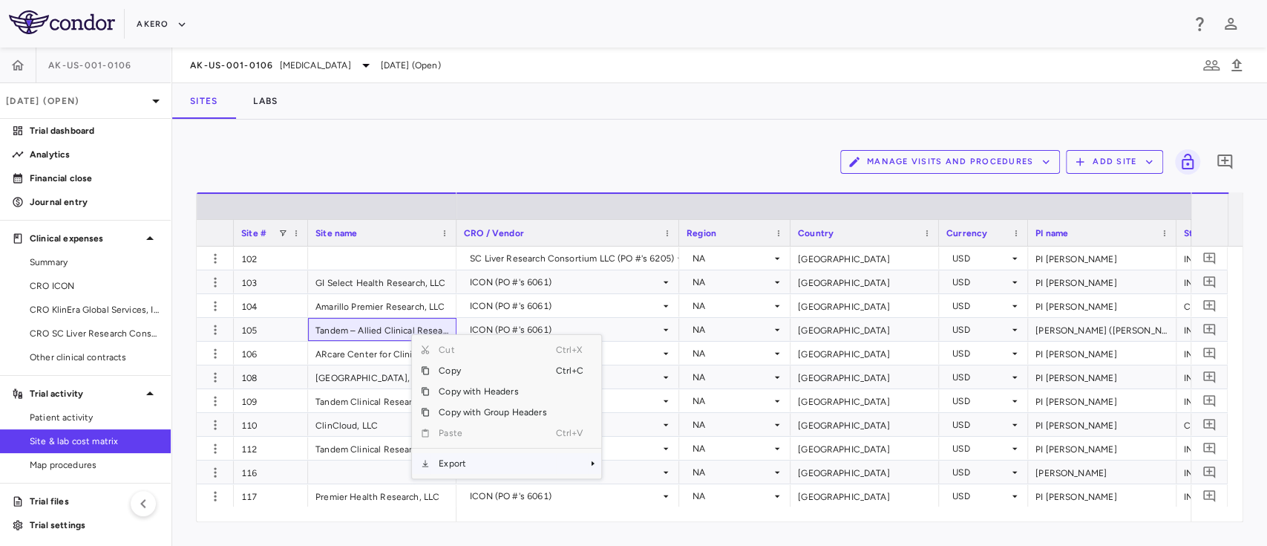
click at [461, 467] on span "Export" at bounding box center [492, 463] width 125 height 21
click at [626, 484] on span "Excel Export" at bounding box center [651, 489] width 70 height 21
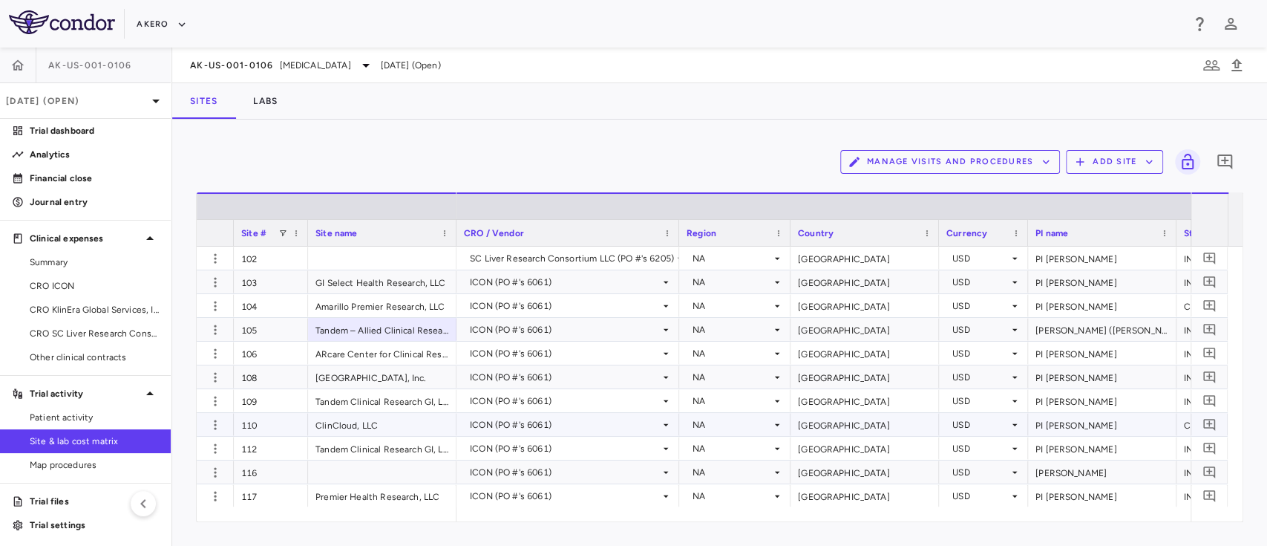
click at [261, 422] on div "110" at bounding box center [271, 424] width 74 height 23
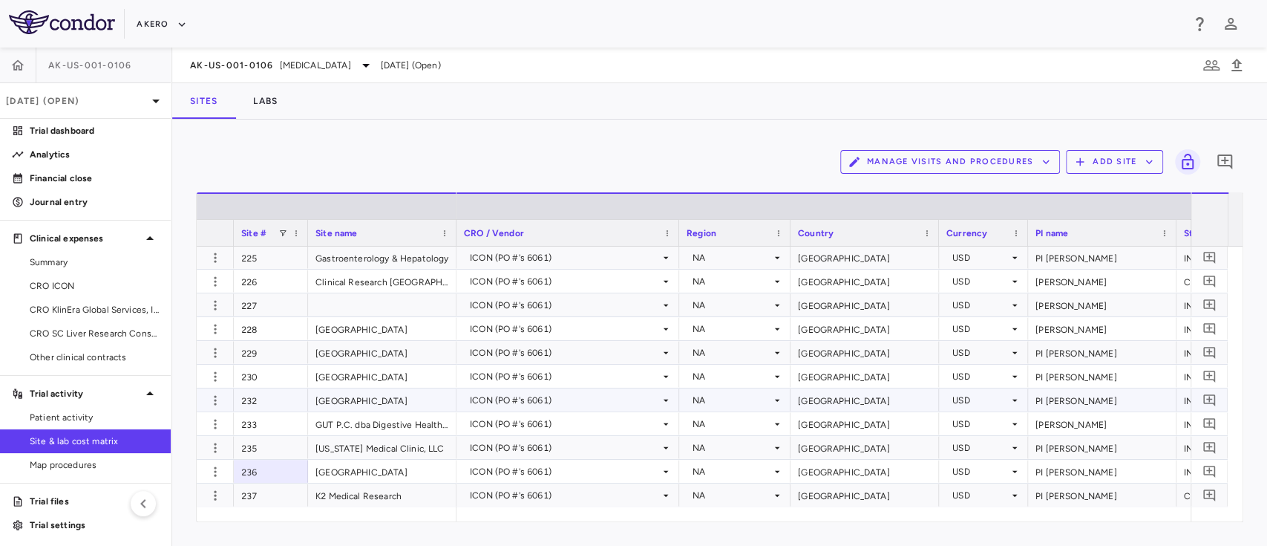
scroll to position [1592, 0]
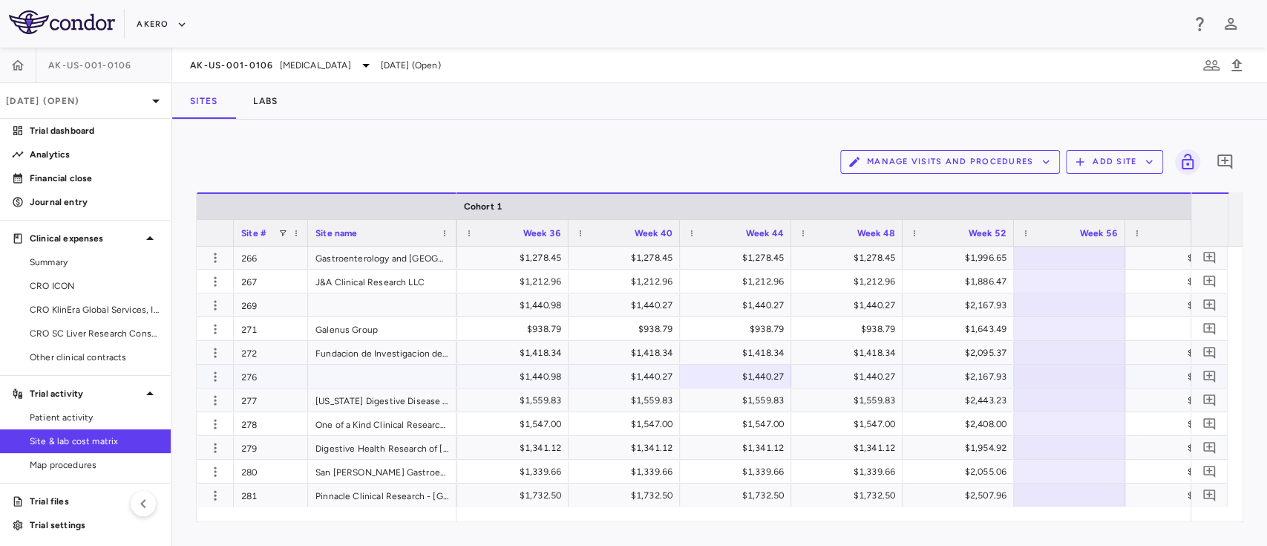
click at [272, 381] on div "276" at bounding box center [271, 375] width 74 height 23
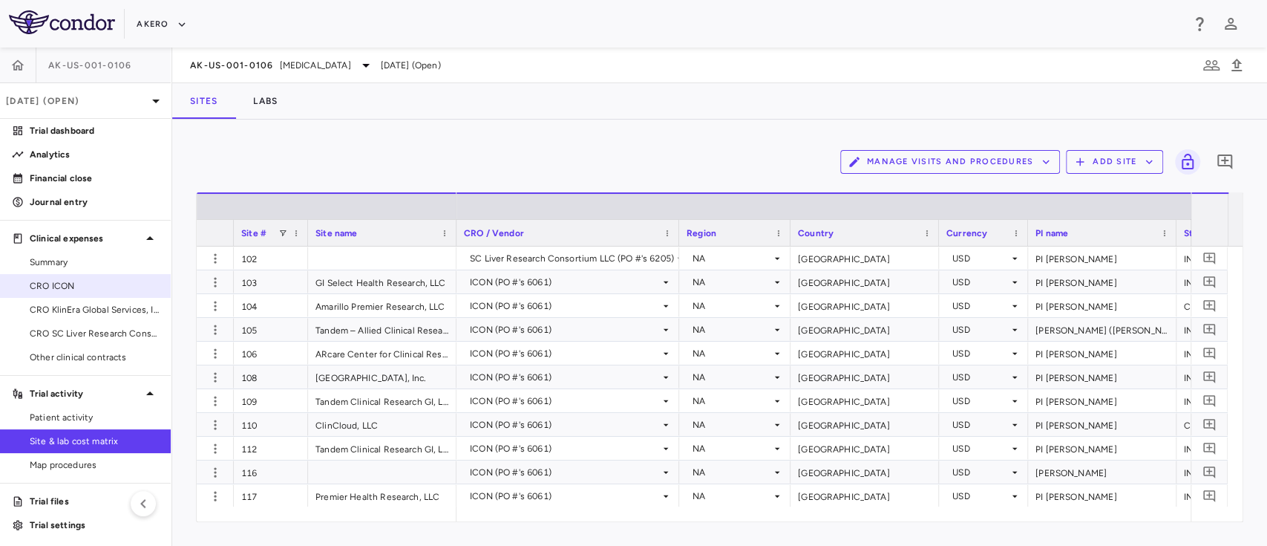
click at [80, 288] on span "CRO ICON" at bounding box center [94, 285] width 129 height 13
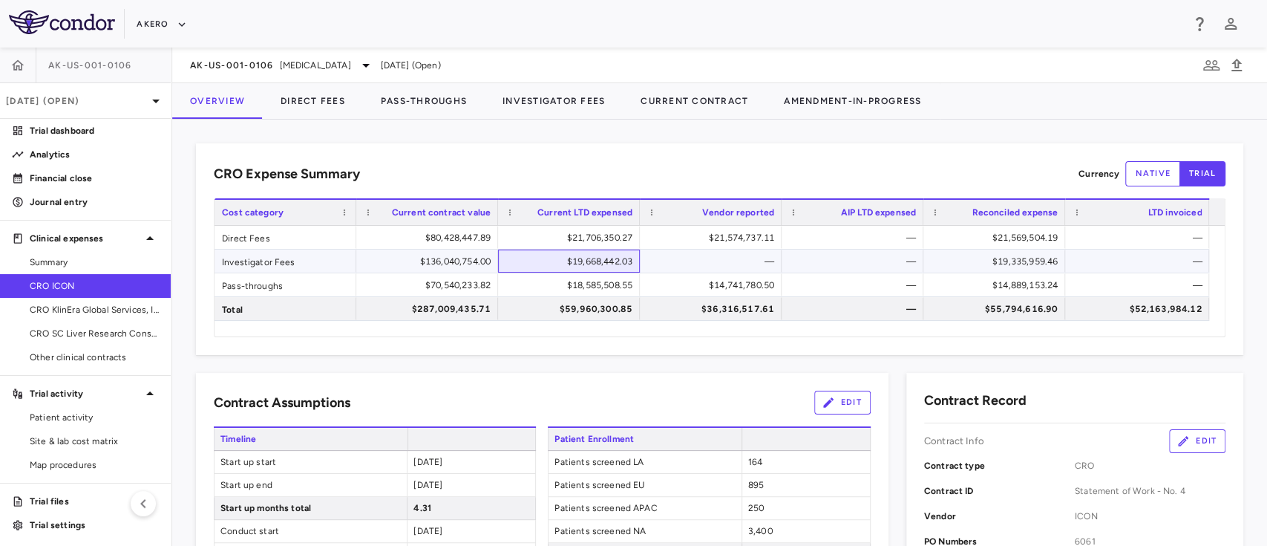
click at [582, 262] on div "$19,668,442.03" at bounding box center [571, 261] width 121 height 24
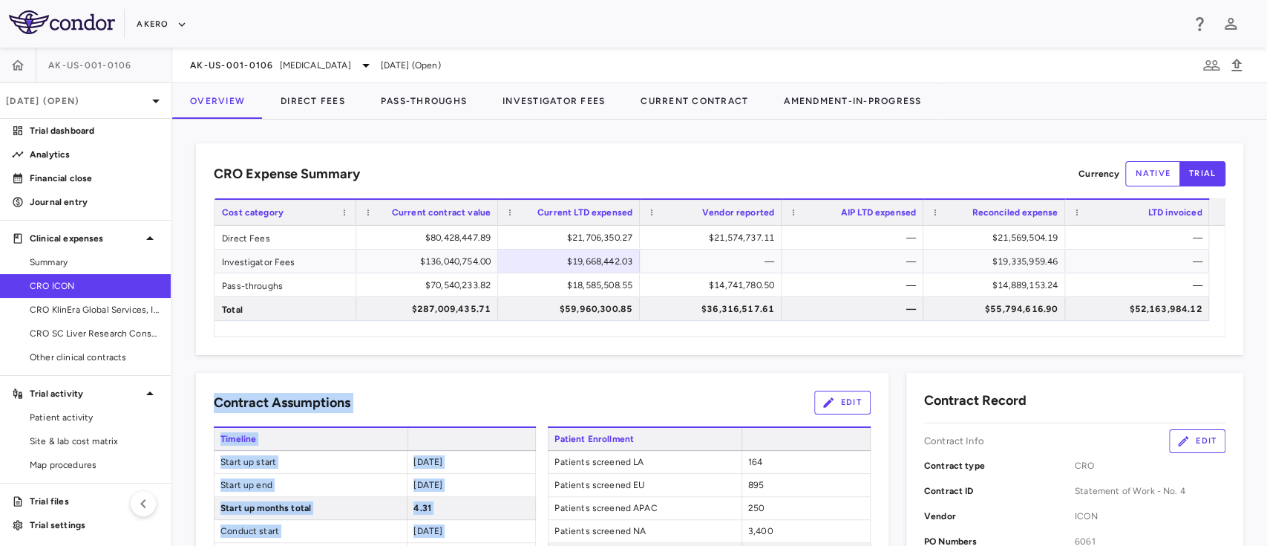
drag, startPoint x: 542, startPoint y: 448, endPoint x: 331, endPoint y: 241, distance: 295.5
click at [77, 281] on span "CRO ICON" at bounding box center [94, 285] width 129 height 13
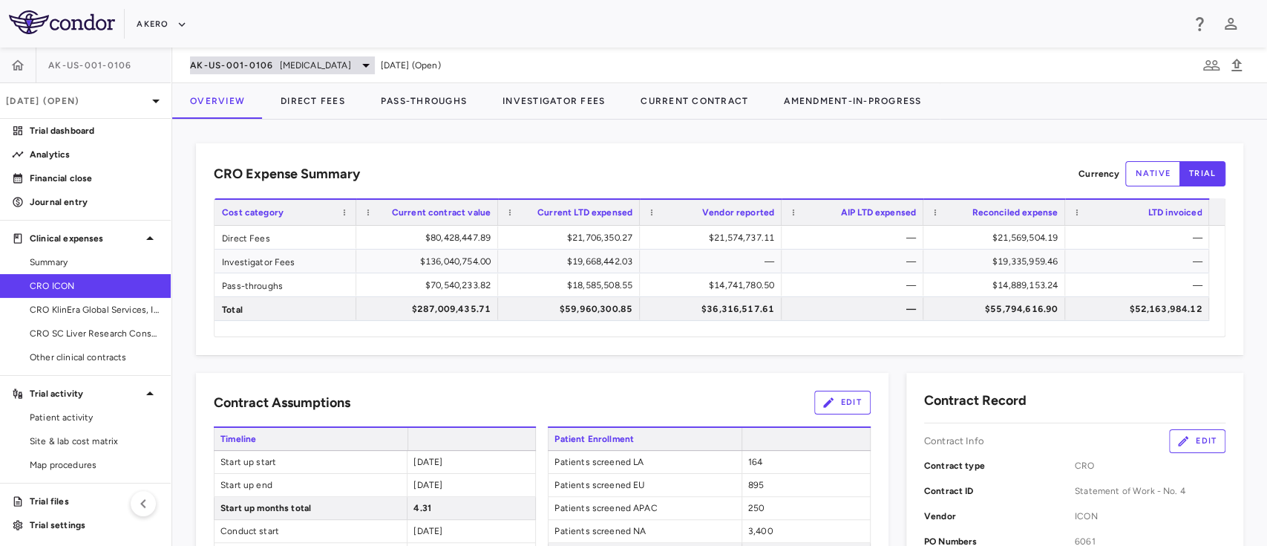
click at [258, 65] on span "AK-US-001-0106" at bounding box center [232, 65] width 84 height 12
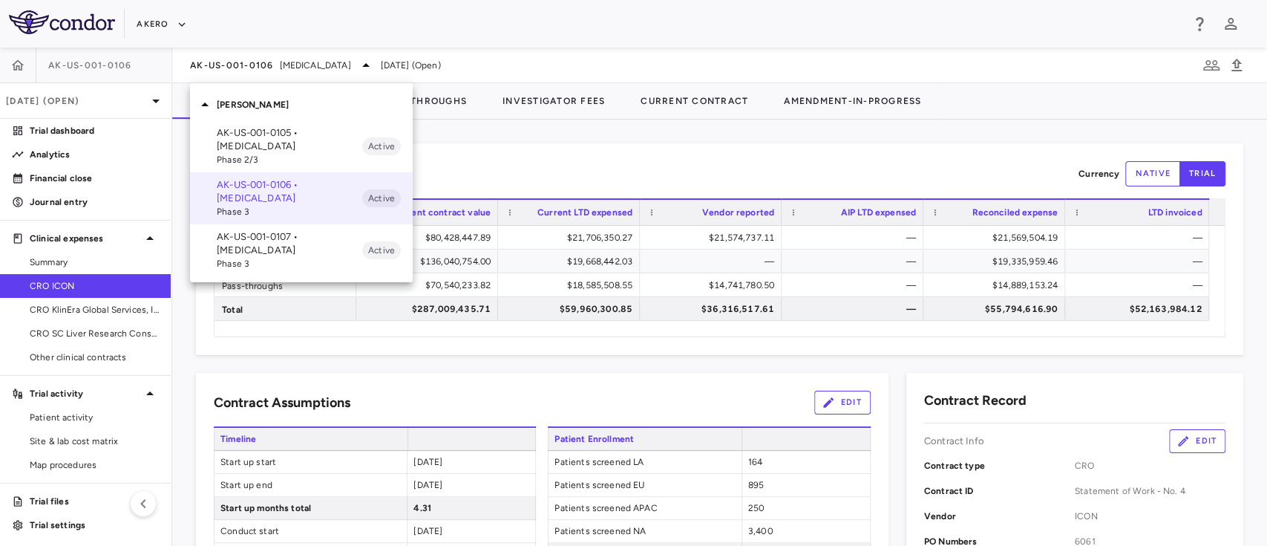
click at [285, 243] on p "AK-US-001-0107 • [MEDICAL_DATA]" at bounding box center [289, 243] width 145 height 27
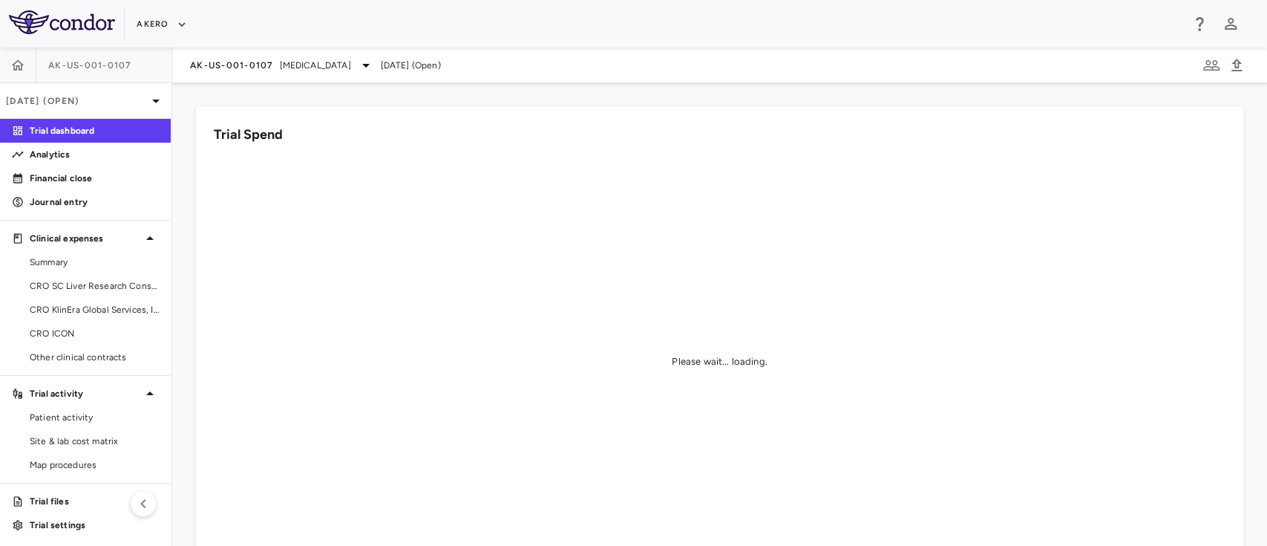
click at [413, 212] on div "Please wait... loading." at bounding box center [720, 362] width 1012 height 410
click at [171, 301] on aside "AK-US-001-0107 Sep 2025 (Open) Trial dashboard Analytics Financial close Journa…" at bounding box center [86, 297] width 172 height 498
click at [65, 332] on span "CRO ICON" at bounding box center [94, 333] width 129 height 13
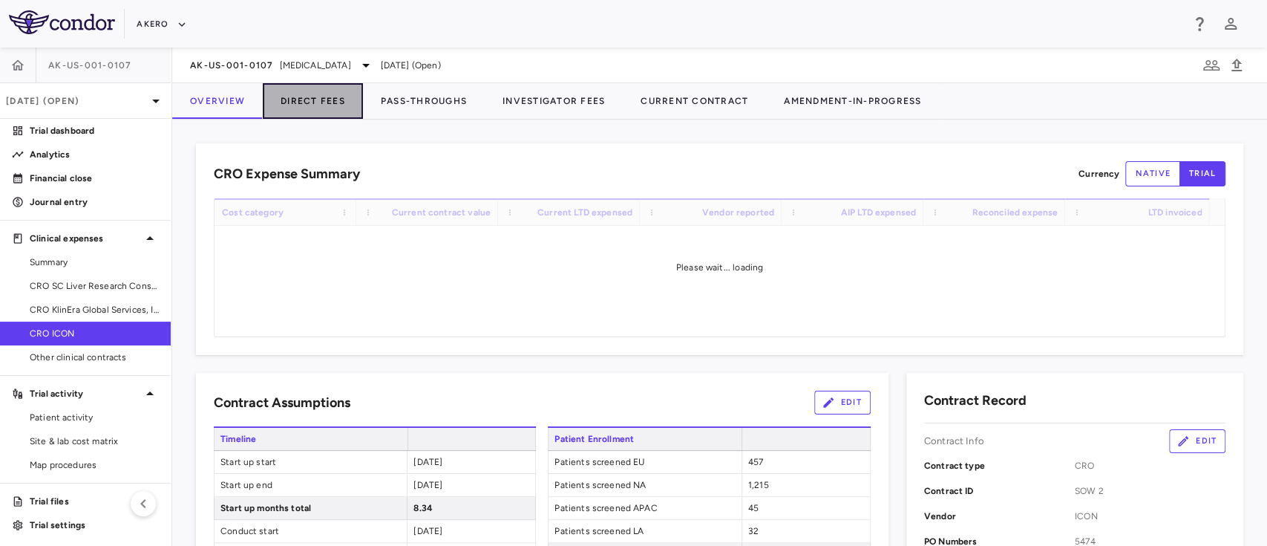
click at [327, 102] on button "Direct Fees" at bounding box center [313, 101] width 100 height 36
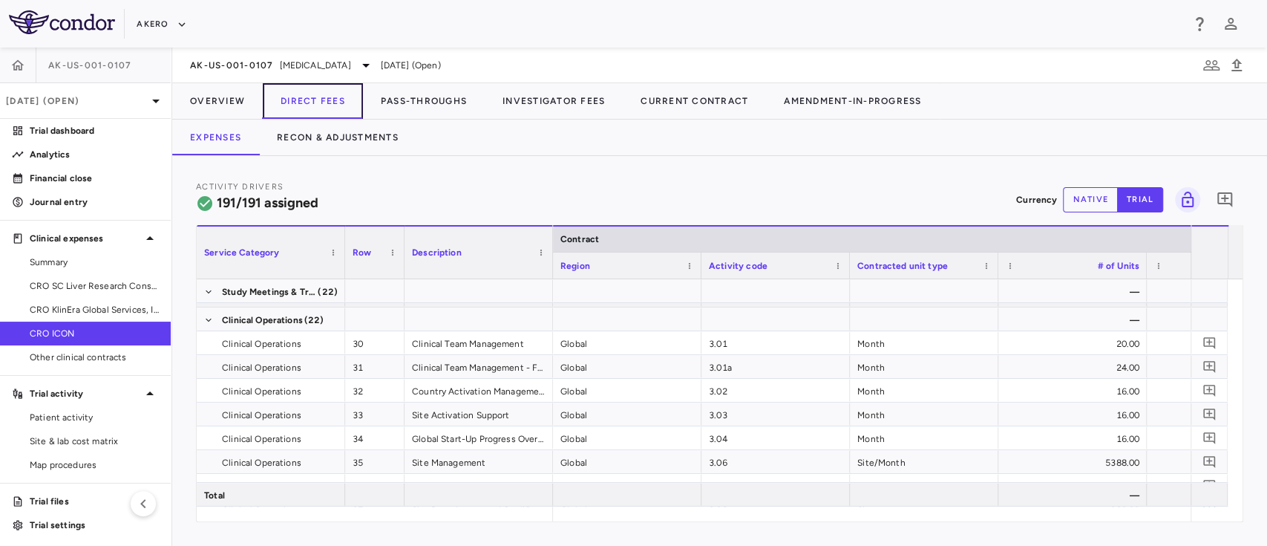
scroll to position [751, 0]
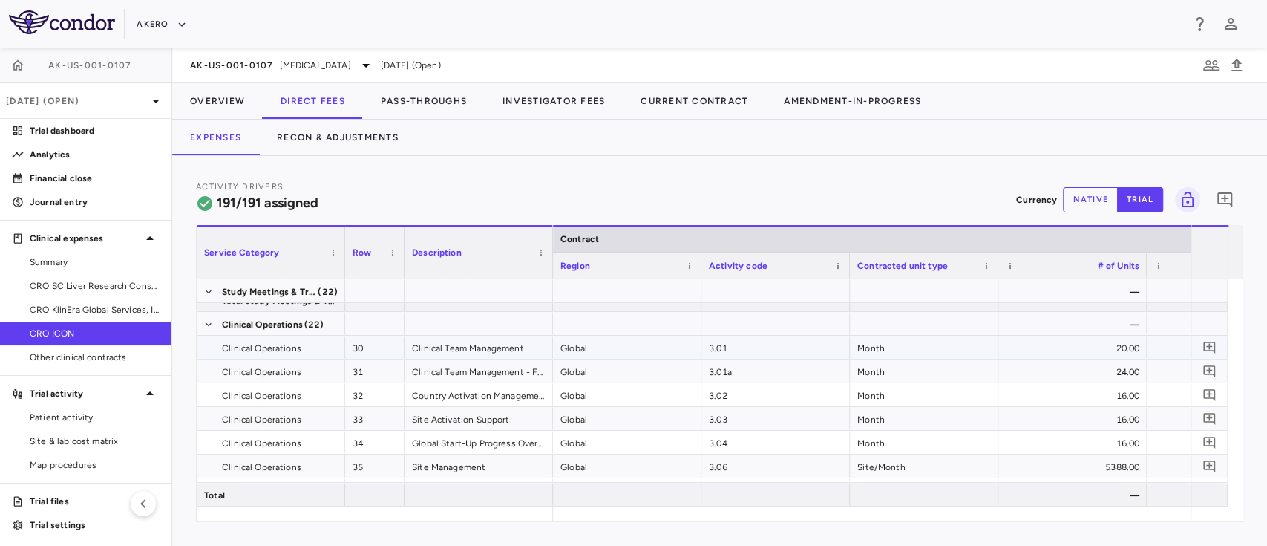
click at [920, 344] on div "Month" at bounding box center [924, 347] width 148 height 23
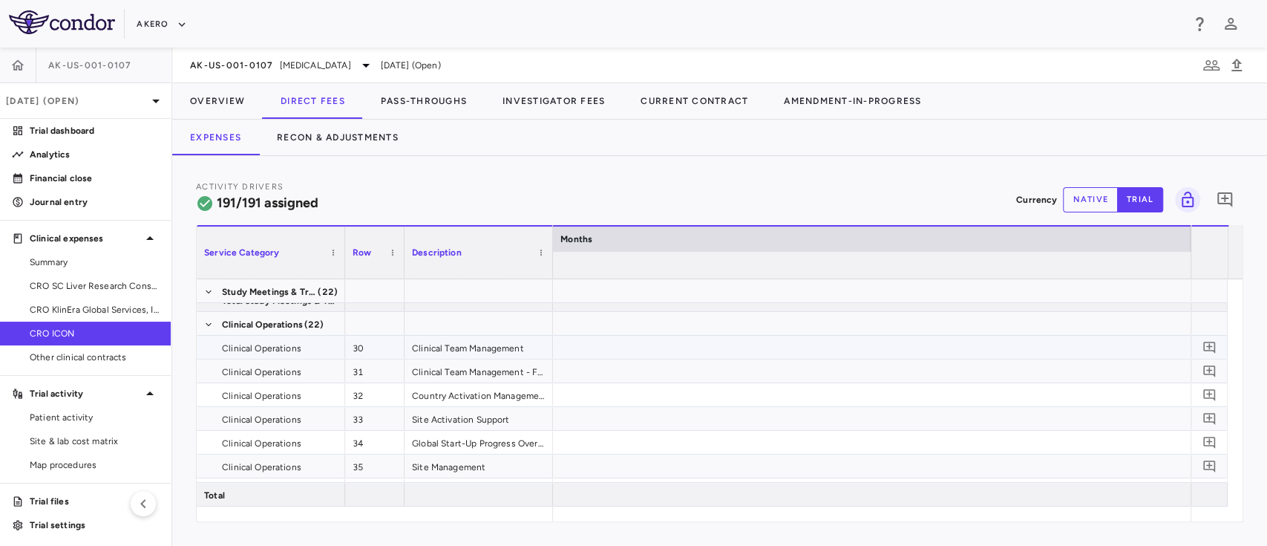
scroll to position [0, 7311]
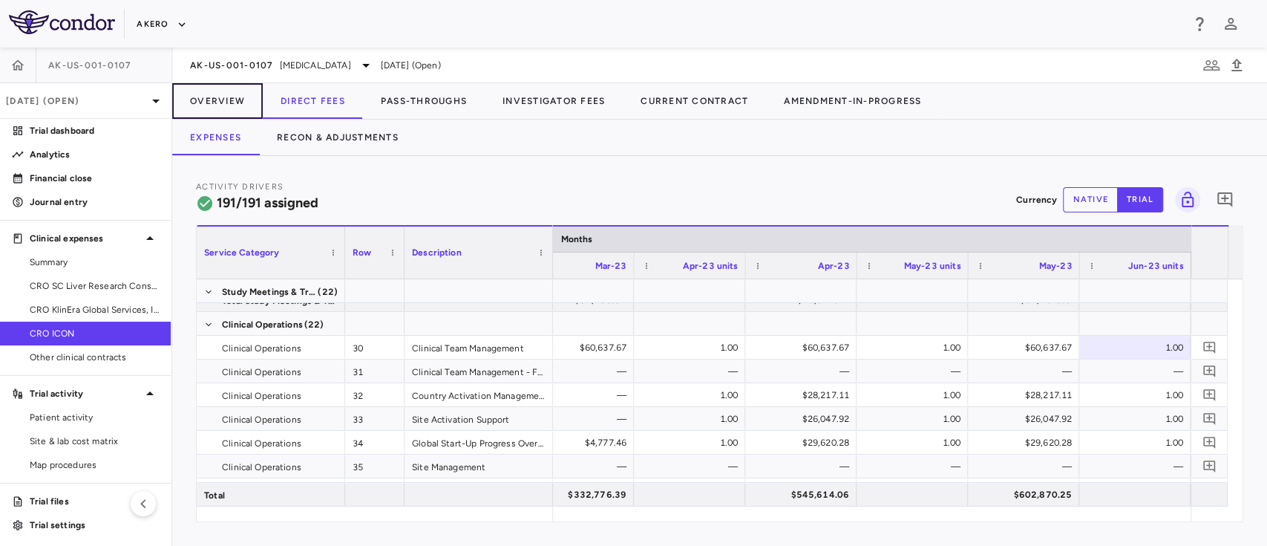
drag, startPoint x: 207, startPoint y: 94, endPoint x: 158, endPoint y: 24, distance: 85.9
click at [206, 94] on button "Overview" at bounding box center [217, 101] width 91 height 36
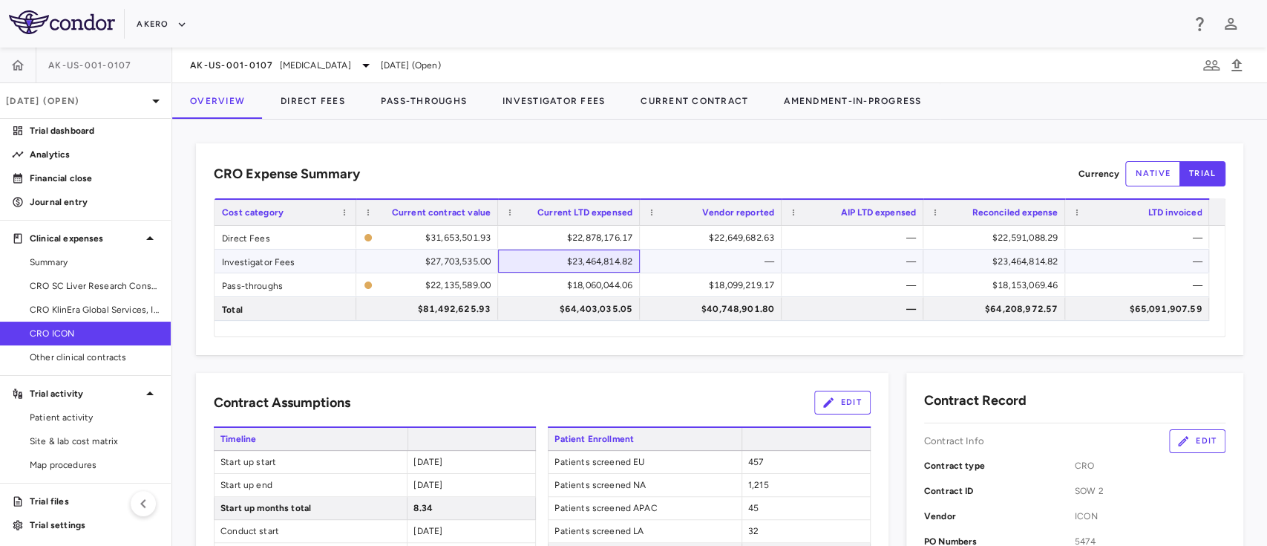
click at [591, 269] on div "$23,464,814.82" at bounding box center [571, 261] width 121 height 24
click at [611, 243] on div "$22,878,176.17" at bounding box center [571, 238] width 121 height 24
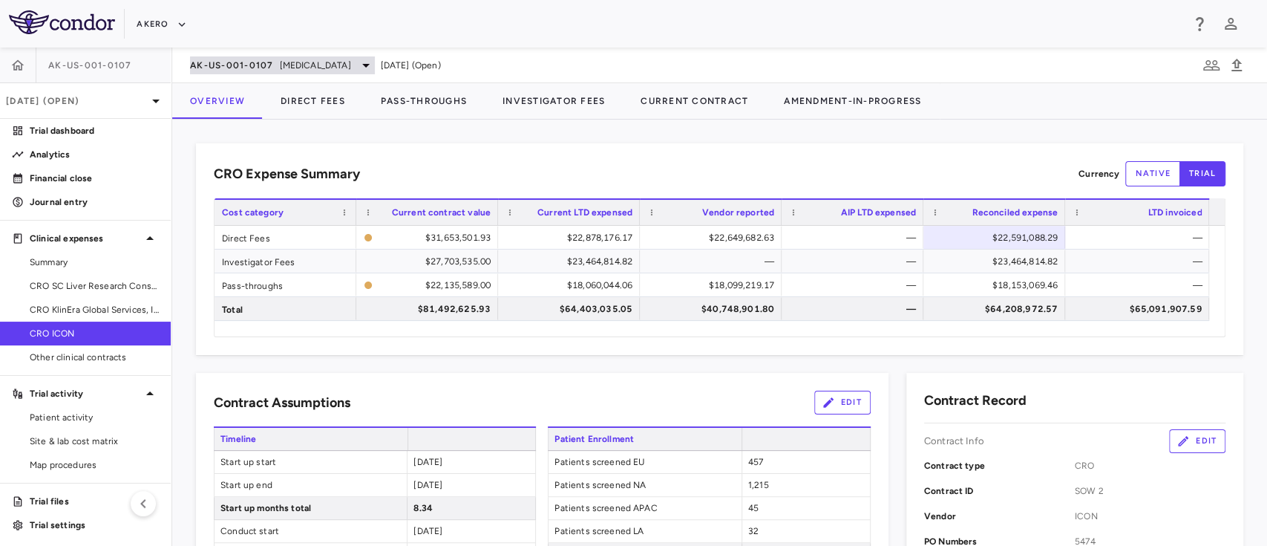
click at [267, 65] on span "AK-US-001-0107" at bounding box center [232, 65] width 84 height 12
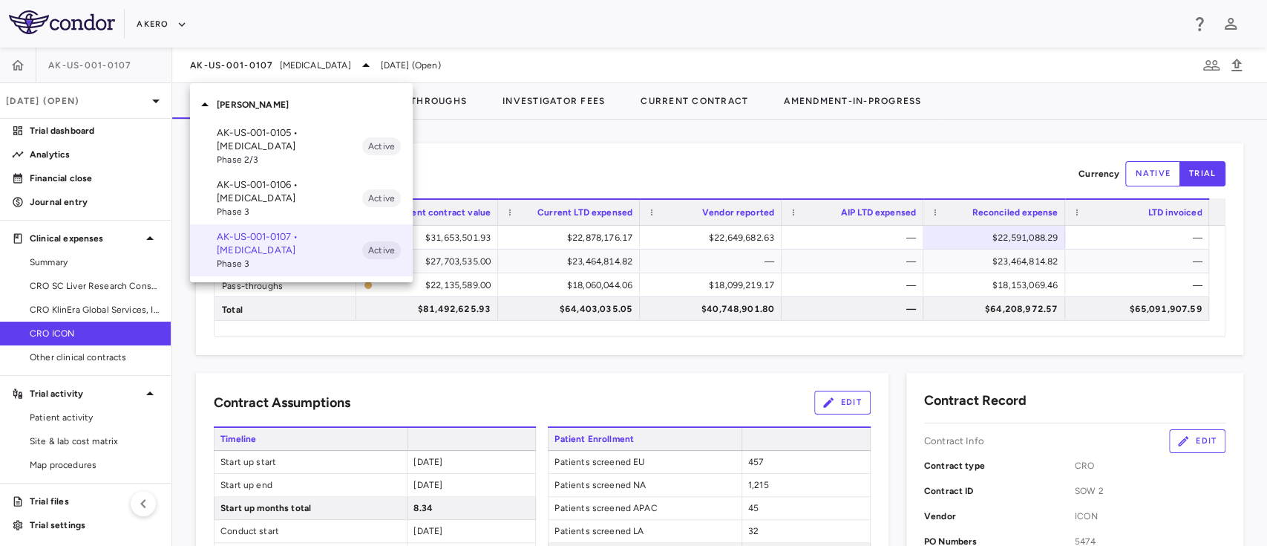
click at [253, 189] on p "AK-US-001-0106 • [MEDICAL_DATA]" at bounding box center [289, 191] width 145 height 27
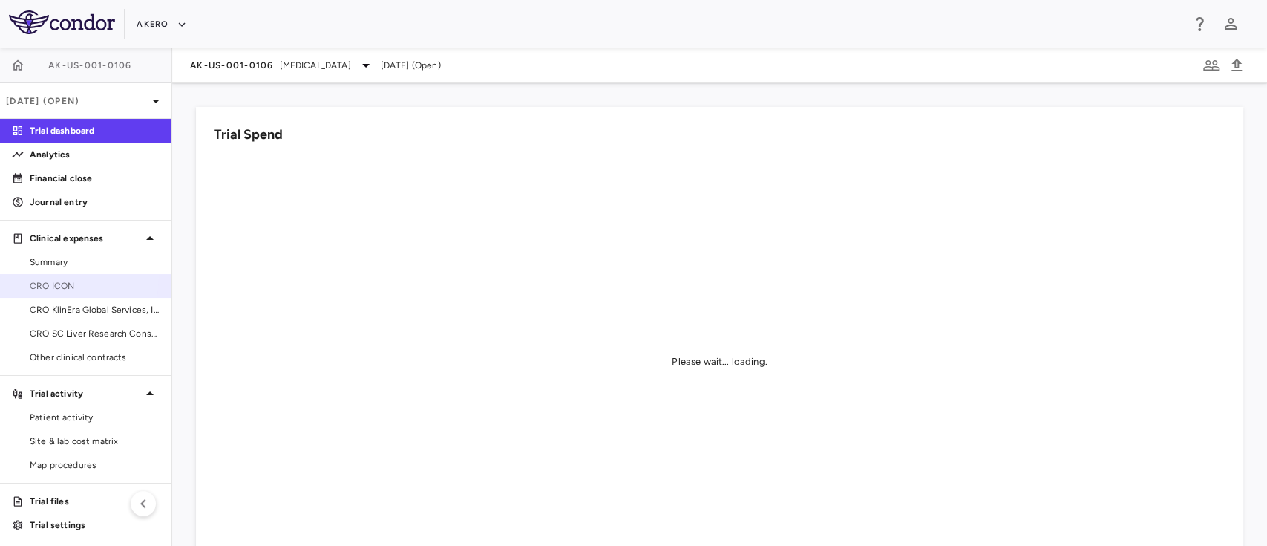
click at [58, 277] on link "CRO ICON" at bounding box center [85, 286] width 171 height 22
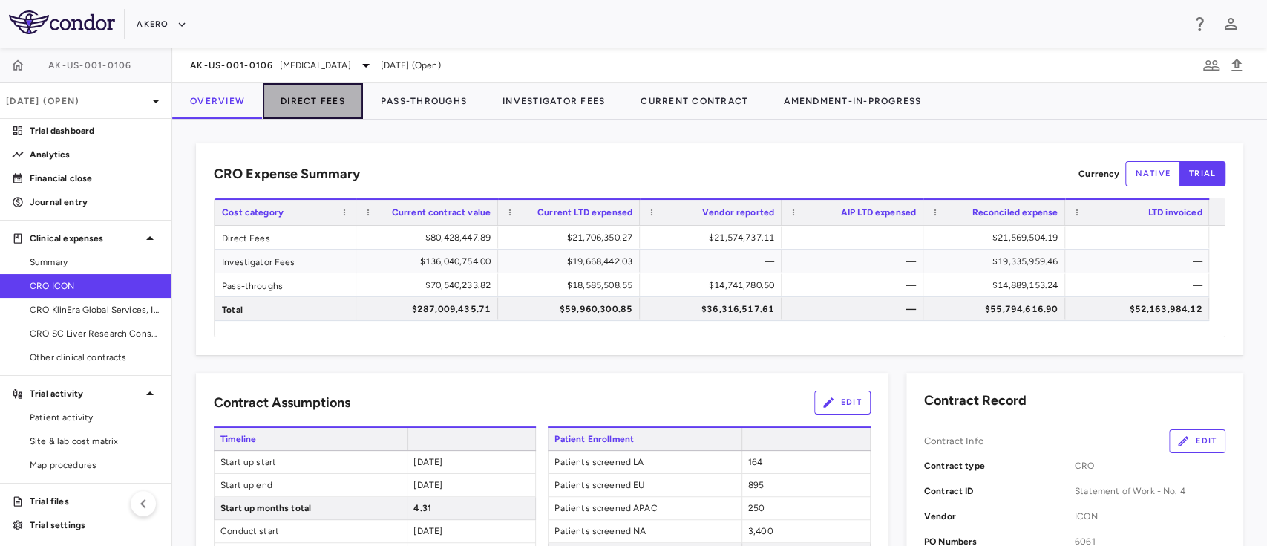
click at [291, 96] on button "Direct Fees" at bounding box center [313, 101] width 100 height 36
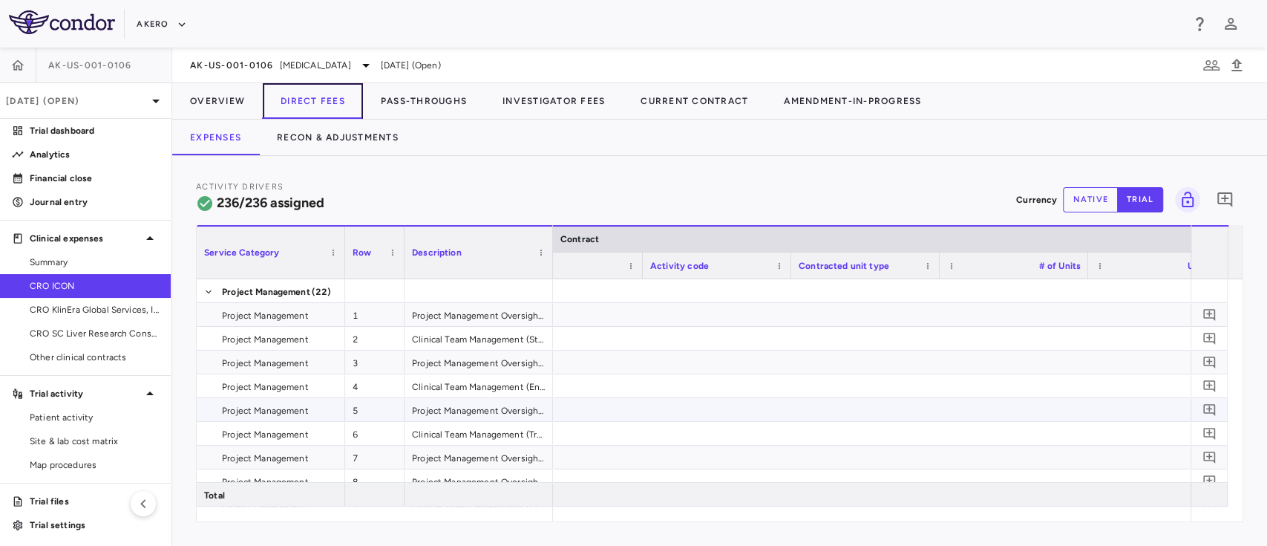
scroll to position [0, 59]
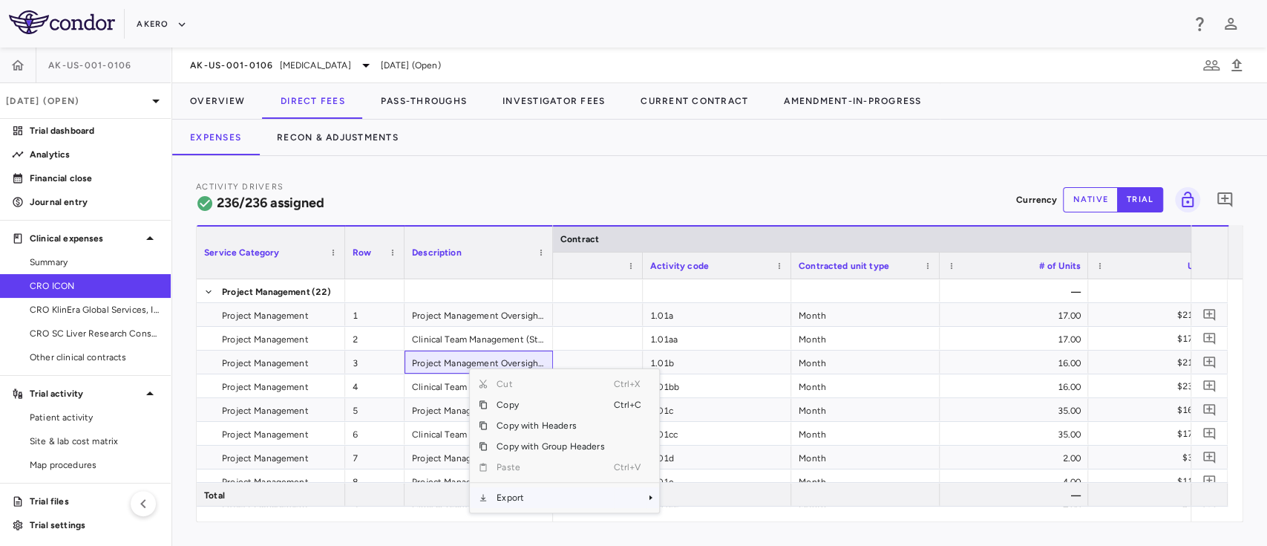
click at [534, 490] on span "Export" at bounding box center [550, 497] width 125 height 21
click at [702, 504] on span "Excel Export" at bounding box center [709, 505] width 70 height 21
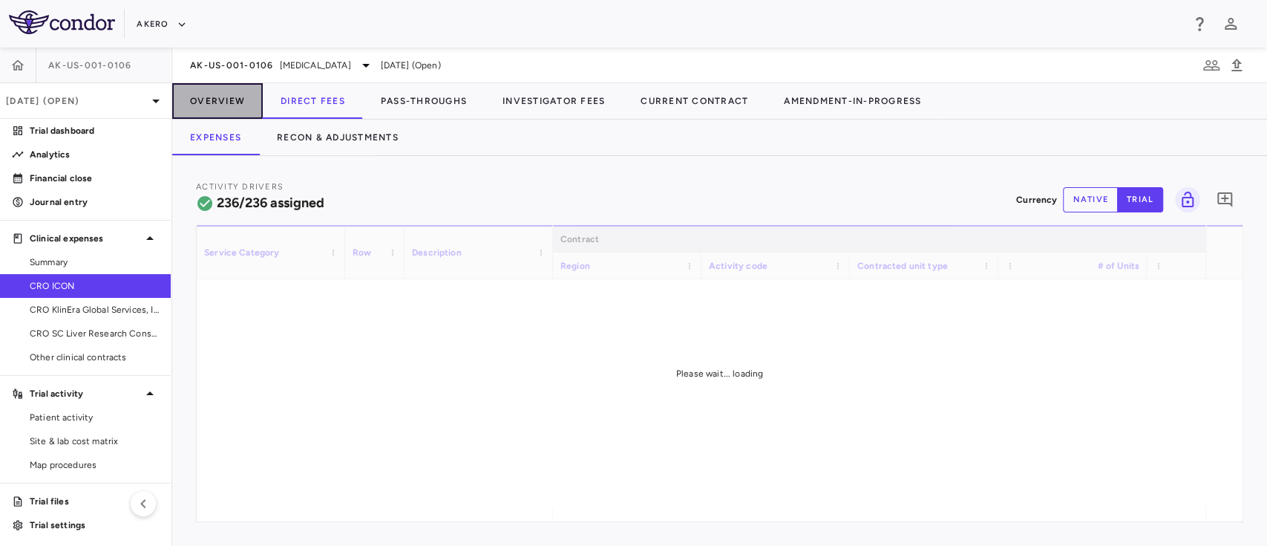
click at [215, 118] on button "Overview" at bounding box center [217, 101] width 91 height 36
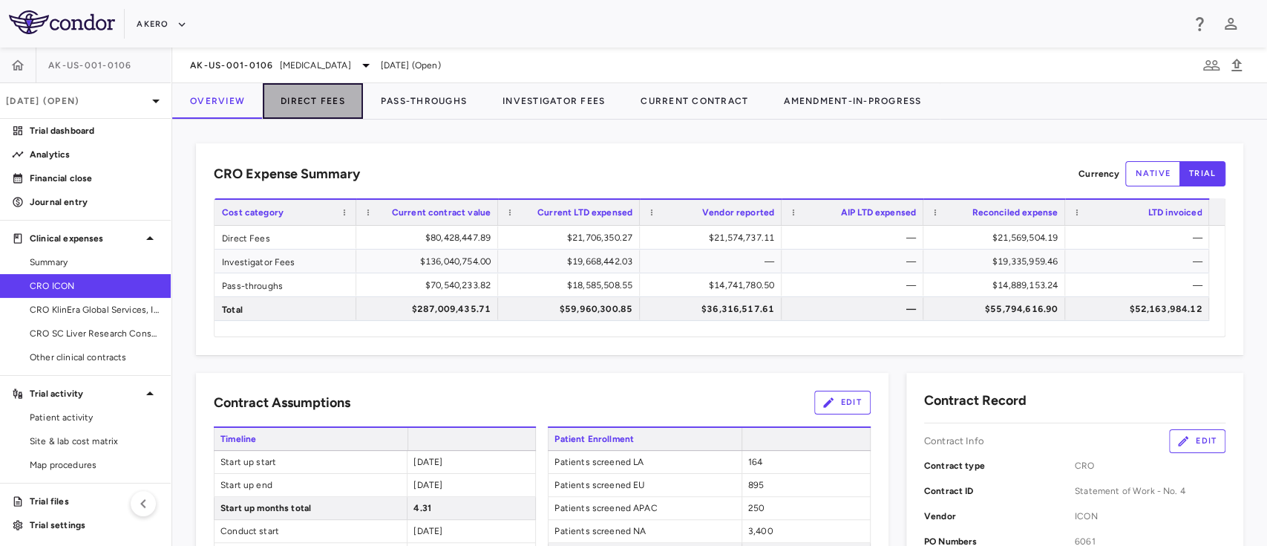
click at [303, 98] on button "Direct Fees" at bounding box center [313, 101] width 100 height 36
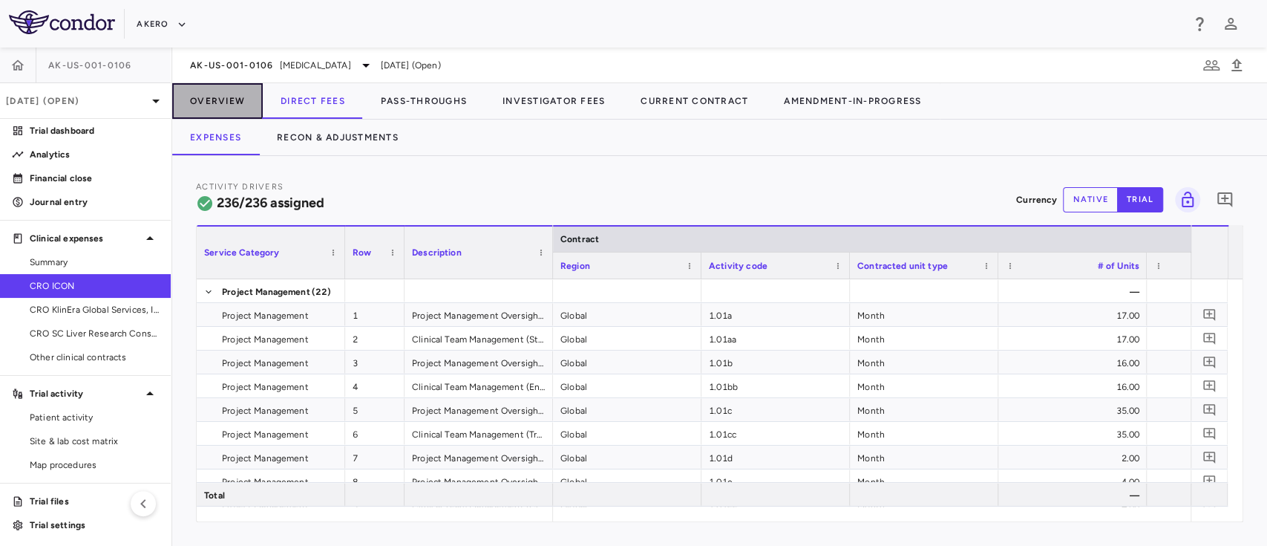
click at [222, 86] on button "Overview" at bounding box center [217, 101] width 91 height 36
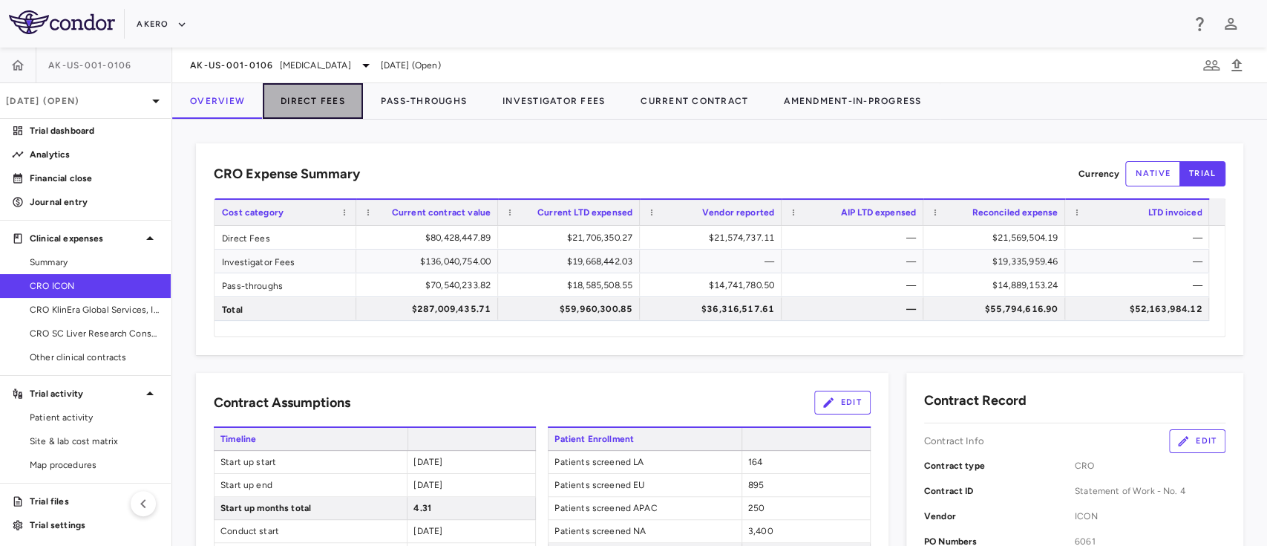
click at [300, 98] on button "Direct Fees" at bounding box center [313, 101] width 100 height 36
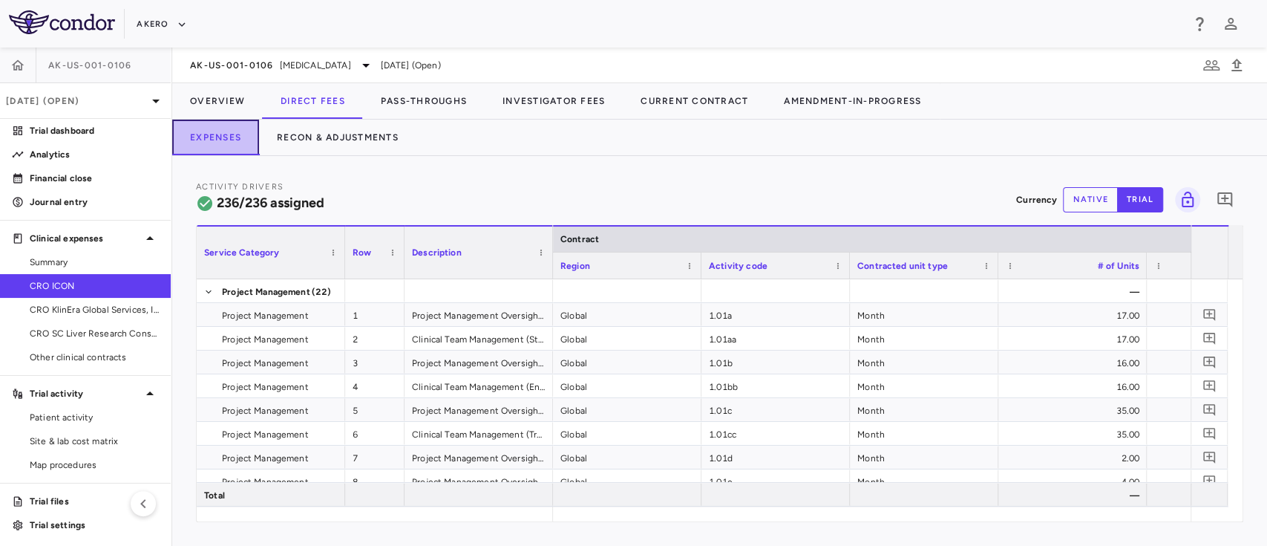
click at [212, 121] on button "Expenses" at bounding box center [215, 138] width 87 height 36
click at [209, 109] on button "Overview" at bounding box center [217, 101] width 91 height 36
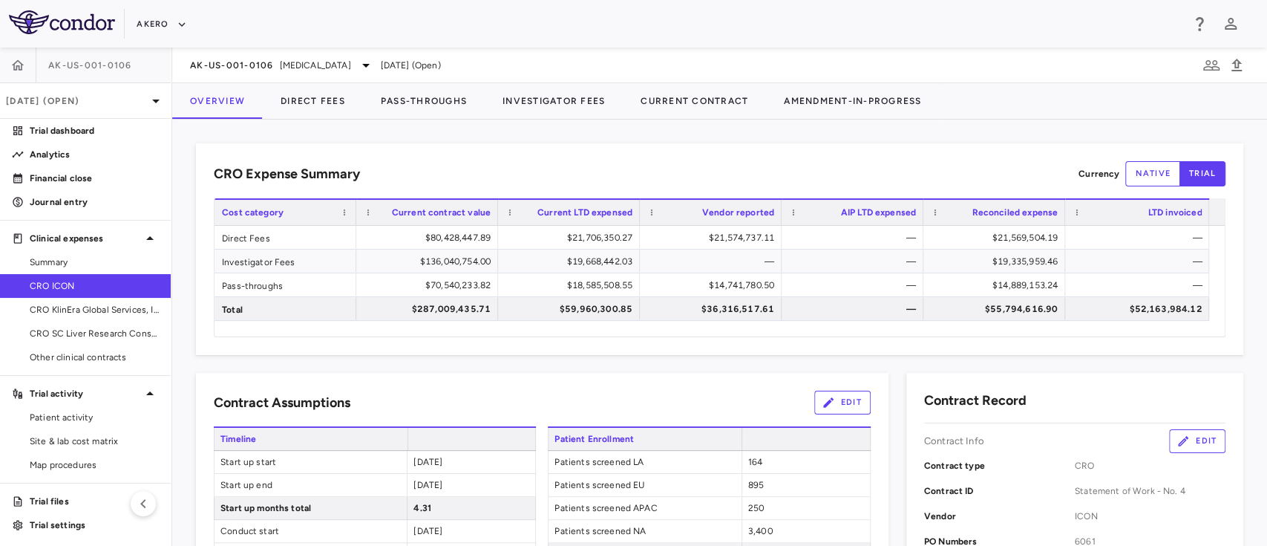
click at [309, 125] on div "CRO Expense Summary Currency native trial Drag here to set row groups Drag here…" at bounding box center [719, 333] width 1095 height 426
click at [294, 104] on button "Direct Fees" at bounding box center [313, 101] width 100 height 36
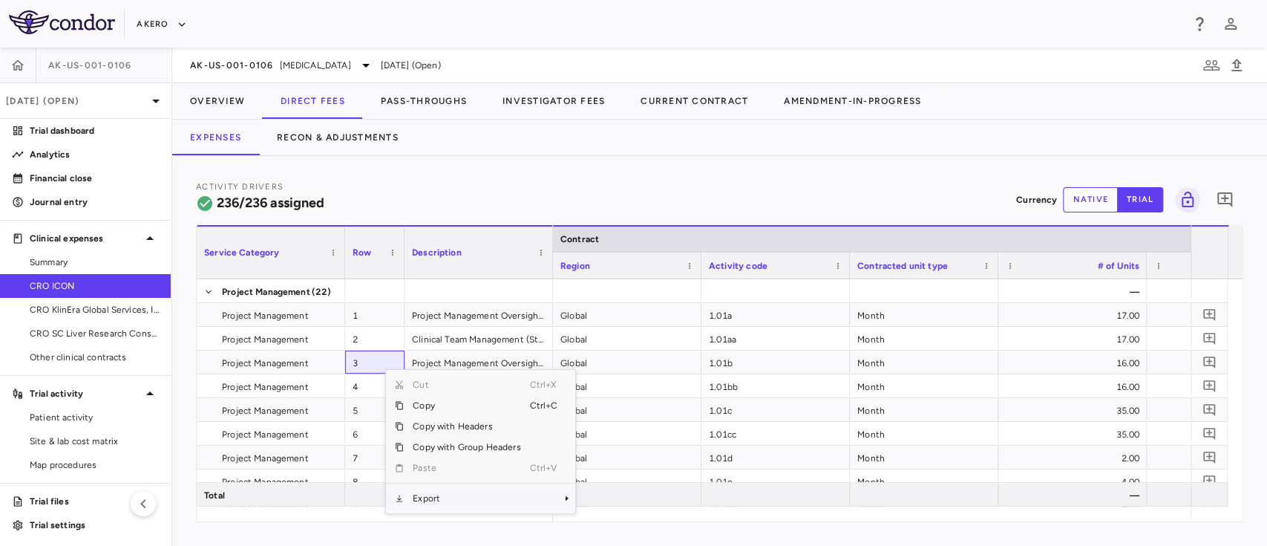
click at [439, 496] on span "Export" at bounding box center [466, 498] width 125 height 21
click at [609, 508] on span "Excel Export" at bounding box center [625, 505] width 70 height 21
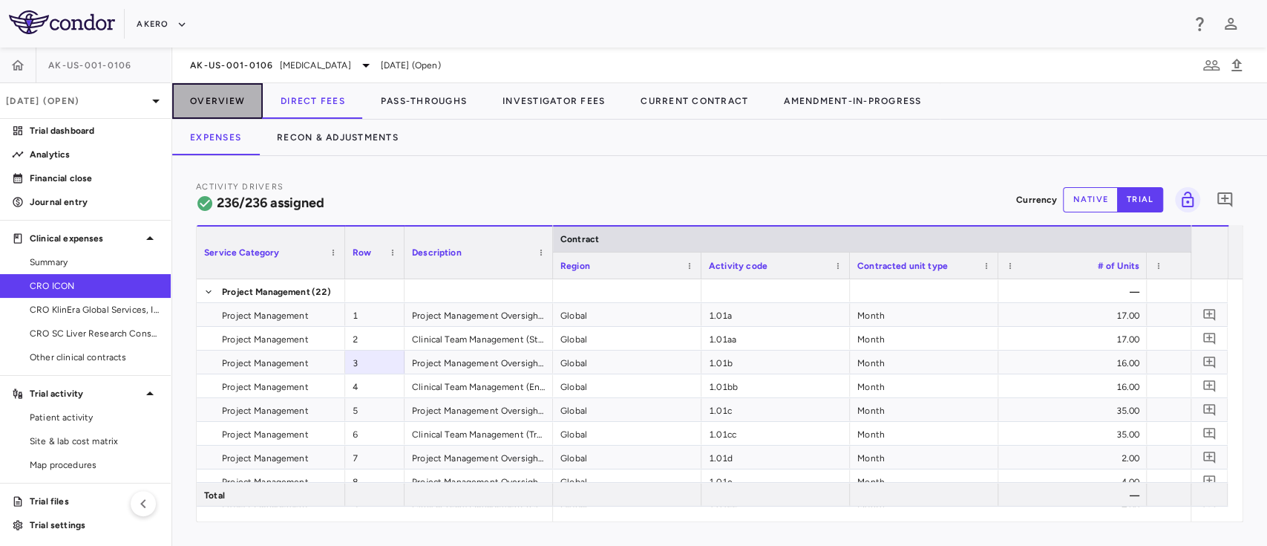
click at [220, 87] on button "Overview" at bounding box center [217, 101] width 91 height 36
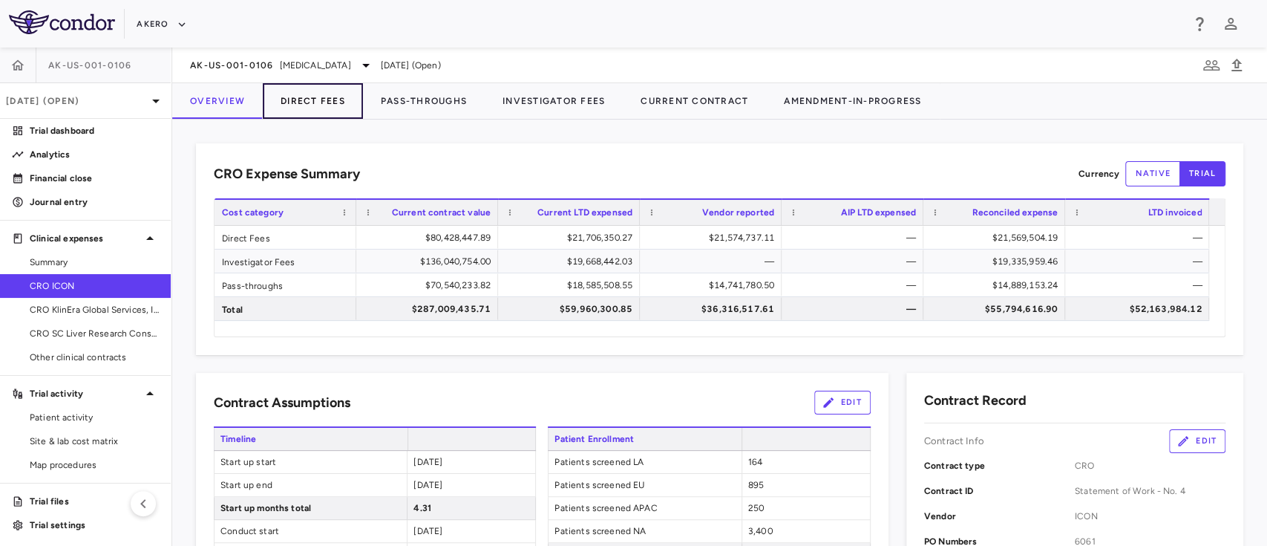
click at [321, 94] on button "Direct Fees" at bounding box center [313, 101] width 100 height 36
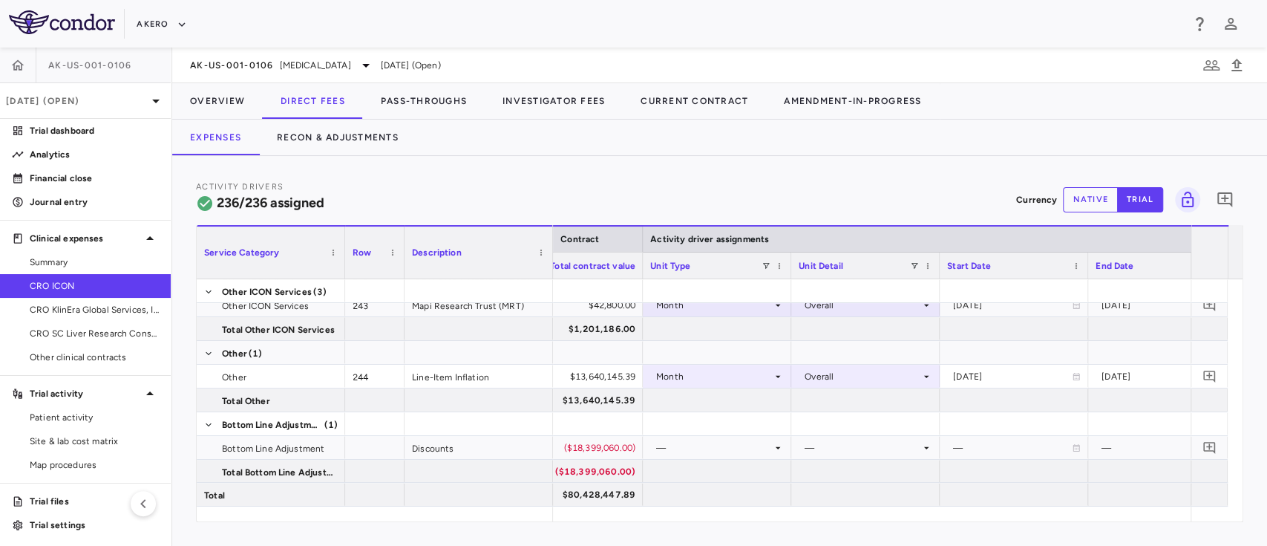
click at [649, 526] on div "Activity Drivers 236/236 assigned Currency native trial 0 Service Category Drag…" at bounding box center [719, 351] width 1095 height 390
drag, startPoint x: 649, startPoint y: 526, endPoint x: 724, endPoint y: 526, distance: 75.0
click at [724, 526] on div "Activity Drivers 236/236 assigned Currency native trial 0 Service Category Drag…" at bounding box center [719, 351] width 1095 height 390
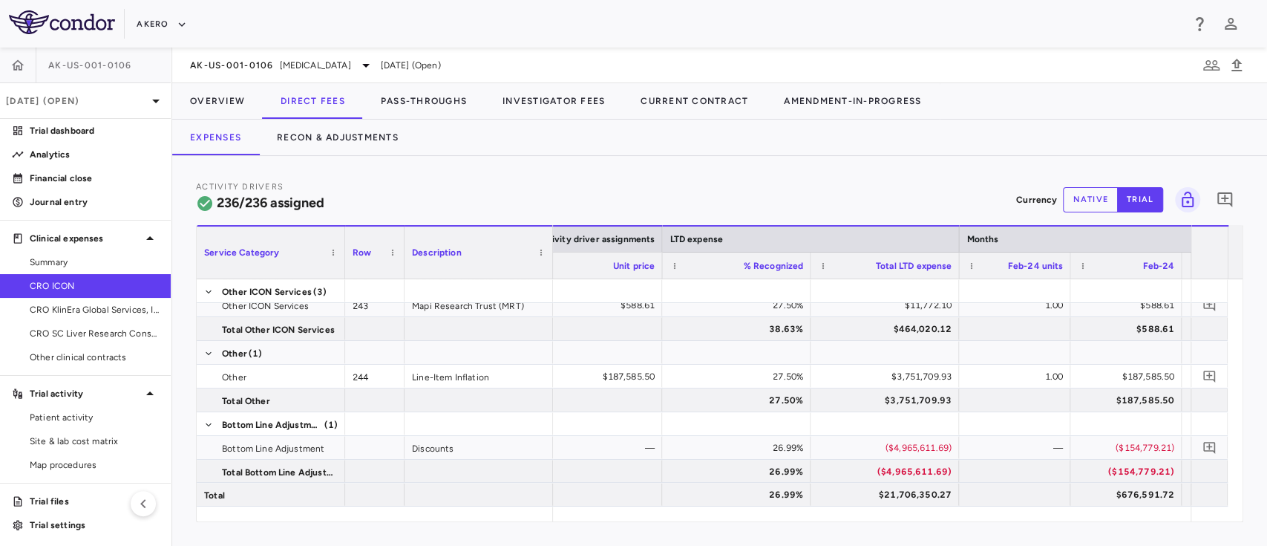
scroll to position [0, 2133]
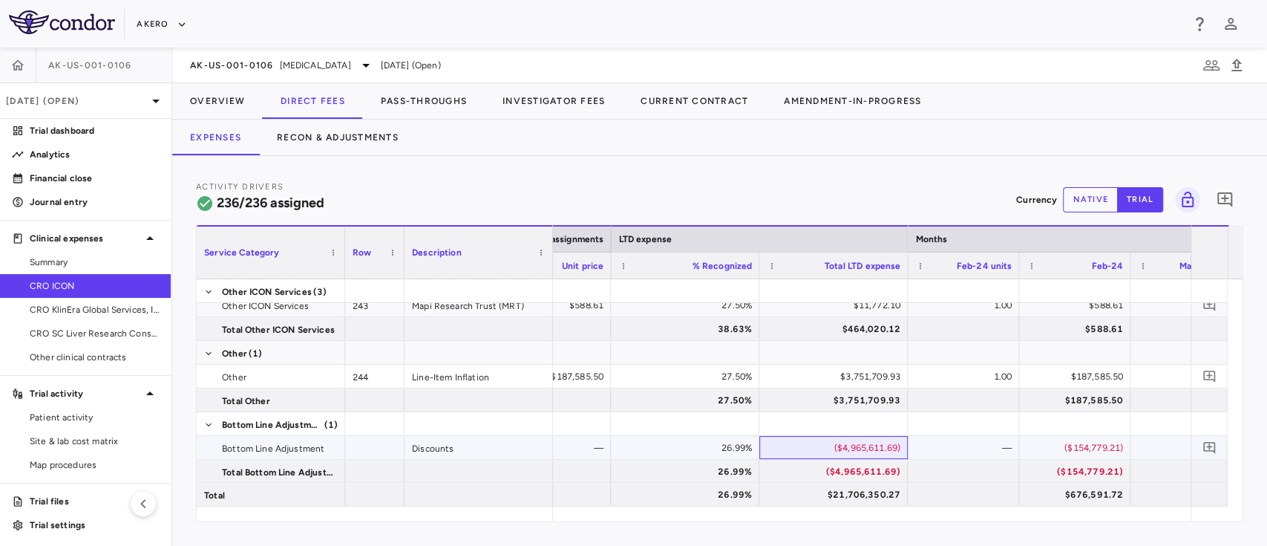
click at [873, 436] on div "($4,965,611.69)" at bounding box center [837, 448] width 128 height 24
click at [212, 104] on button "Overview" at bounding box center [217, 101] width 91 height 36
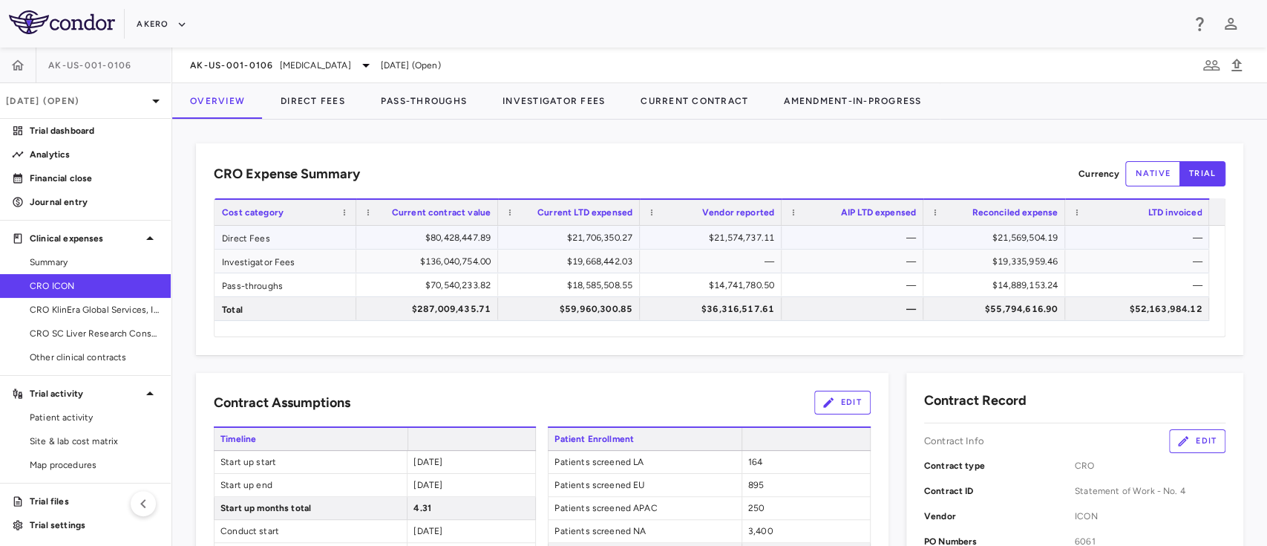
click at [613, 238] on div "$21,706,350.27" at bounding box center [571, 238] width 121 height 24
click at [327, 105] on button "Direct Fees" at bounding box center [313, 101] width 100 height 36
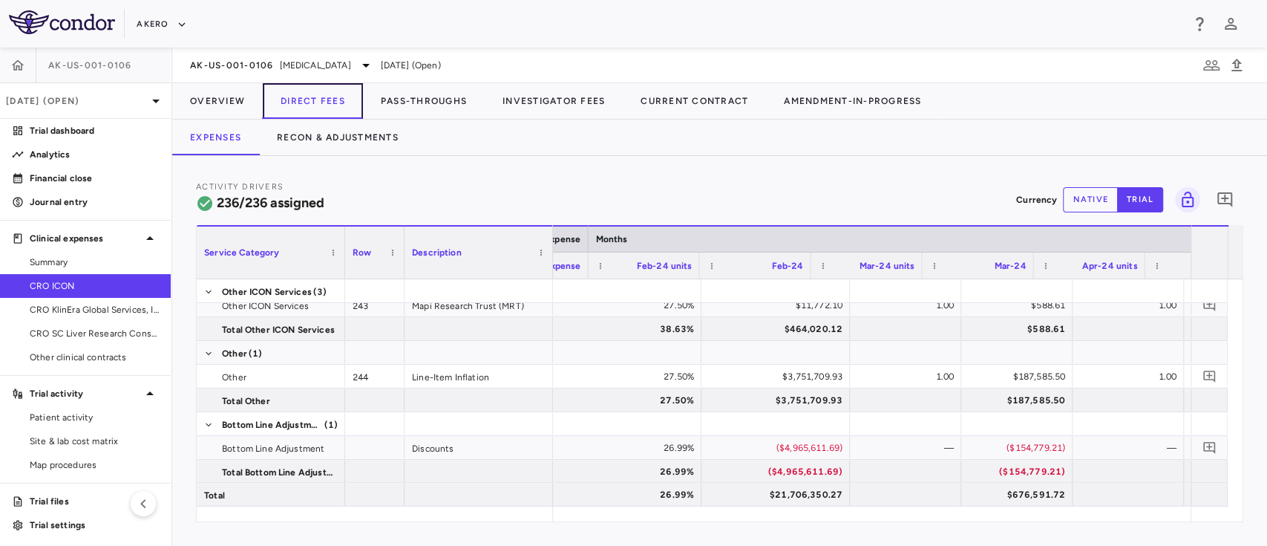
scroll to position [0, 2155]
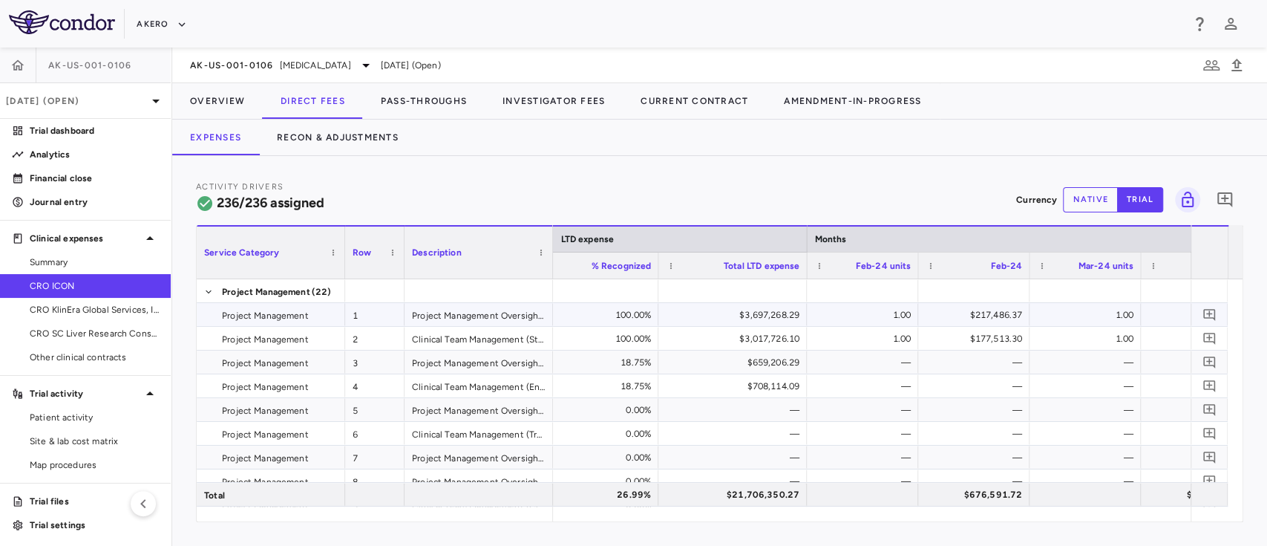
click at [772, 306] on div "$3,697,268.29" at bounding box center [736, 315] width 128 height 24
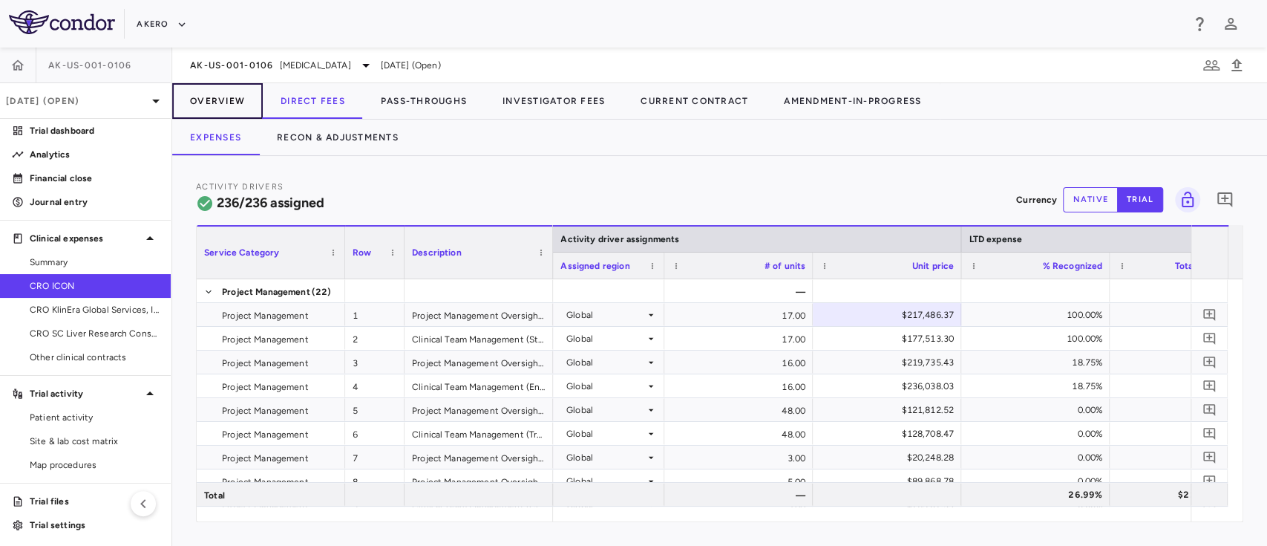
click at [216, 99] on button "Overview" at bounding box center [217, 101] width 91 height 36
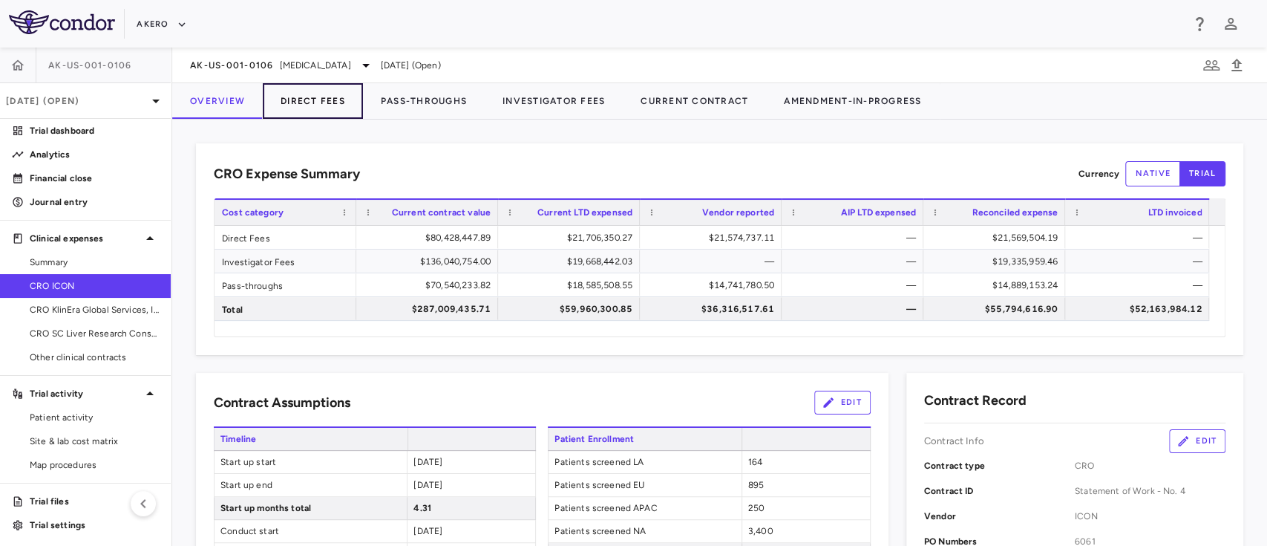
click at [298, 97] on button "Direct Fees" at bounding box center [313, 101] width 100 height 36
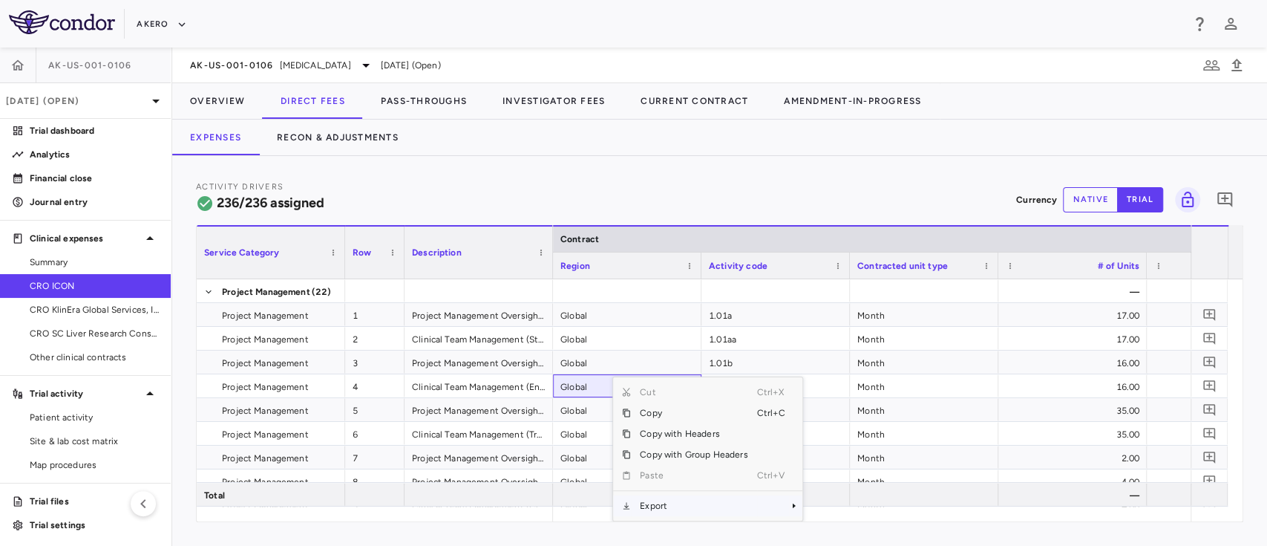
click at [705, 514] on span "Export" at bounding box center [693, 505] width 125 height 21
click at [831, 503] on span "Excel Export" at bounding box center [852, 505] width 70 height 21
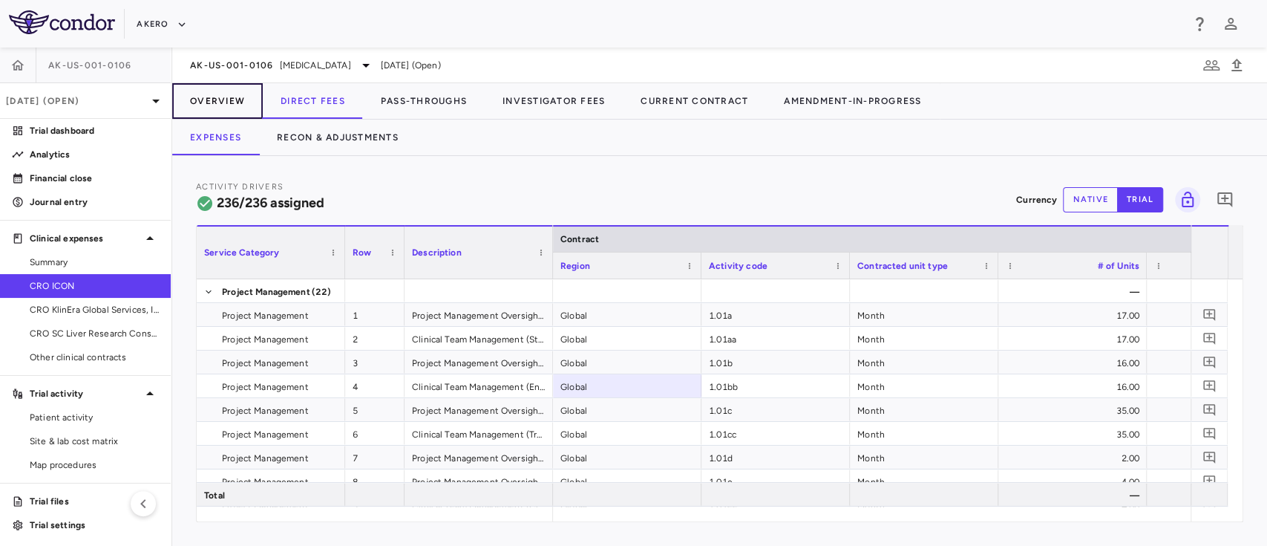
click at [228, 104] on button "Overview" at bounding box center [217, 101] width 91 height 36
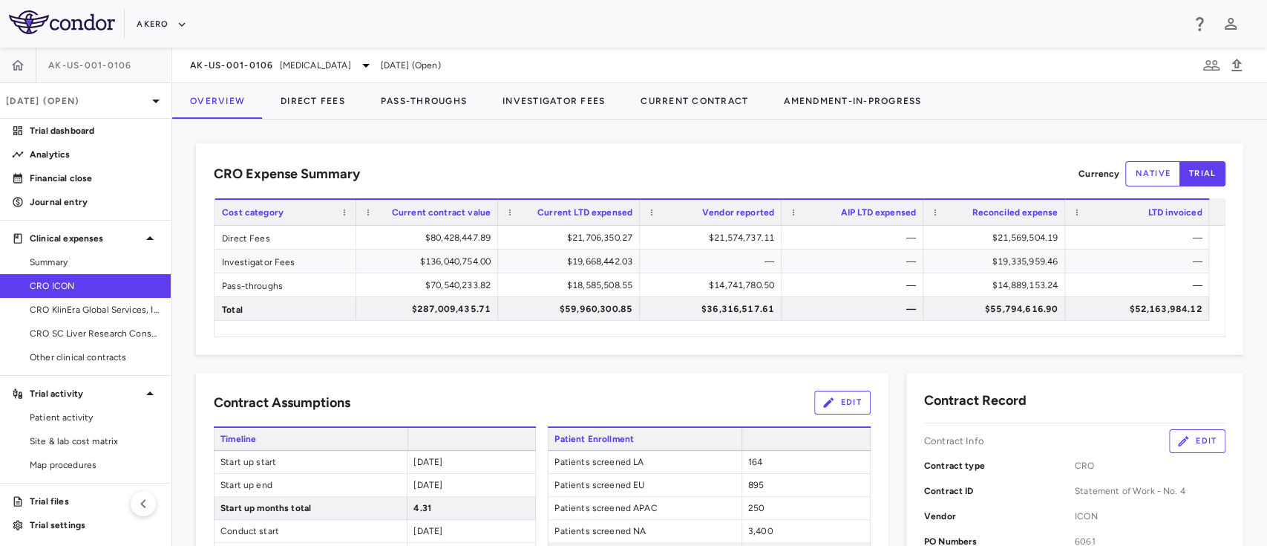
click at [416, 330] on div "Direct Fees $80,428,447.89 $21,706,350.27 $21,574,737.11 — $21,569,504.19 — Inv…" at bounding box center [720, 281] width 1010 height 111
click at [451, 237] on div "$80,428,447.89" at bounding box center [430, 238] width 121 height 24
click at [439, 248] on div "$80,428,447.89" at bounding box center [427, 237] width 142 height 23
click at [457, 313] on div "$287,009,435.71" at bounding box center [430, 309] width 121 height 24
click at [598, 316] on div "$59,960,300.85" at bounding box center [571, 309] width 121 height 24
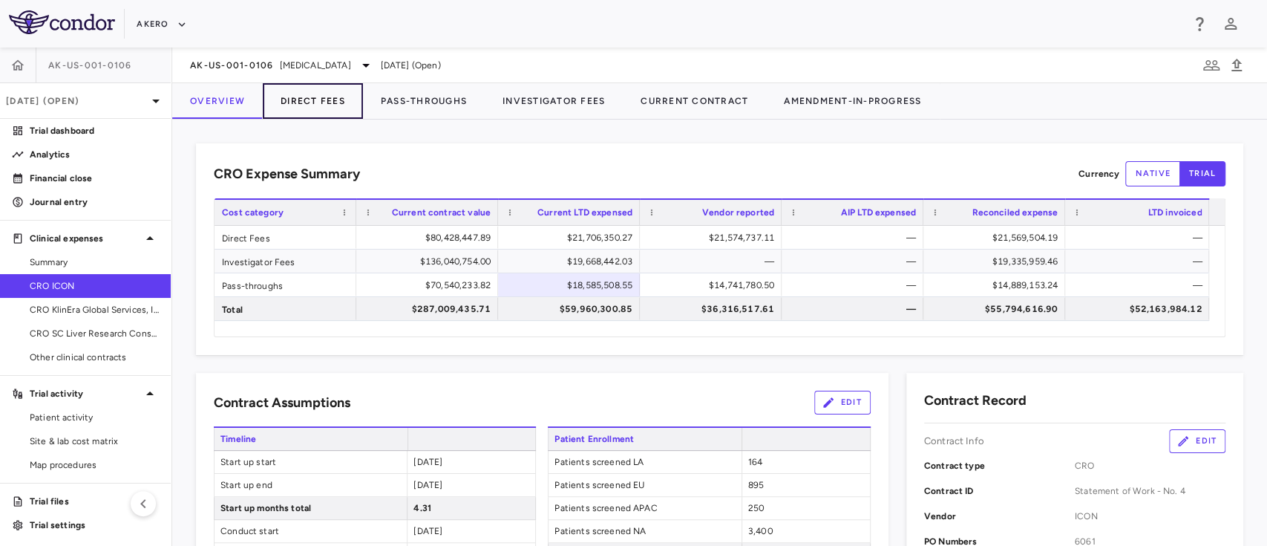
click at [305, 101] on button "Direct Fees" at bounding box center [313, 101] width 100 height 36
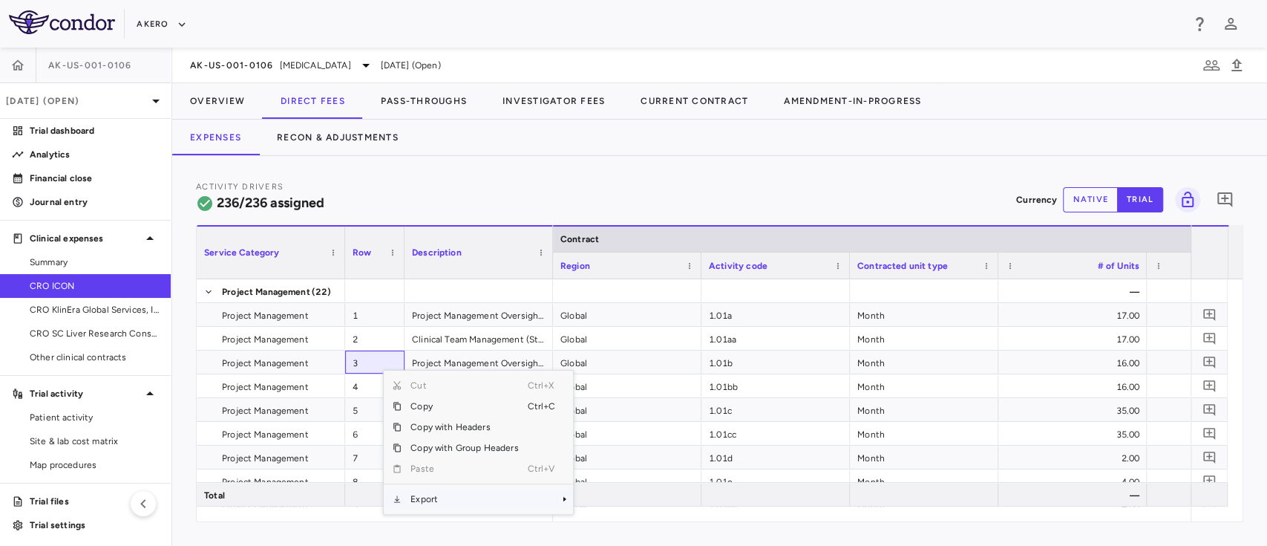
click at [430, 496] on span "Export" at bounding box center [464, 498] width 125 height 21
click at [607, 498] on span "Excel Export" at bounding box center [623, 505] width 70 height 21
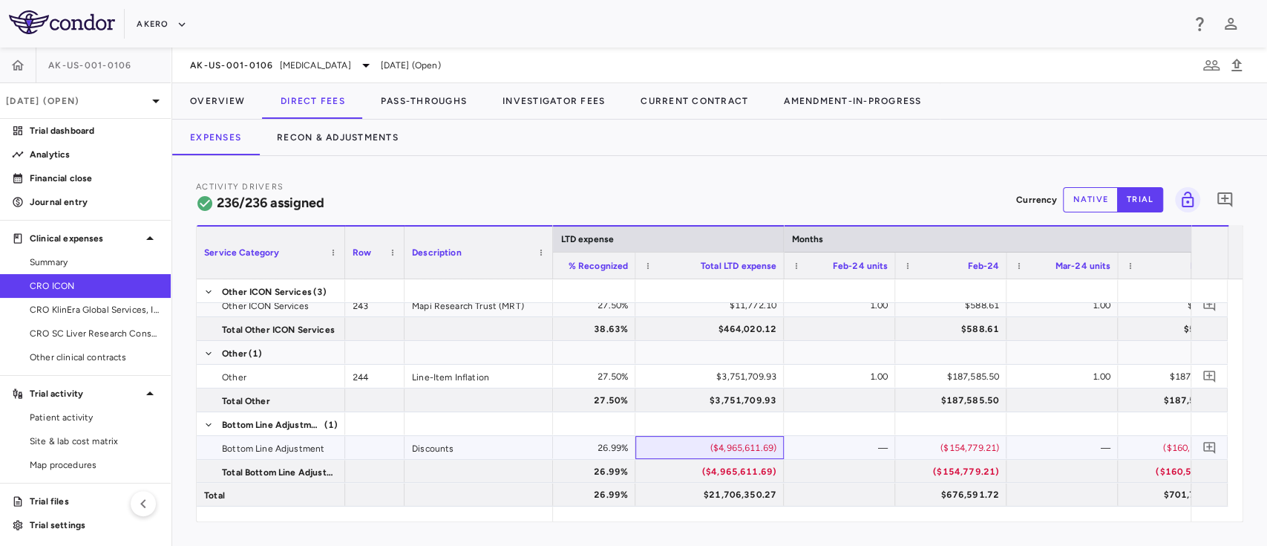
click at [743, 454] on div "($4,965,611.69)" at bounding box center [713, 448] width 128 height 24
click at [220, 108] on button "Overview" at bounding box center [217, 101] width 91 height 36
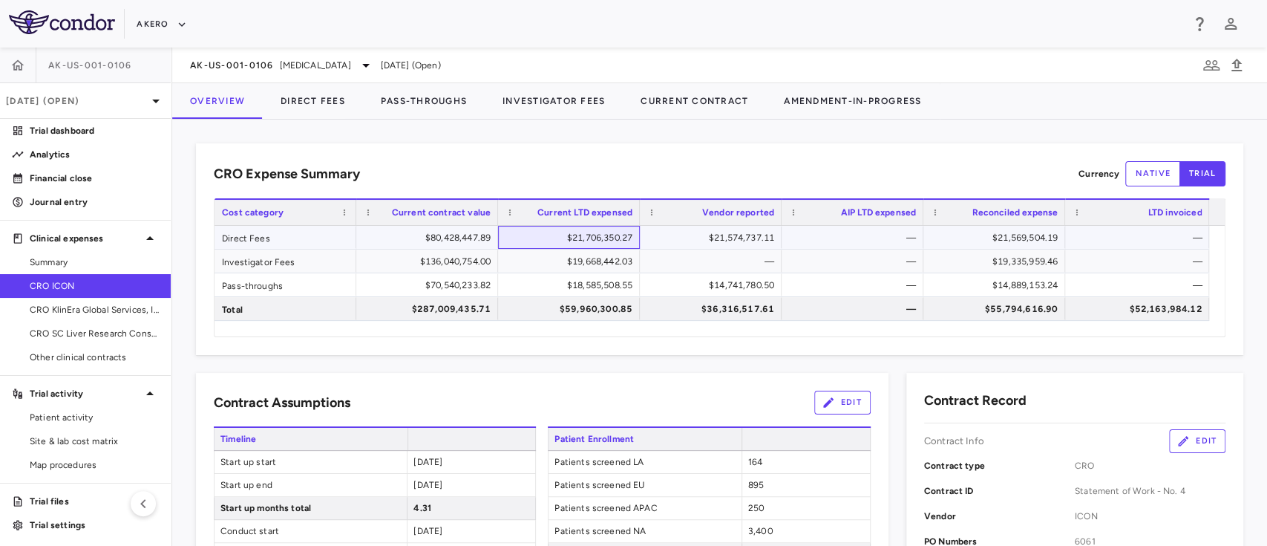
click at [606, 235] on div "$21,706,350.27" at bounding box center [571, 238] width 121 height 24
click at [312, 102] on button "Direct Fees" at bounding box center [313, 101] width 100 height 36
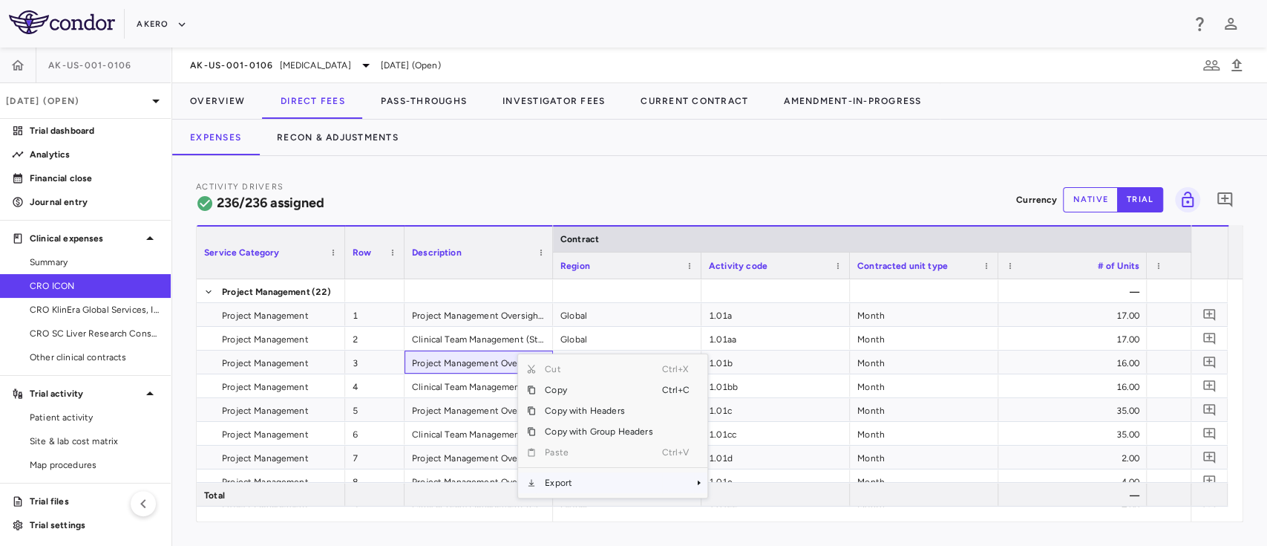
click at [556, 488] on span "Export" at bounding box center [598, 482] width 125 height 21
click at [730, 501] on span "Excel Export" at bounding box center [757, 505] width 70 height 21
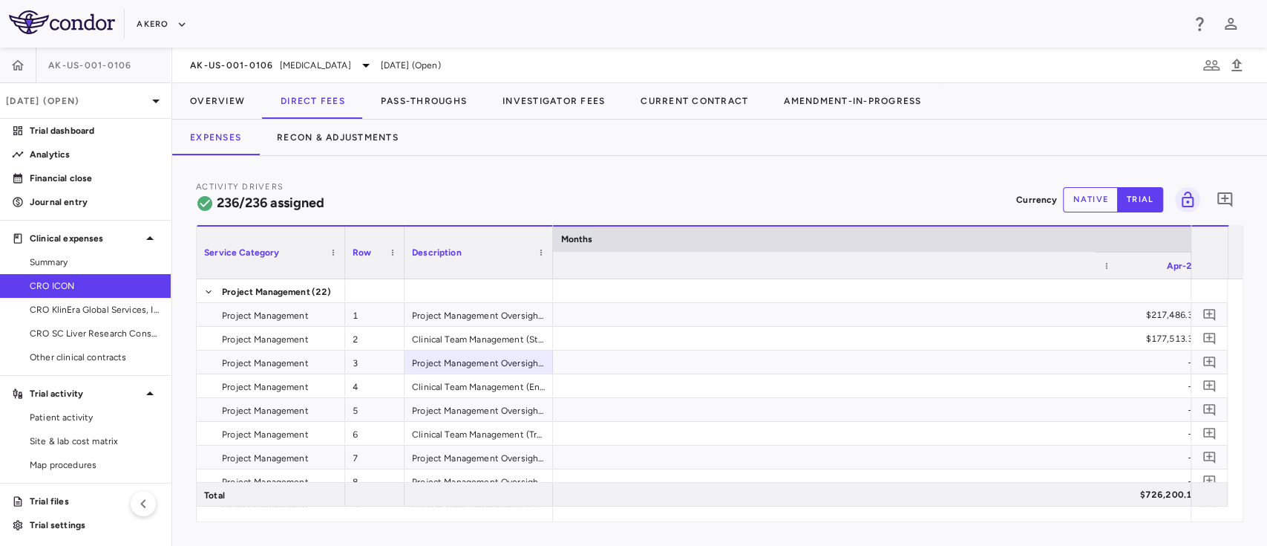
scroll to position [0, 2970]
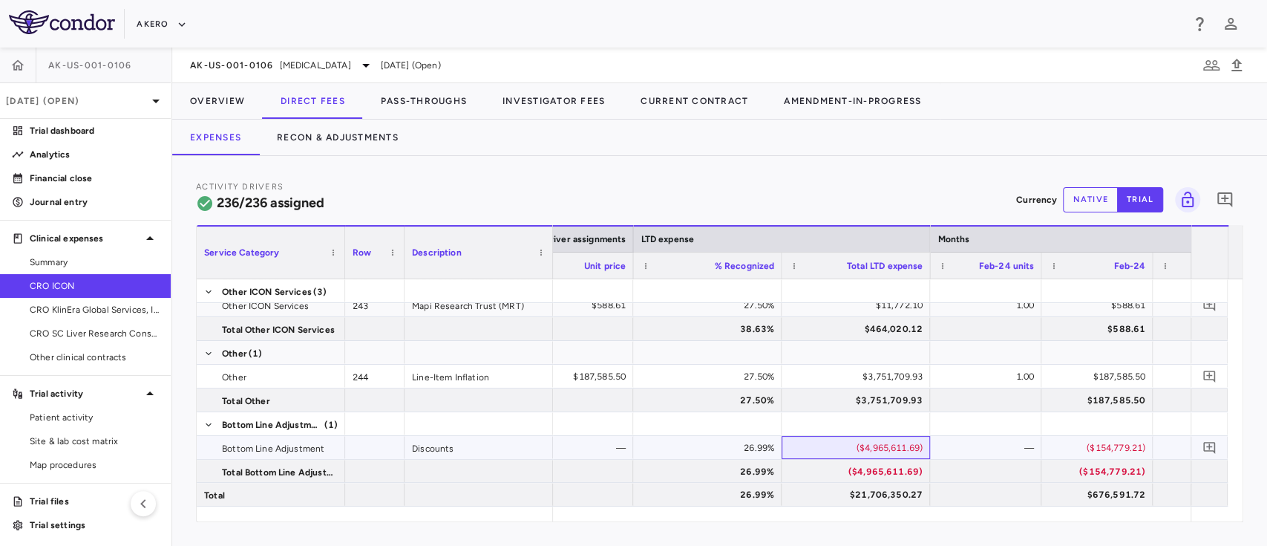
click at [889, 446] on div "($4,965,611.69)" at bounding box center [859, 448] width 128 height 24
click at [895, 485] on div "$21,706,350.27" at bounding box center [859, 494] width 128 height 24
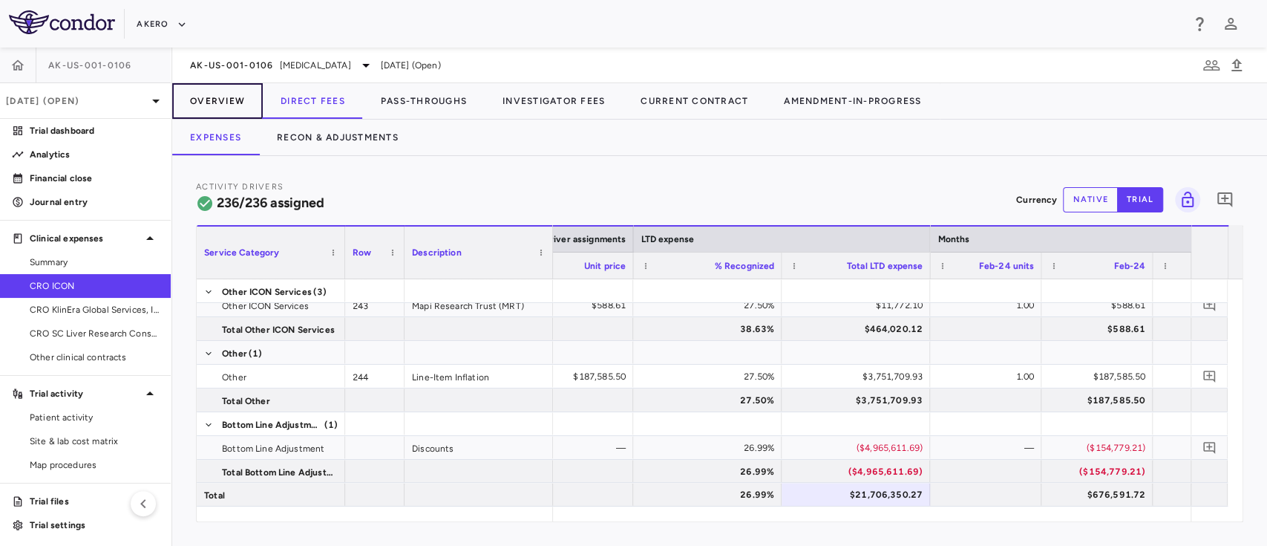
click at [233, 95] on button "Overview" at bounding box center [217, 101] width 91 height 36
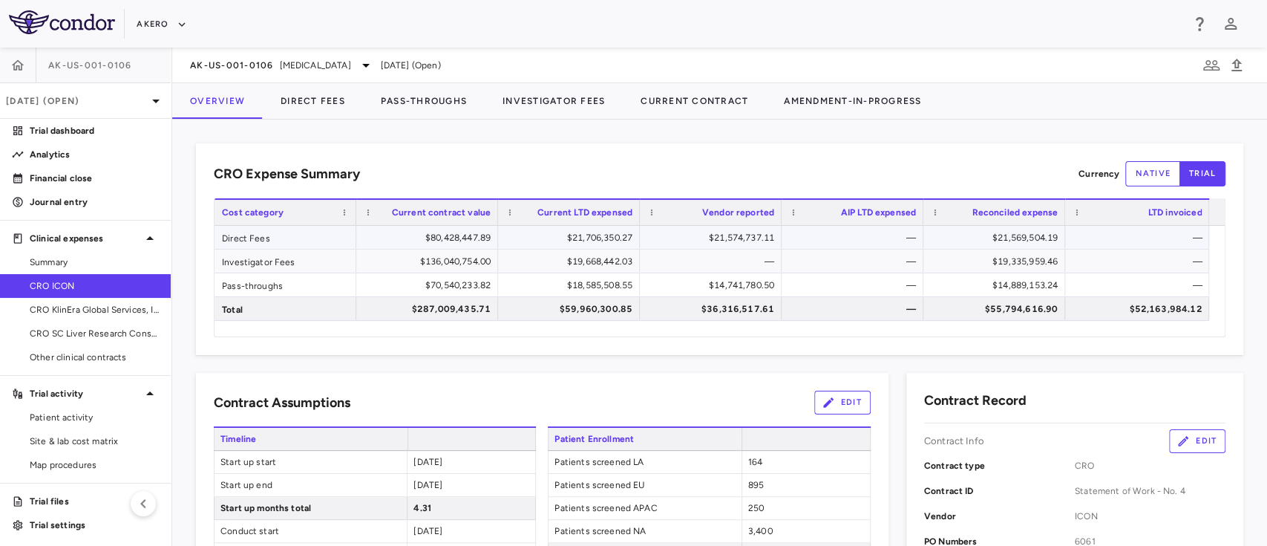
click at [992, 241] on div "$21,569,504.19" at bounding box center [997, 238] width 121 height 24
click at [309, 101] on button "Direct Fees" at bounding box center [313, 101] width 100 height 36
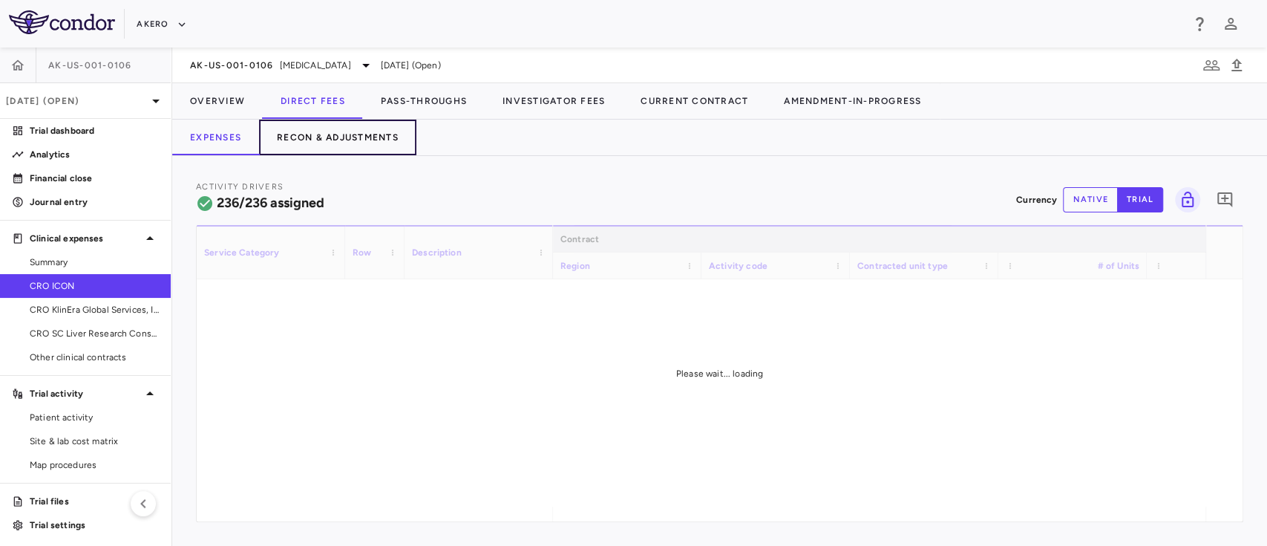
click at [356, 131] on button "Recon & Adjustments" at bounding box center [337, 138] width 157 height 36
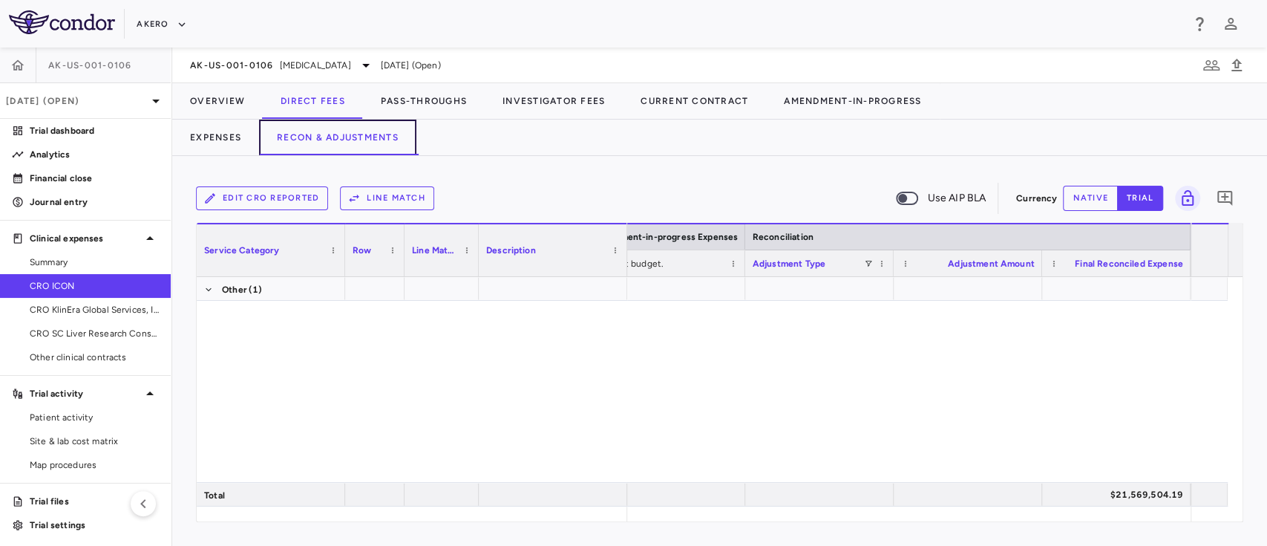
scroll to position [6491, 0]
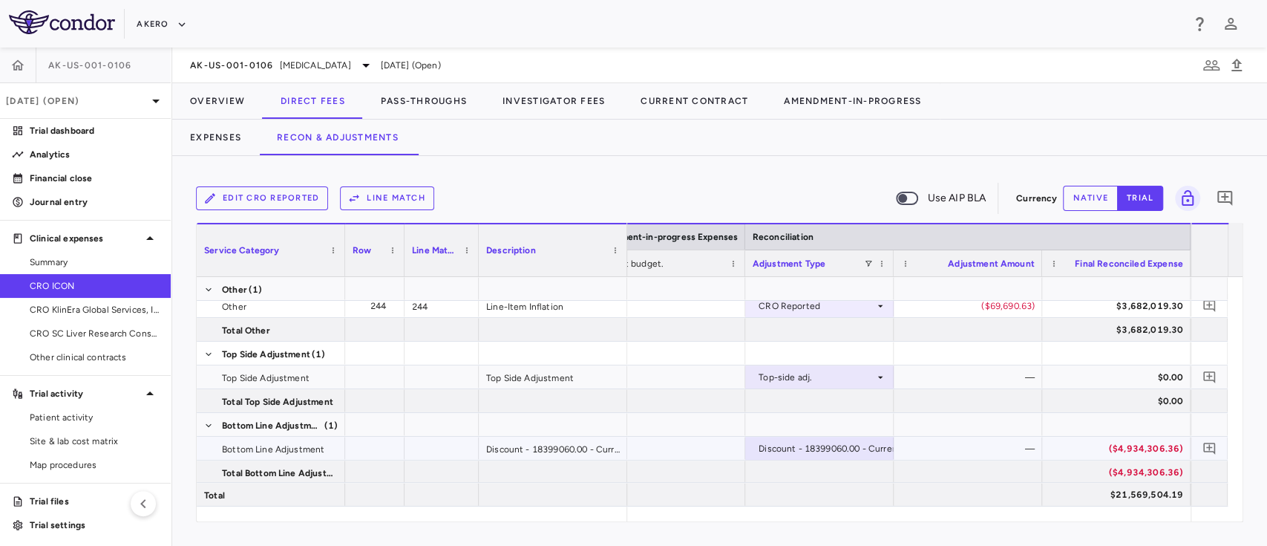
click at [1134, 440] on div "($4,934,306.36)" at bounding box center [1120, 448] width 128 height 24
